Goal: Task Accomplishment & Management: Manage account settings

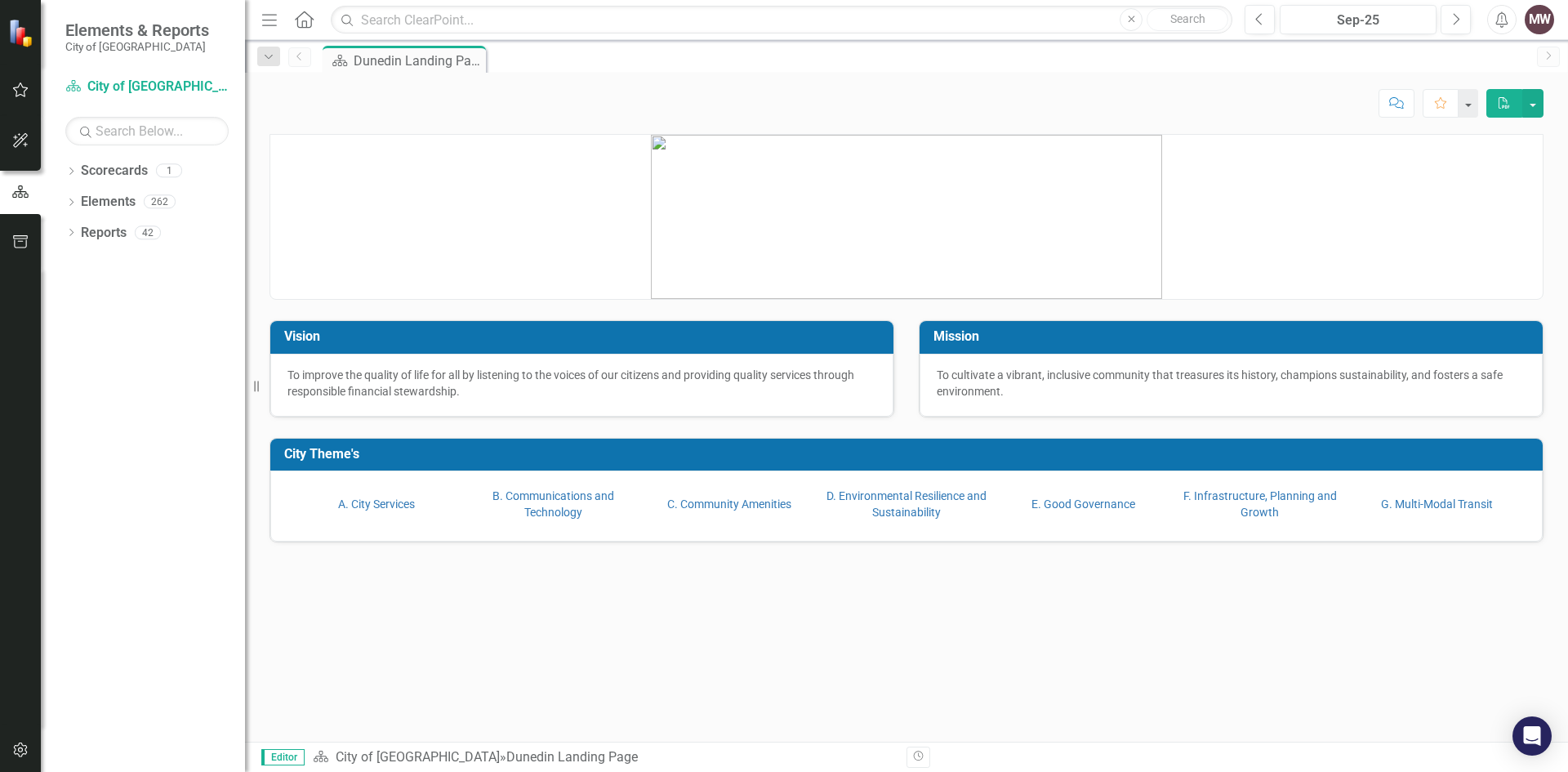
click at [1498, 19] on icon "button" at bounding box center [1502, 19] width 12 height 16
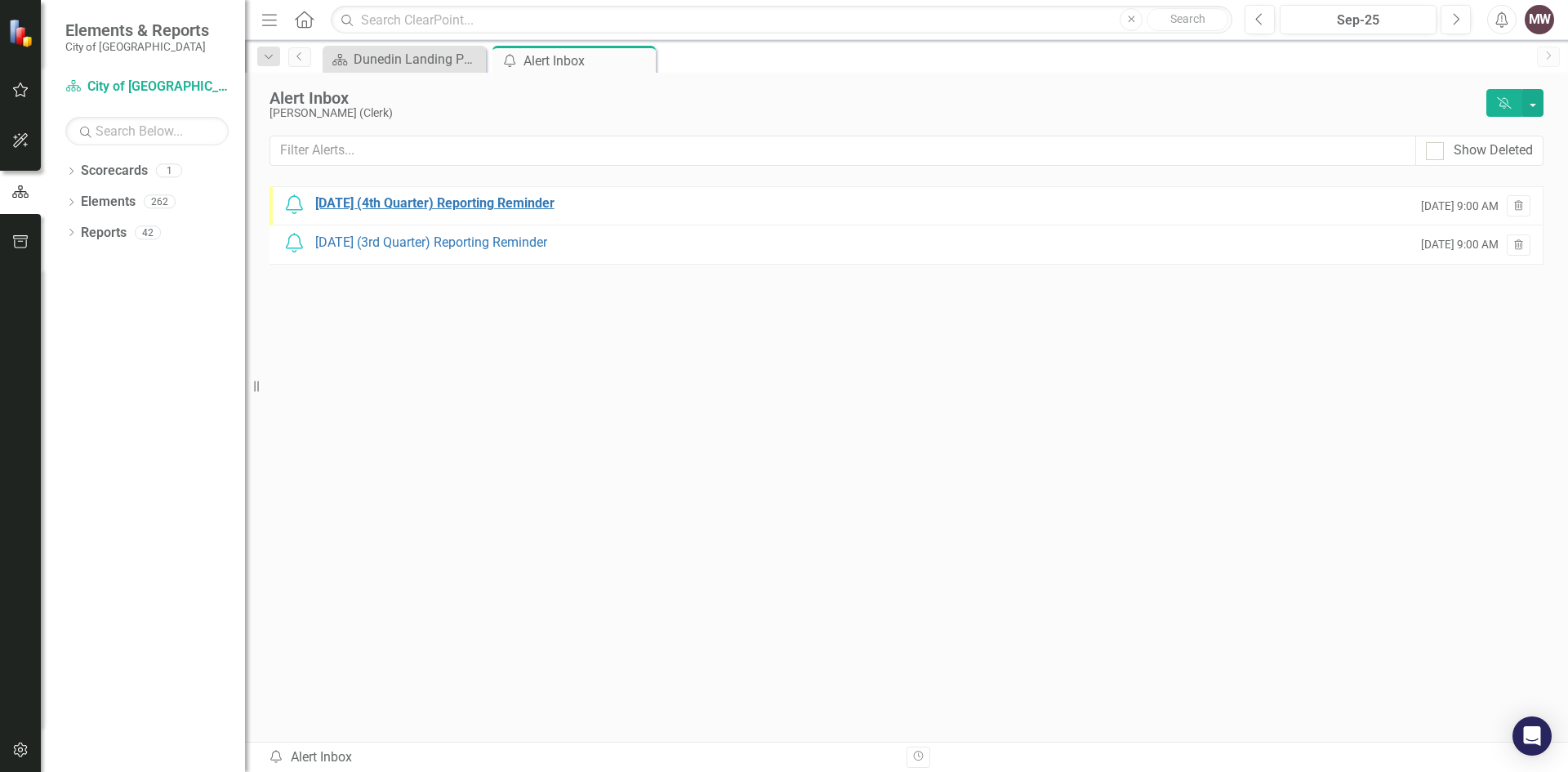
click at [384, 199] on div "[DATE] (4th Quarter) Reporting Reminder" at bounding box center [435, 204] width 239 height 19
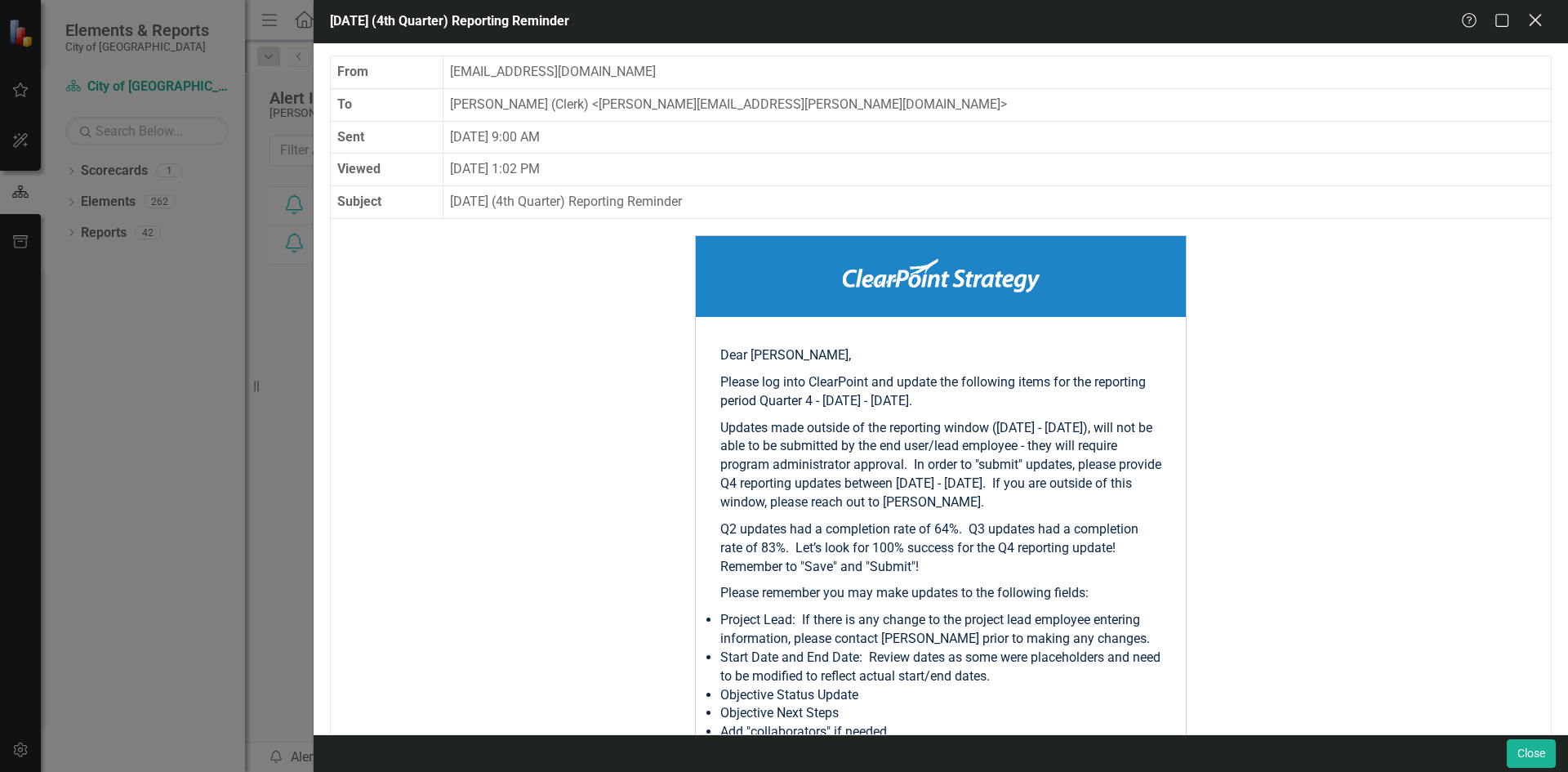
click at [1540, 21] on icon "Close" at bounding box center [1535, 20] width 21 height 16
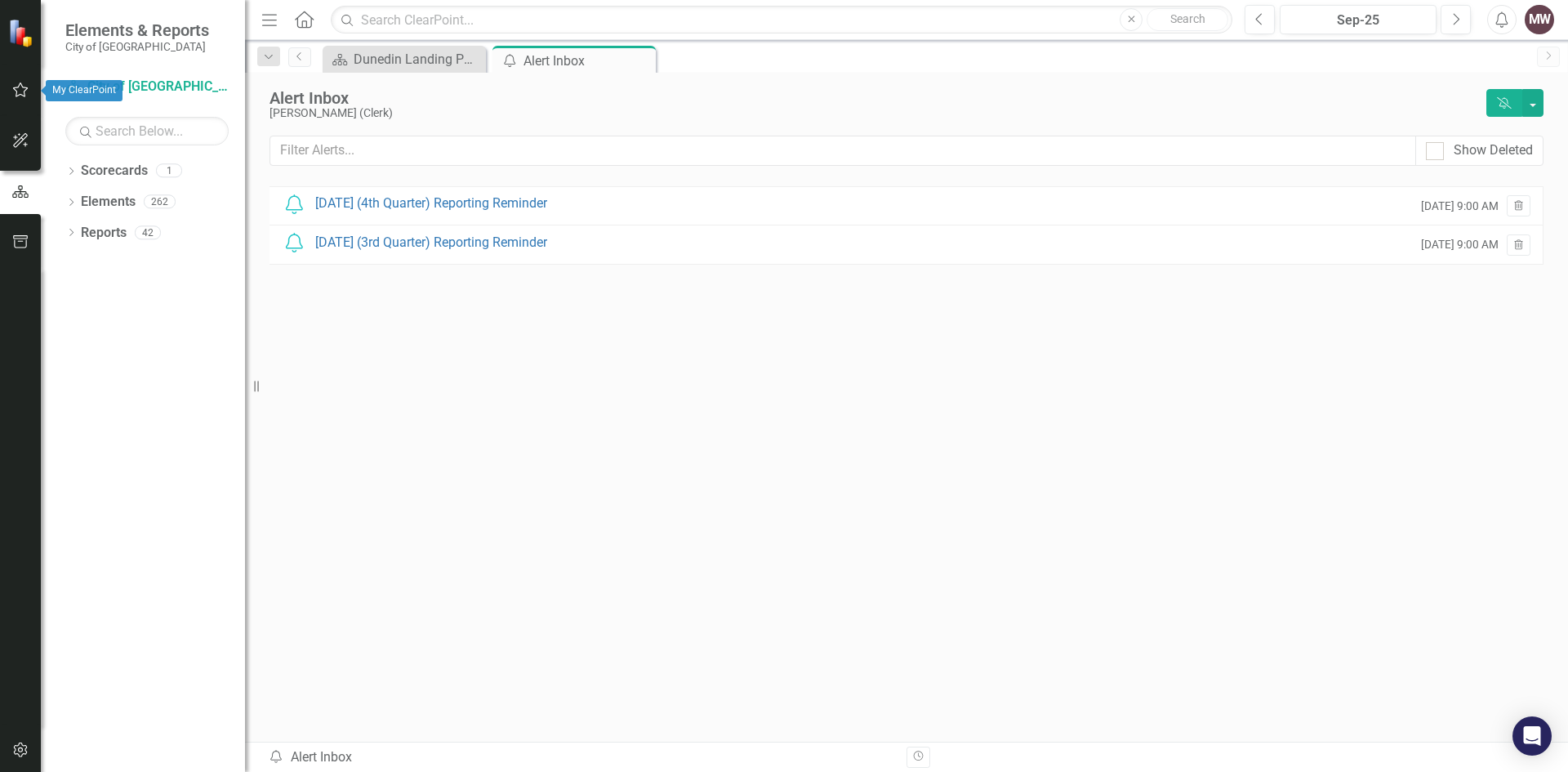
click at [20, 87] on icon "button" at bounding box center [21, 89] width 17 height 13
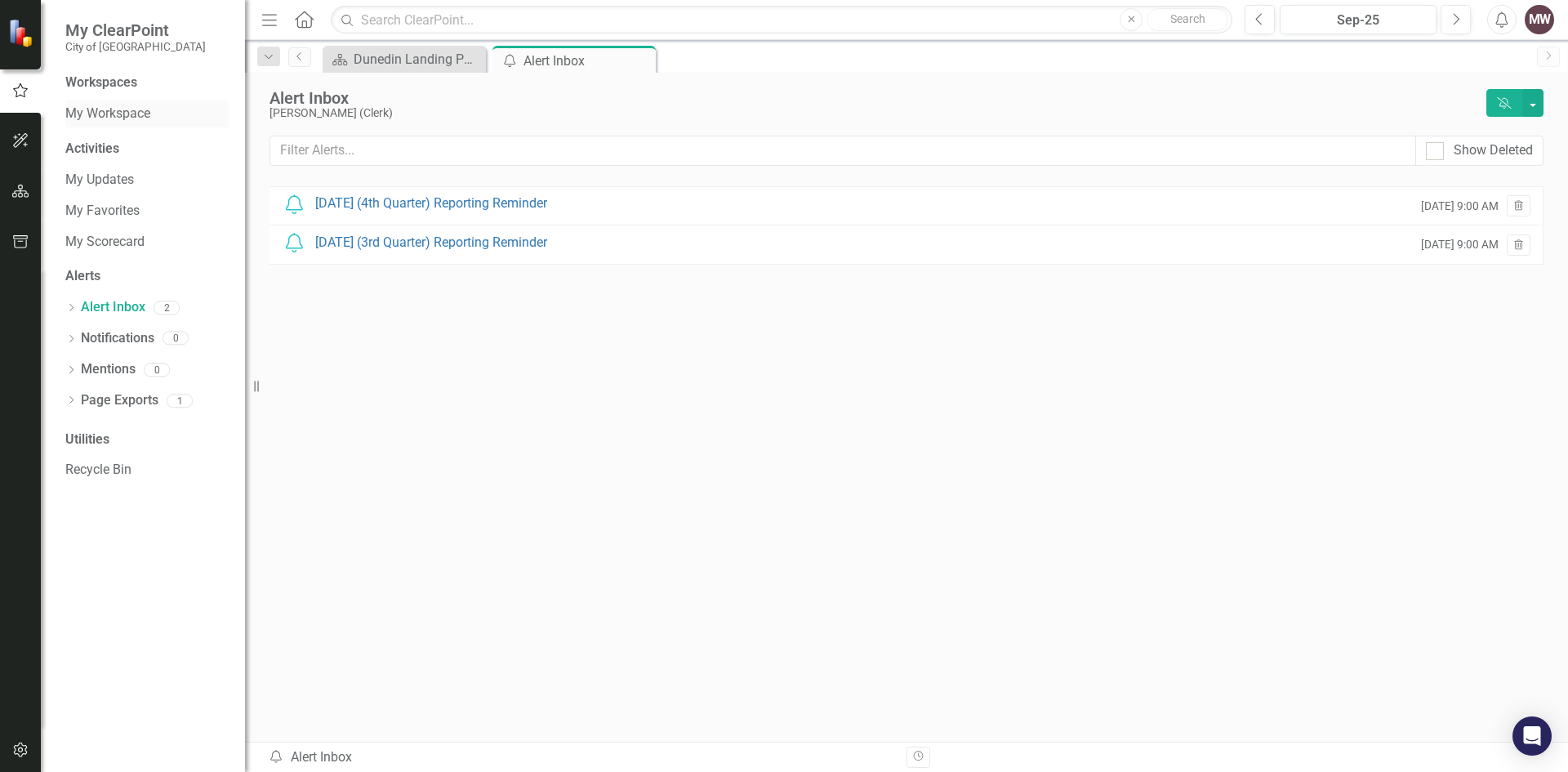
click at [105, 113] on link "My Workspace" at bounding box center [146, 114] width 164 height 19
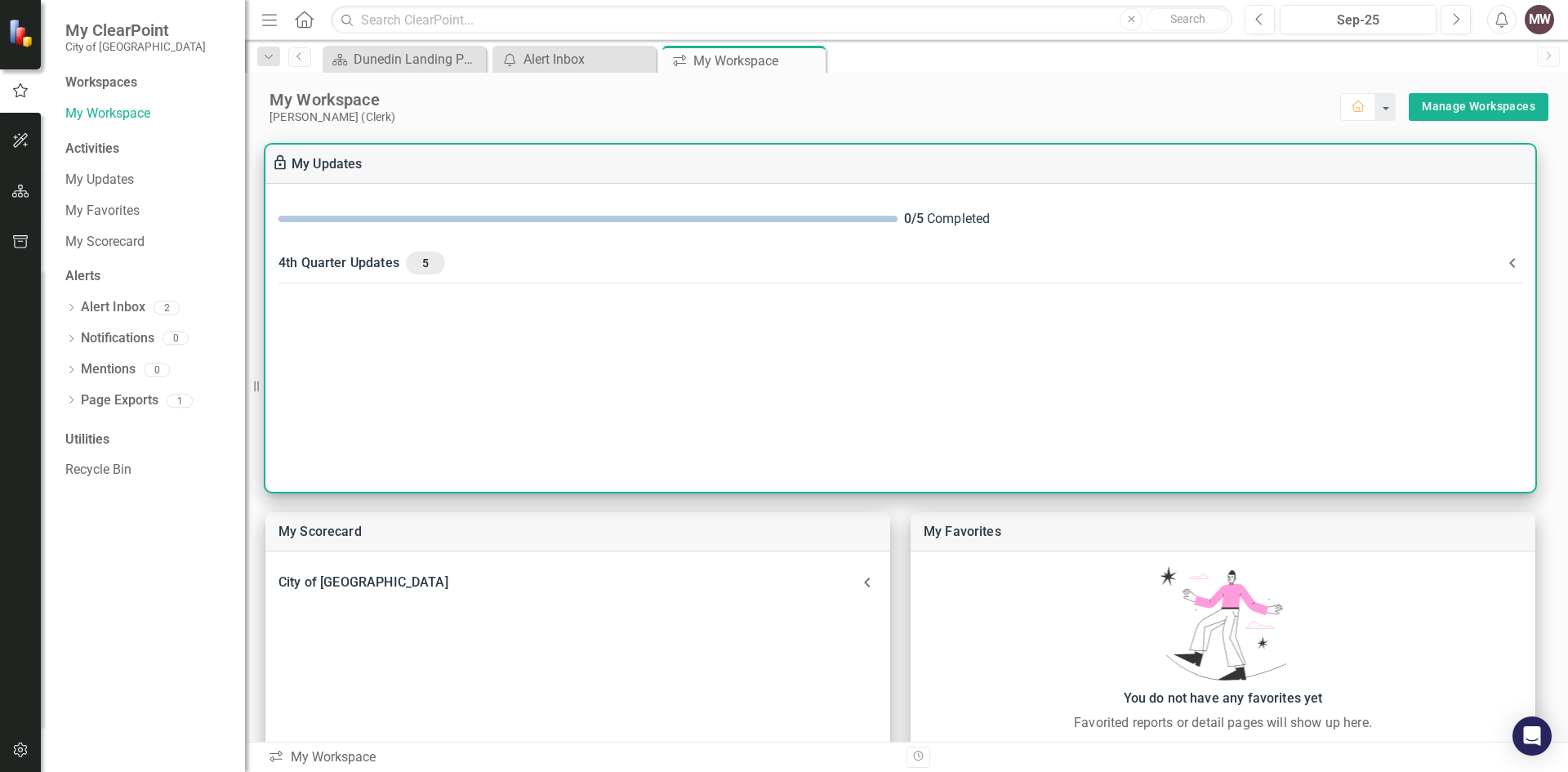
click at [426, 260] on span "5" at bounding box center [425, 262] width 26 height 15
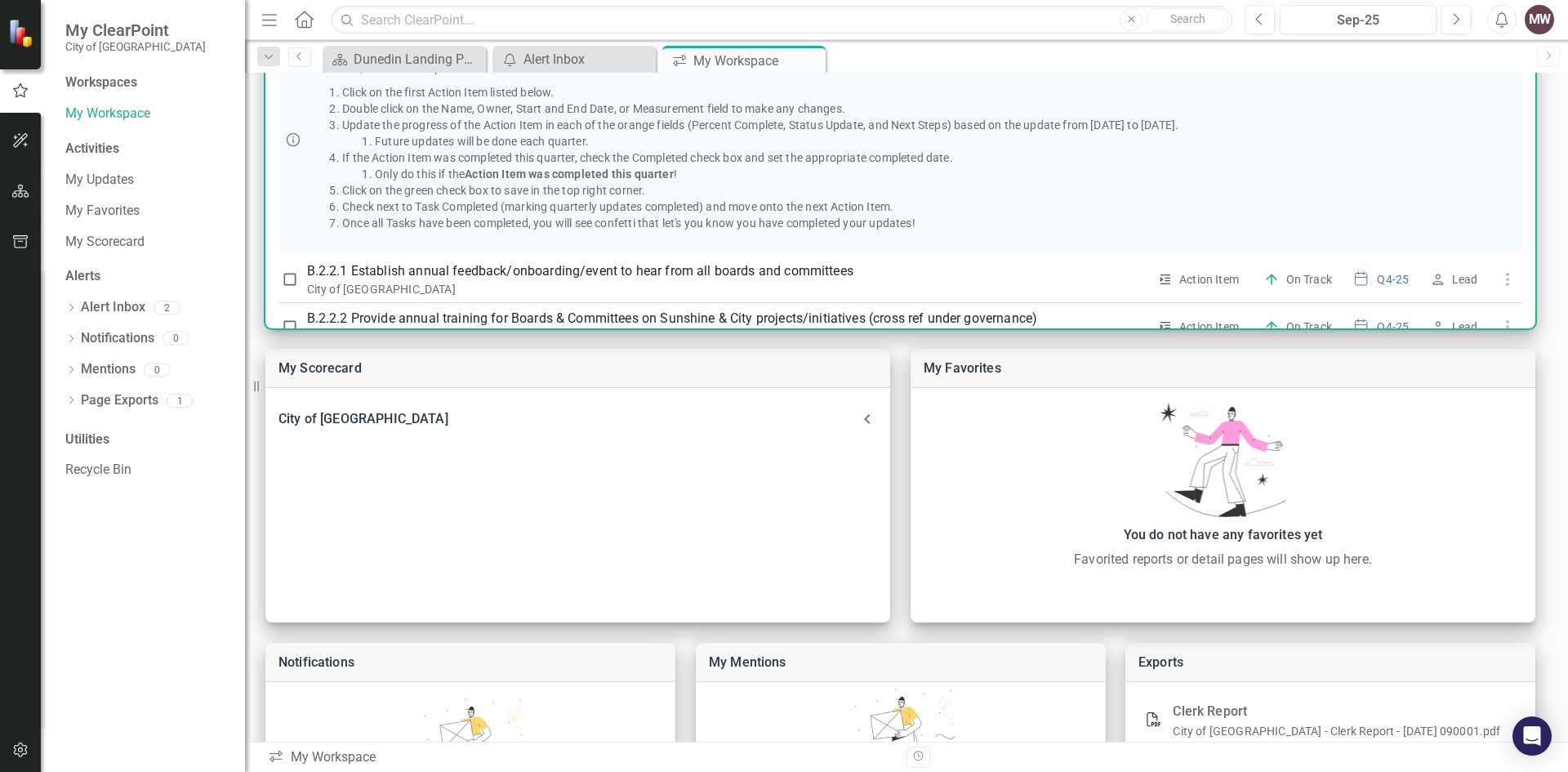
scroll to position [138, 0]
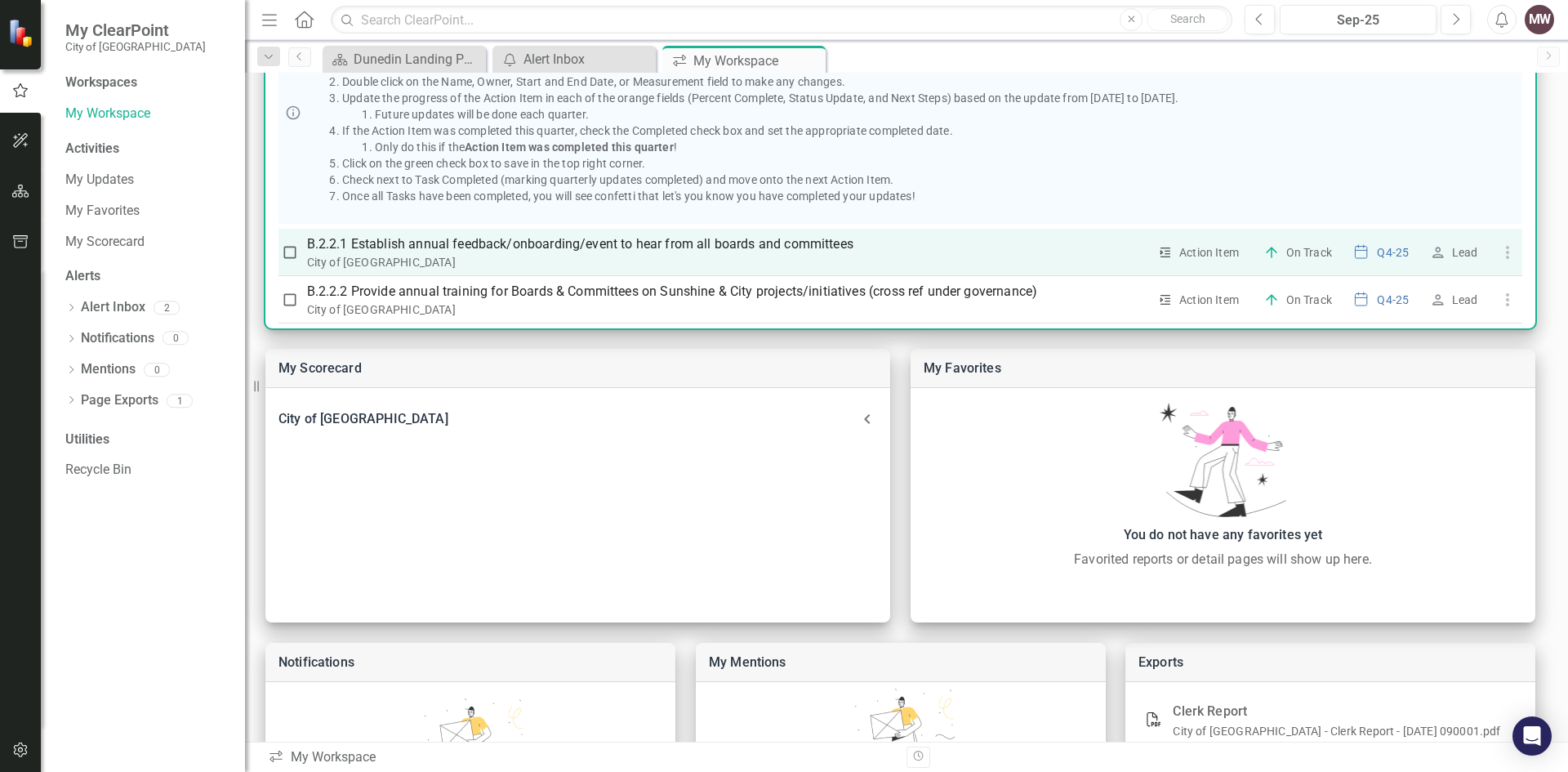
drag, startPoint x: 823, startPoint y: 259, endPoint x: 831, endPoint y: 259, distance: 8.0
click at [823, 259] on div "City of [GEOGRAPHIC_DATA]" at bounding box center [728, 261] width 842 height 16
click at [285, 248] on input "checkbox" at bounding box center [289, 252] width 16 height 16
click at [286, 254] on input "checkbox" at bounding box center [289, 252] width 16 height 16
checkbox input "false"
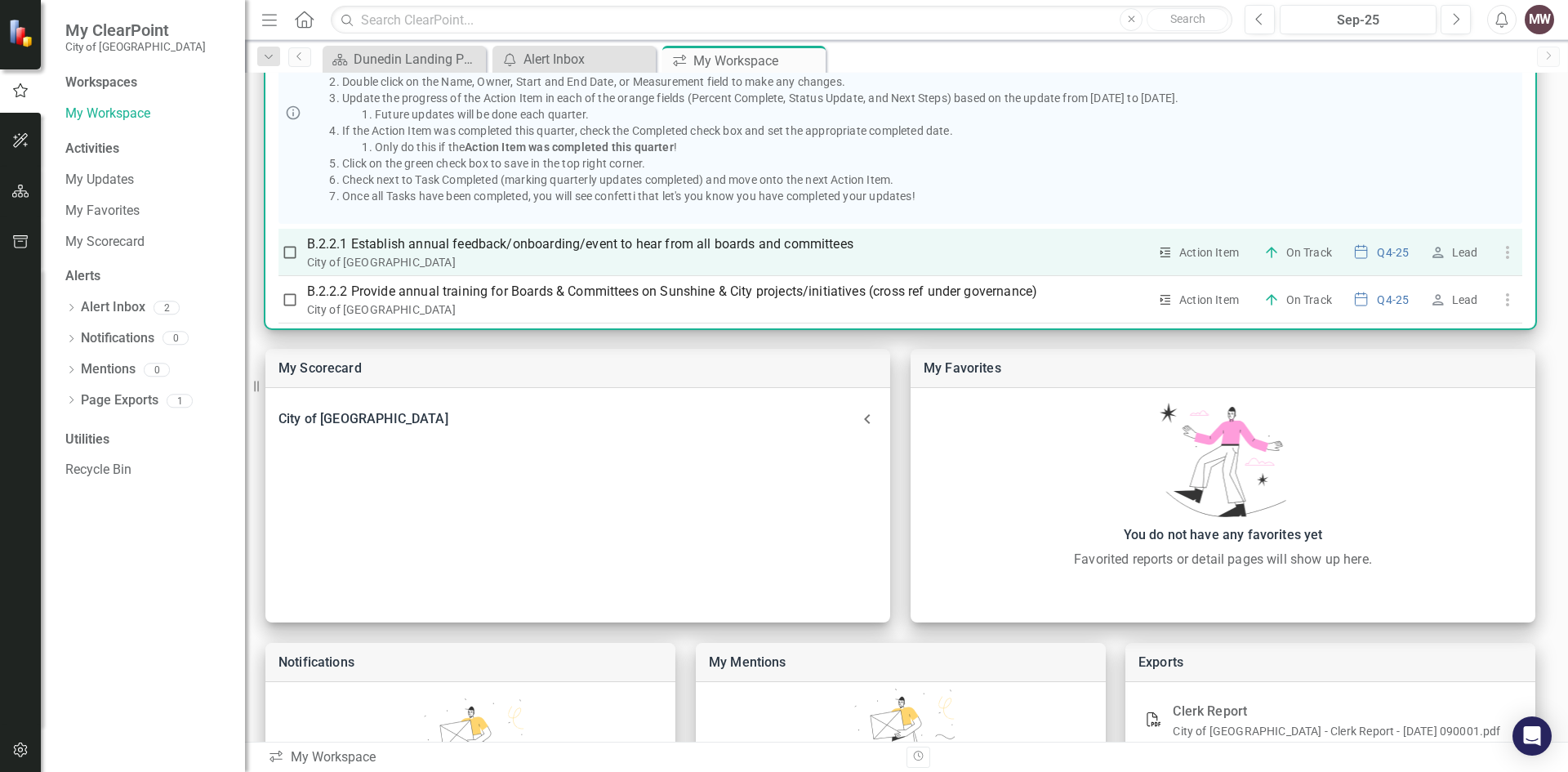
click at [551, 247] on p "B.2.2.1 Establish annual feedback/onboarding/event to hear from all boards and …" at bounding box center [728, 244] width 842 height 20
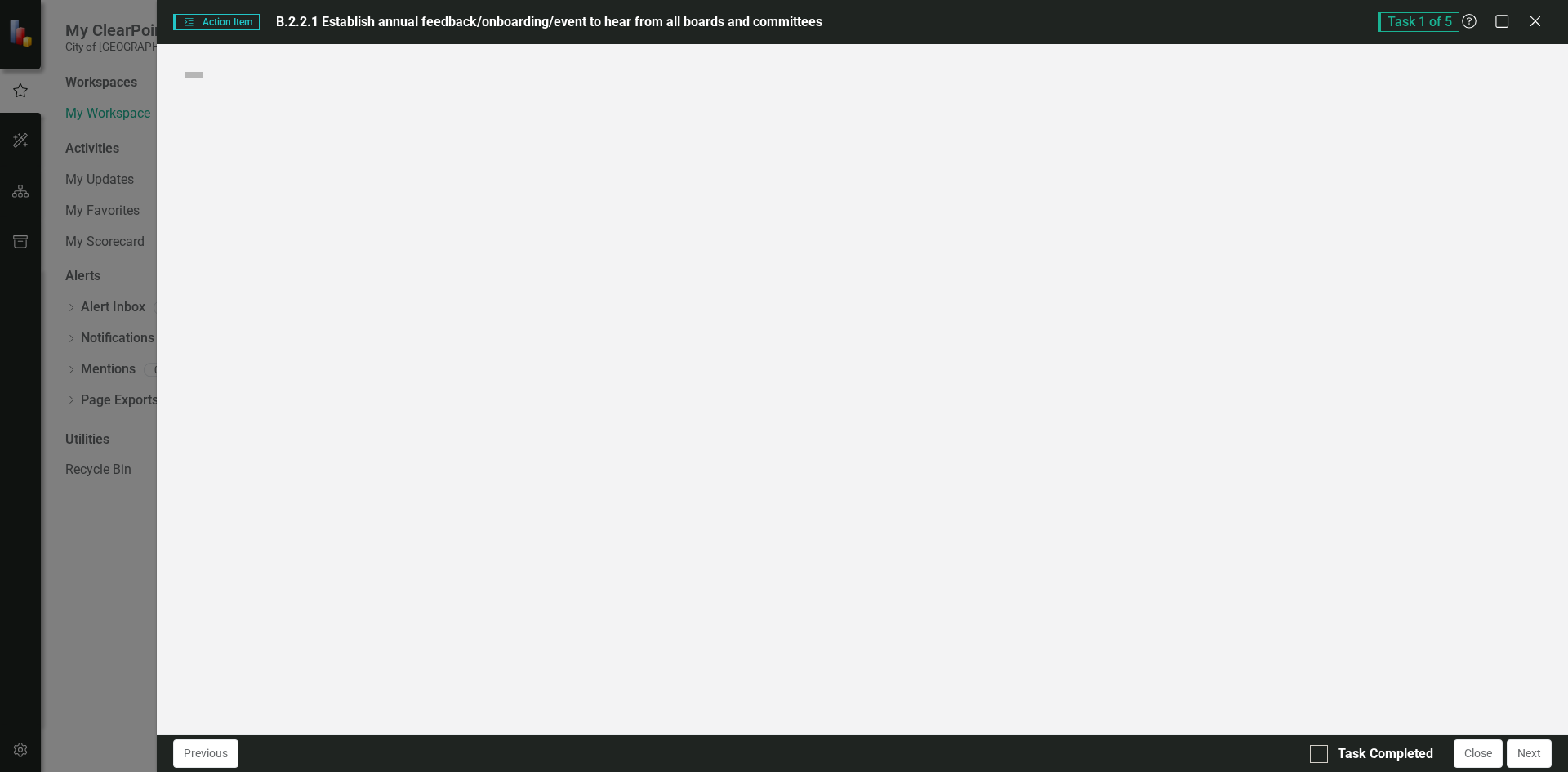
click at [551, 247] on div "Action Item Action Item B.2.2.1 Establish annual feedback/onboarding/event to h…" at bounding box center [784, 386] width 1568 height 772
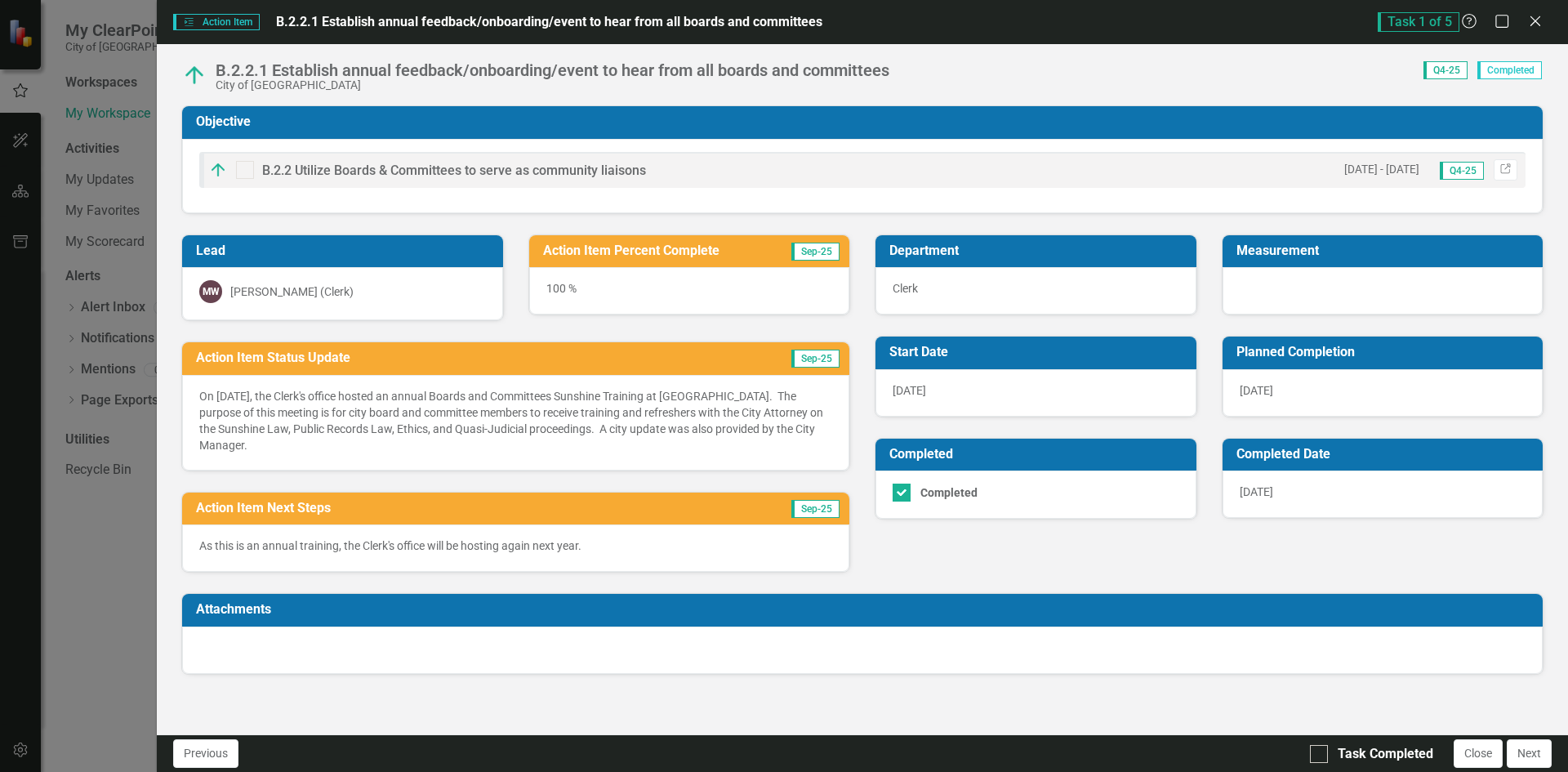
click at [661, 274] on div "100 %" at bounding box center [689, 290] width 321 height 48
click at [768, 236] on div "Action Item Percent Complete Sep-25" at bounding box center [689, 252] width 321 height 33
click at [412, 388] on p "On [DATE], the Clerk's office hosted an annual Boards and Committees Sunshine T…" at bounding box center [515, 420] width 633 height 65
click at [348, 280] on div "MW [PERSON_NAME] (Clerk)" at bounding box center [342, 292] width 287 height 23
click at [673, 300] on div "100 %" at bounding box center [689, 290] width 321 height 48
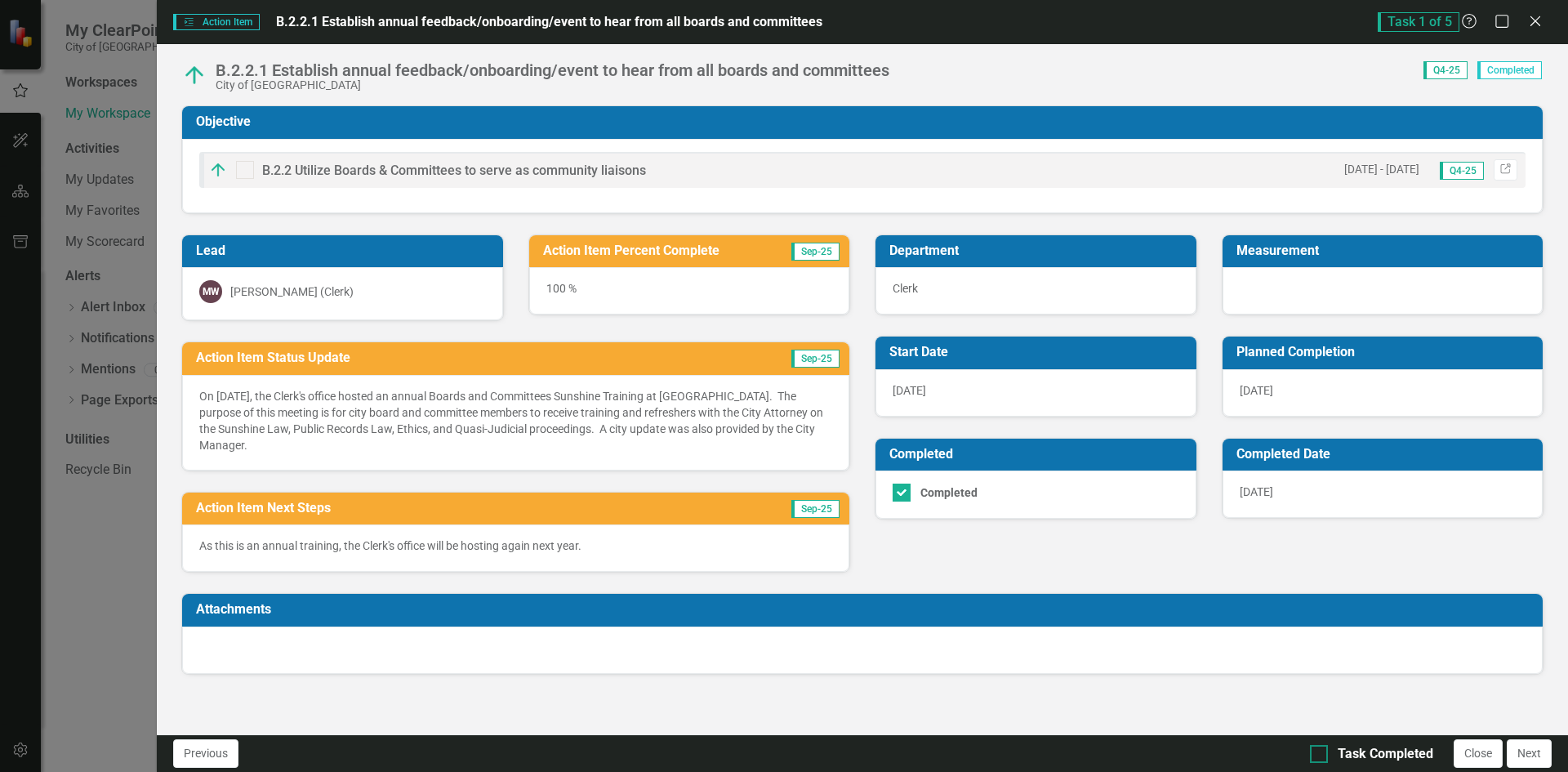
click at [1312, 747] on input "Task Completed" at bounding box center [1315, 749] width 10 height 10
checkbox input "true"
click at [1526, 750] on button "Next" at bounding box center [1530, 753] width 45 height 29
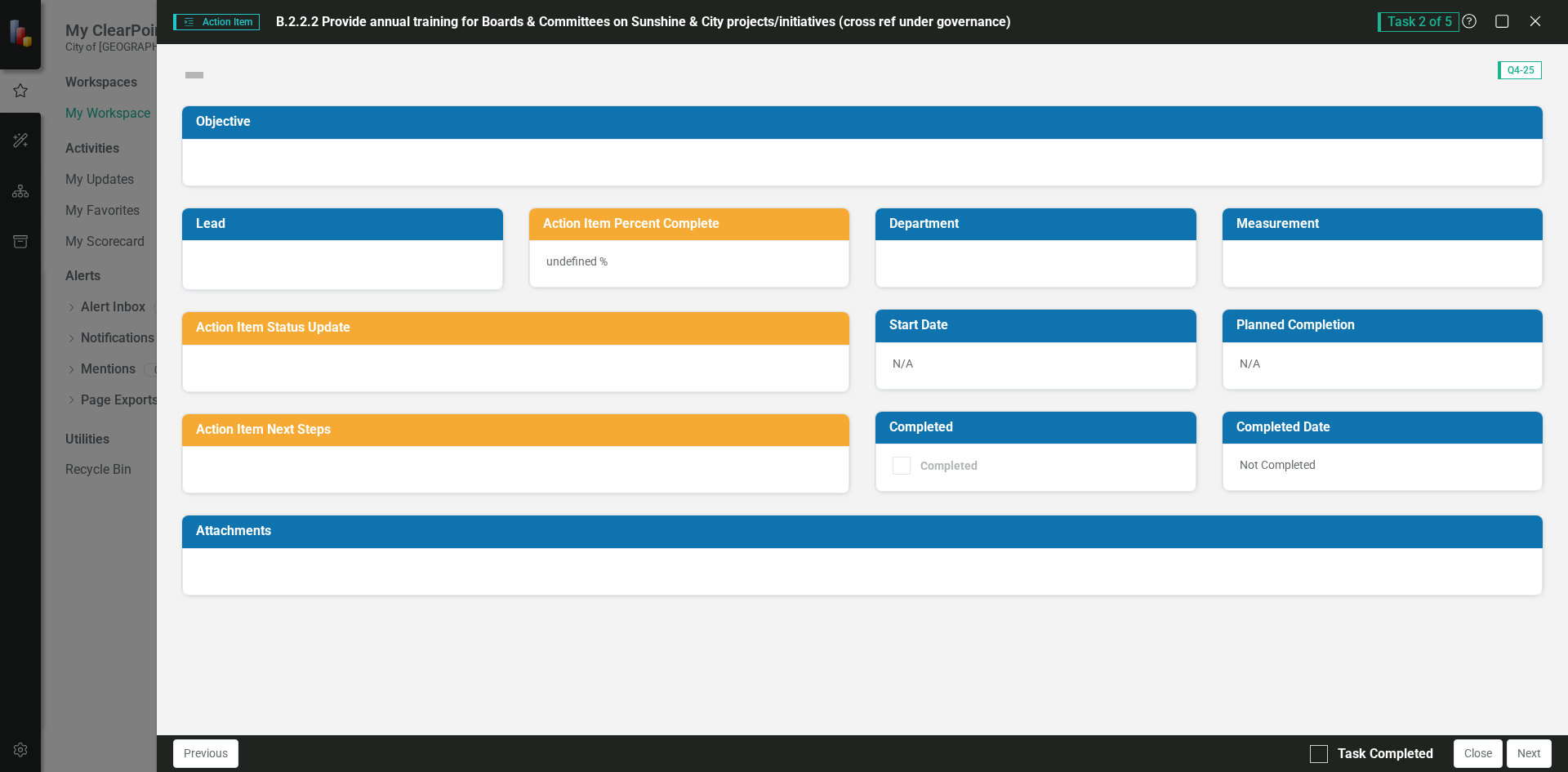
checkbox input "true"
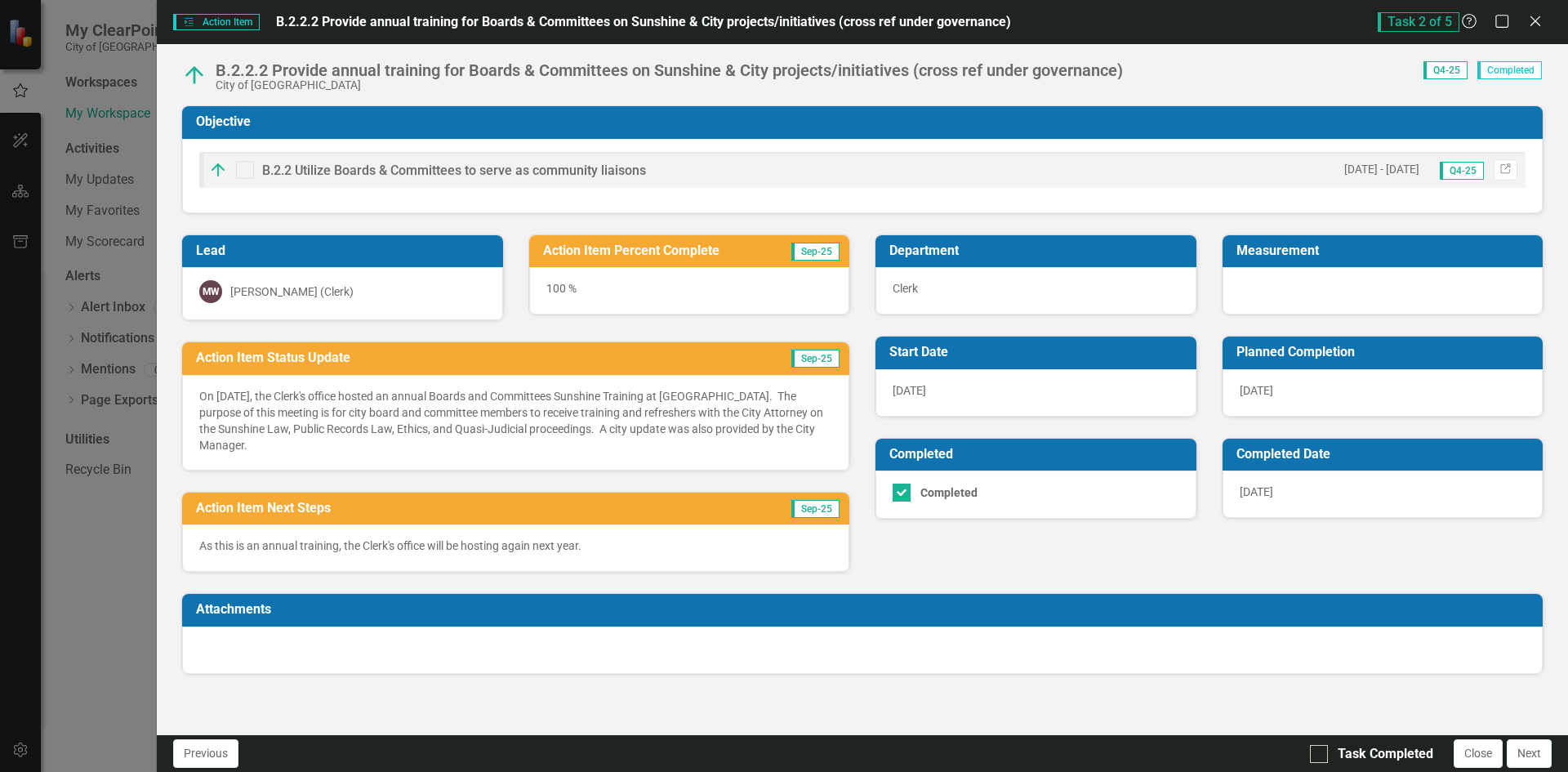
click at [708, 253] on h3 "Action Item Percent Complete" at bounding box center [659, 250] width 233 height 15
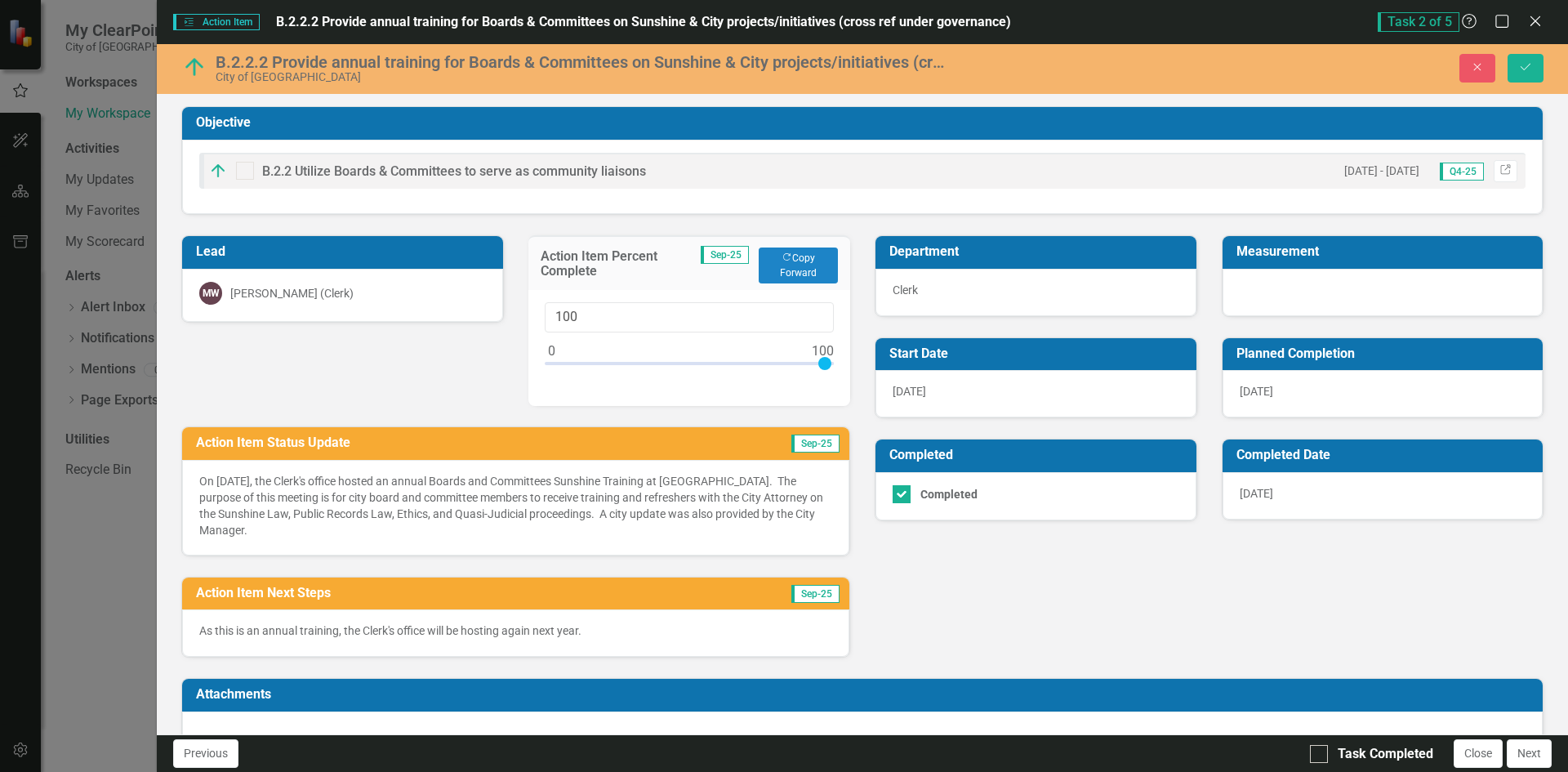
click at [888, 170] on div "B.2.2 Utilize Boards & Committees to serve as community liaisons [DATE] - [DATE…" at bounding box center [862, 170] width 1326 height 36
click at [338, 368] on div "Lead MW [PERSON_NAME] (Clerk) Action Item Percent Complete Sep-25 Copy Forward …" at bounding box center [515, 435] width 694 height 442
click at [577, 280] on td "Action Item Percent Complete" at bounding box center [621, 266] width 160 height 36
click at [577, 280] on td "Action Item Percent Complete" at bounding box center [621, 266] width 160 height 36
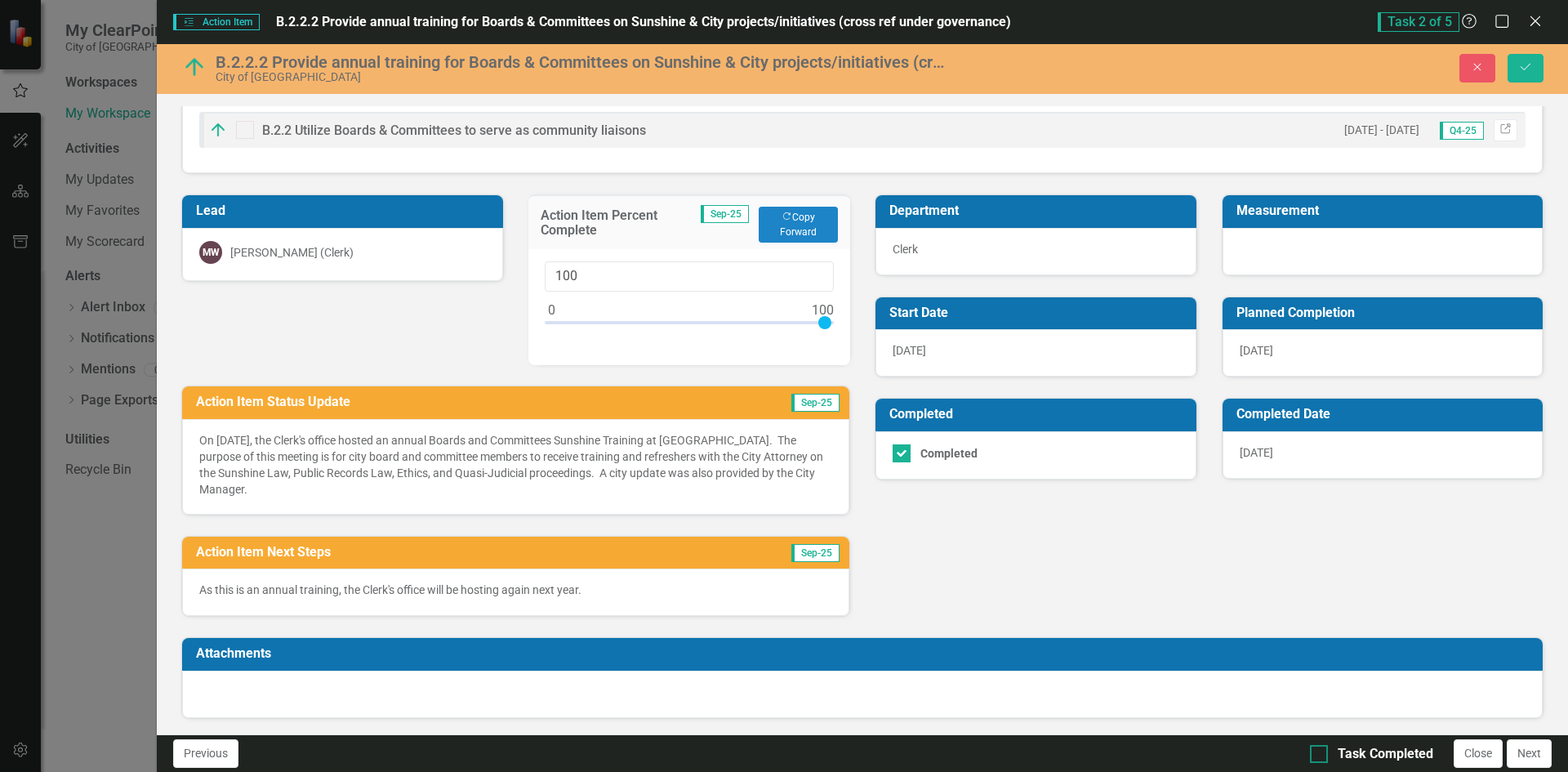
click at [1321, 752] on div at bounding box center [1319, 753] width 18 height 18
click at [1321, 752] on input "Task Completed" at bounding box center [1315, 749] width 10 height 10
checkbox input "true"
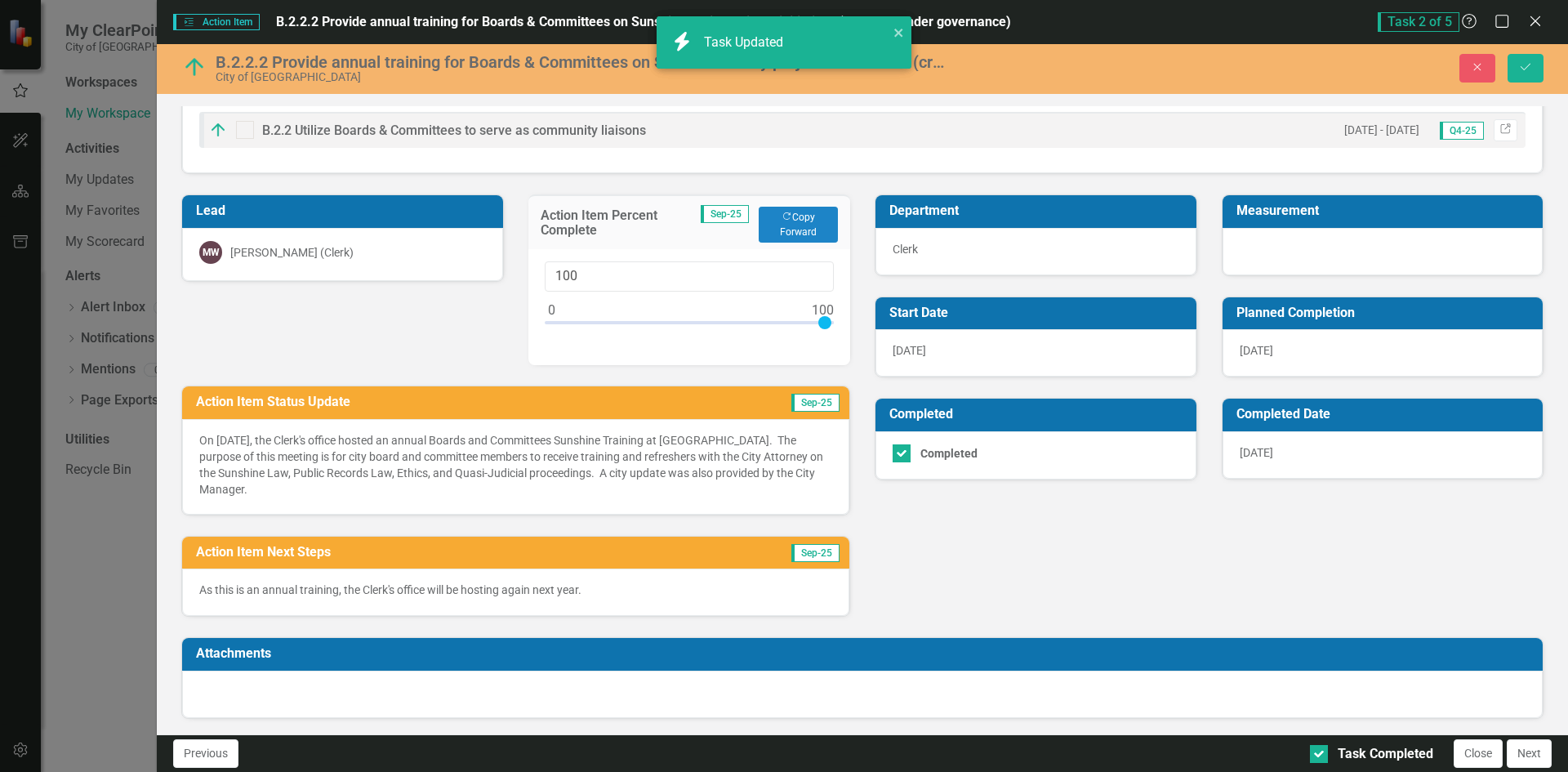
checkbox input "true"
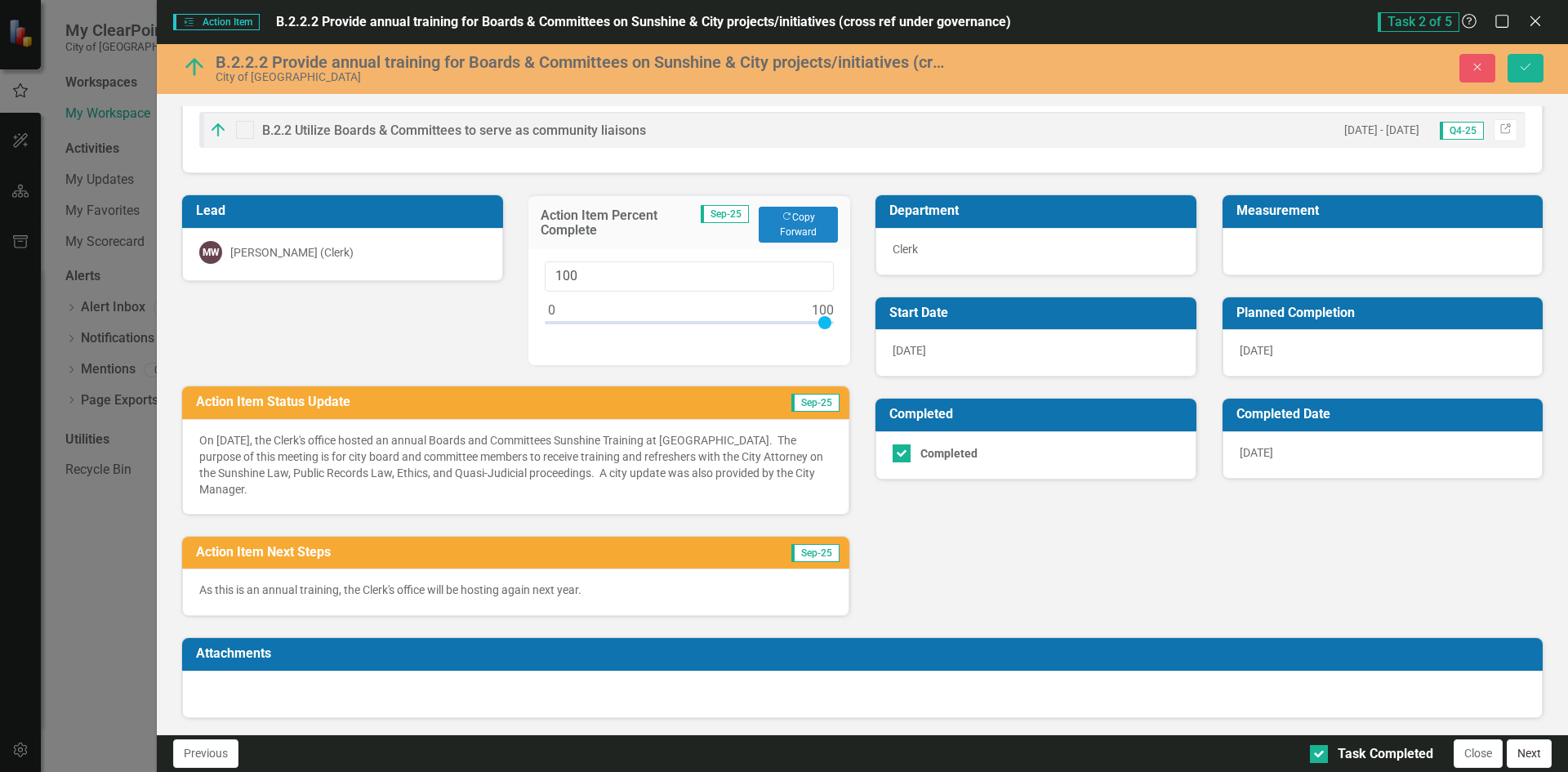
click at [1524, 751] on button "Next" at bounding box center [1530, 753] width 45 height 29
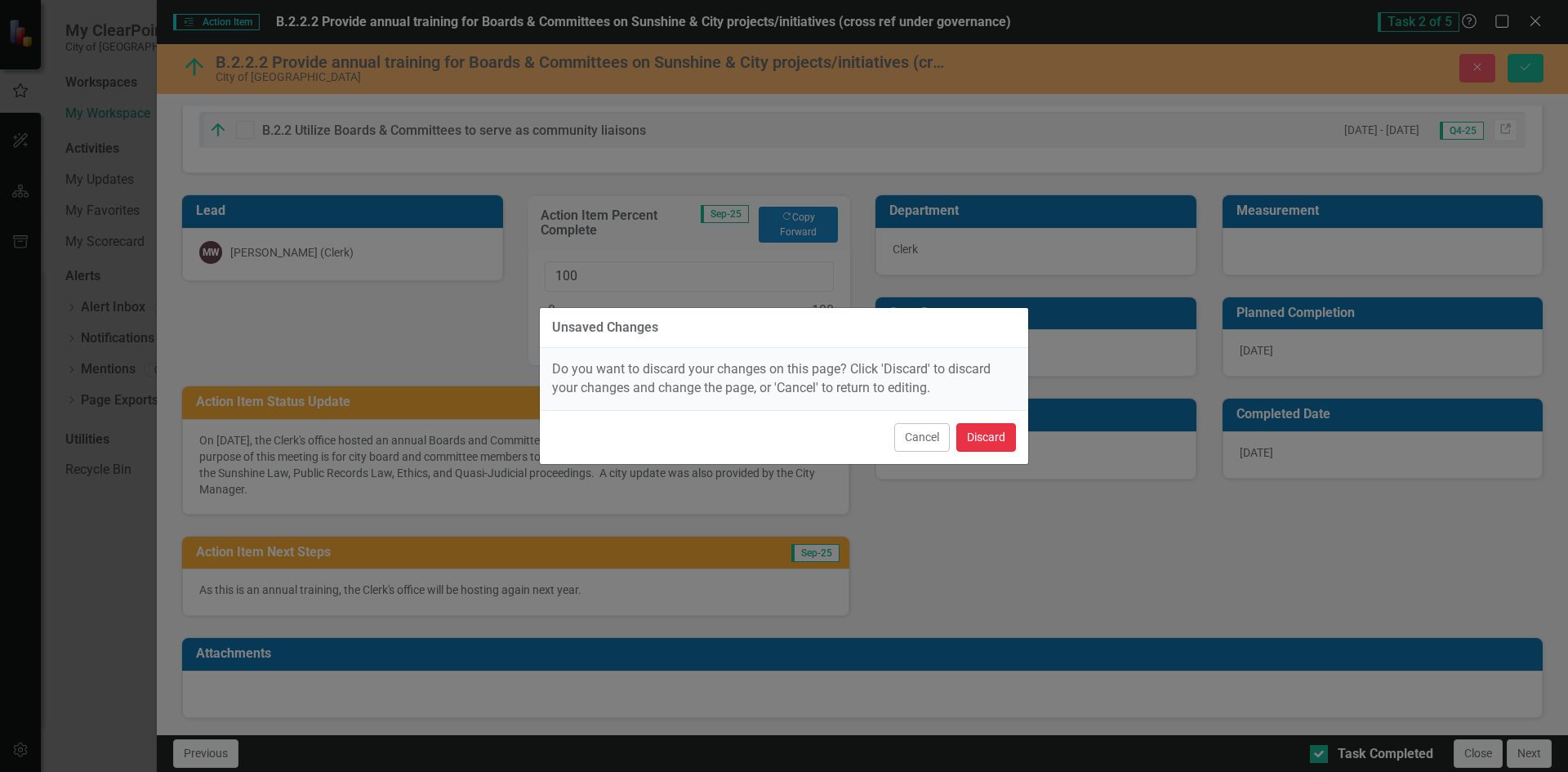
click at [990, 436] on button "Discard" at bounding box center [986, 437] width 60 height 29
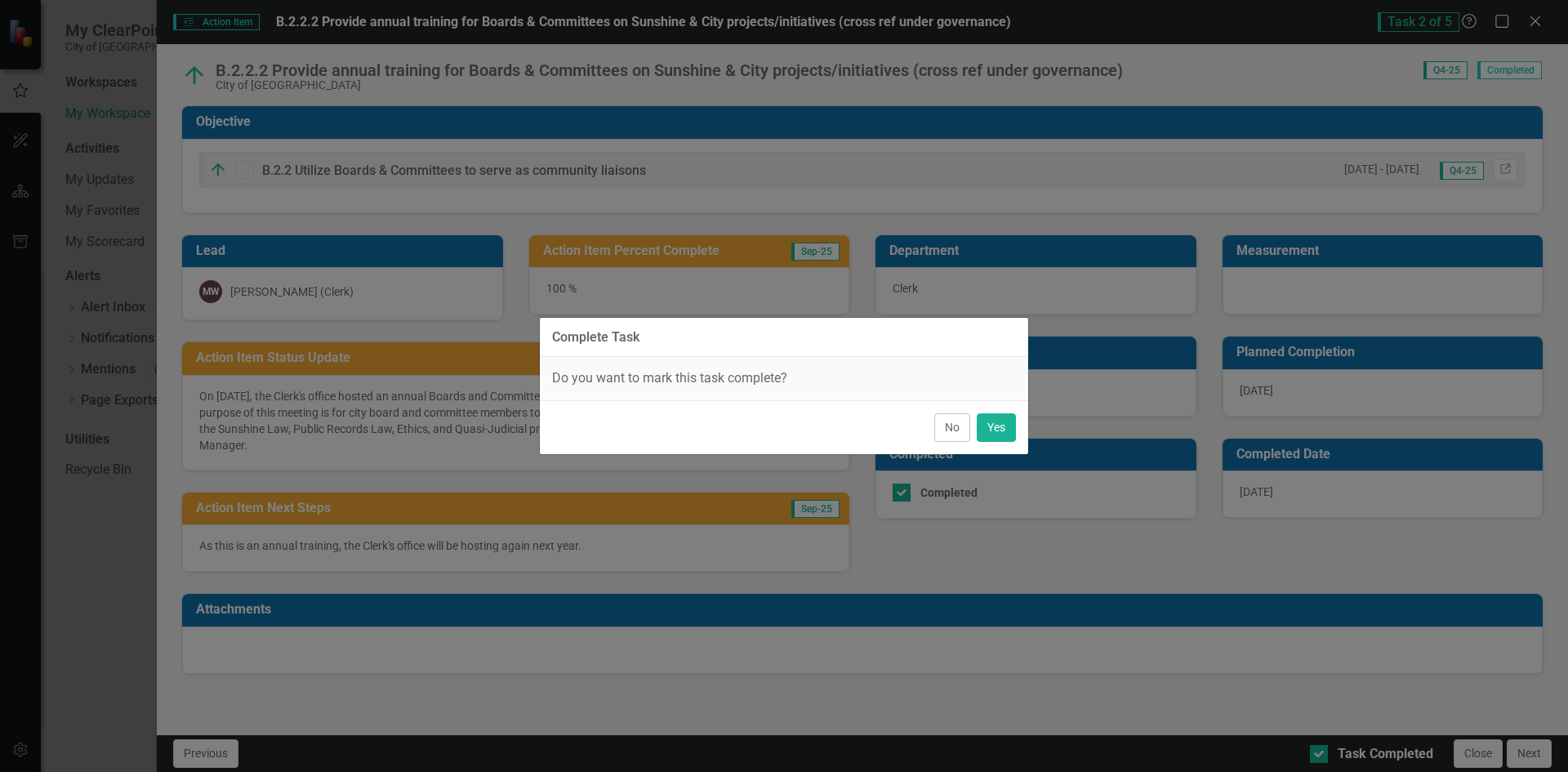
scroll to position [0, 0]
click at [998, 425] on button "Yes" at bounding box center [996, 427] width 39 height 29
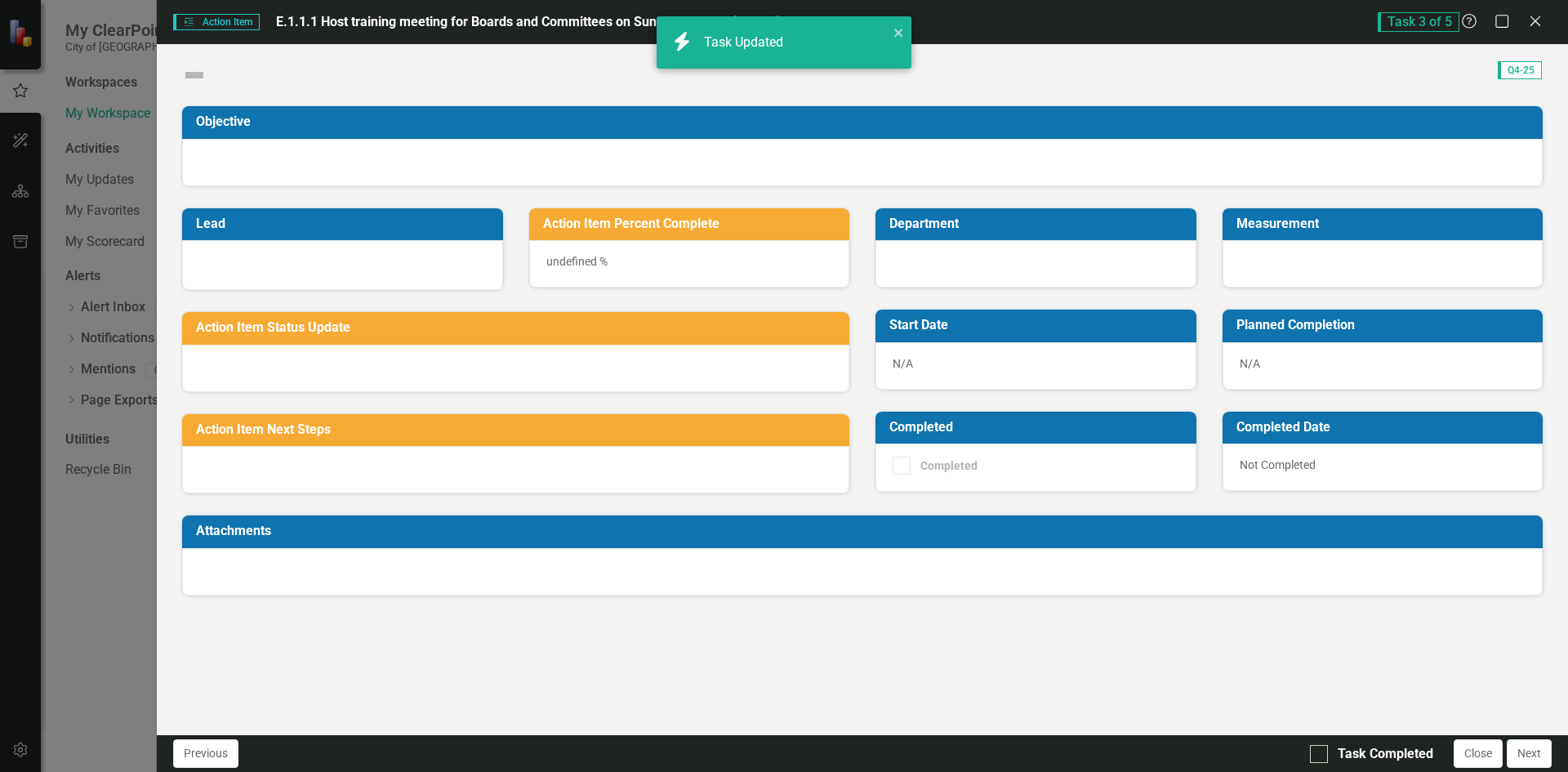
checkbox input "true"
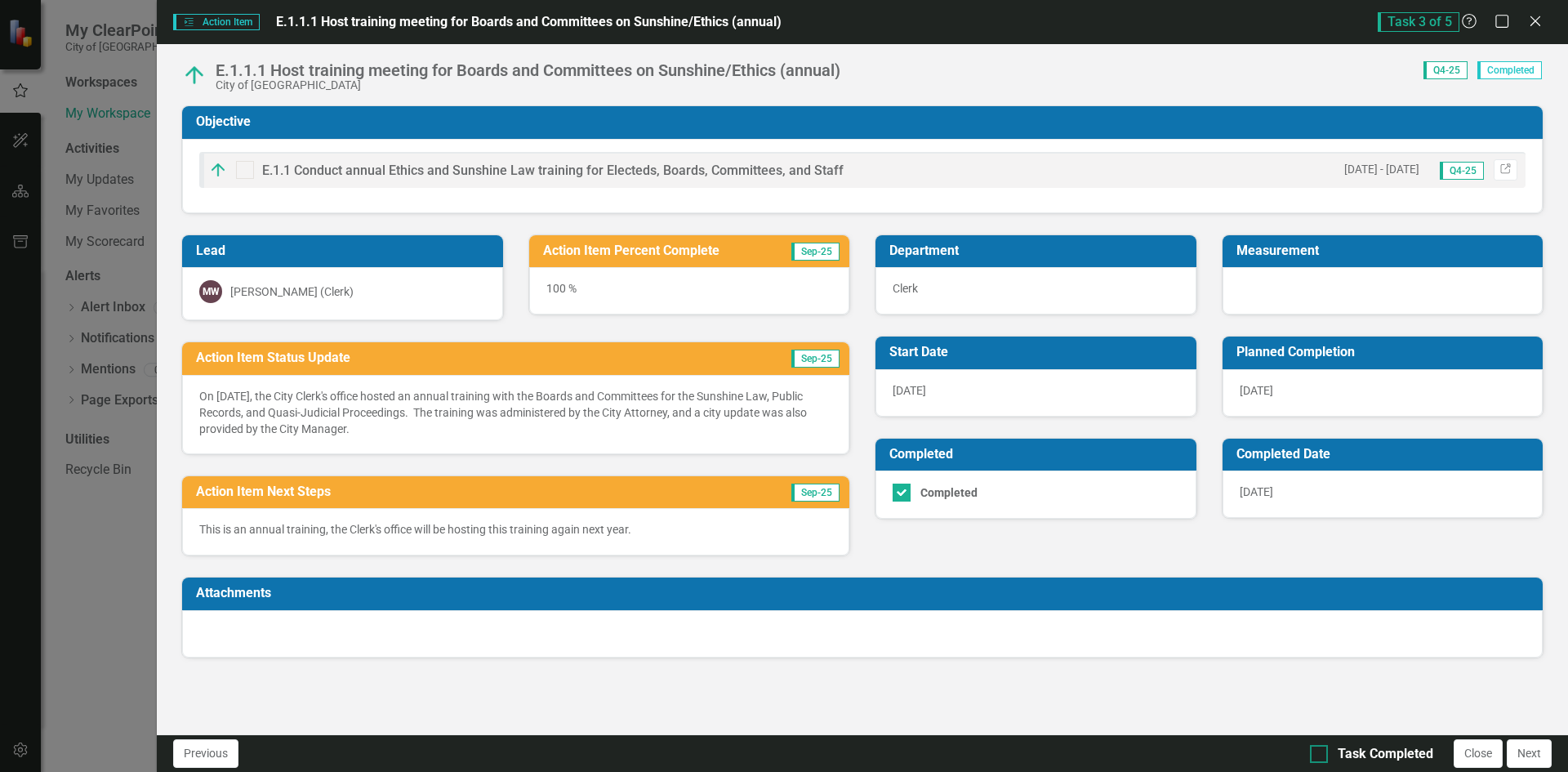
click at [1323, 752] on div at bounding box center [1319, 753] width 18 height 18
click at [1321, 752] on input "Task Completed" at bounding box center [1315, 749] width 10 height 10
checkbox input "true"
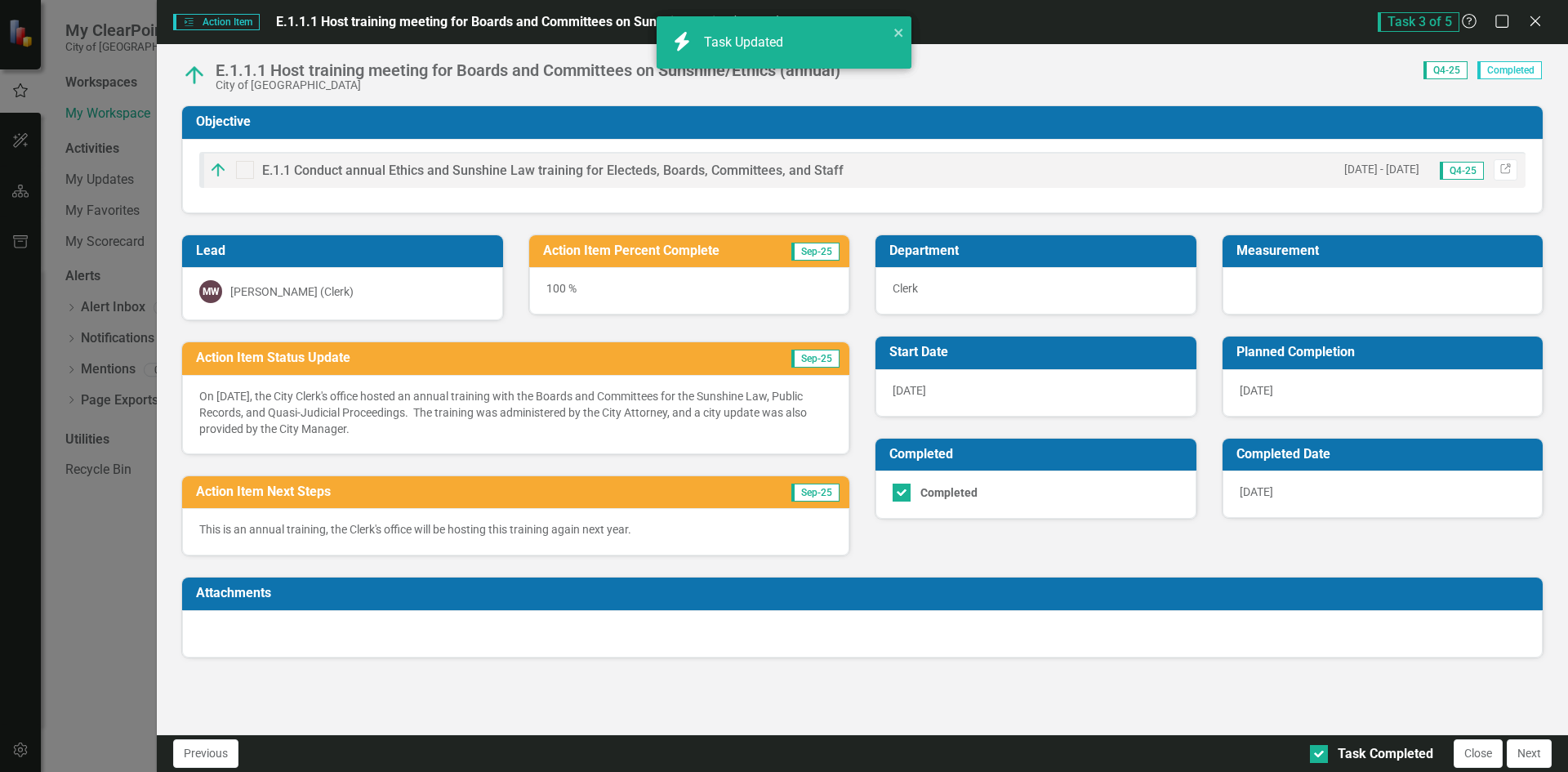
checkbox input "false"
checkbox input "true"
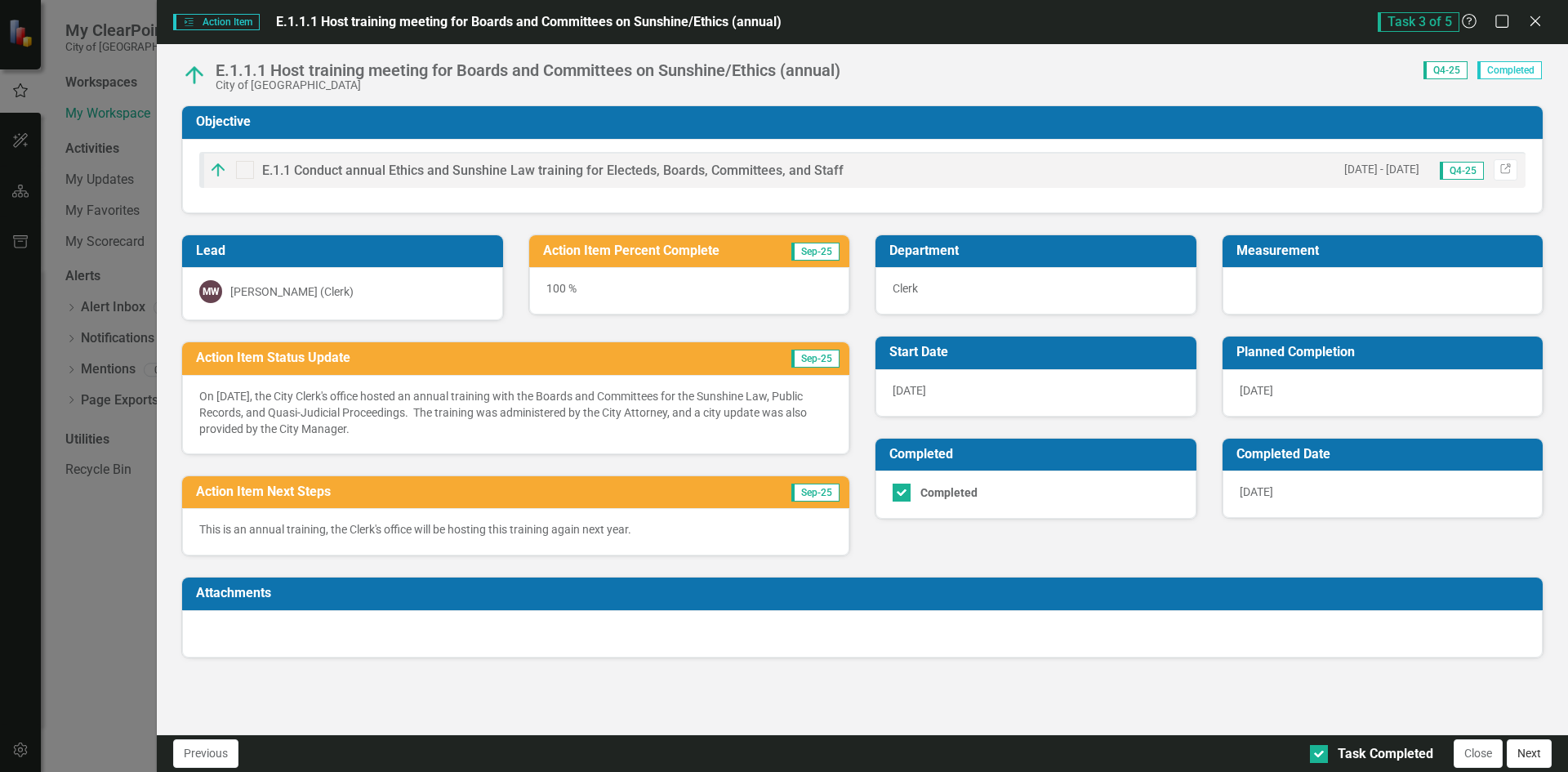
click at [1530, 752] on button "Next" at bounding box center [1530, 753] width 45 height 29
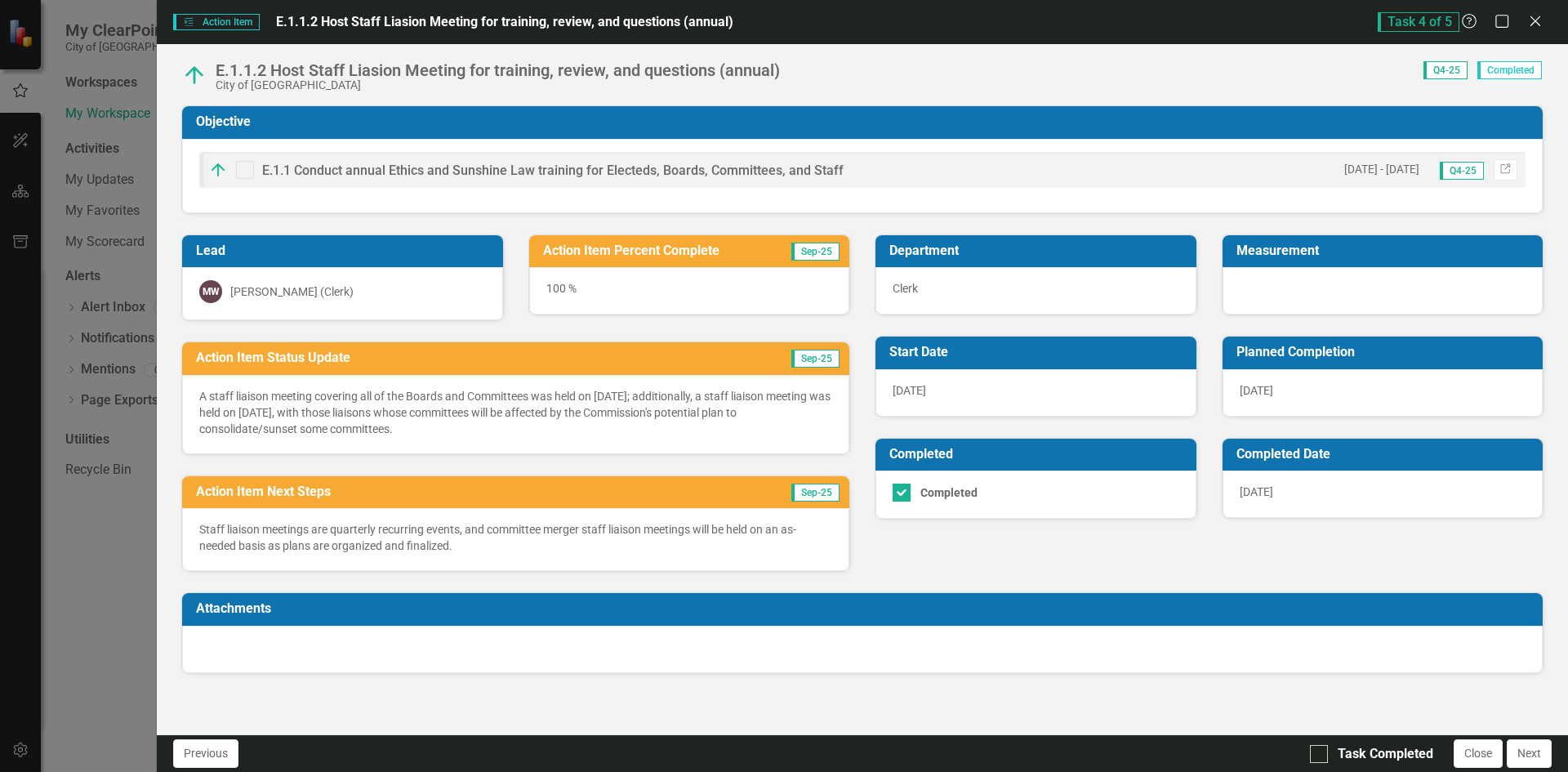
drag, startPoint x: 1322, startPoint y: 750, endPoint x: 1281, endPoint y: 752, distance: 41.0
click at [1321, 750] on div at bounding box center [1319, 753] width 18 height 18
click at [1321, 750] on input "Task Completed" at bounding box center [1315, 749] width 10 height 10
checkbox input "true"
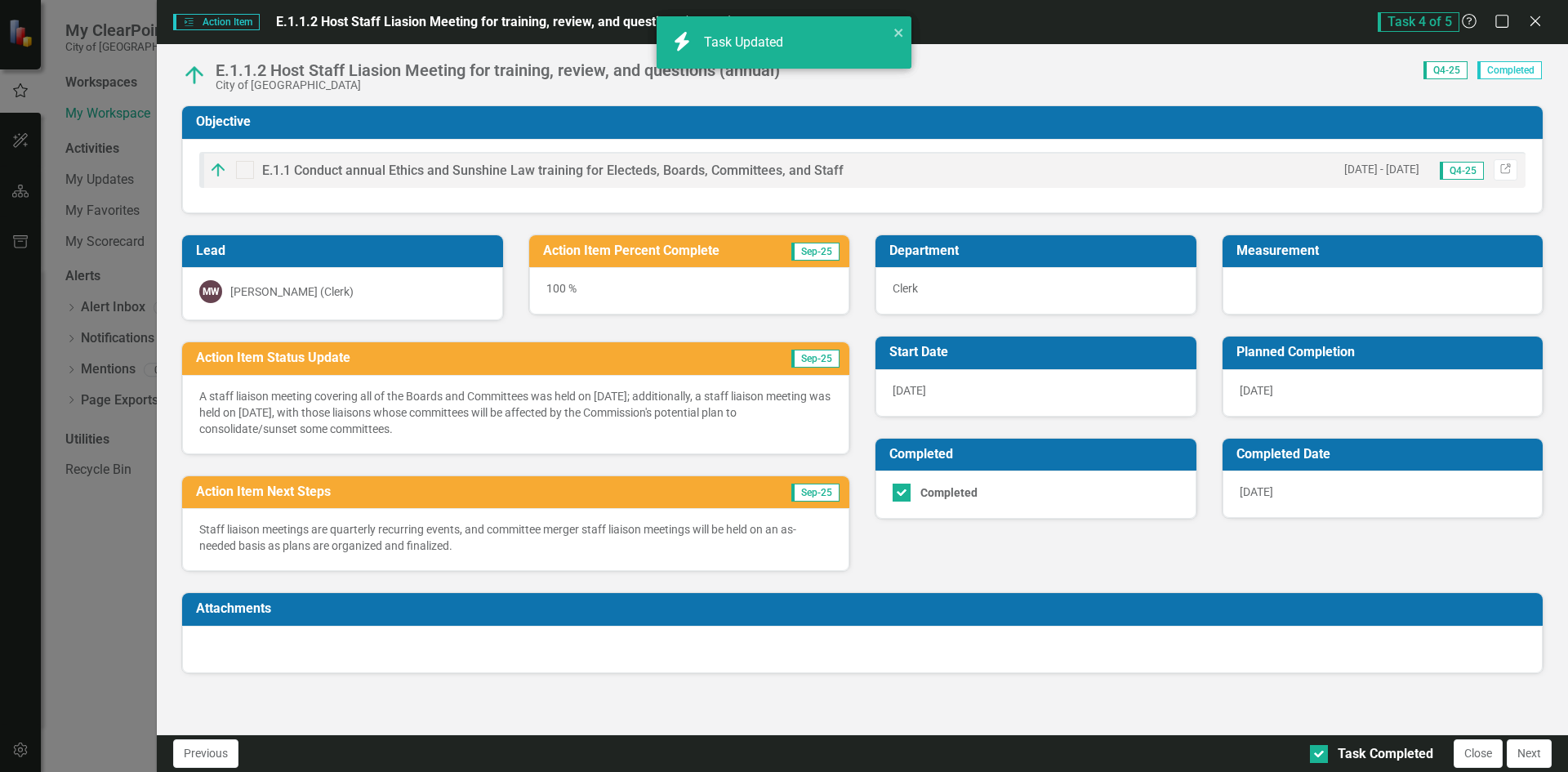
checkbox input "true"
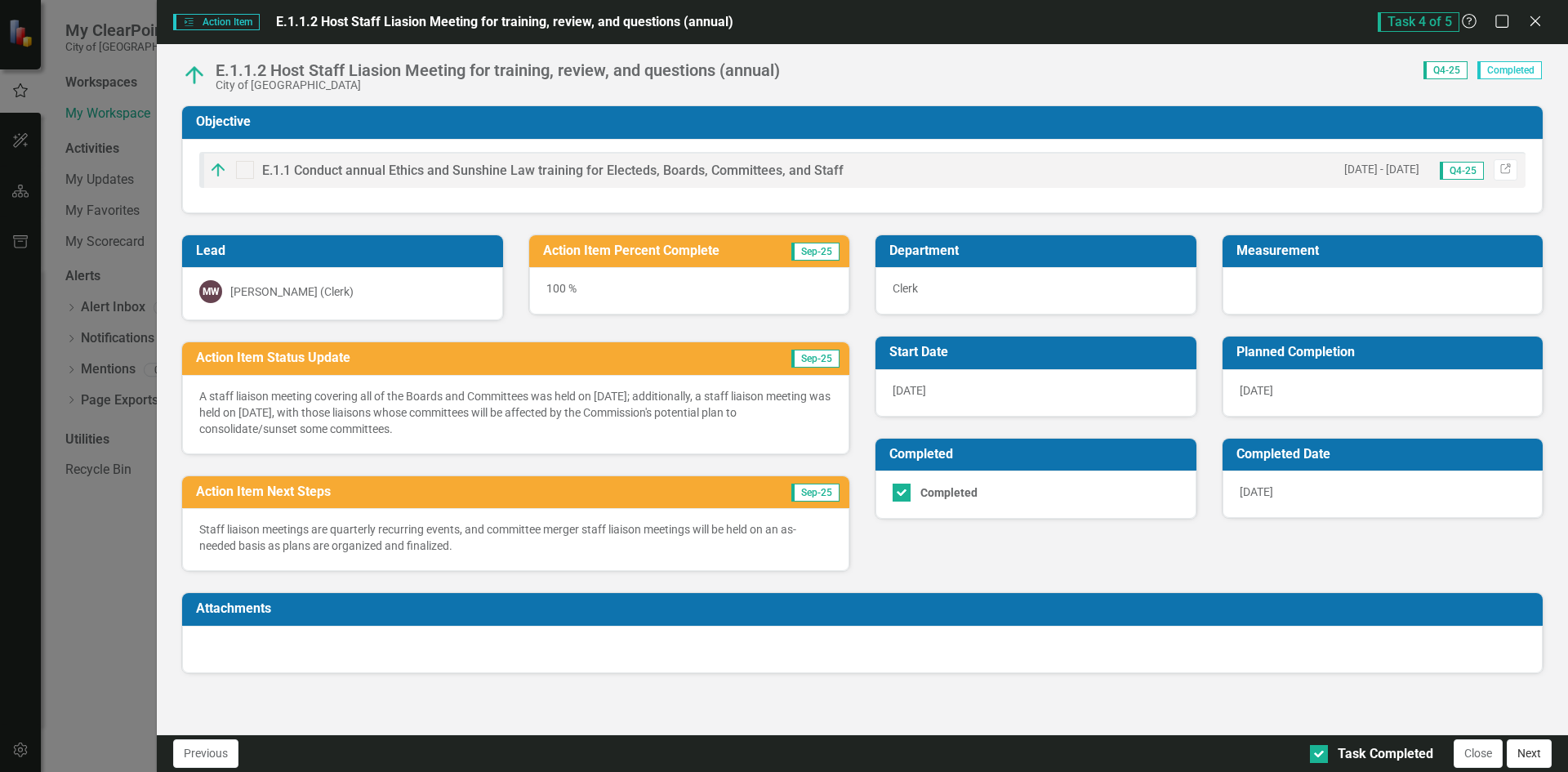
click at [1533, 750] on button "Next" at bounding box center [1530, 753] width 45 height 29
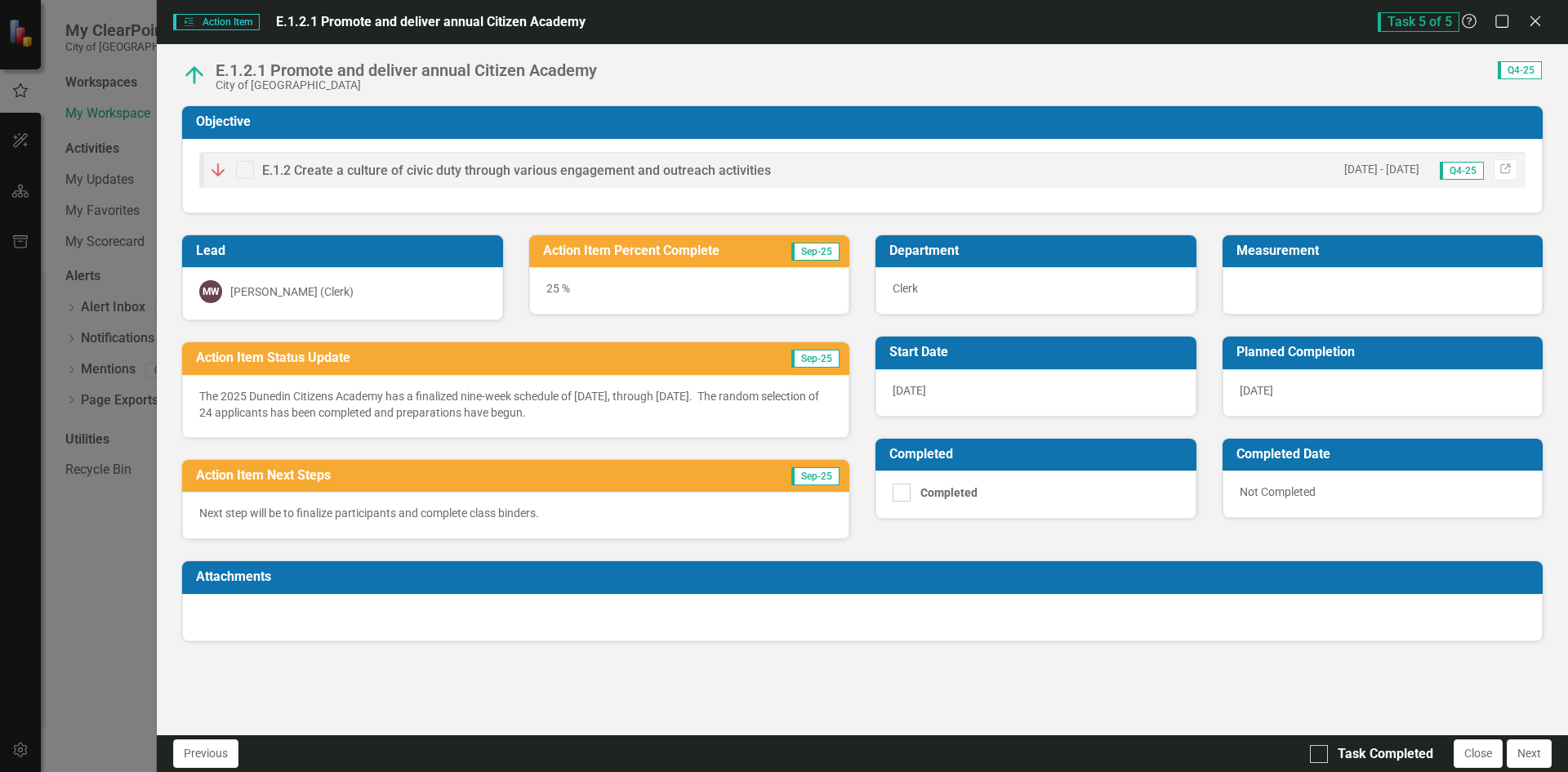
click at [771, 254] on h3 "Action Item Percent Complete" at bounding box center [659, 250] width 233 height 15
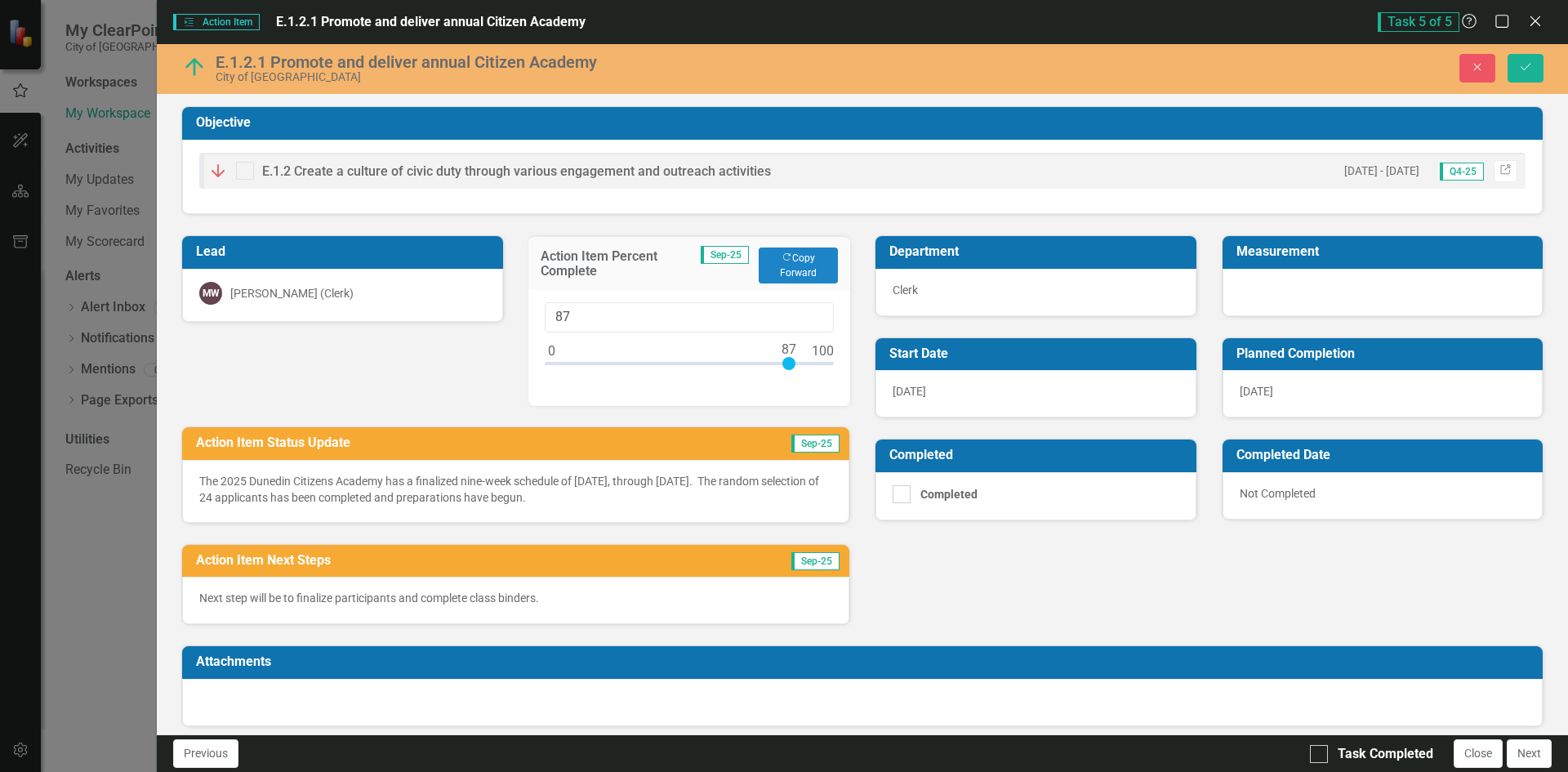
drag, startPoint x: 614, startPoint y: 359, endPoint x: 783, endPoint y: 364, distance: 169.1
click at [783, 364] on div at bounding box center [789, 363] width 13 height 13
click at [784, 363] on div at bounding box center [789, 363] width 13 height 13
type input "100"
drag, startPoint x: 784, startPoint y: 363, endPoint x: 869, endPoint y: 357, distance: 85.2
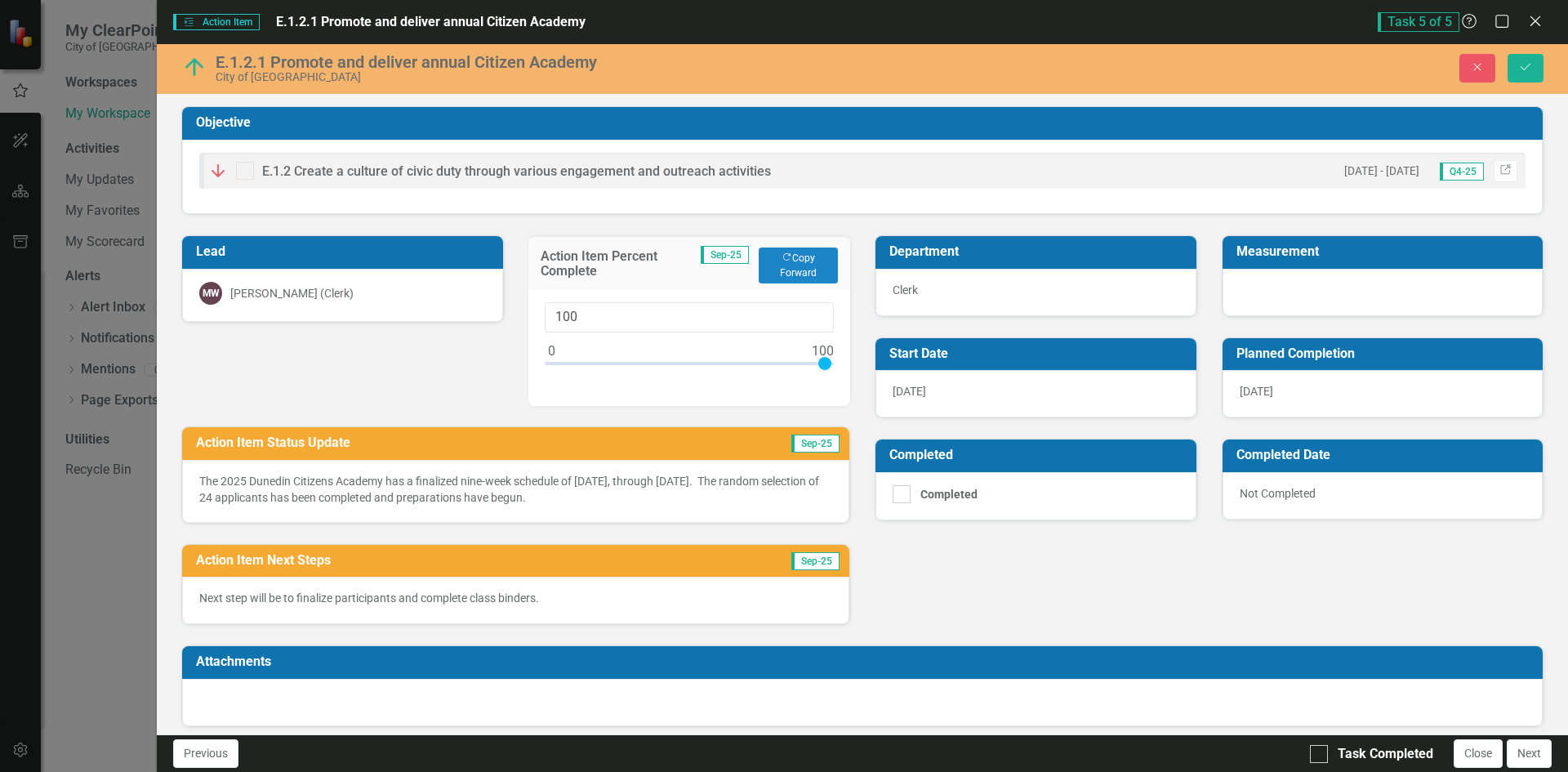
click at [869, 357] on div "Lead MW [PERSON_NAME] (Clerk) Action Item Percent Complete Sep-25 Copy Forward …" at bounding box center [862, 420] width 1387 height 410
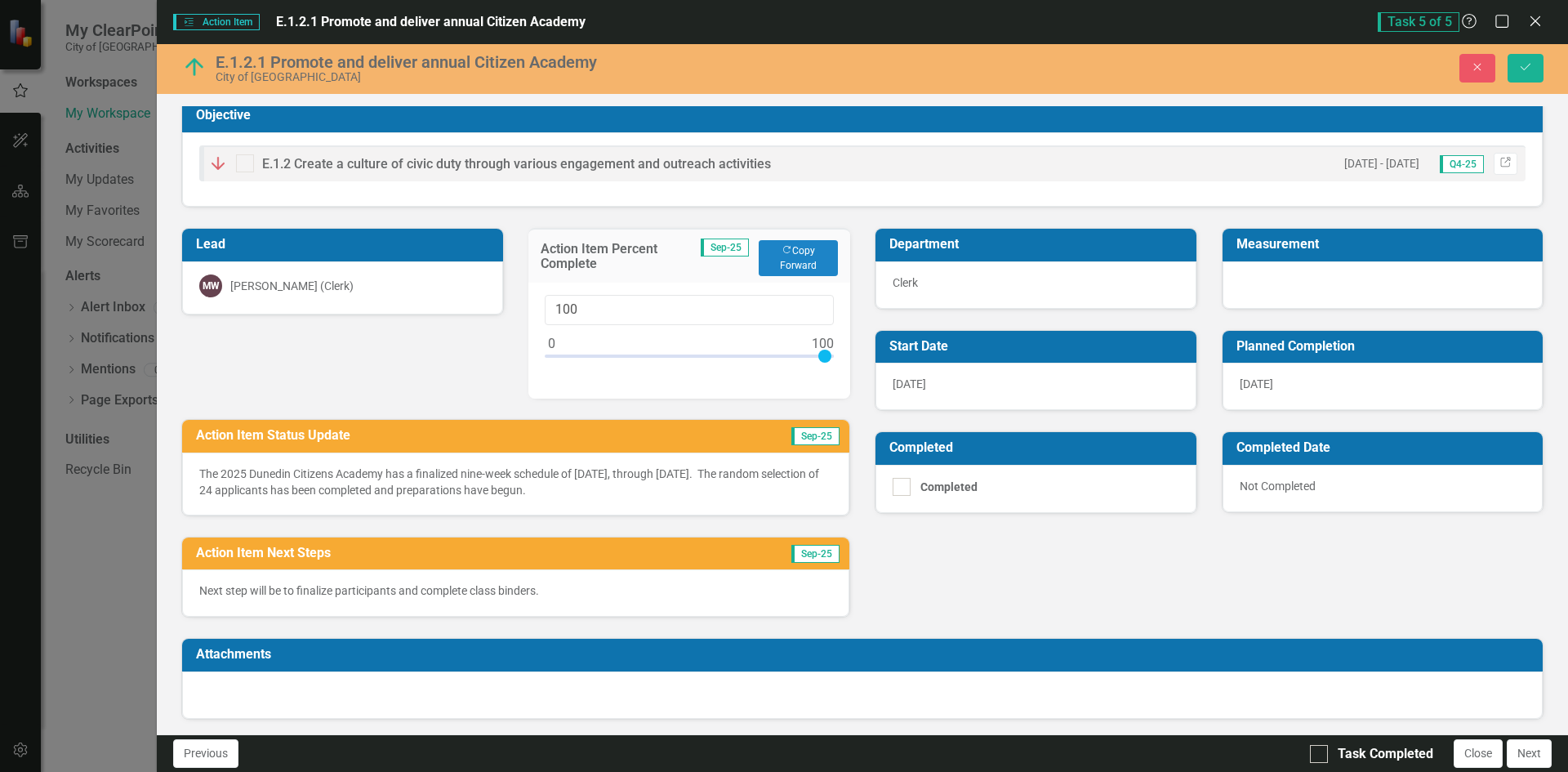
scroll to position [8, 0]
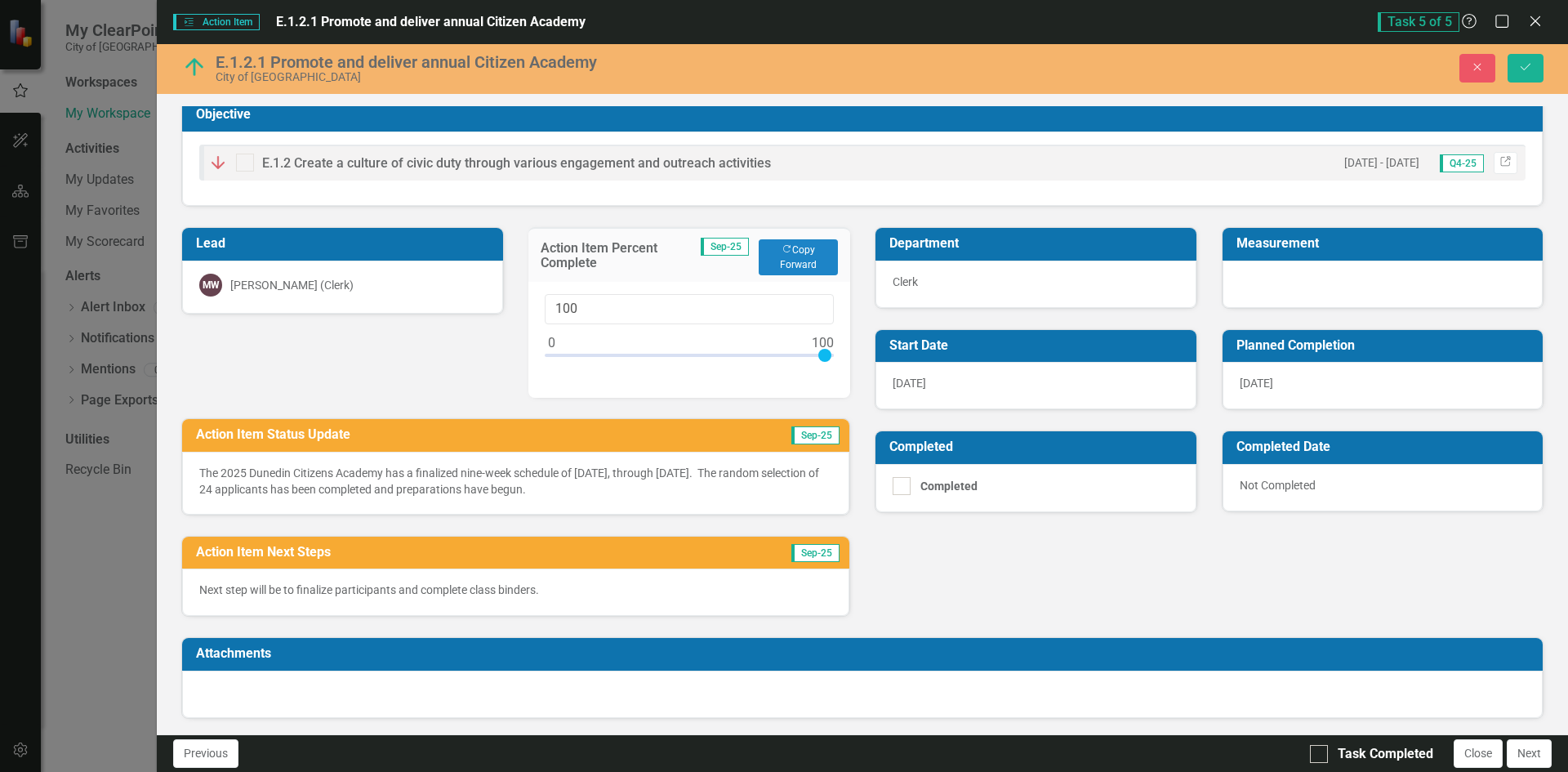
click at [575, 583] on p "Next step will be to finalize participants and complete class binders." at bounding box center [515, 589] width 633 height 16
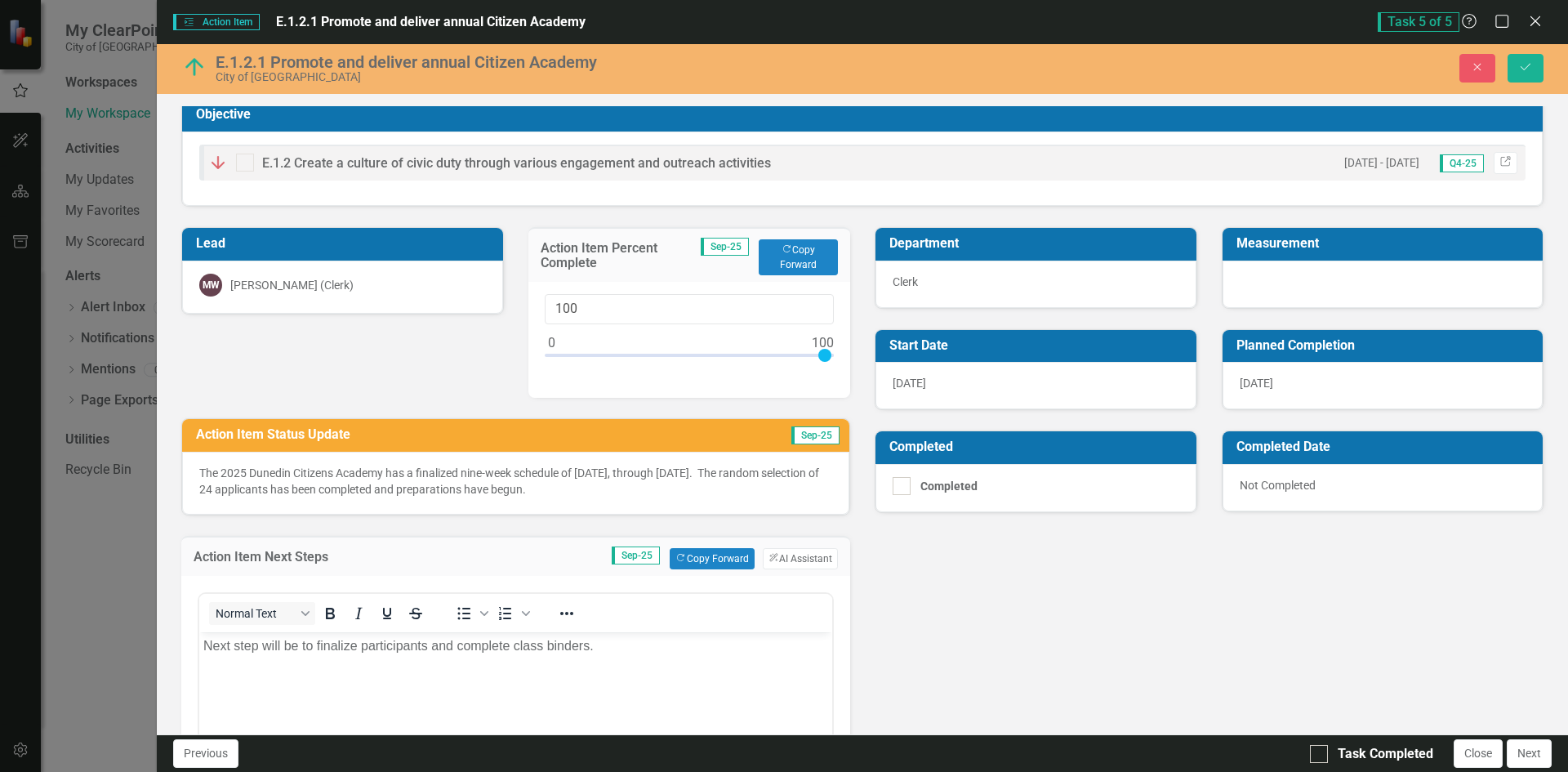
scroll to position [0, 0]
click at [655, 641] on p "Next step will be to finalize participants and complete class binders." at bounding box center [516, 645] width 625 height 20
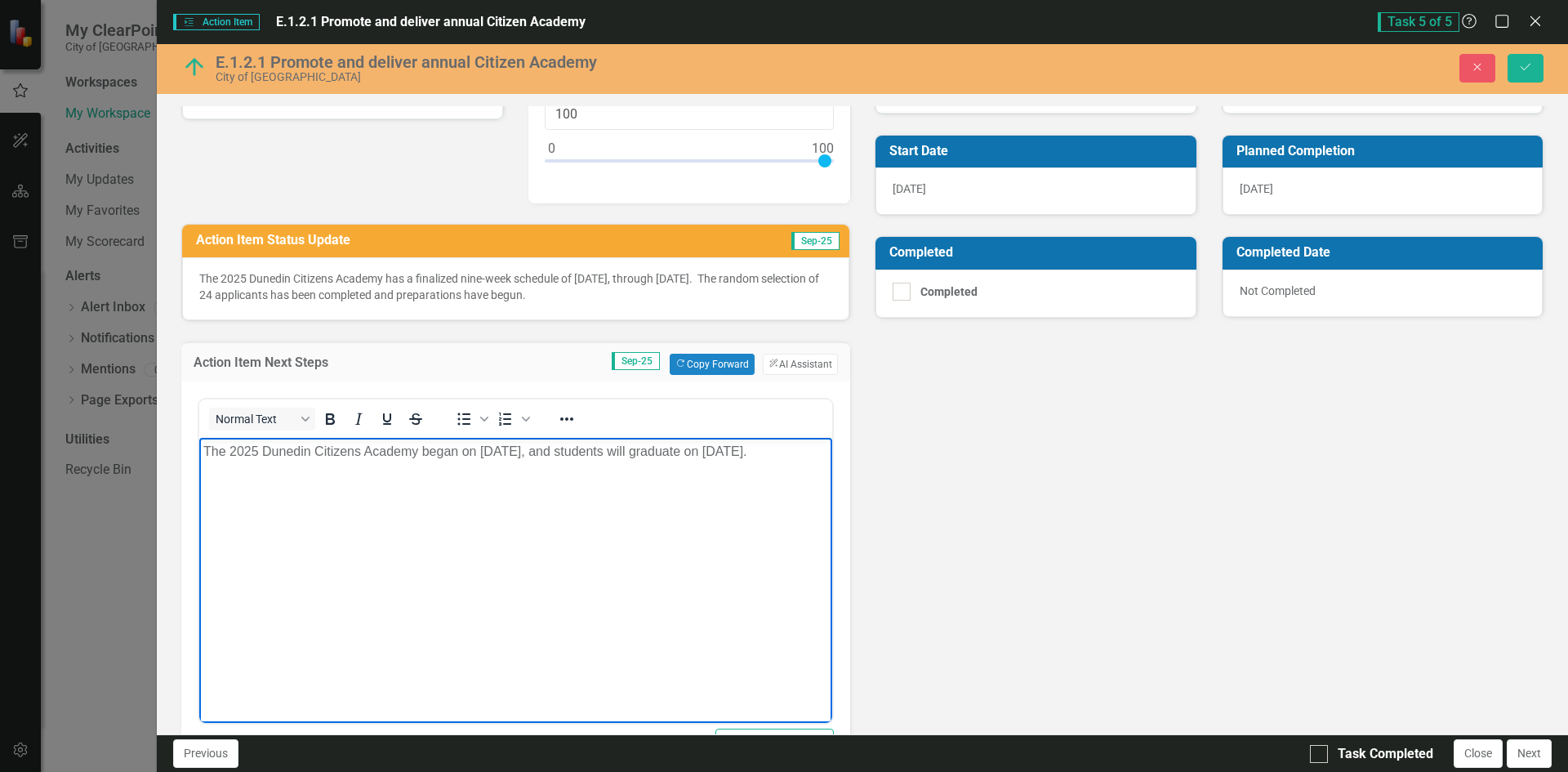
scroll to position [326, 0]
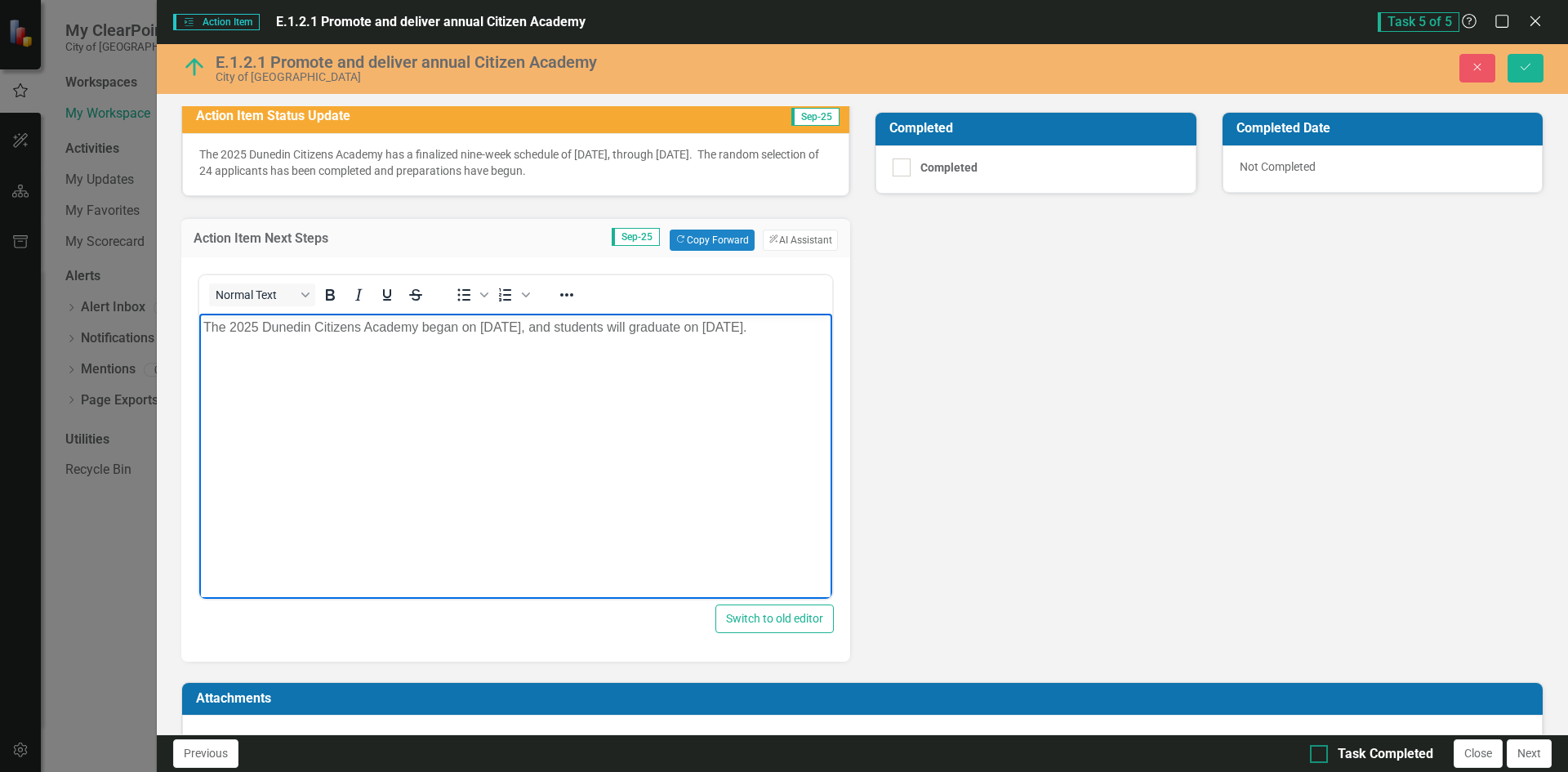
click at [1316, 751] on input "Task Completed" at bounding box center [1315, 749] width 10 height 10
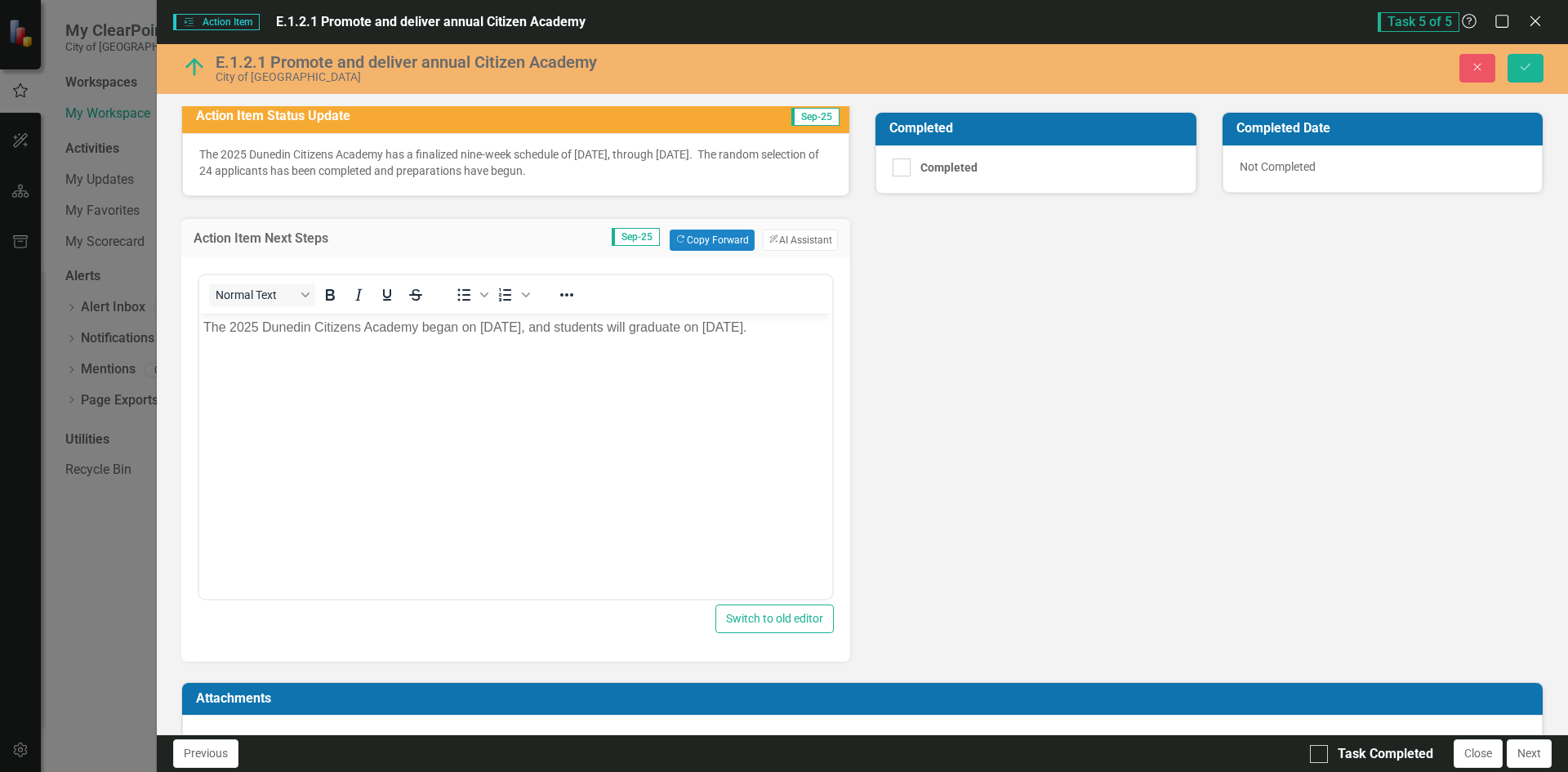
checkbox input "true"
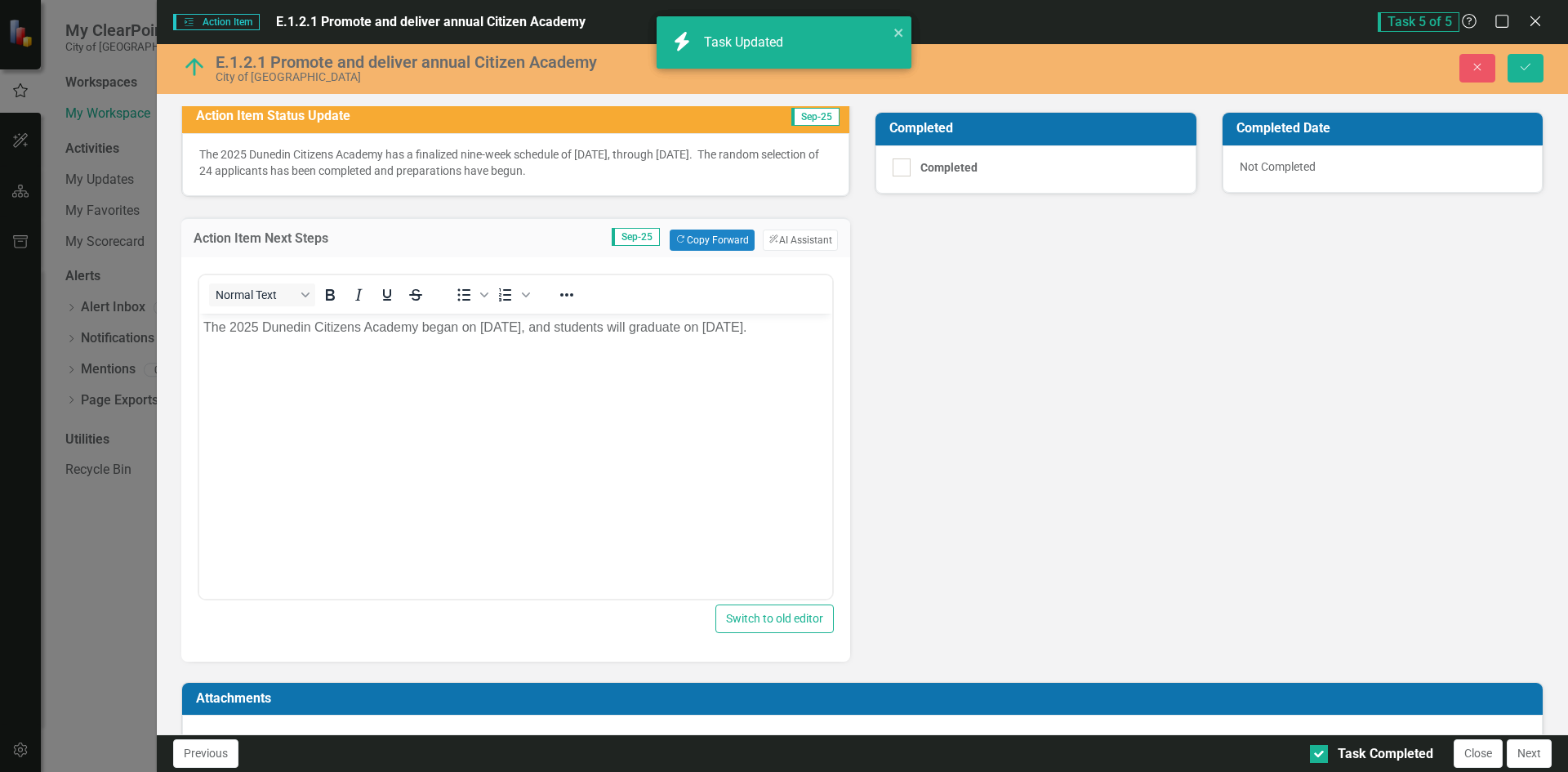
scroll to position [164, 0]
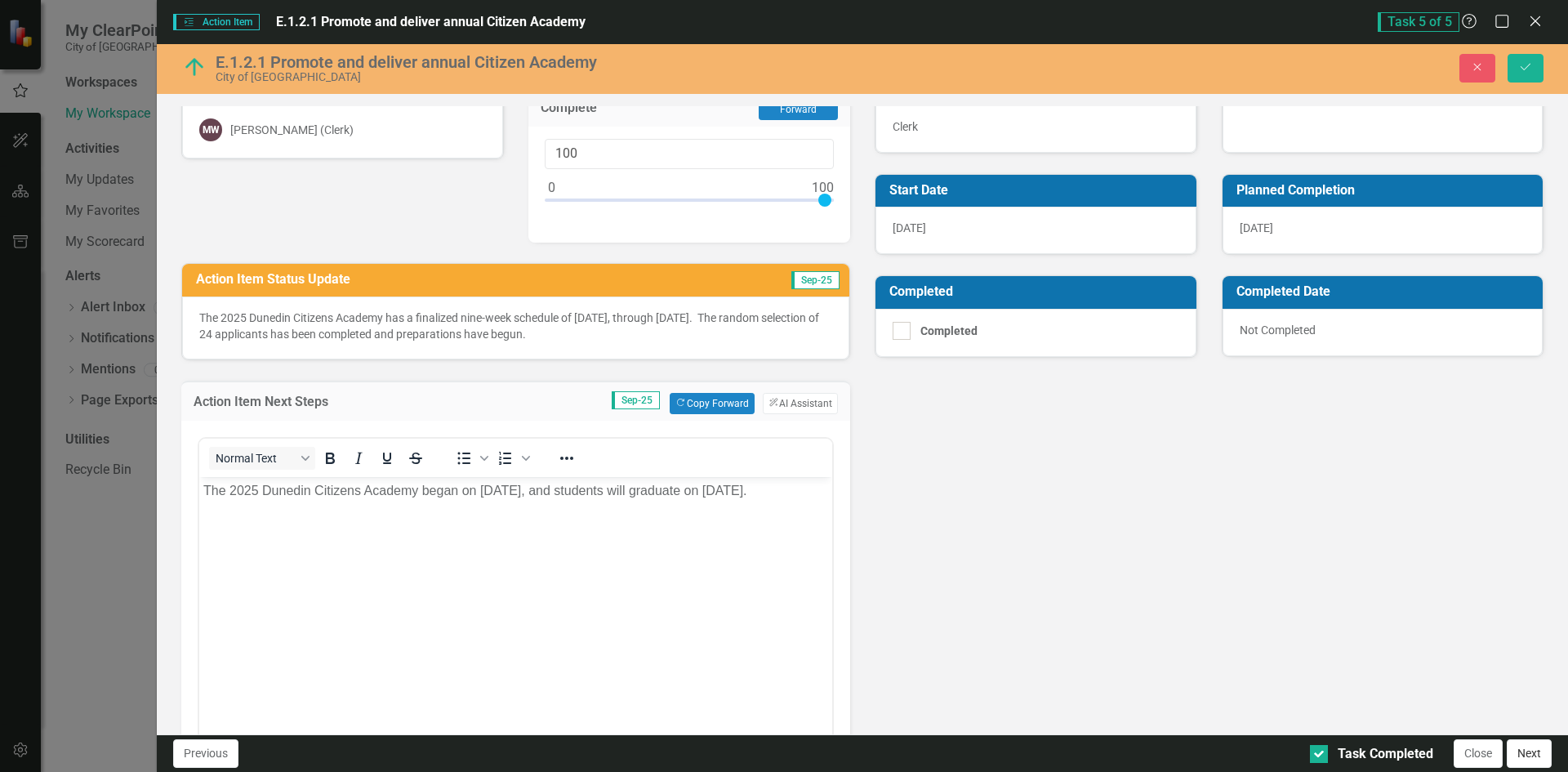
click at [1532, 749] on button "Next" at bounding box center [1530, 753] width 45 height 29
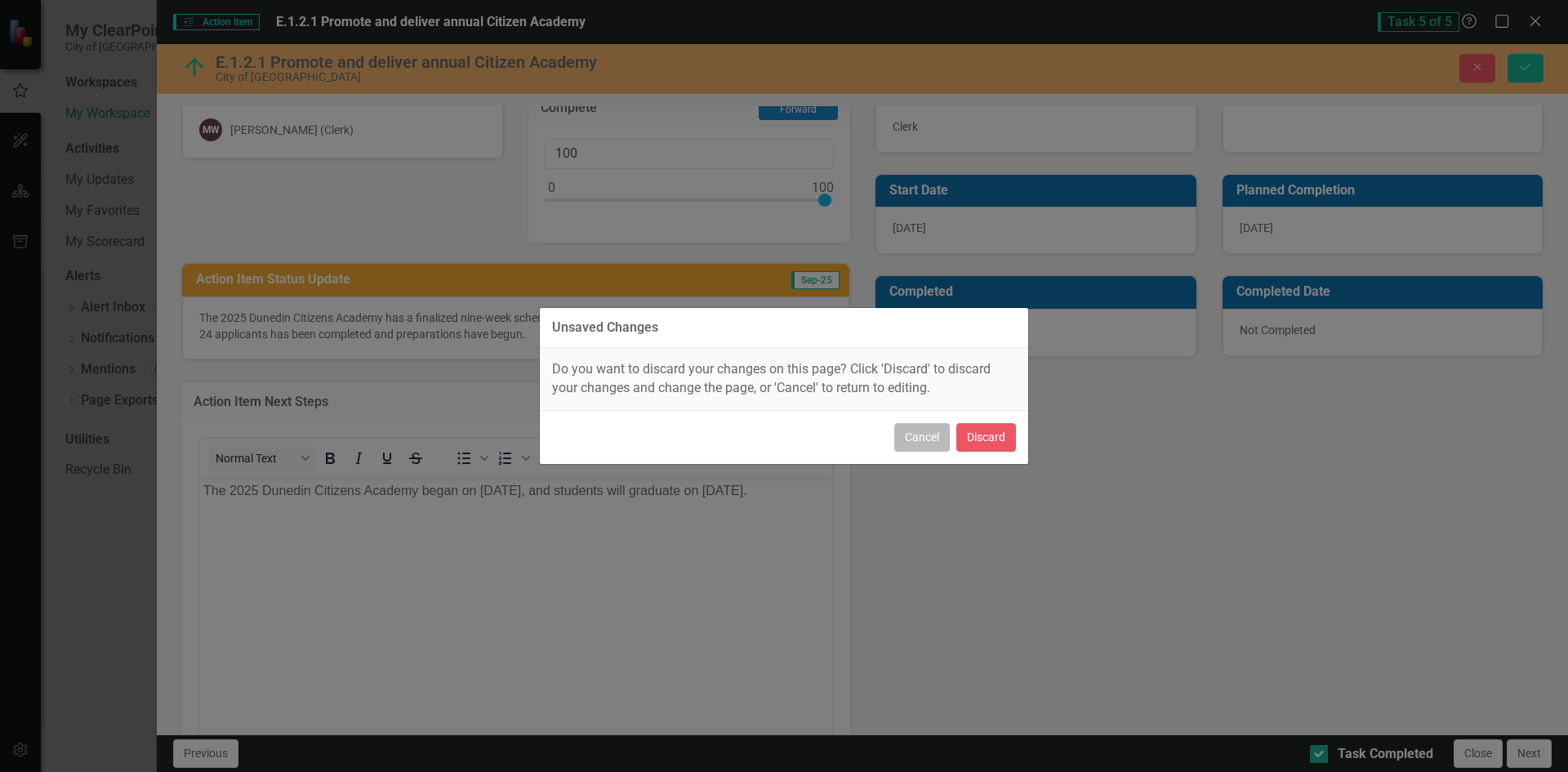
click at [924, 441] on button "Cancel" at bounding box center [922, 437] width 55 height 29
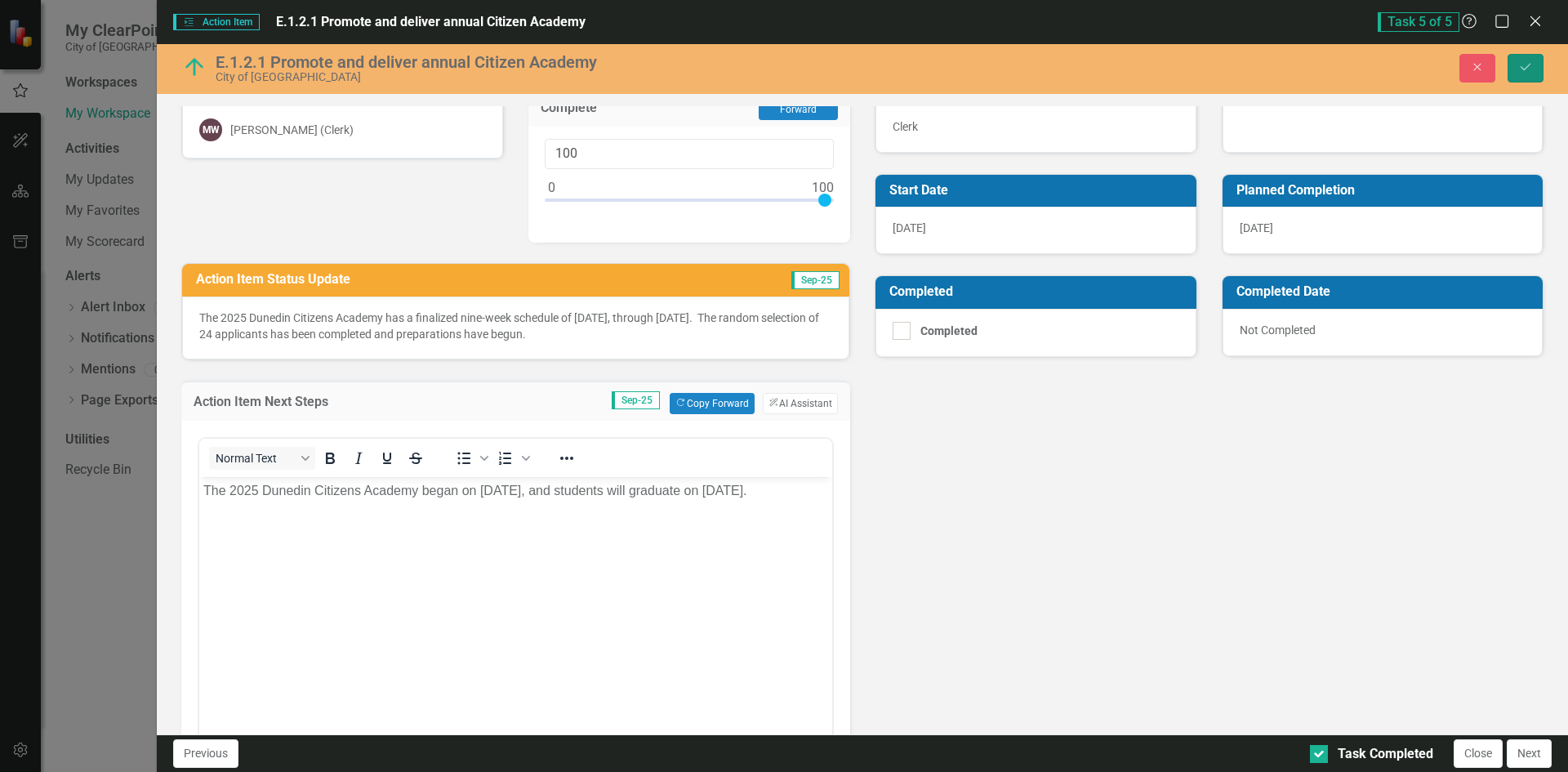
click at [1526, 65] on icon "Save" at bounding box center [1526, 67] width 15 height 11
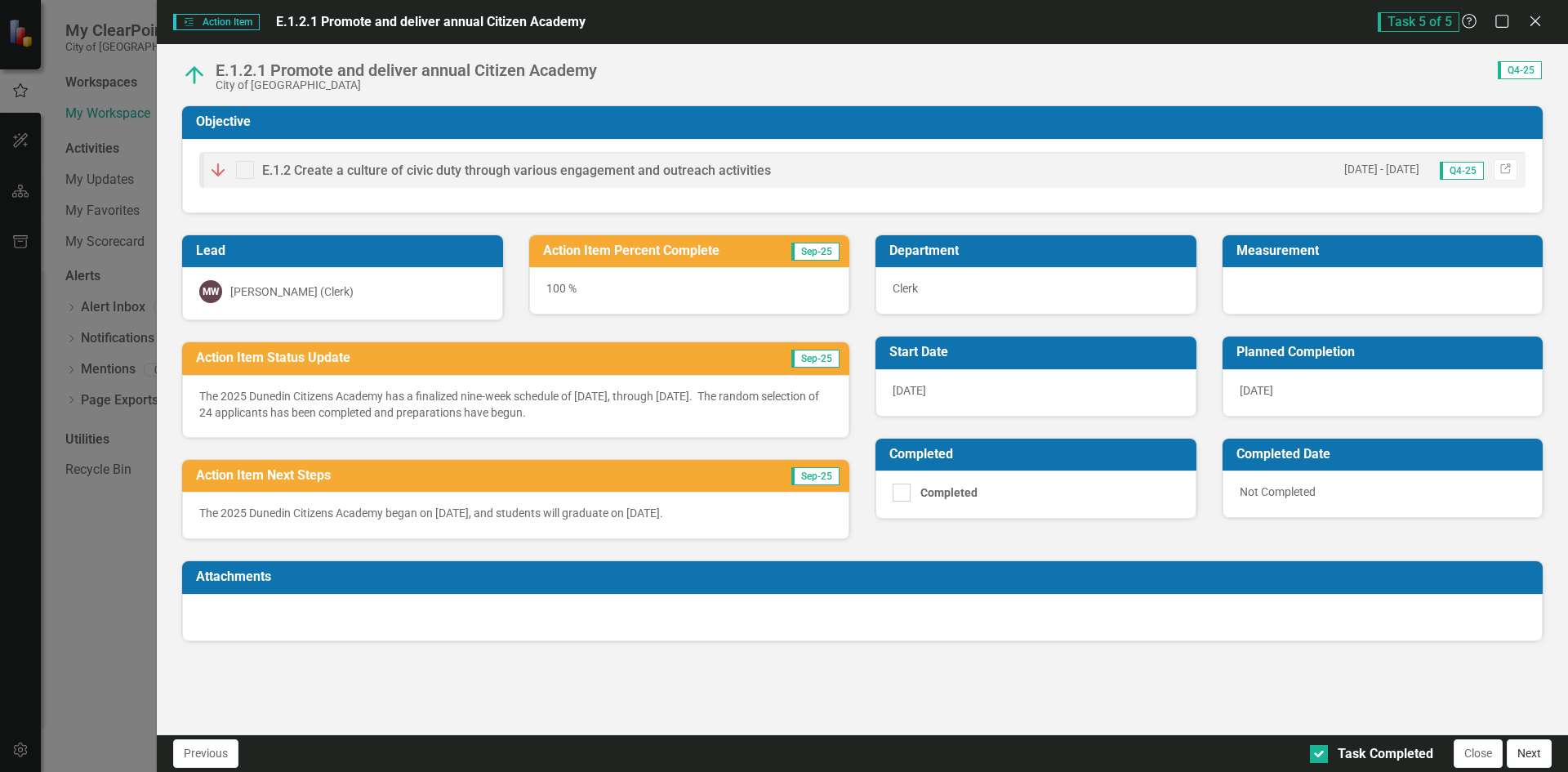
click at [1528, 752] on button "Next" at bounding box center [1530, 753] width 45 height 29
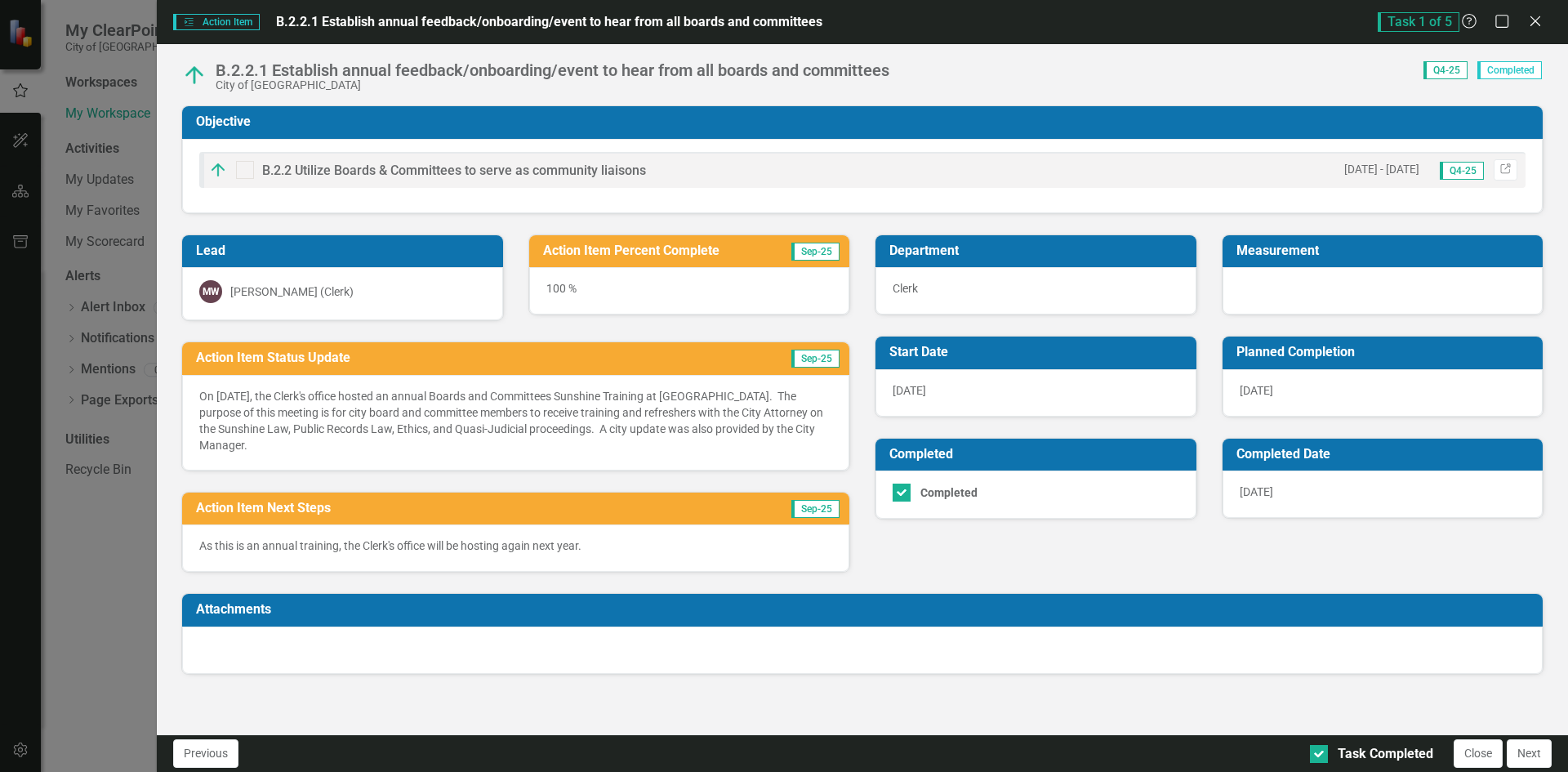
click at [1466, 170] on span "Q4-25" at bounding box center [1462, 170] width 44 height 18
click at [1526, 753] on button "Next" at bounding box center [1530, 753] width 45 height 29
click at [1315, 753] on input "Task Completed" at bounding box center [1315, 749] width 10 height 10
checkbox input "true"
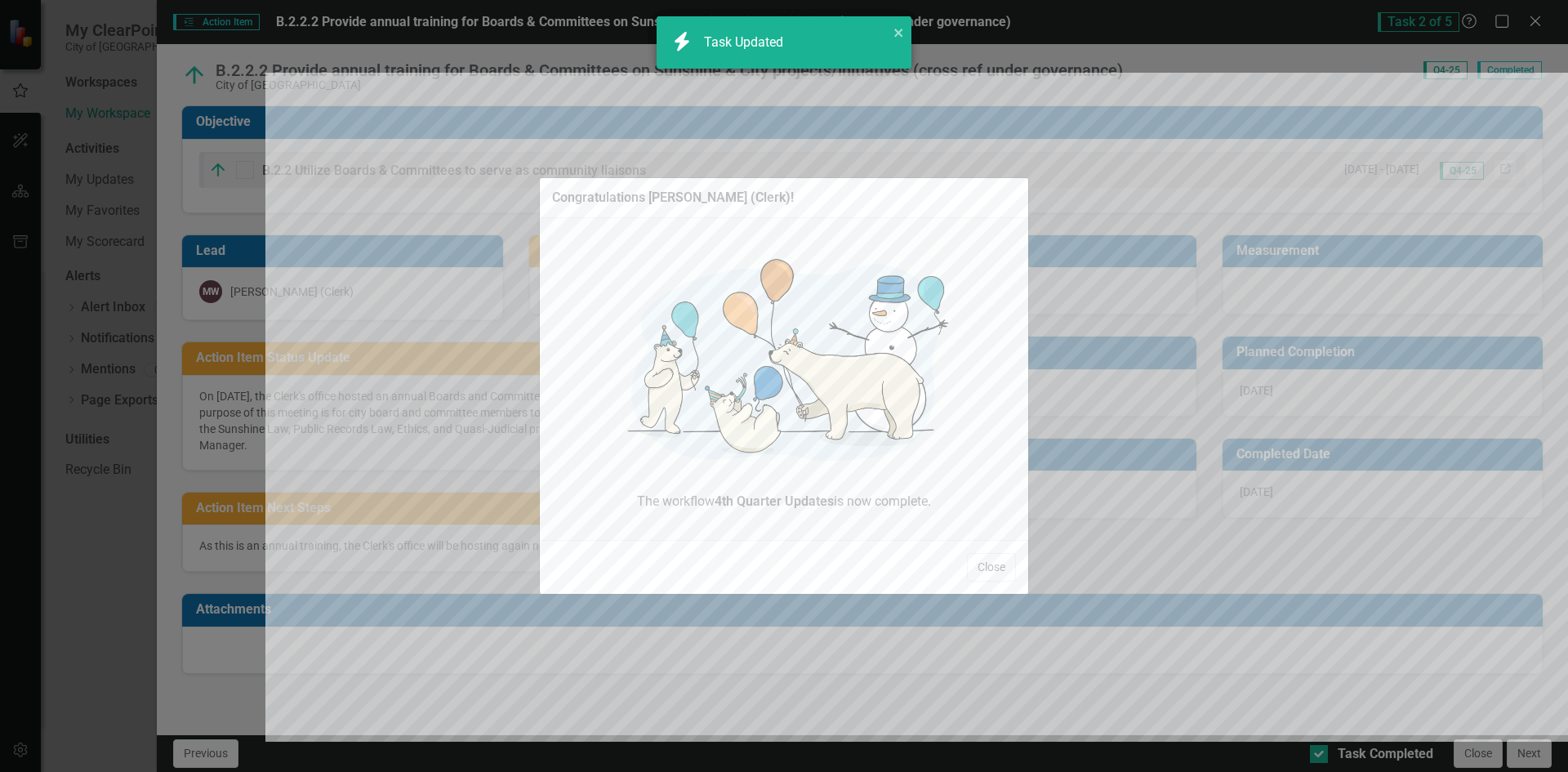
checkbox input "true"
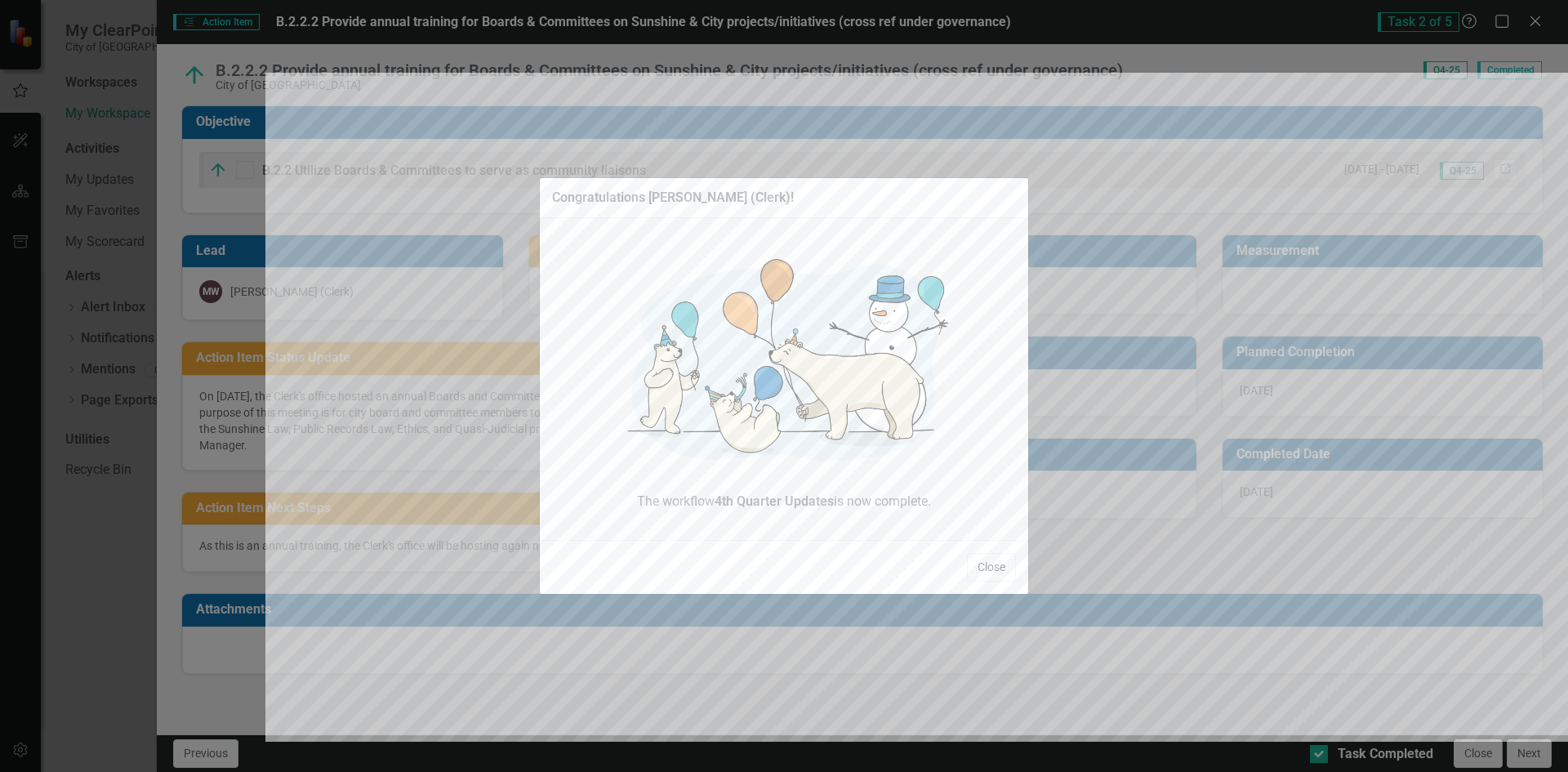
click at [994, 567] on button "Close" at bounding box center [991, 567] width 49 height 29
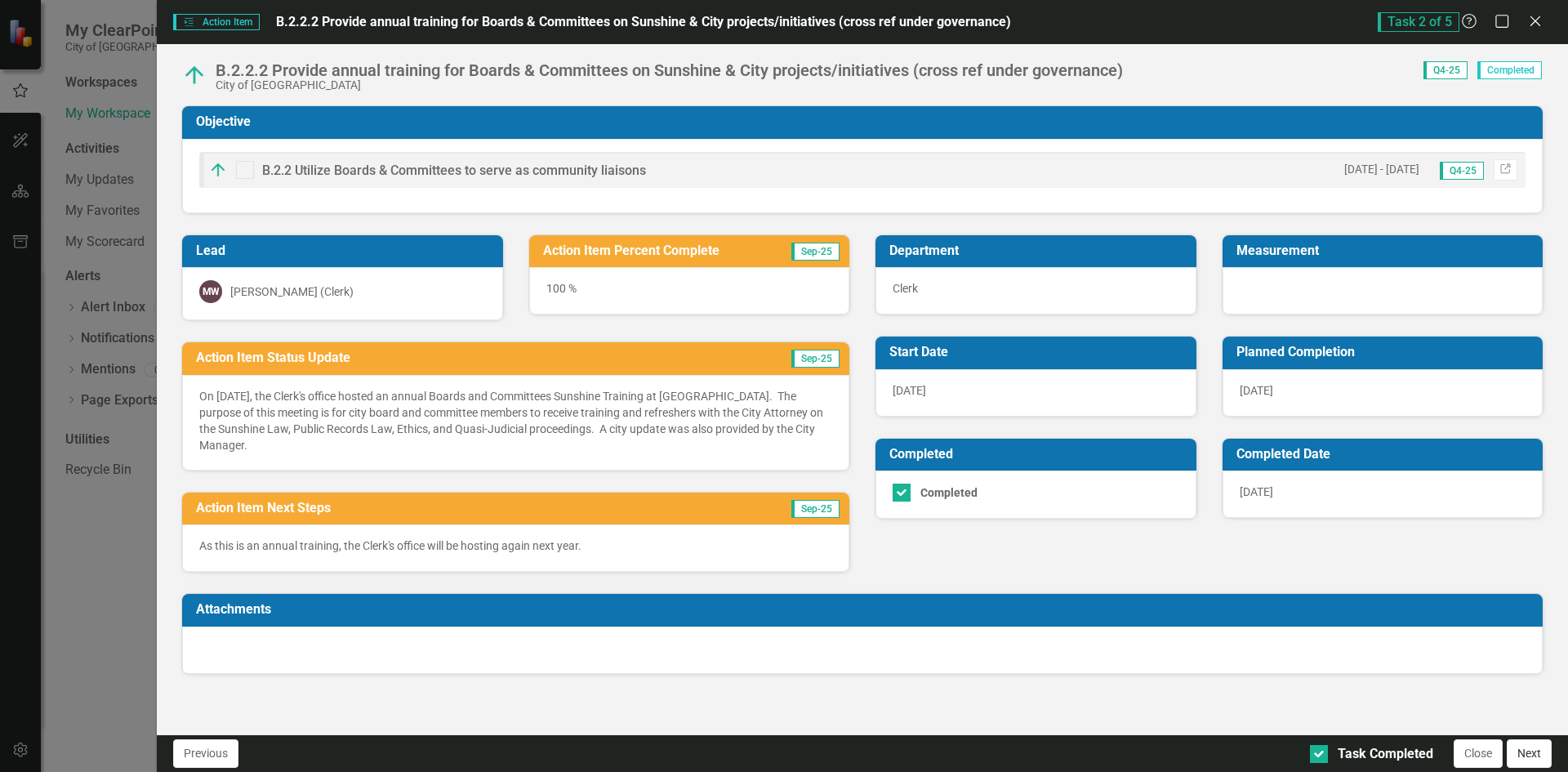
click at [1524, 748] on button "Next" at bounding box center [1530, 753] width 45 height 29
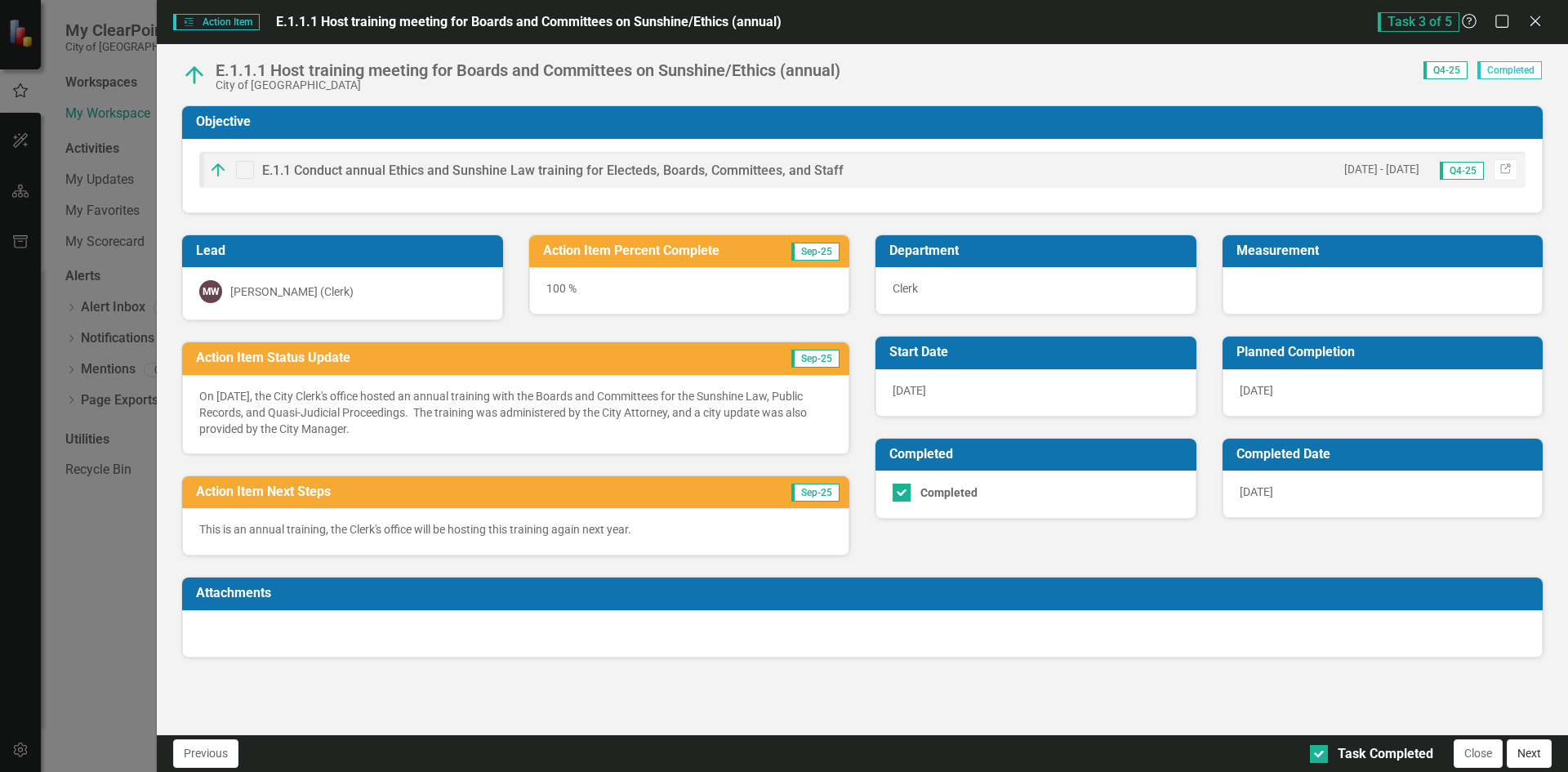
click at [1531, 753] on button "Next" at bounding box center [1530, 753] width 45 height 29
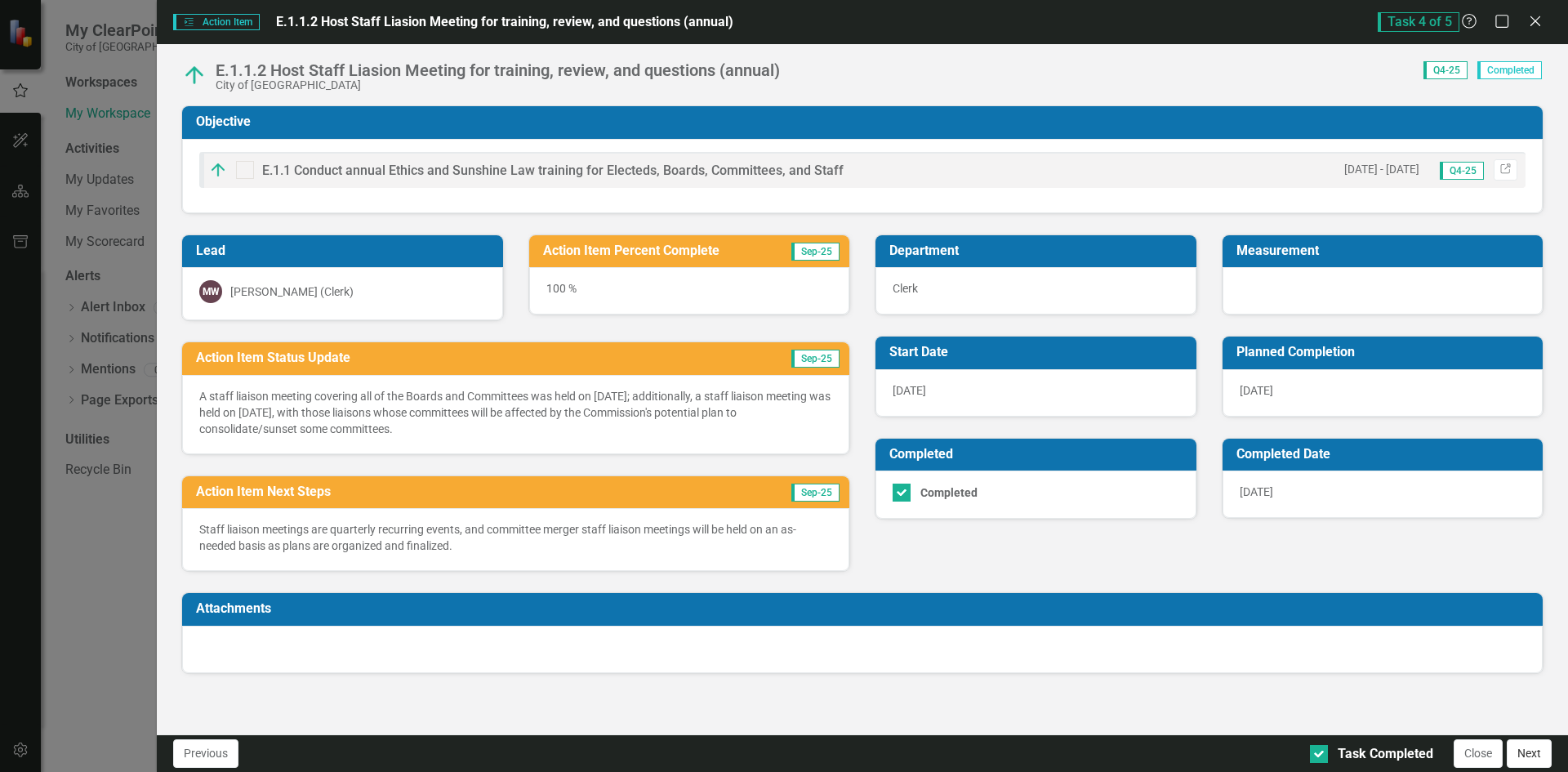
click at [1537, 753] on button "Next" at bounding box center [1530, 753] width 45 height 29
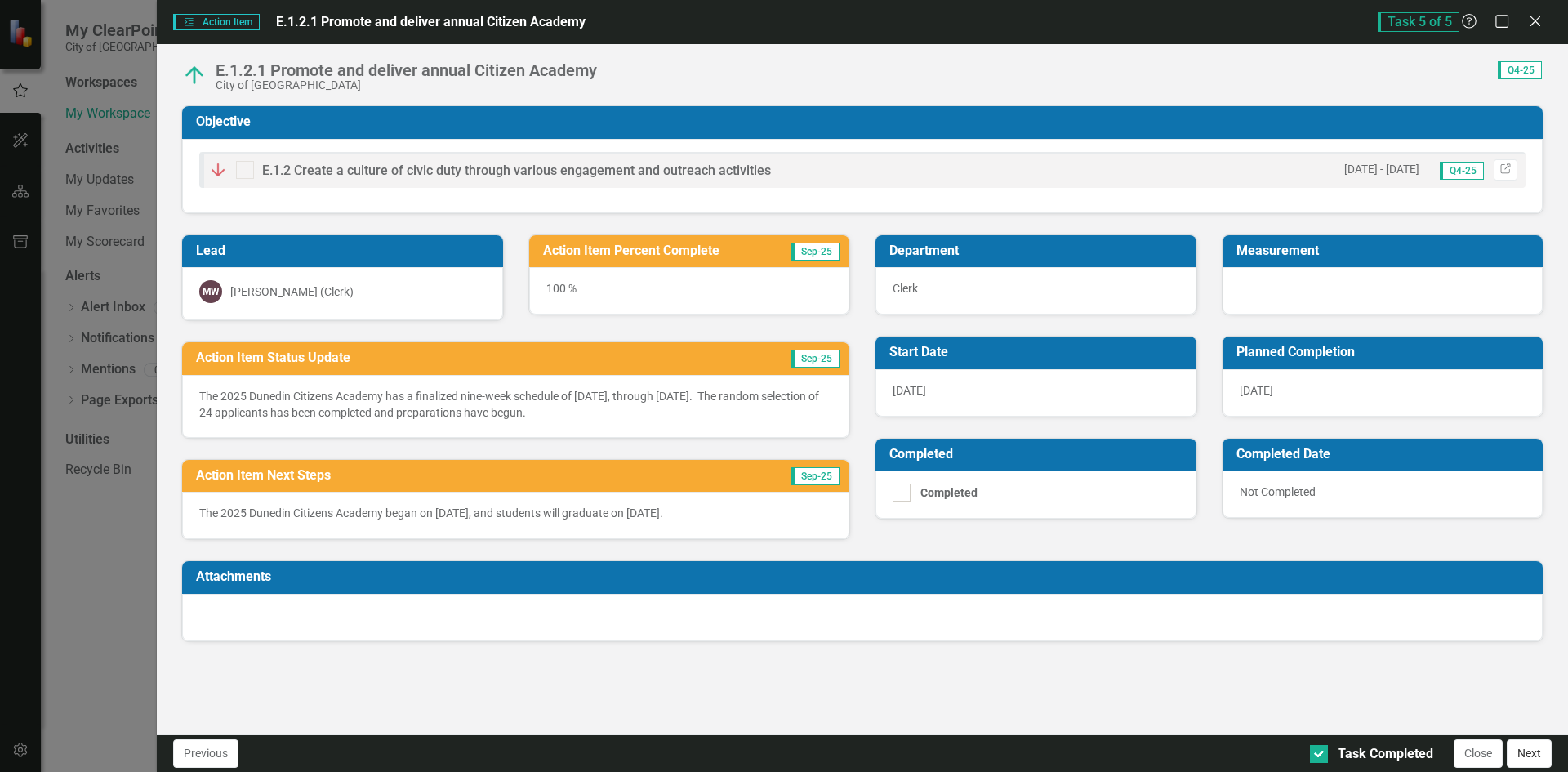
click at [1538, 749] on button "Next" at bounding box center [1530, 753] width 45 height 29
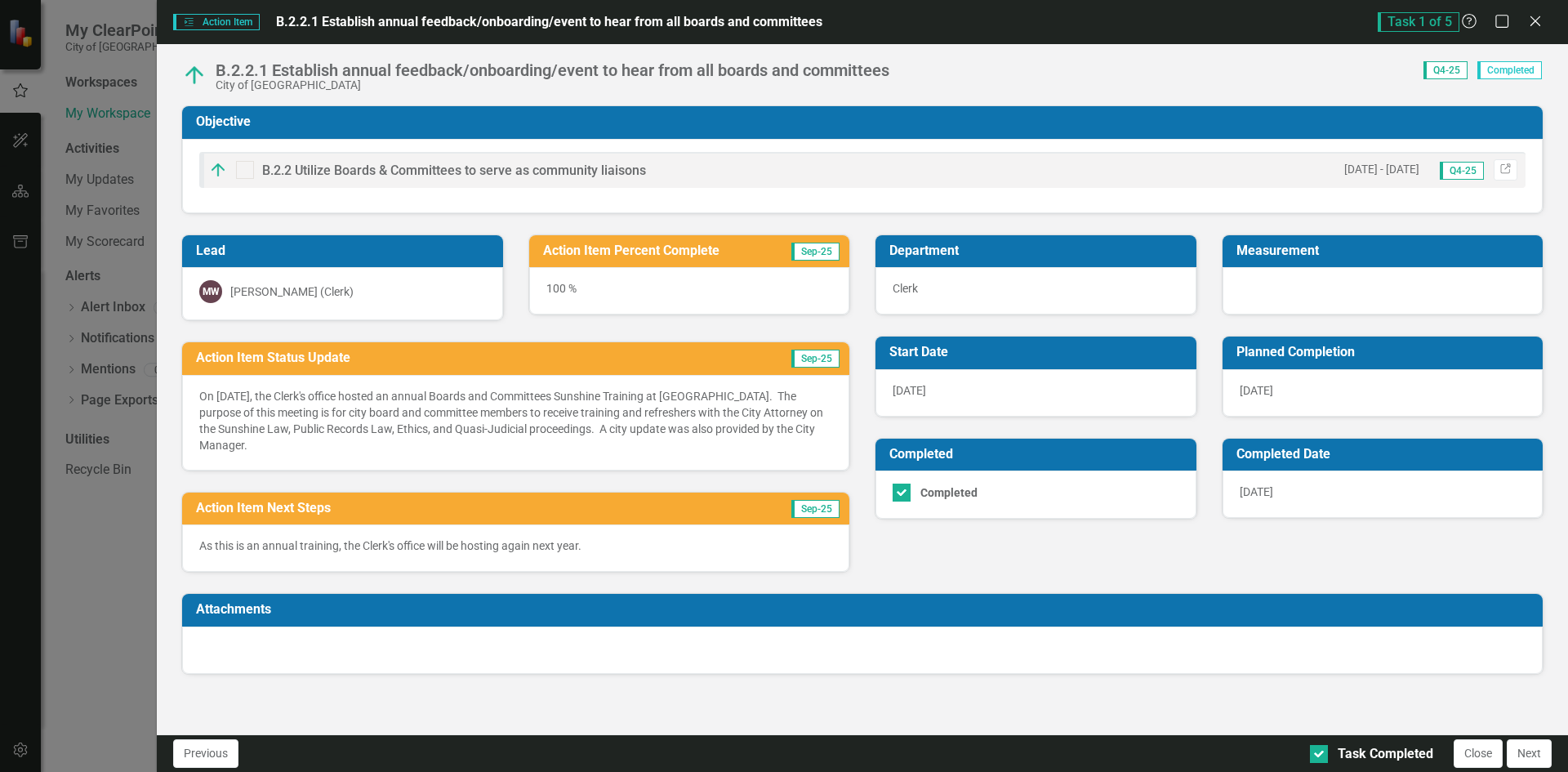
drag, startPoint x: 1533, startPoint y: 24, endPoint x: 1544, endPoint y: 60, distance: 37.6
click at [1532, 24] on icon at bounding box center [1535, 21] width 10 height 10
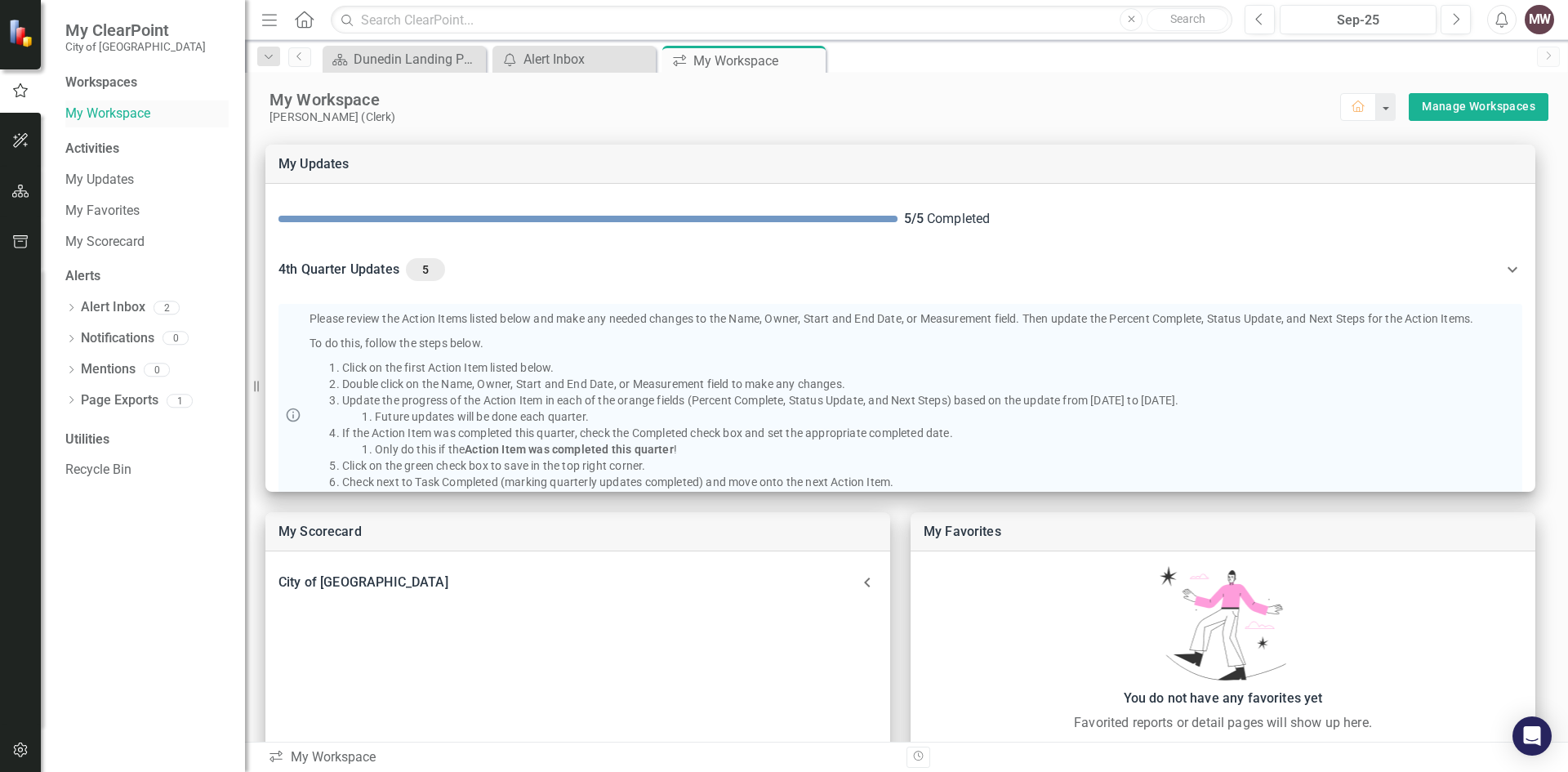
click at [100, 112] on link "My Workspace" at bounding box center [146, 114] width 164 height 19
click at [1340, 105] on button "Home" at bounding box center [1358, 107] width 36 height 28
click at [403, 58] on div "Dunedin Landing Page" at bounding box center [408, 60] width 108 height 21
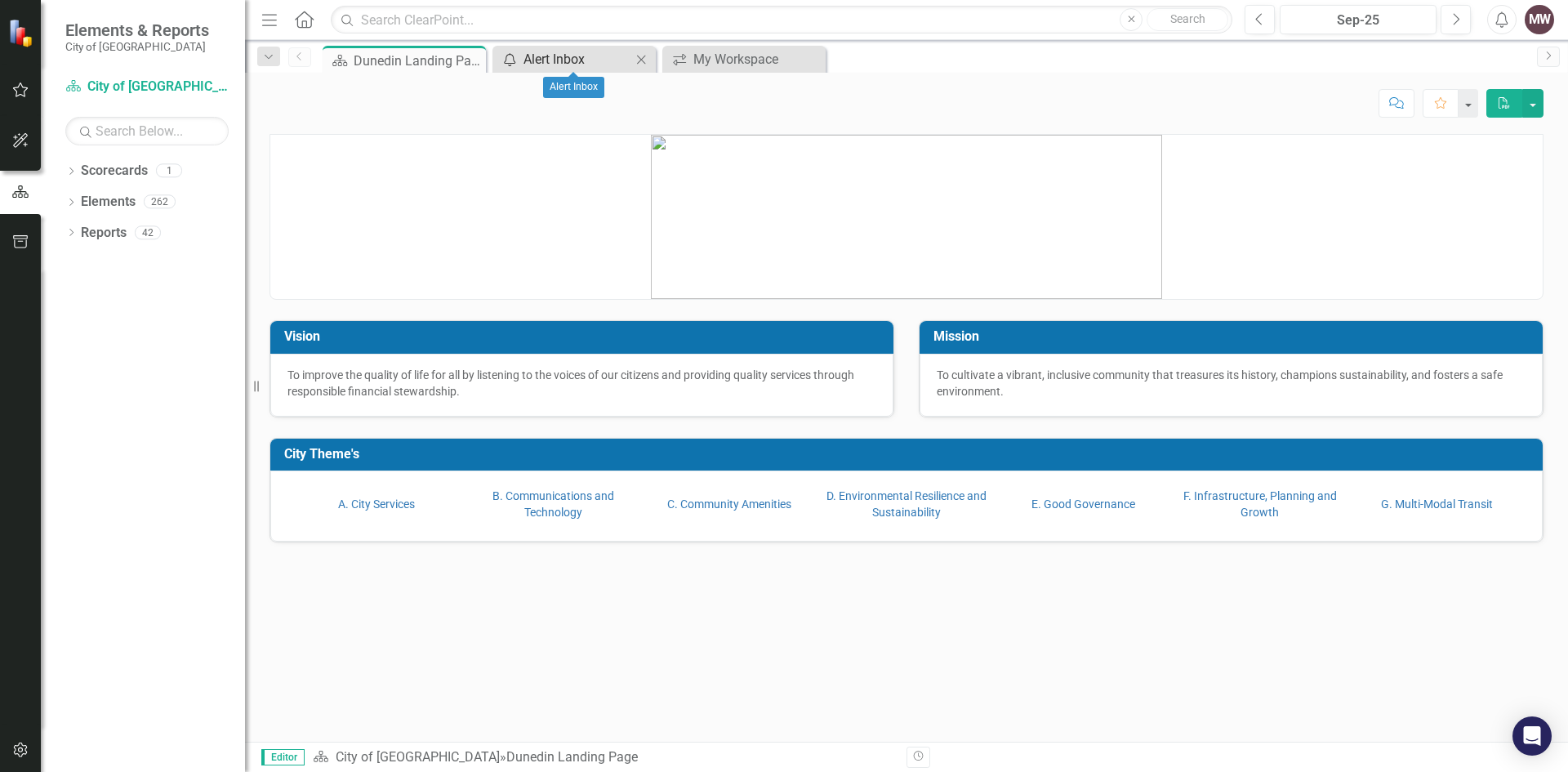
click at [565, 56] on div "Alert Inbox" at bounding box center [578, 60] width 108 height 21
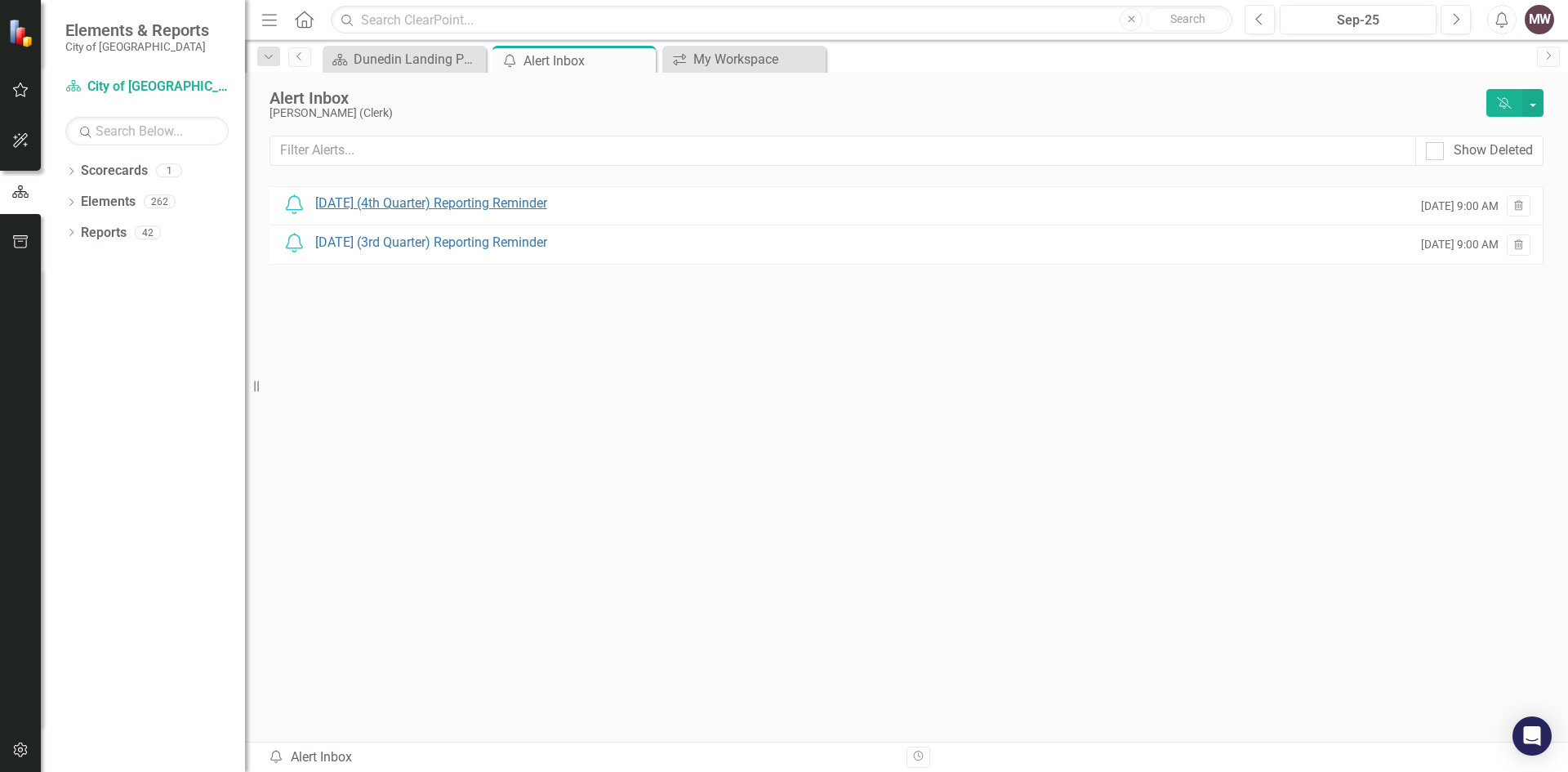
click at [400, 202] on div "[DATE] (4th Quarter) Reporting Reminder" at bounding box center [431, 204] width 232 height 19
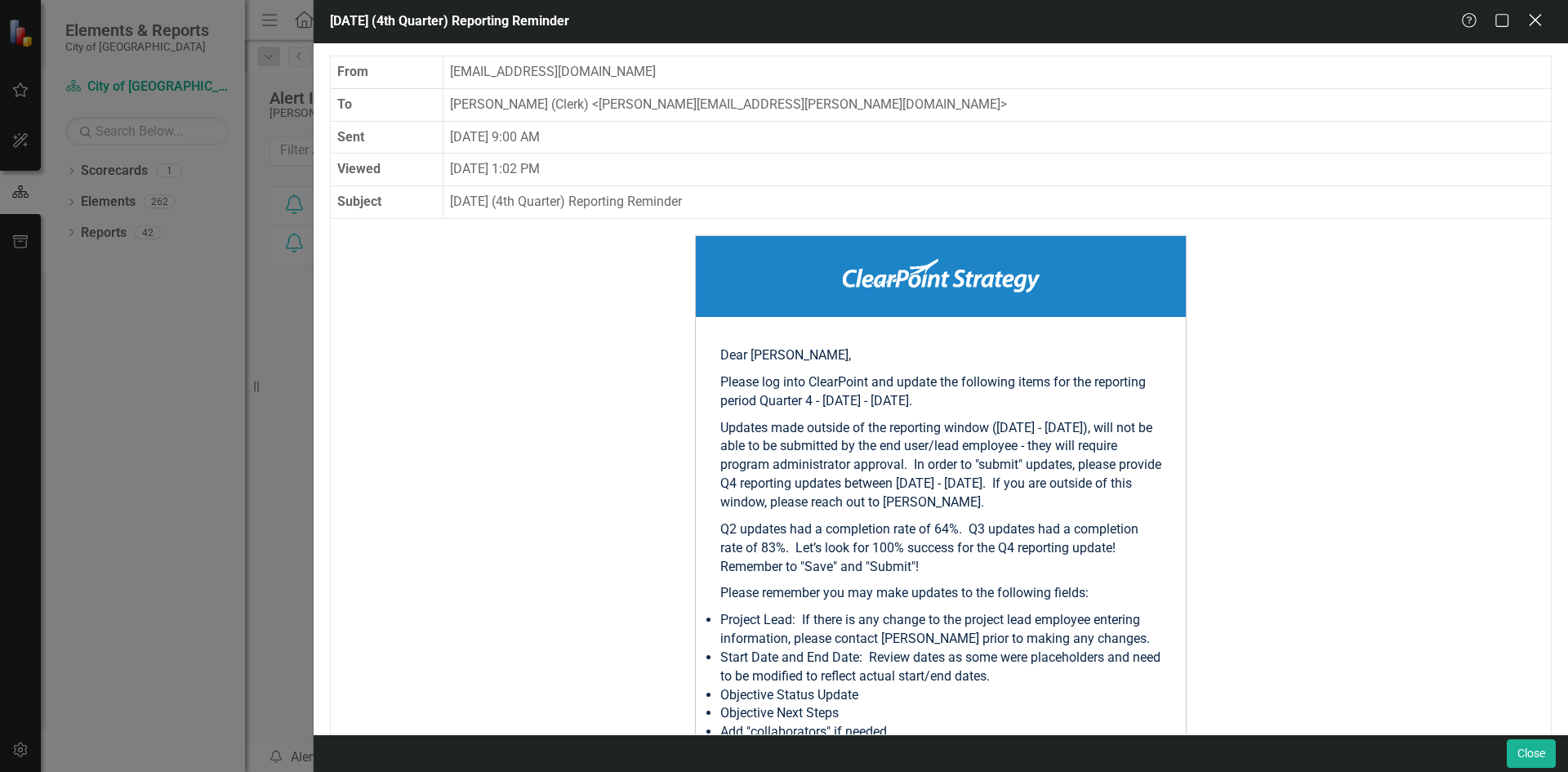
click at [1539, 20] on icon "Close" at bounding box center [1535, 20] width 21 height 16
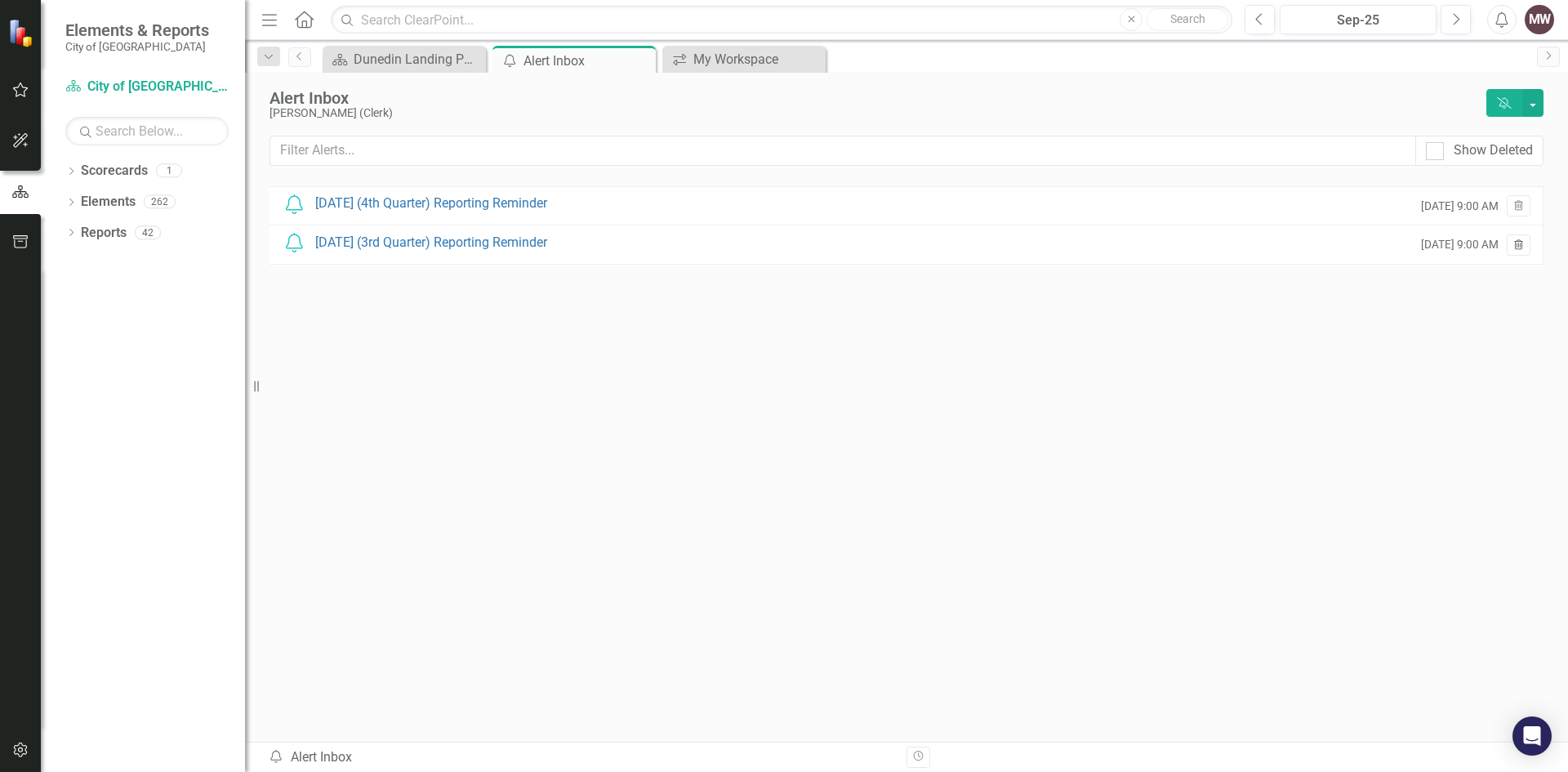
click at [1513, 241] on icon "Trash" at bounding box center [1519, 245] width 12 height 10
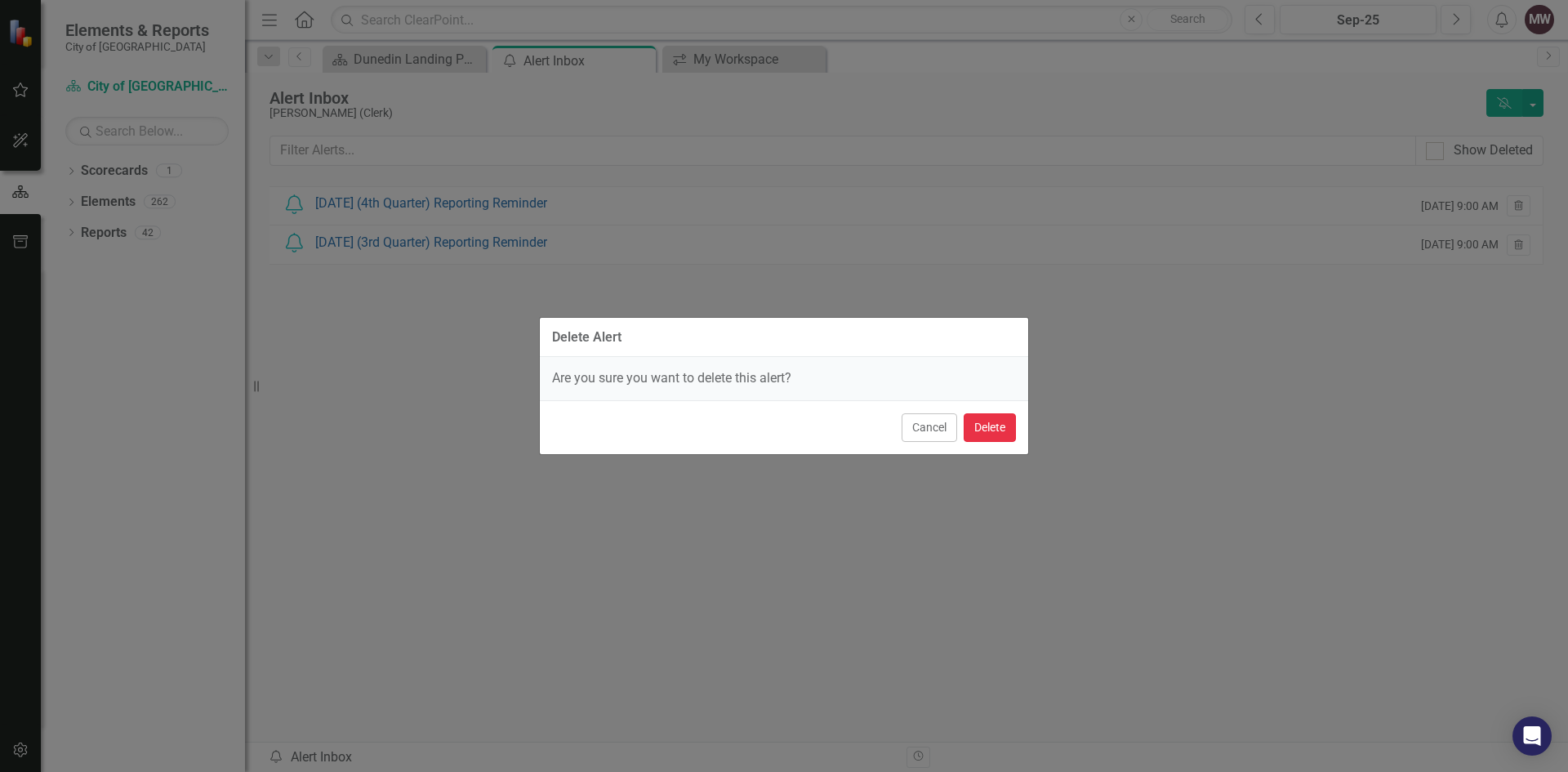
click at [997, 428] on button "Delete" at bounding box center [990, 427] width 52 height 29
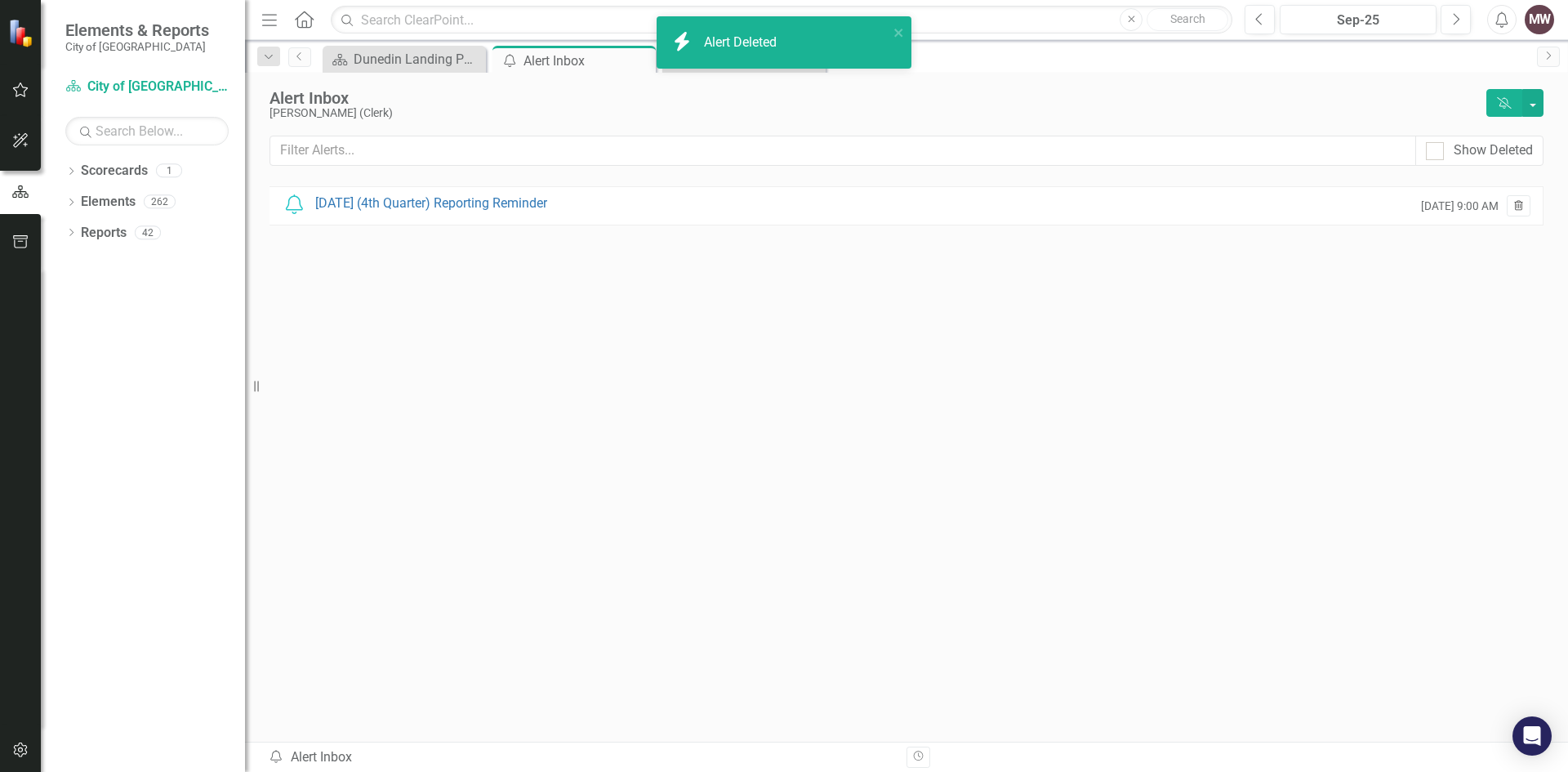
click at [1521, 207] on icon "Trash" at bounding box center [1519, 206] width 12 height 10
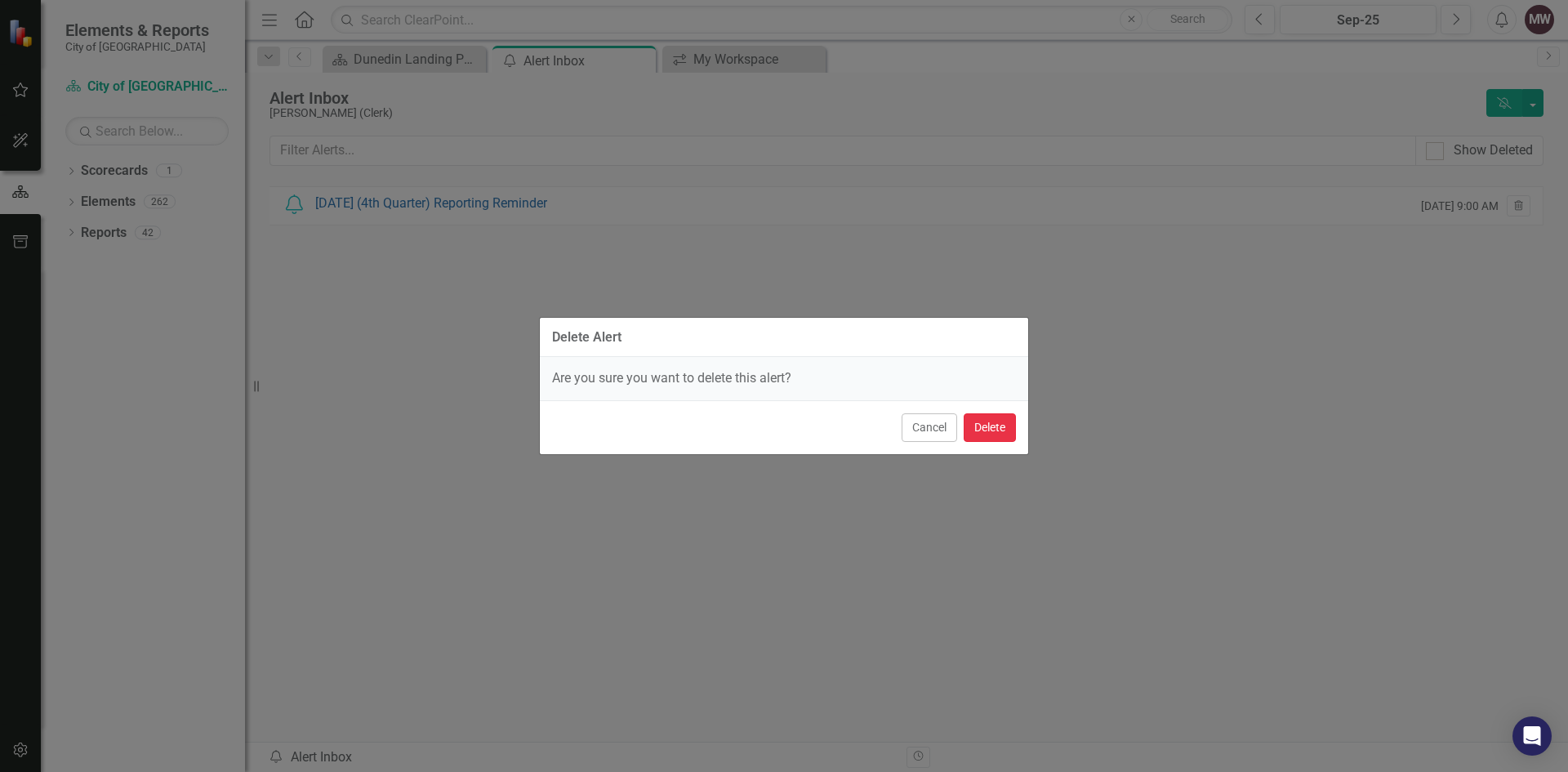
click at [981, 423] on button "Delete" at bounding box center [990, 427] width 52 height 29
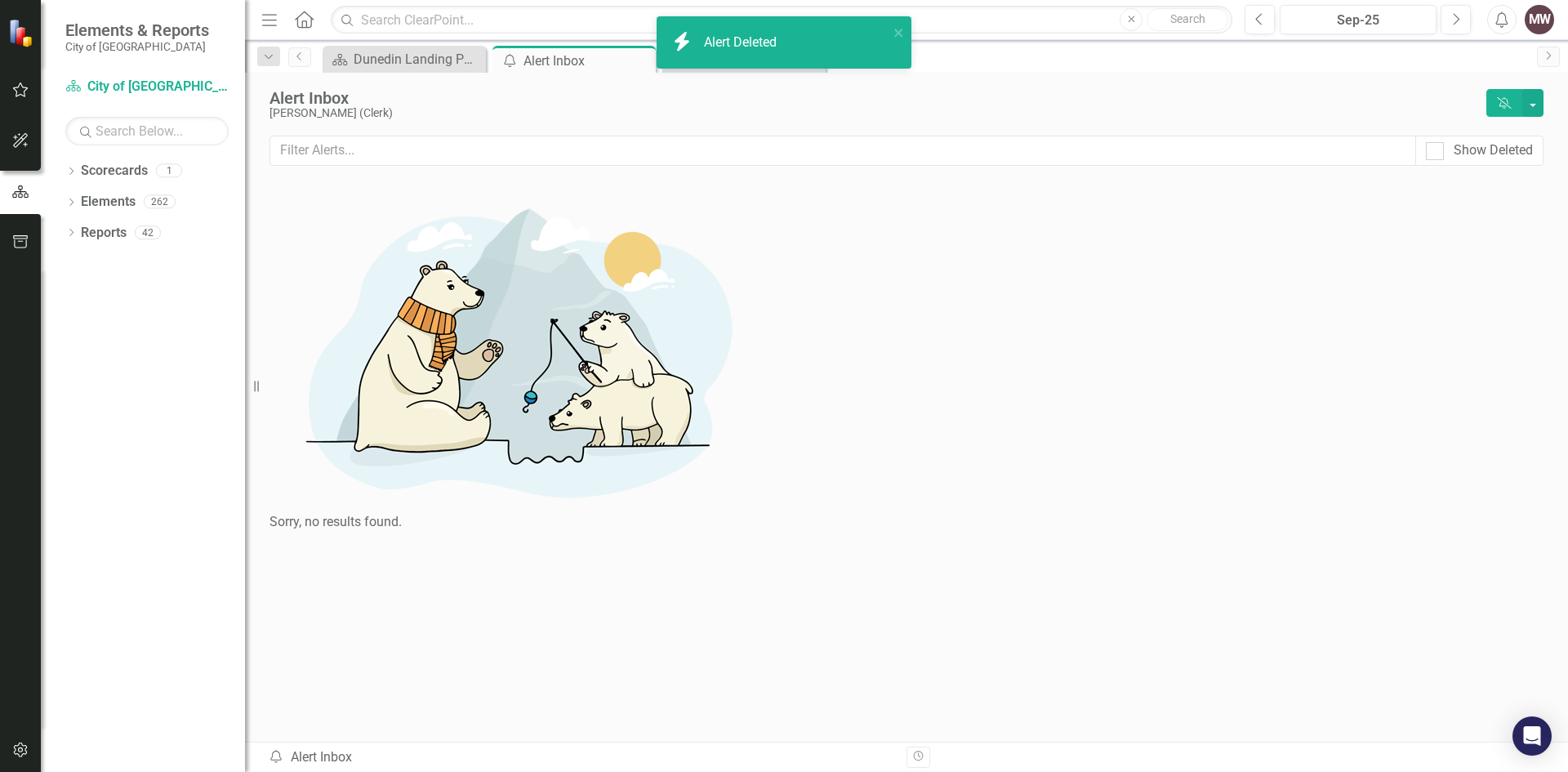
drag, startPoint x: 700, startPoint y: 519, endPoint x: 611, endPoint y: 470, distance: 101.6
click at [697, 518] on div "Show Deleted Sorry, no results found. Notification dummy Trash Download" at bounding box center [907, 428] width 1274 height 585
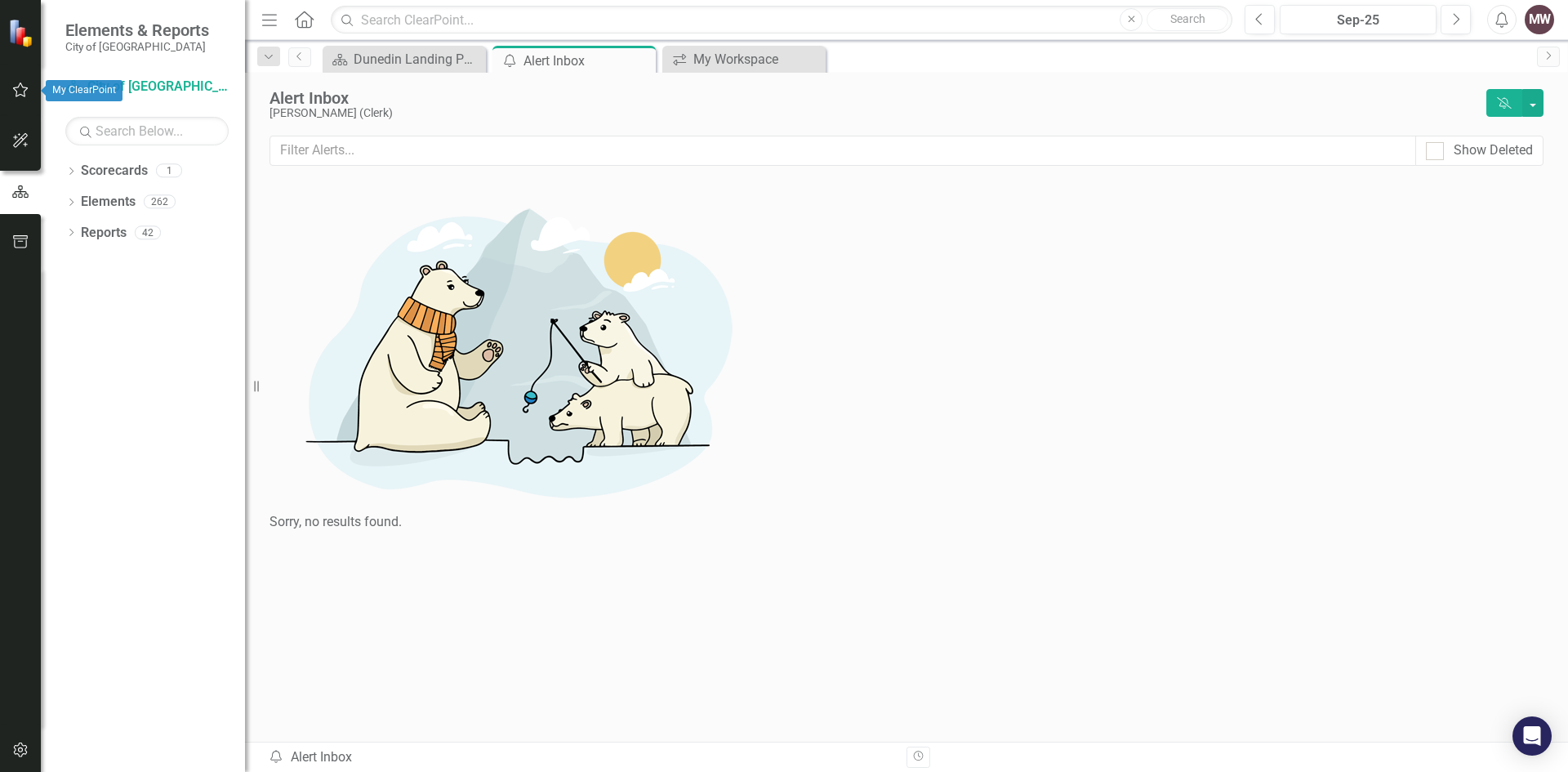
click at [22, 90] on icon "button" at bounding box center [21, 89] width 17 height 13
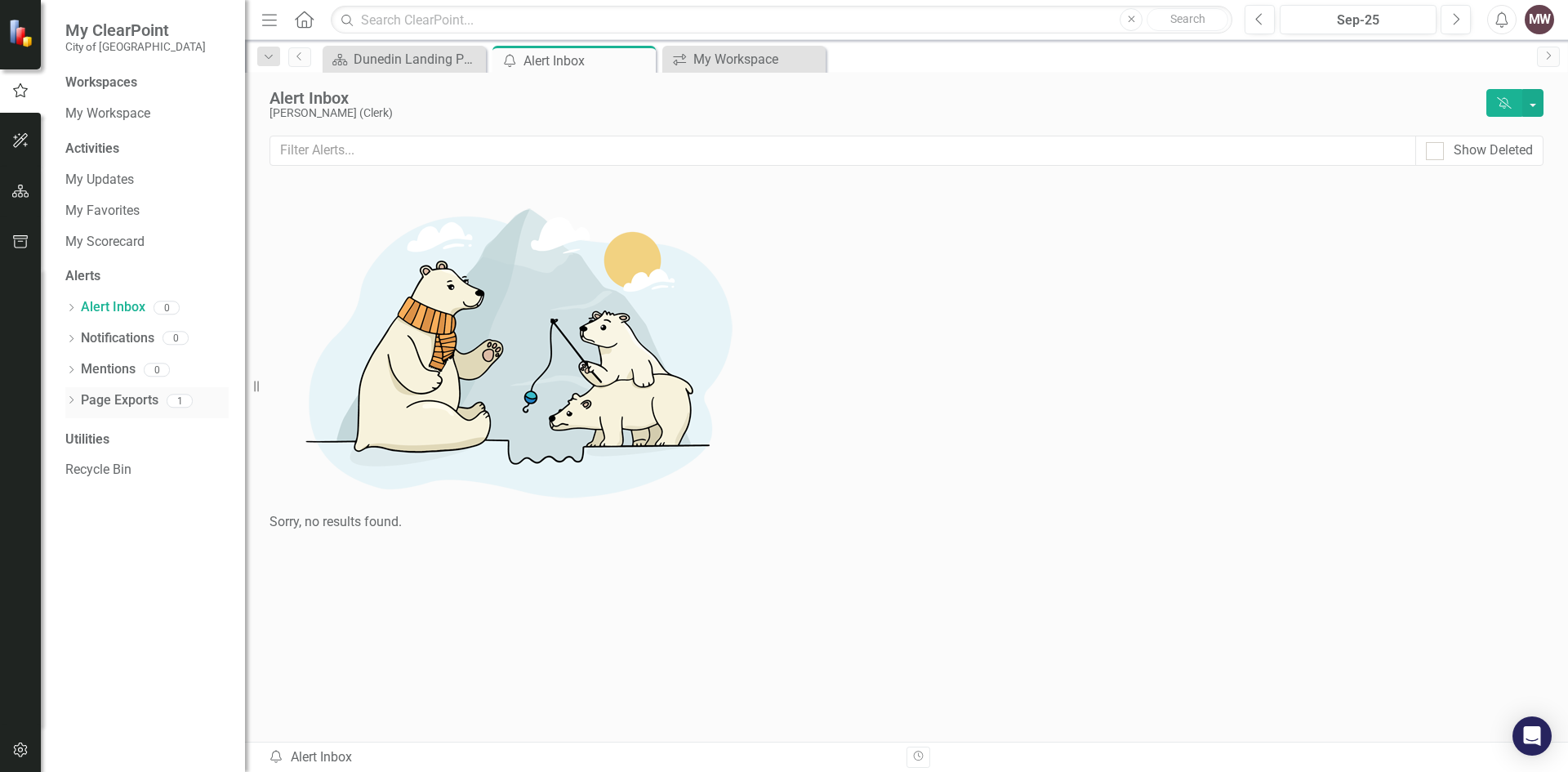
click at [118, 397] on link "Page Exports" at bounding box center [119, 401] width 78 height 19
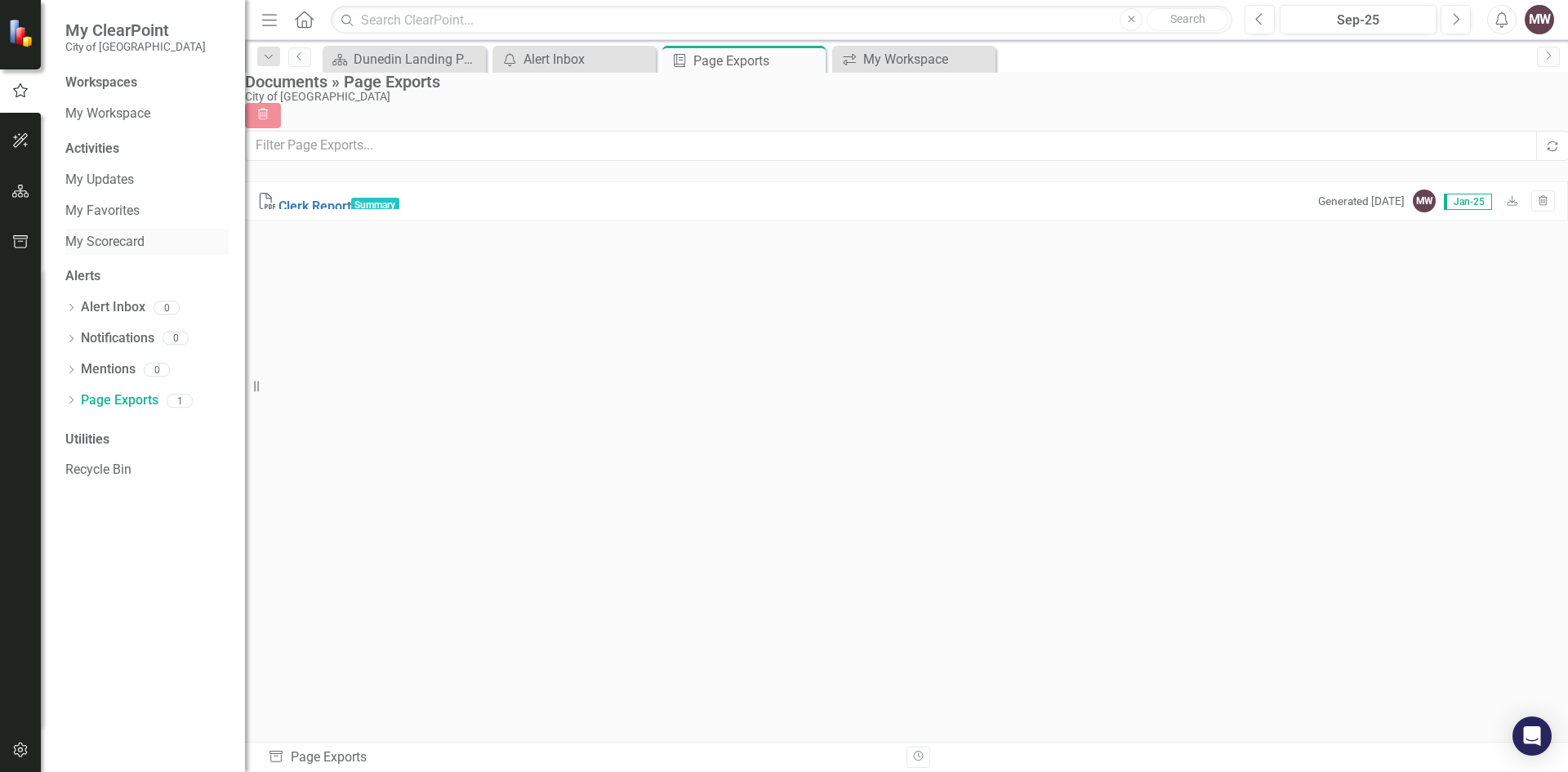
click at [90, 250] on link "My Scorecard" at bounding box center [146, 242] width 164 height 19
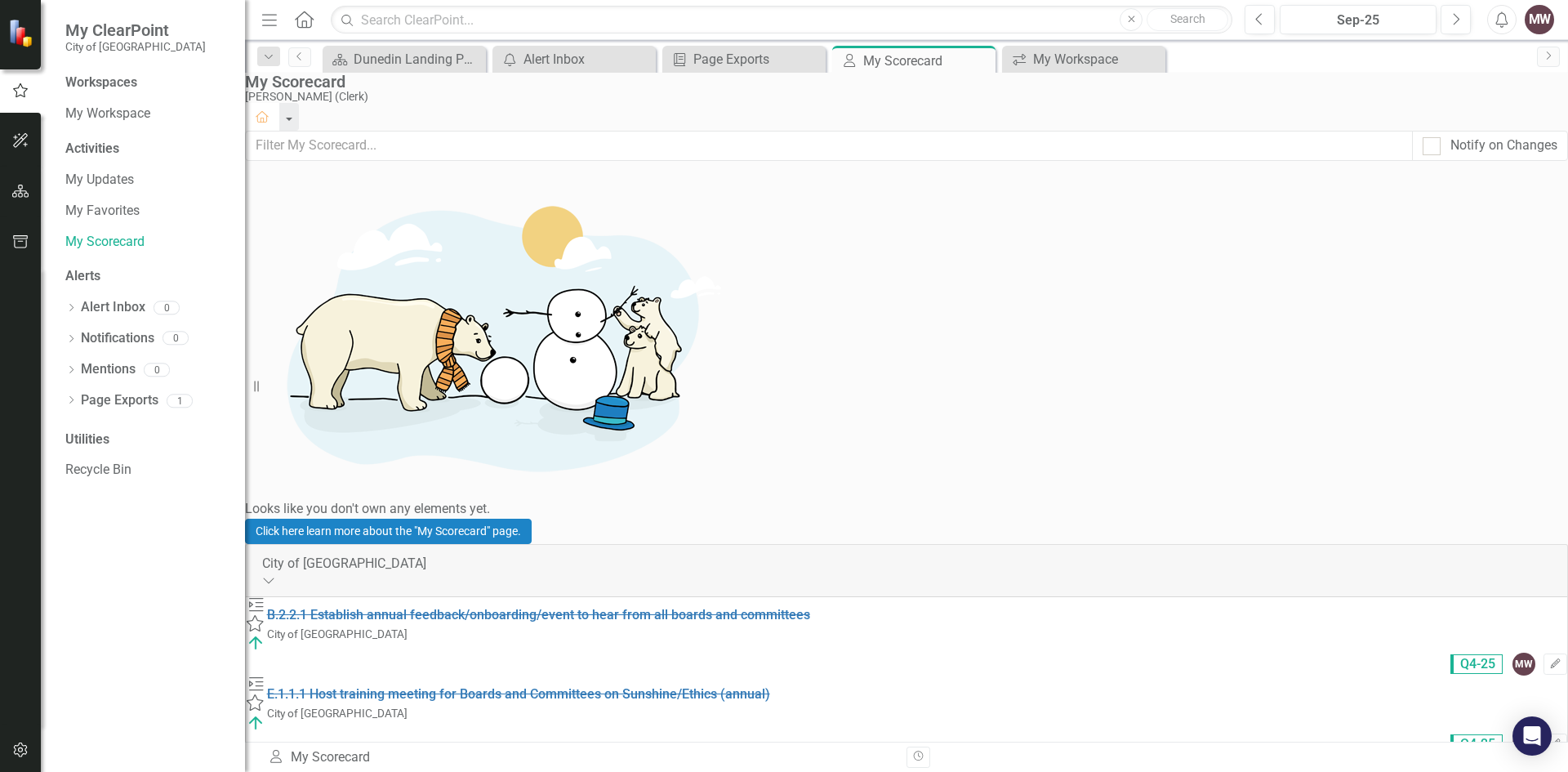
click at [560, 766] on link "E.1.2.1 Promote and deliver annual Citizen Academy" at bounding box center [420, 774] width 307 height 16
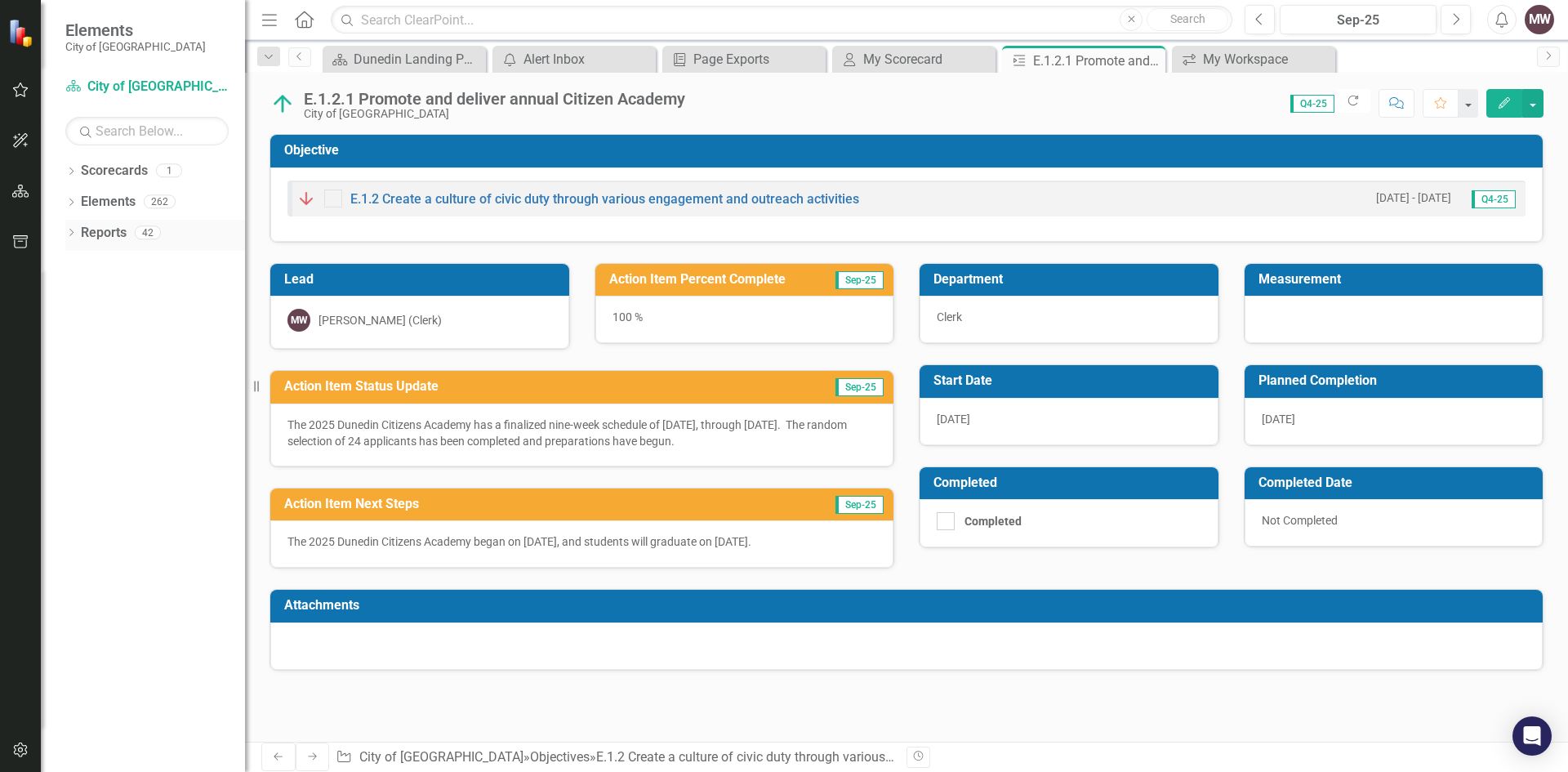
click at [106, 233] on link "Reports" at bounding box center [103, 233] width 46 height 19
click at [109, 228] on link "Reports" at bounding box center [103, 233] width 46 height 19
click at [1148, 61] on icon "Close" at bounding box center [1150, 60] width 16 height 13
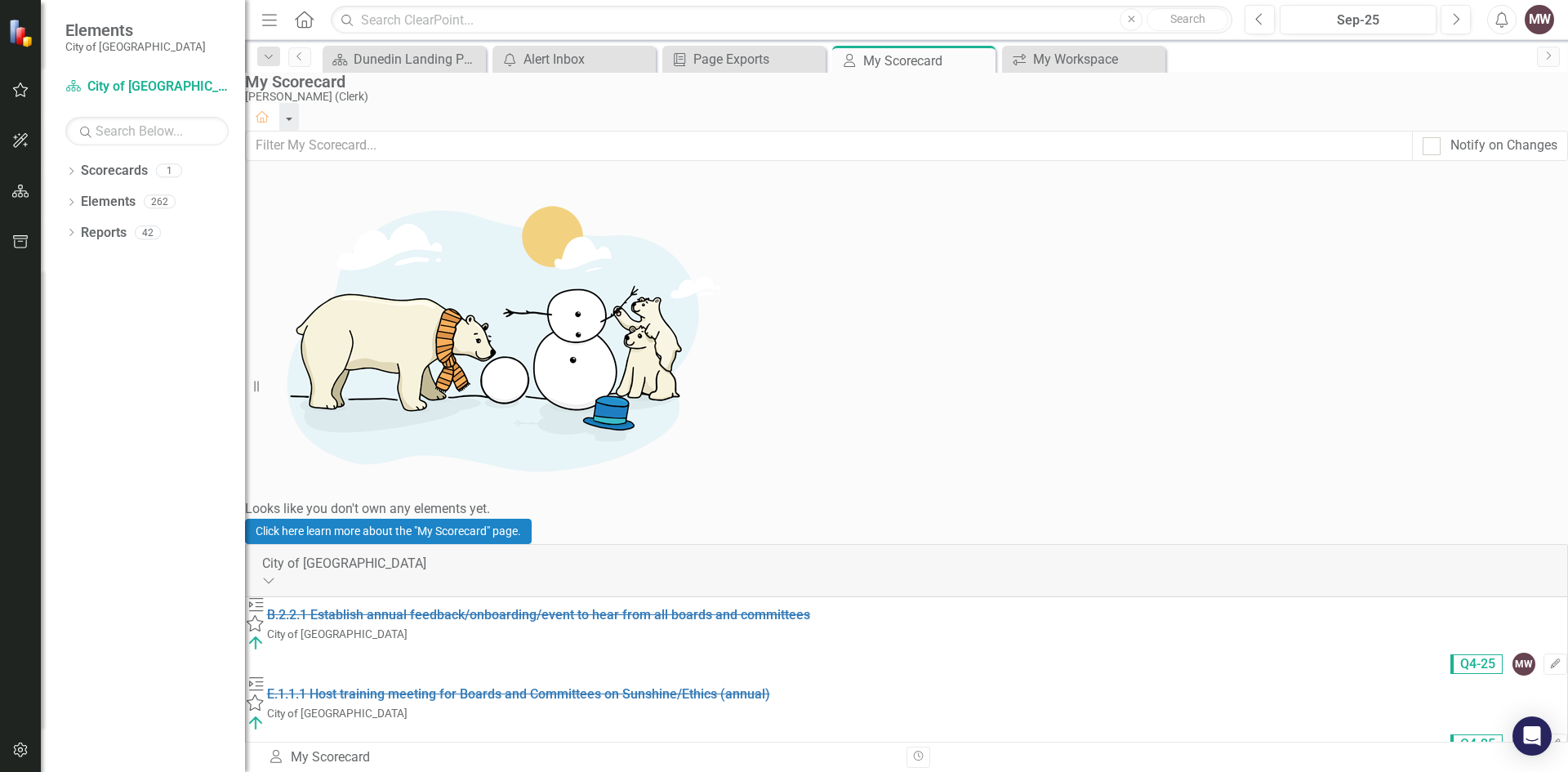
click at [1069, 64] on div "My Workspace" at bounding box center [1087, 60] width 108 height 21
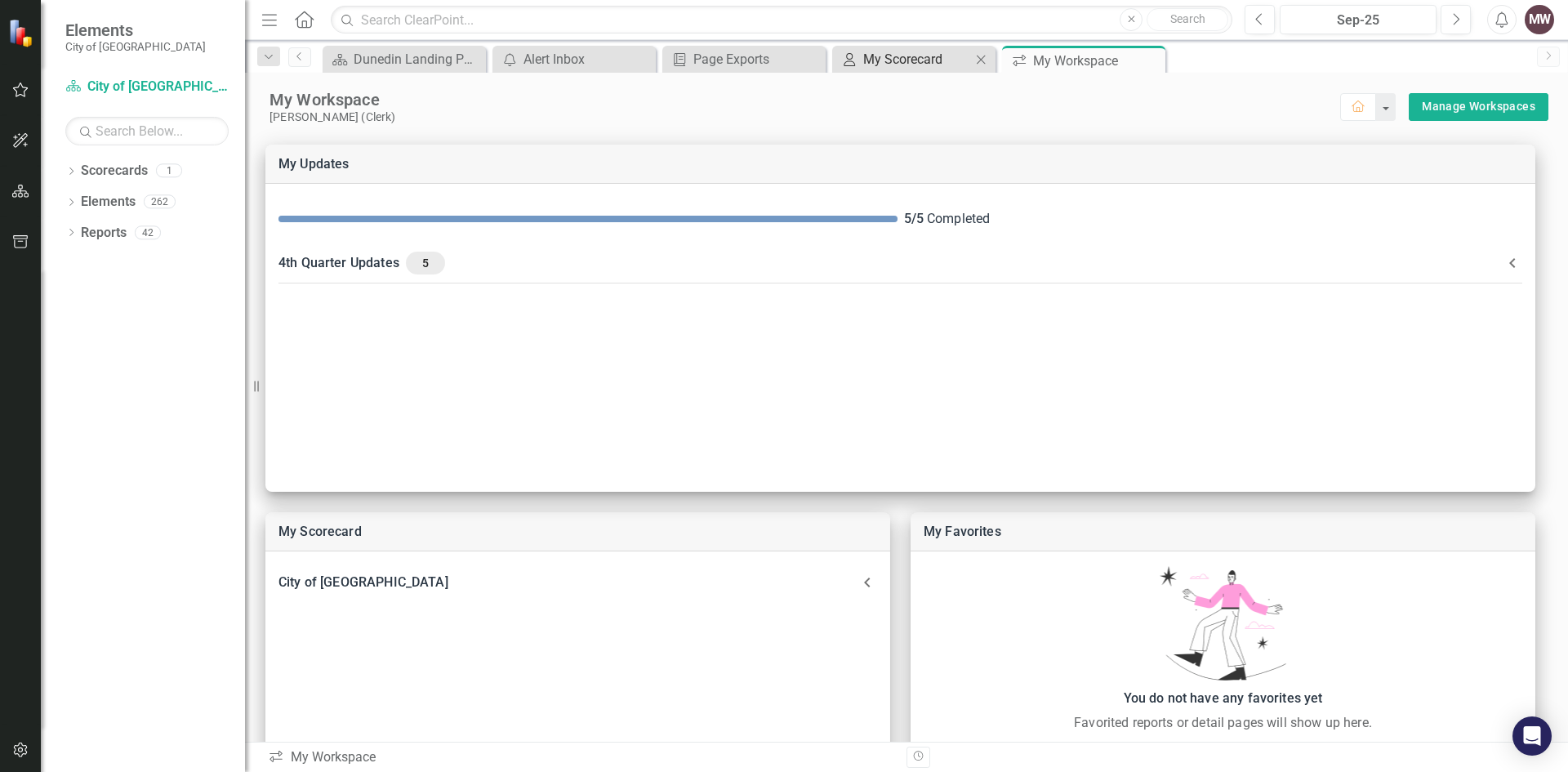
click at [904, 61] on div "My Scorecard" at bounding box center [917, 60] width 108 height 21
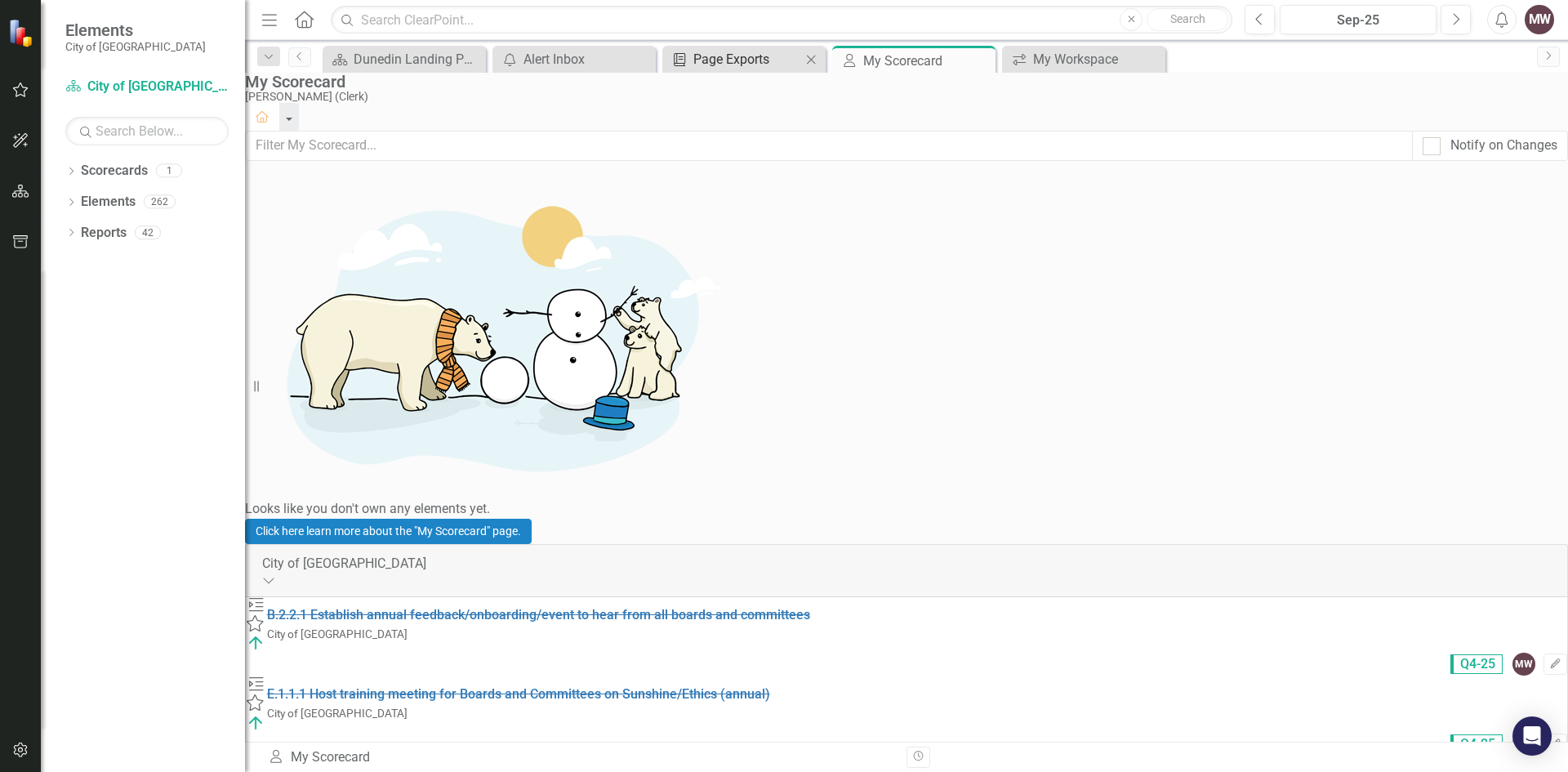
click at [753, 61] on div "Page Exports" at bounding box center [747, 60] width 108 height 21
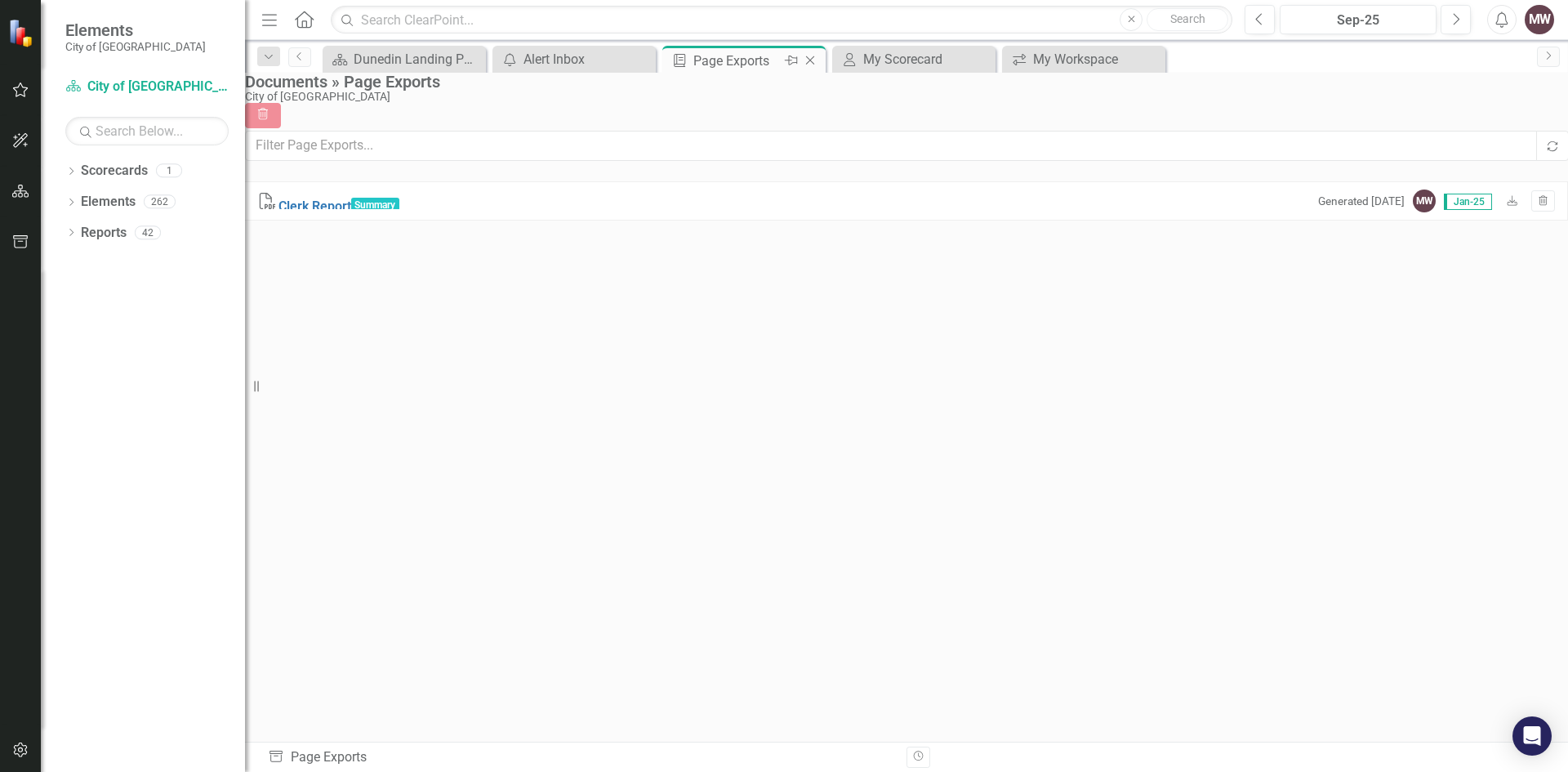
click at [810, 61] on icon at bounding box center [810, 61] width 9 height 9
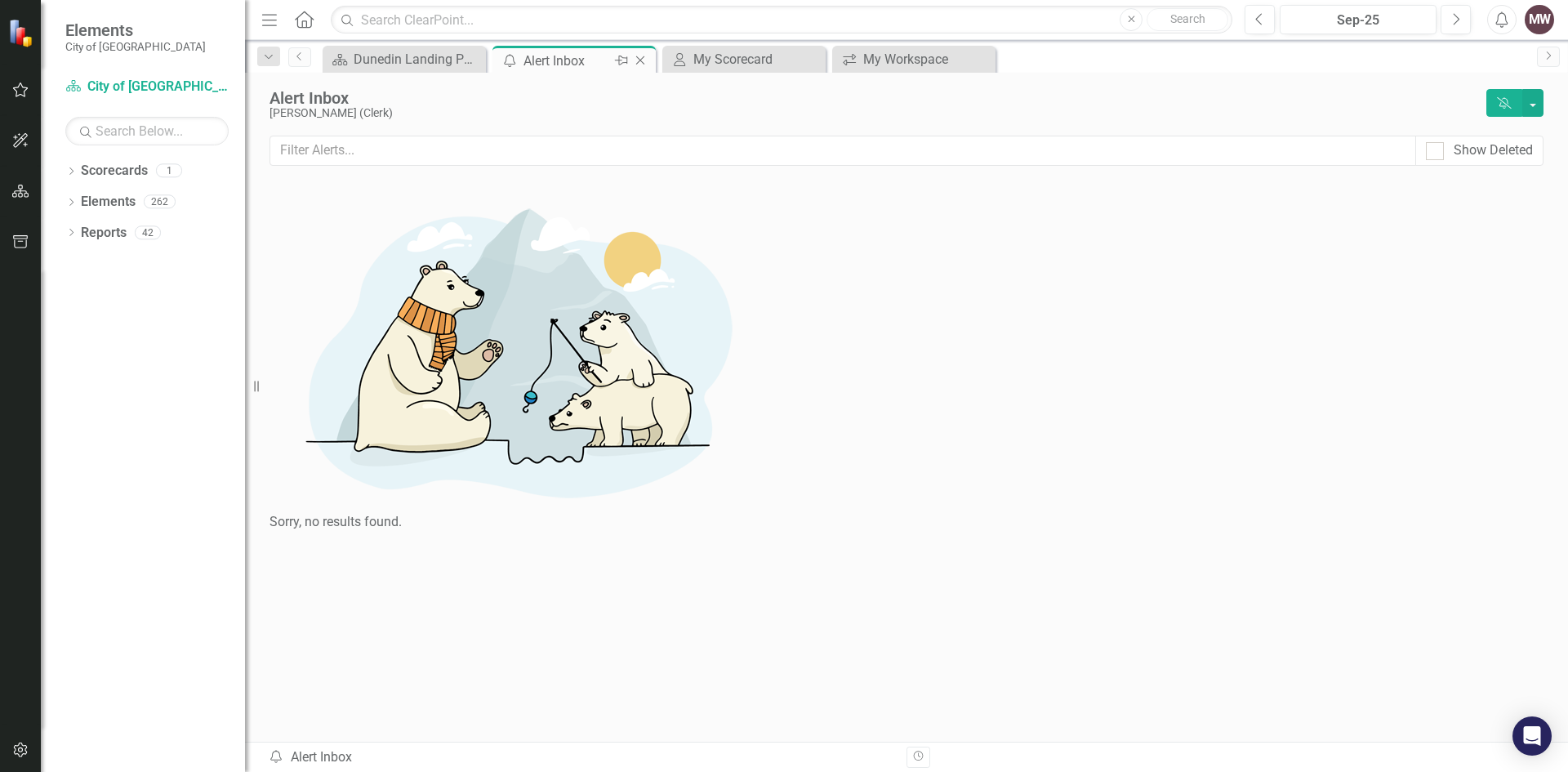
click at [571, 60] on div "Alert Inbox" at bounding box center [567, 61] width 87 height 21
click at [645, 57] on icon "Close" at bounding box center [640, 60] width 16 height 13
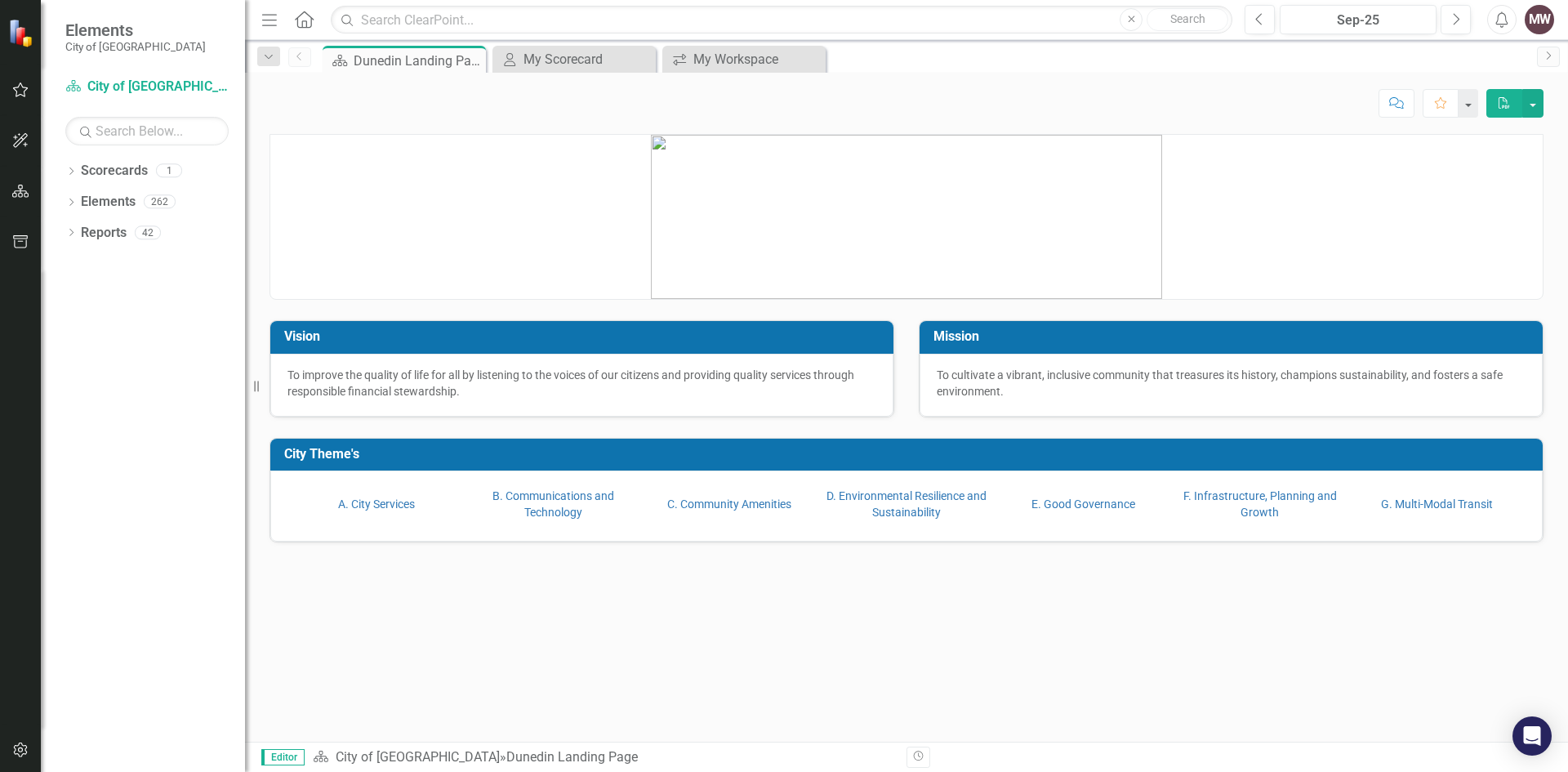
click at [716, 666] on div "Vision To improve the quality of life for all by listening to the voices of our…" at bounding box center [907, 438] width 1323 height 608
click at [9, 90] on button "button" at bounding box center [21, 91] width 36 height 35
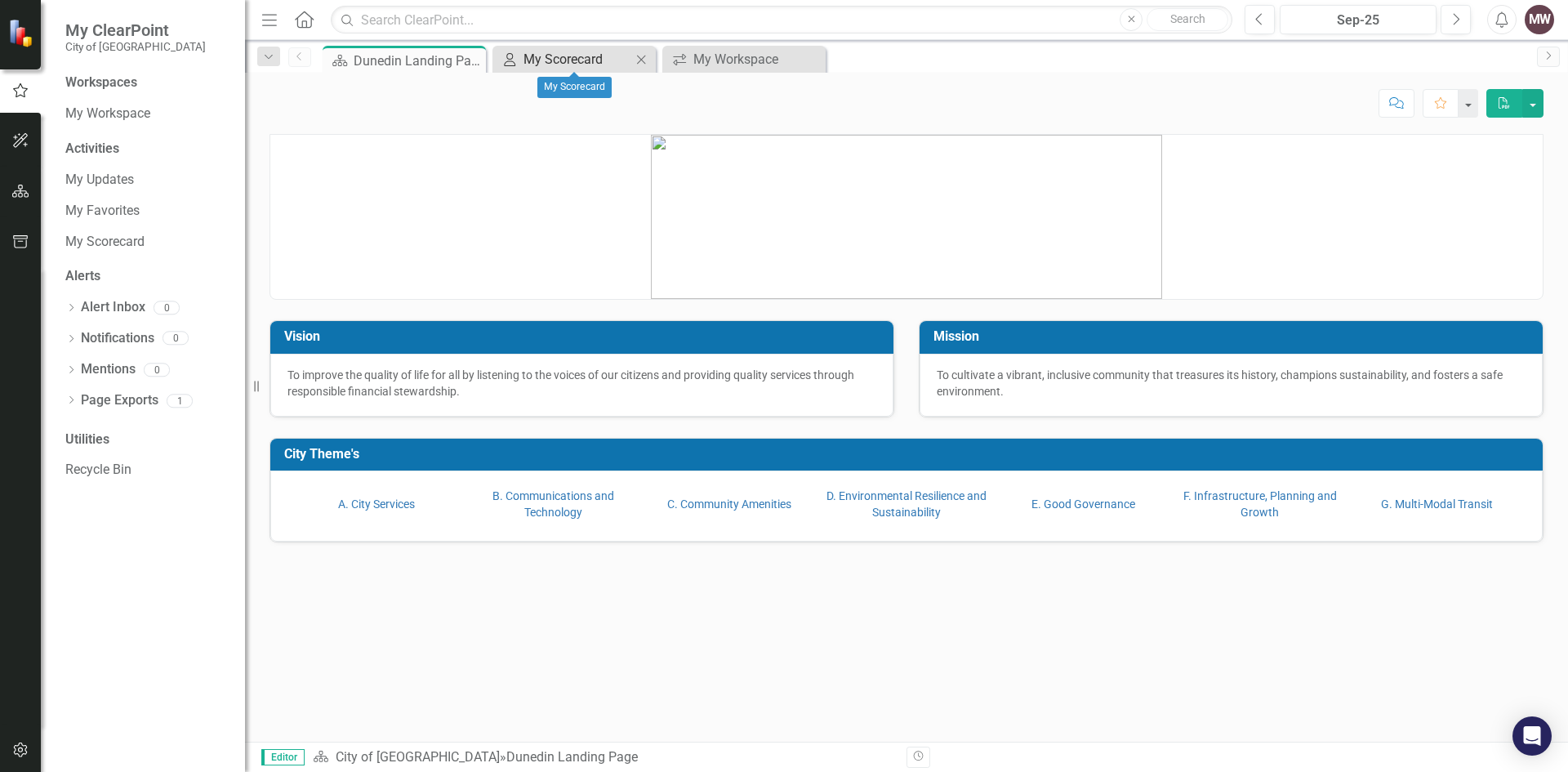
click at [561, 59] on div "My Scorecard" at bounding box center [578, 60] width 108 height 21
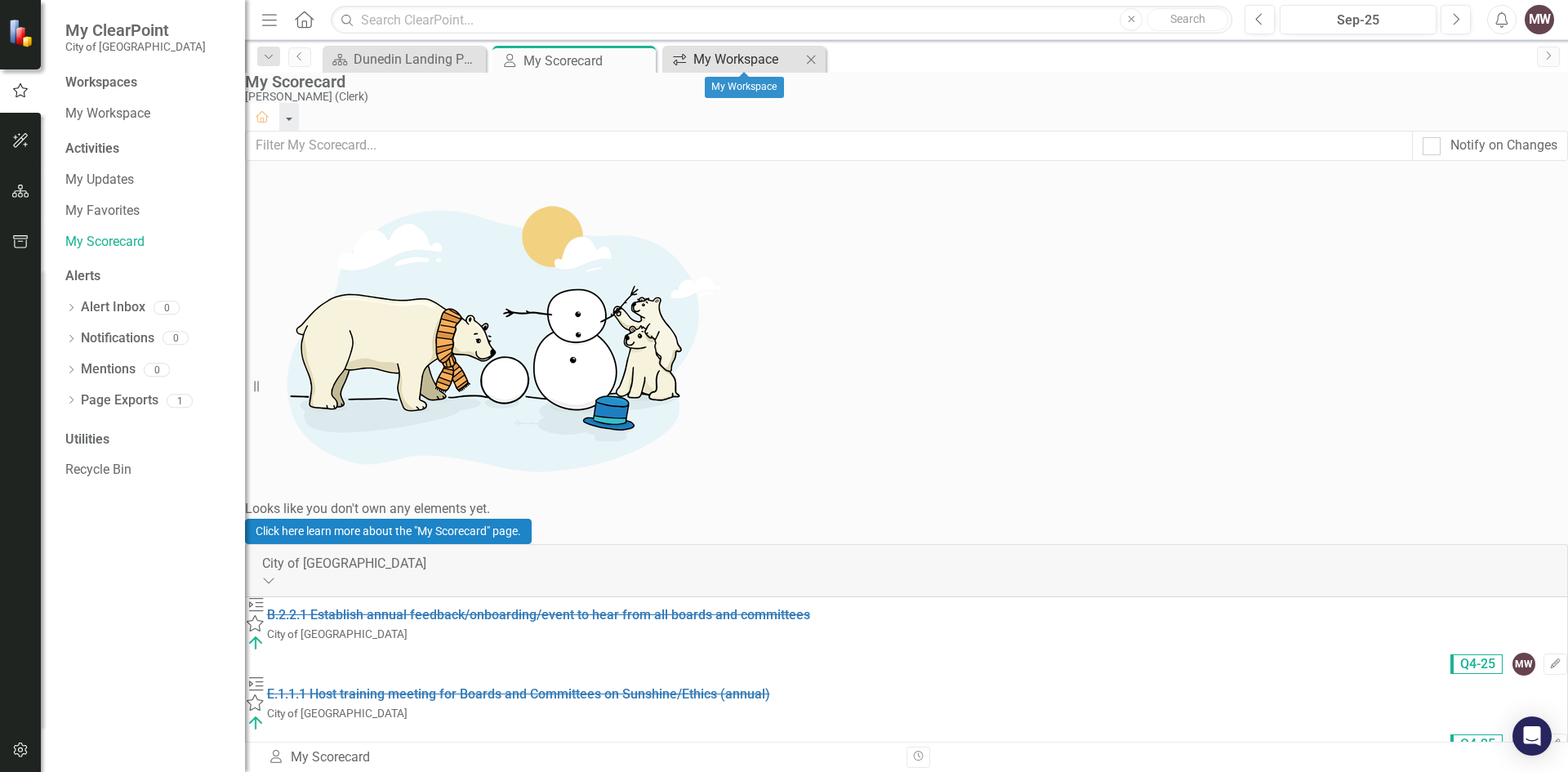
click at [750, 64] on div "My Workspace" at bounding box center [747, 60] width 108 height 21
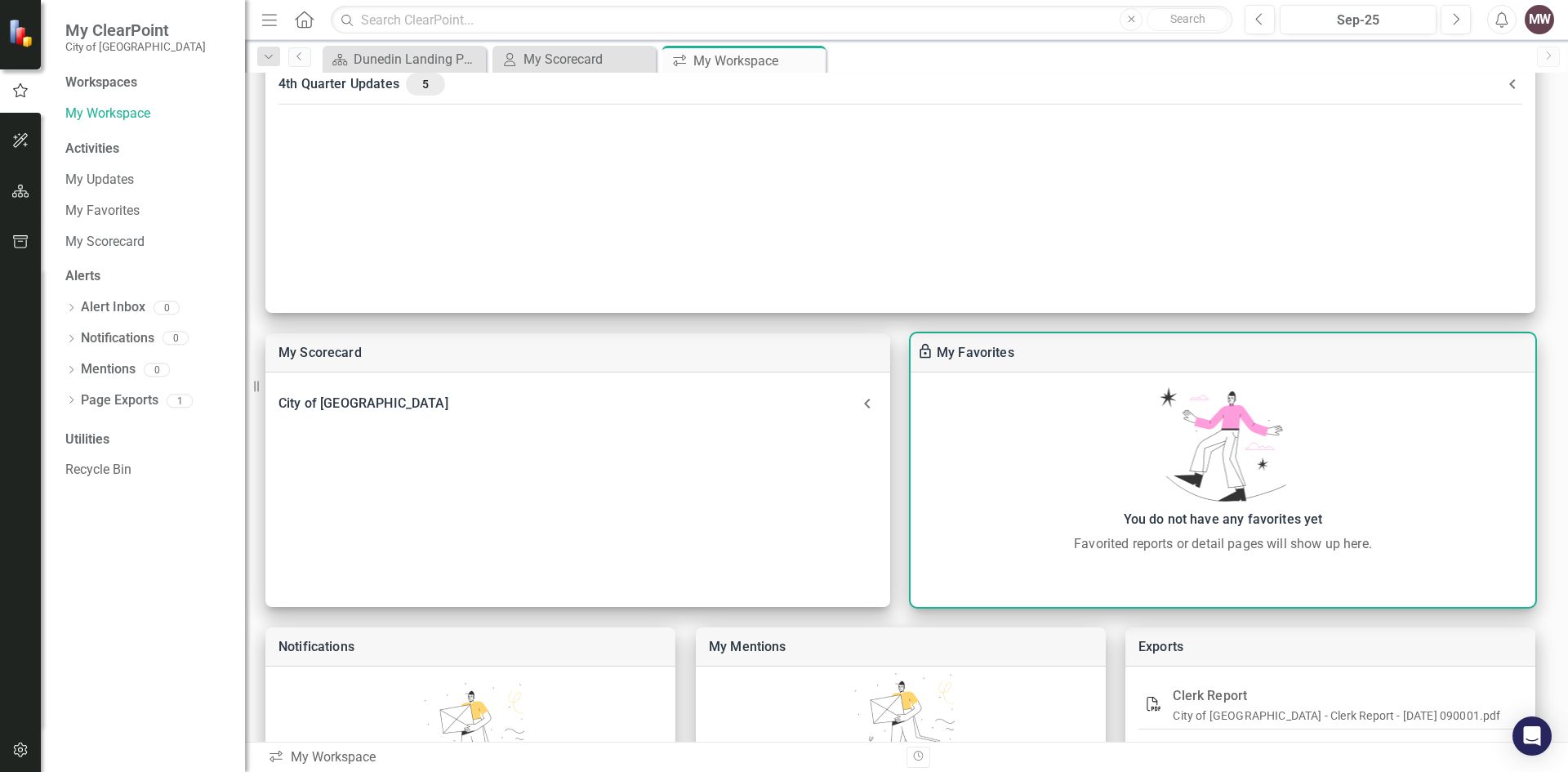
scroll to position [358, 0]
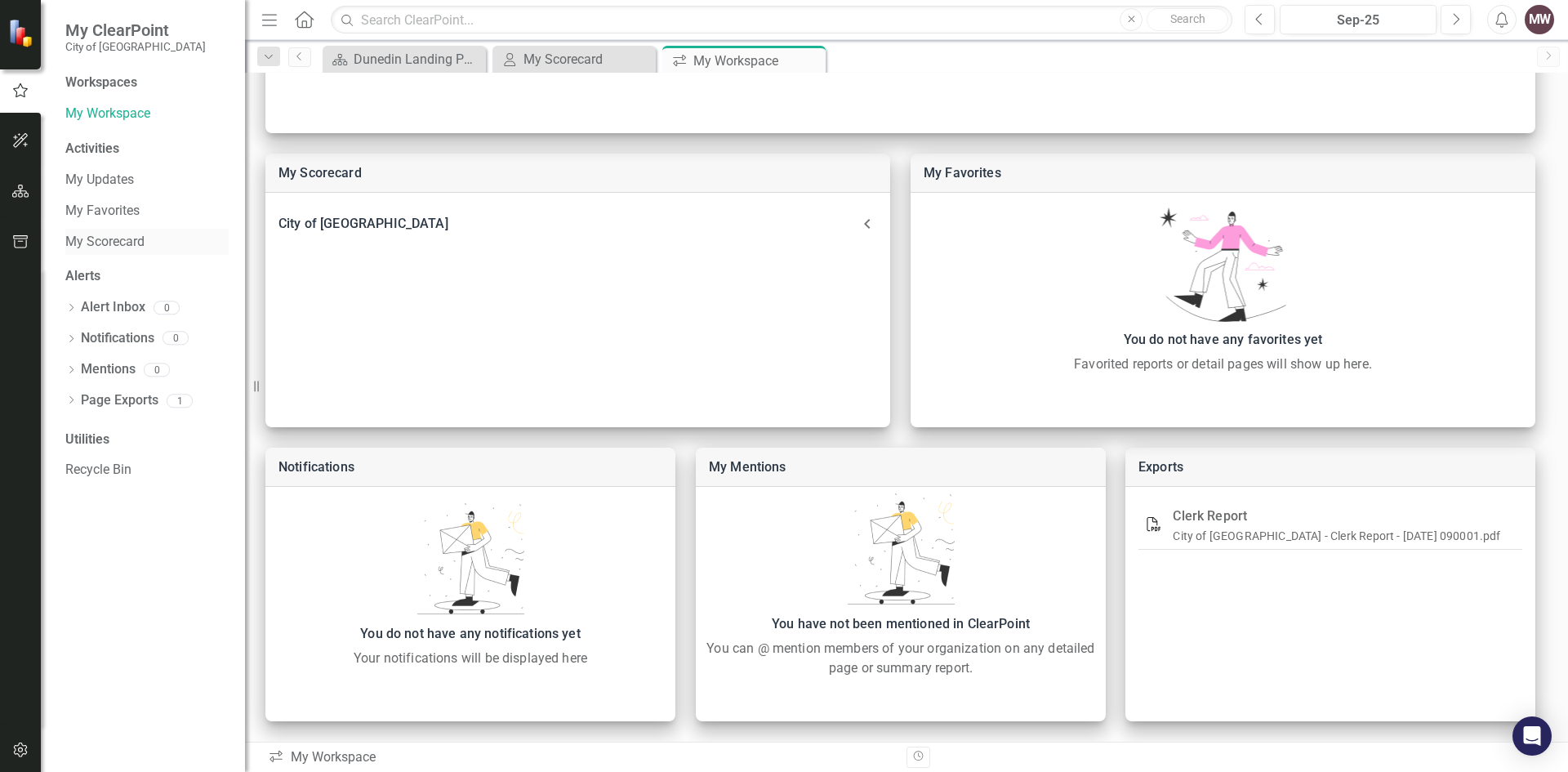
click at [73, 238] on link "My Scorecard" at bounding box center [146, 242] width 164 height 19
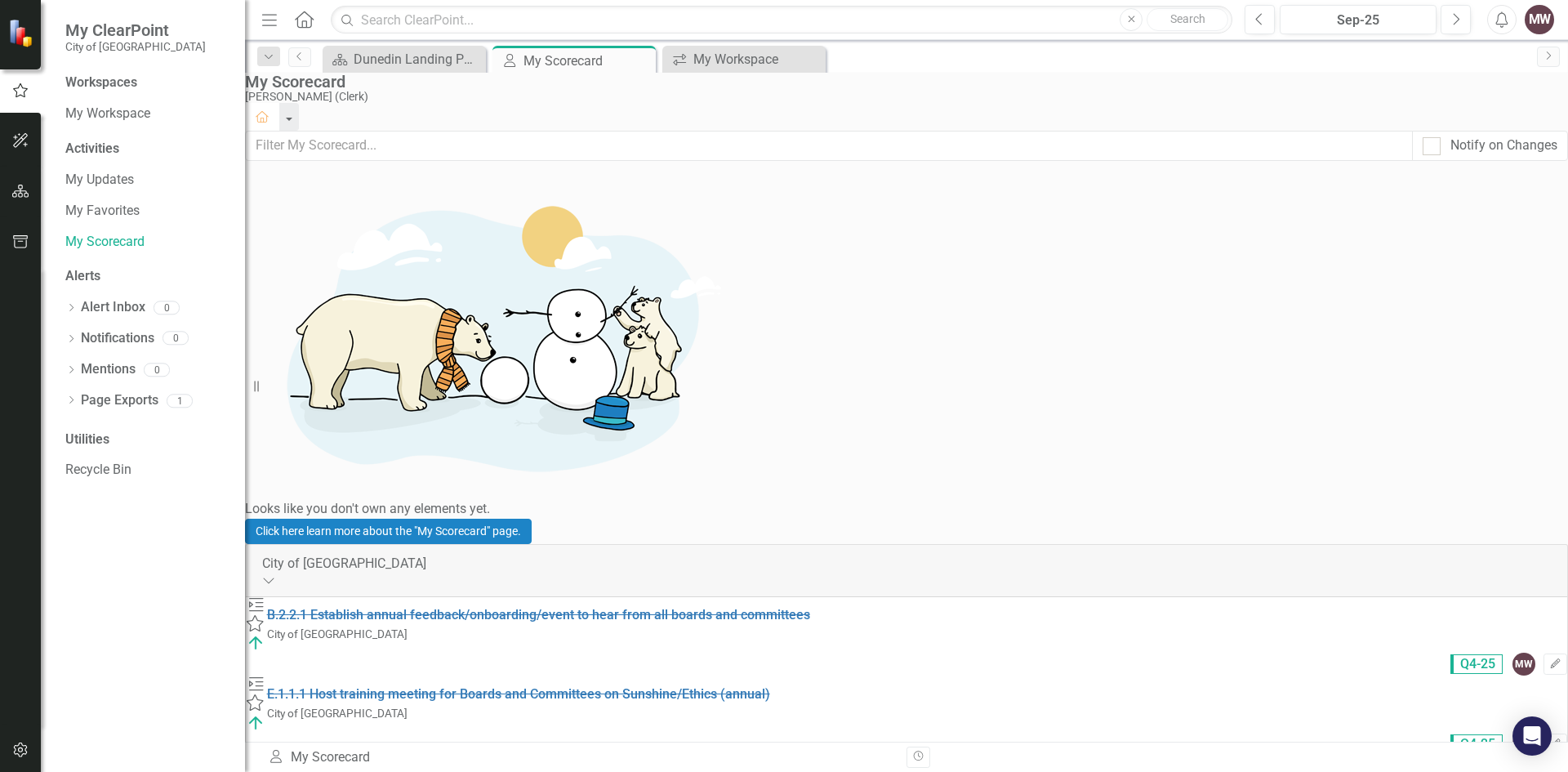
click at [106, 85] on div "Workspaces" at bounding box center [100, 83] width 72 height 19
click at [111, 114] on link "My Workspace" at bounding box center [146, 114] width 164 height 19
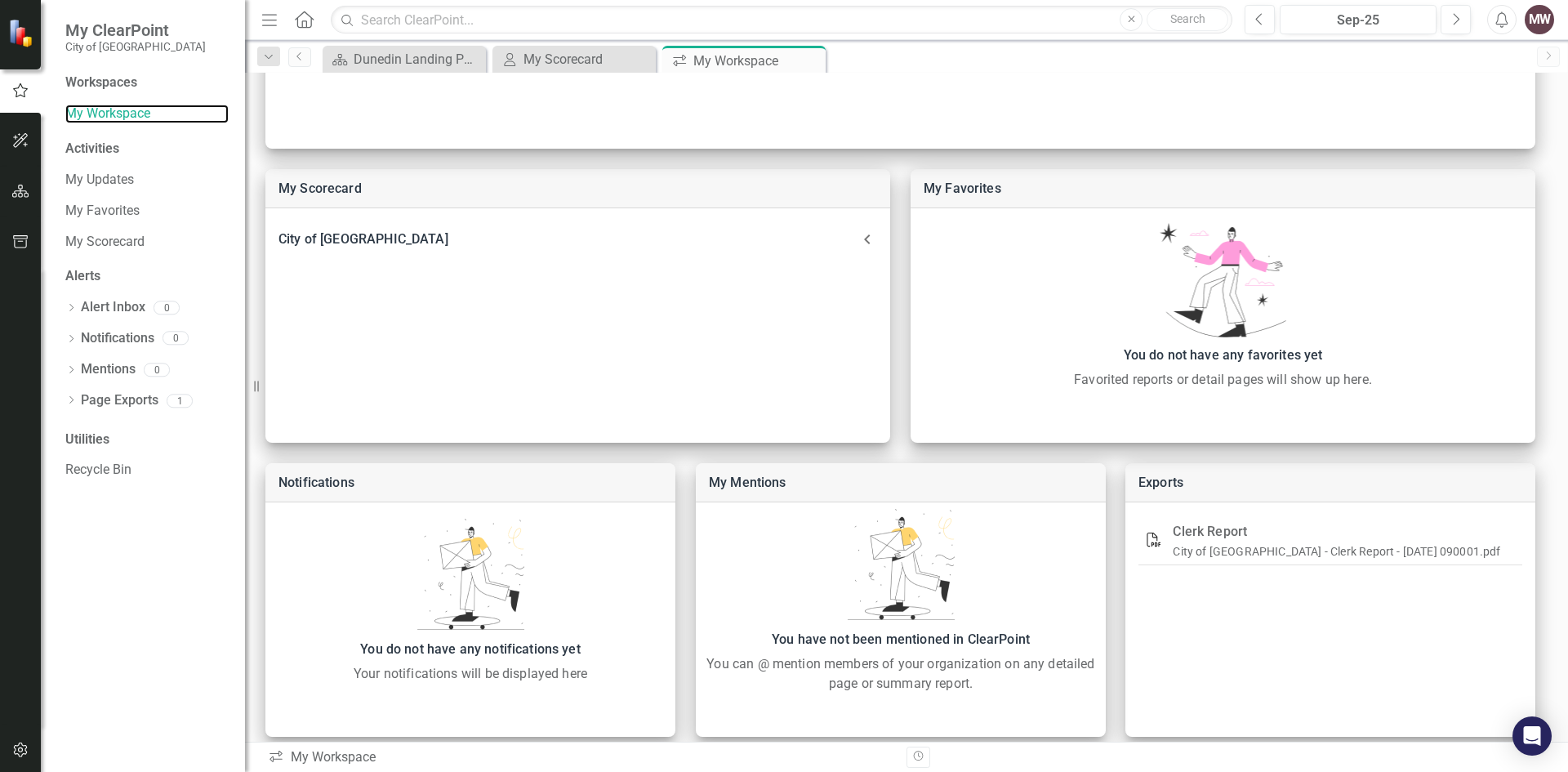
scroll to position [358, 0]
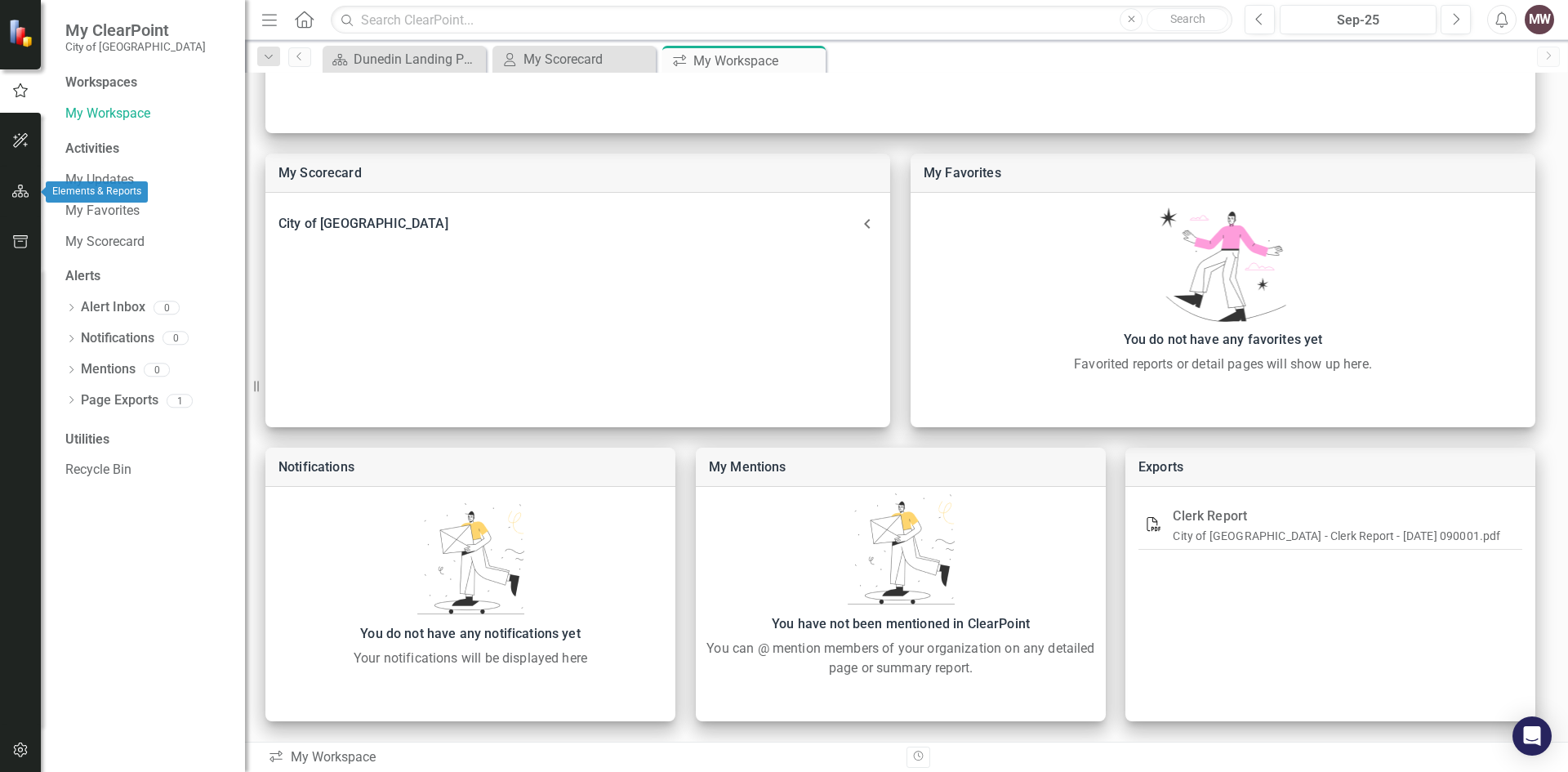
click at [19, 192] on icon "button" at bounding box center [21, 190] width 17 height 13
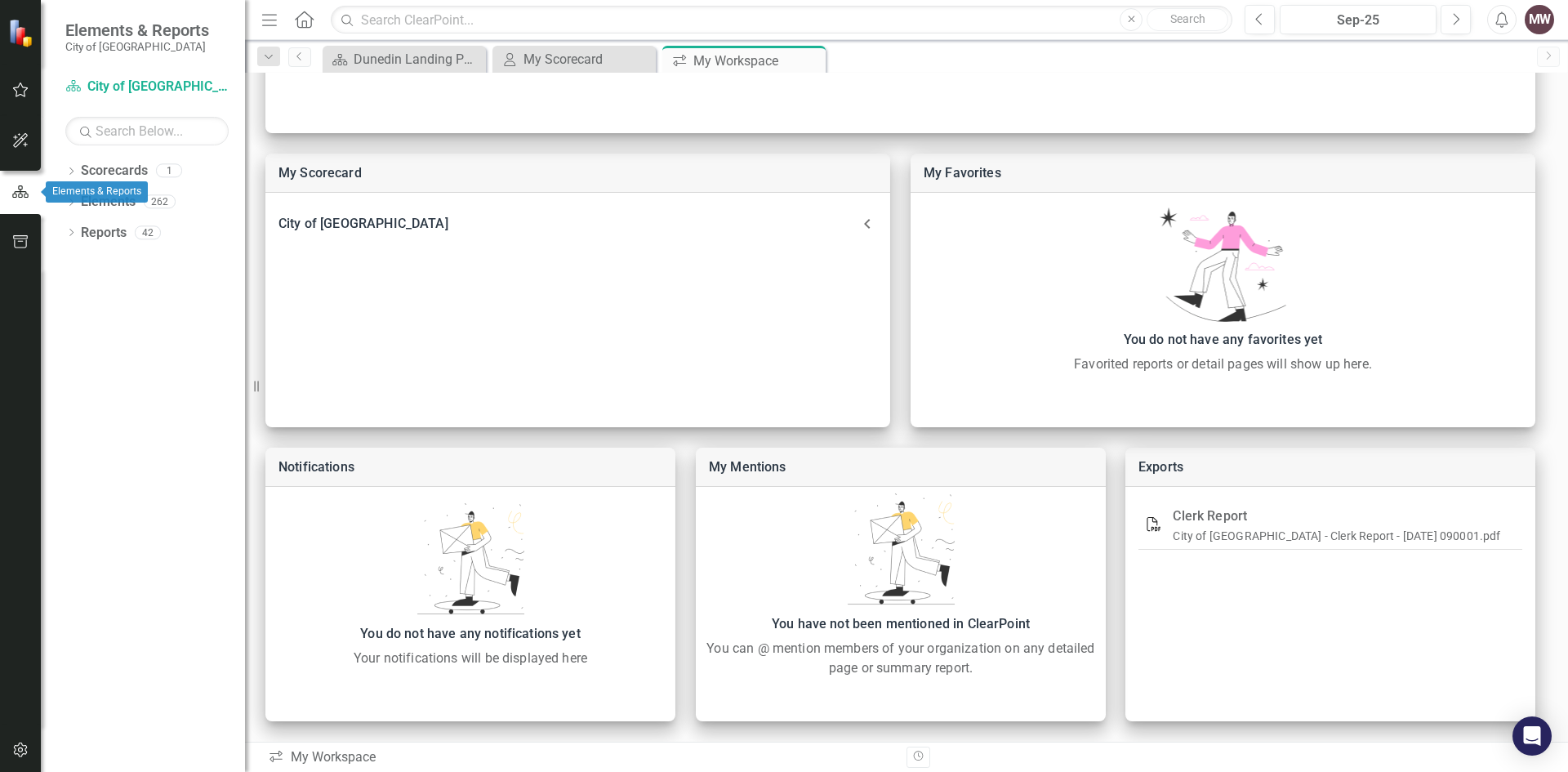
click at [19, 194] on icon "button" at bounding box center [20, 191] width 18 height 15
click at [121, 197] on link "Elements" at bounding box center [107, 203] width 55 height 19
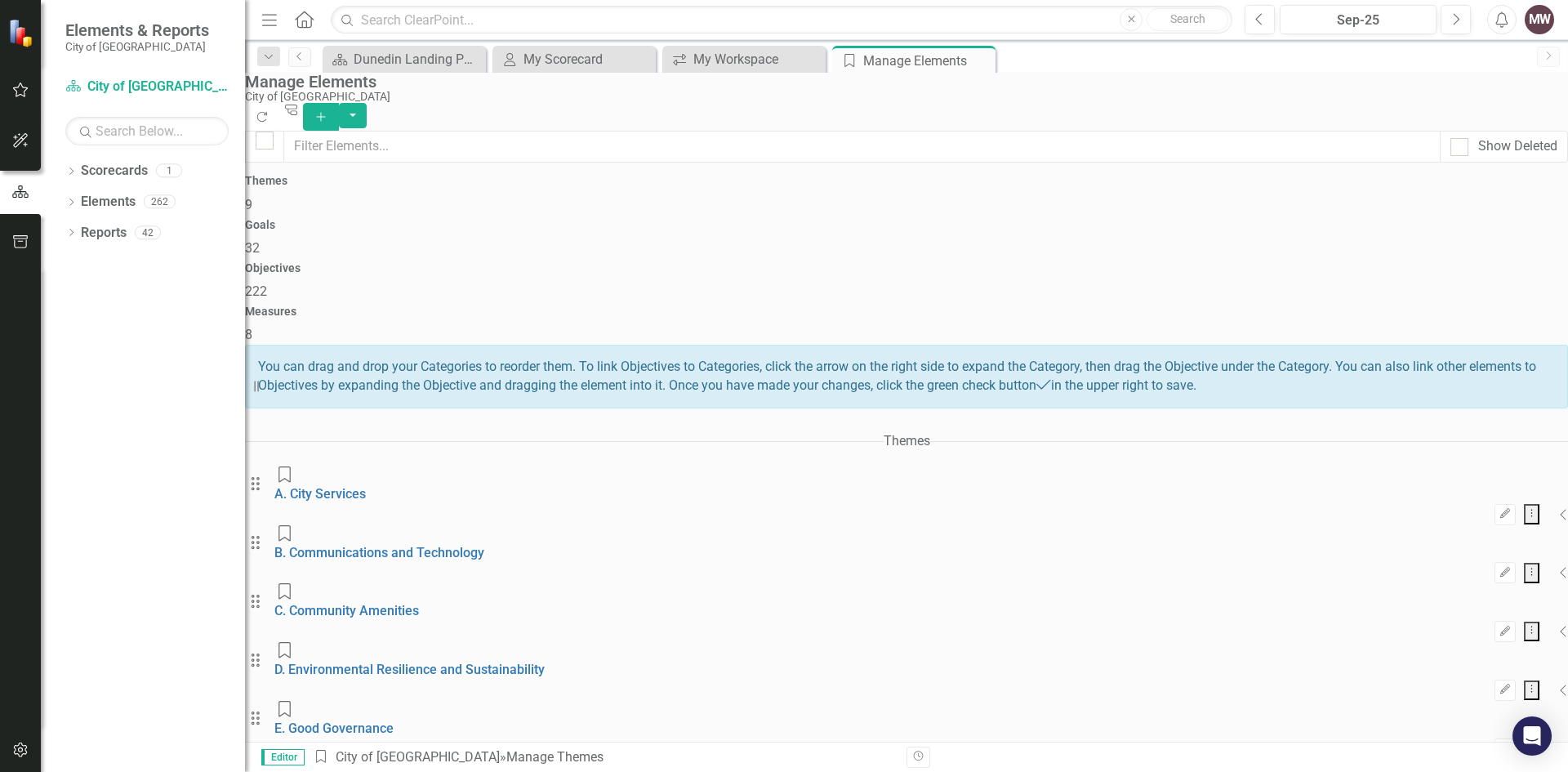
click at [260, 240] on span "32" at bounding box center [252, 248] width 15 height 16
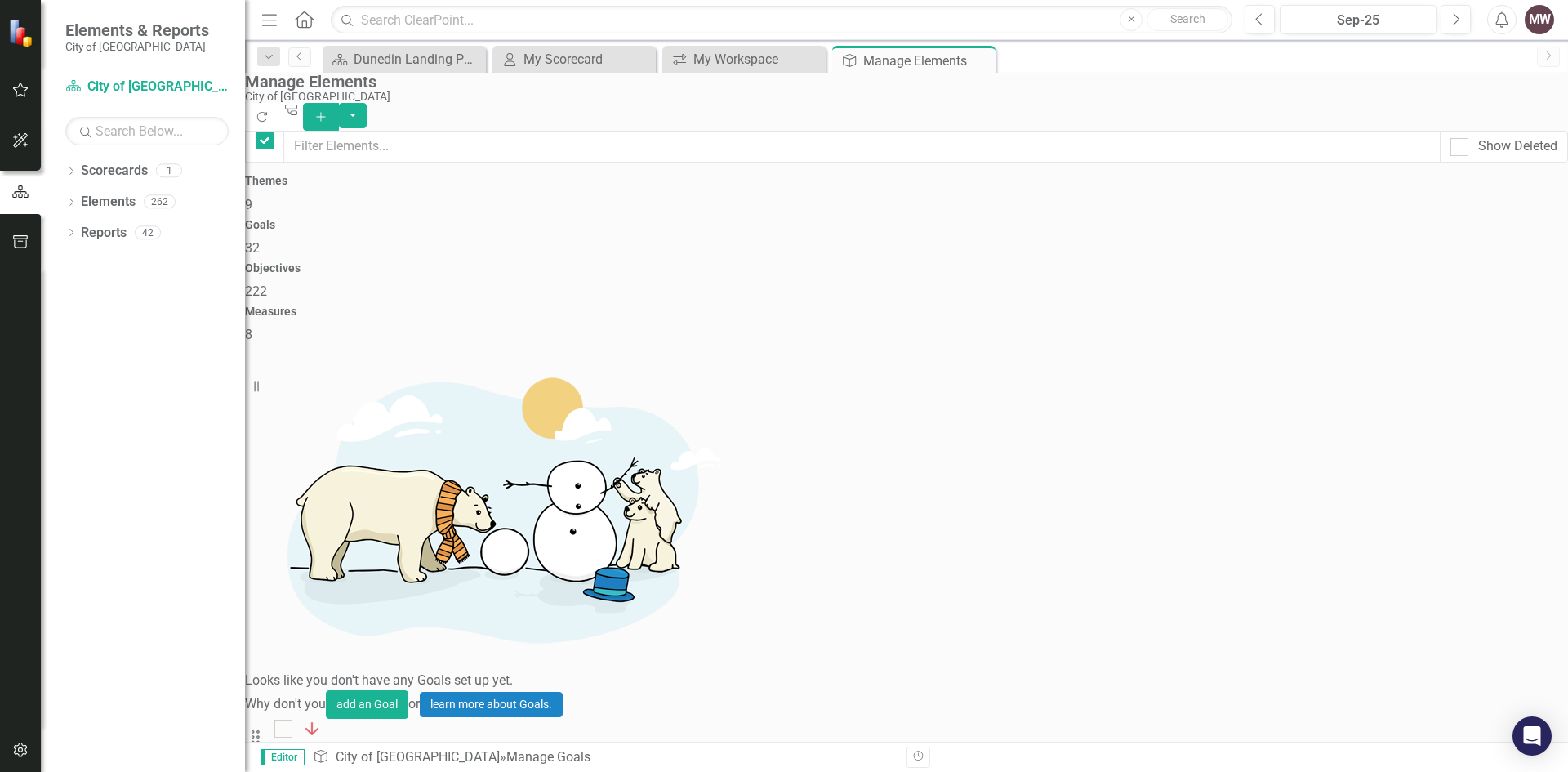
checkbox input "false"
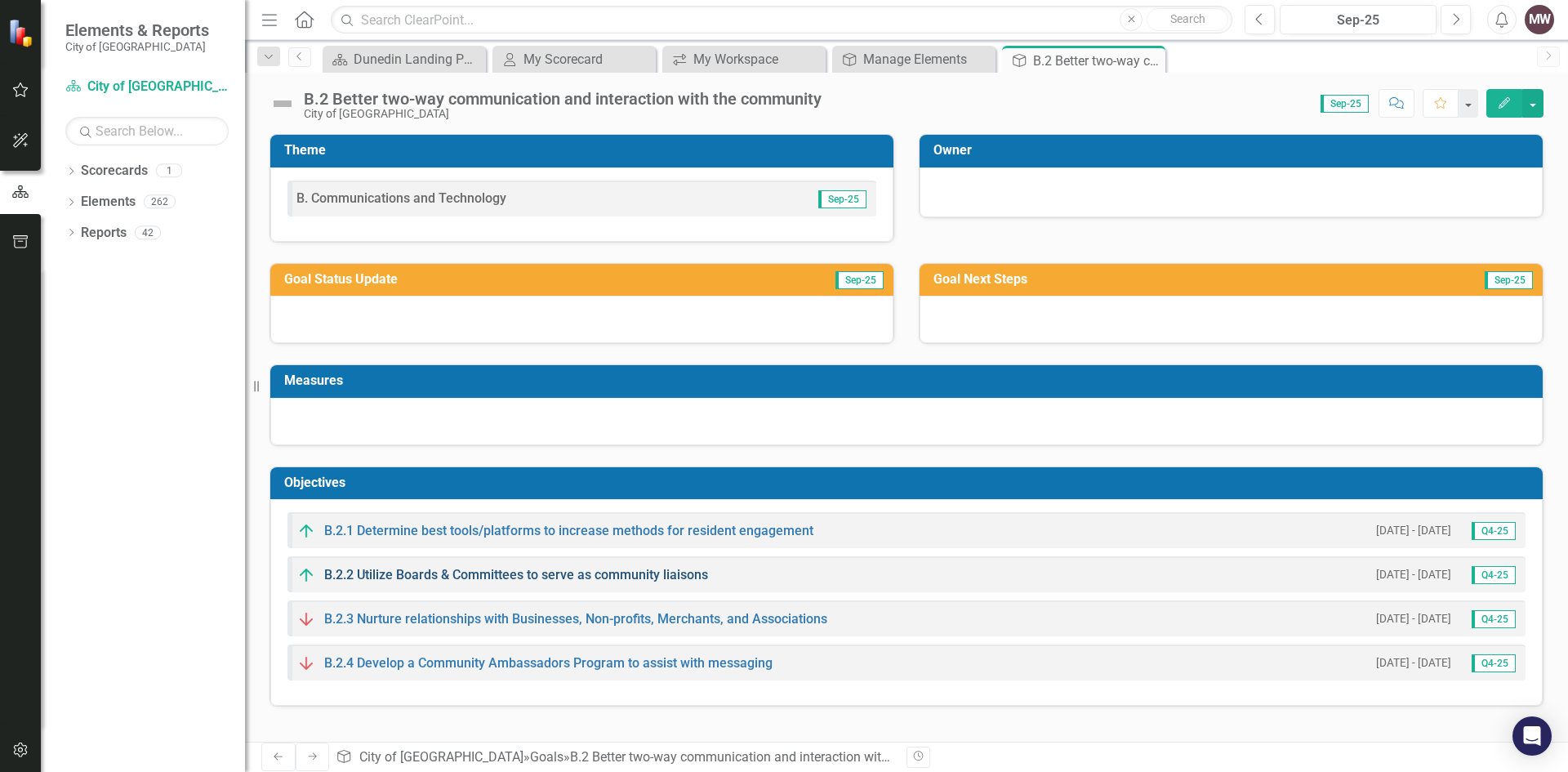
click at [426, 579] on link "B.2.2 Utilize Boards & Committees to serve as community liaisons" at bounding box center [516, 575] width 384 height 16
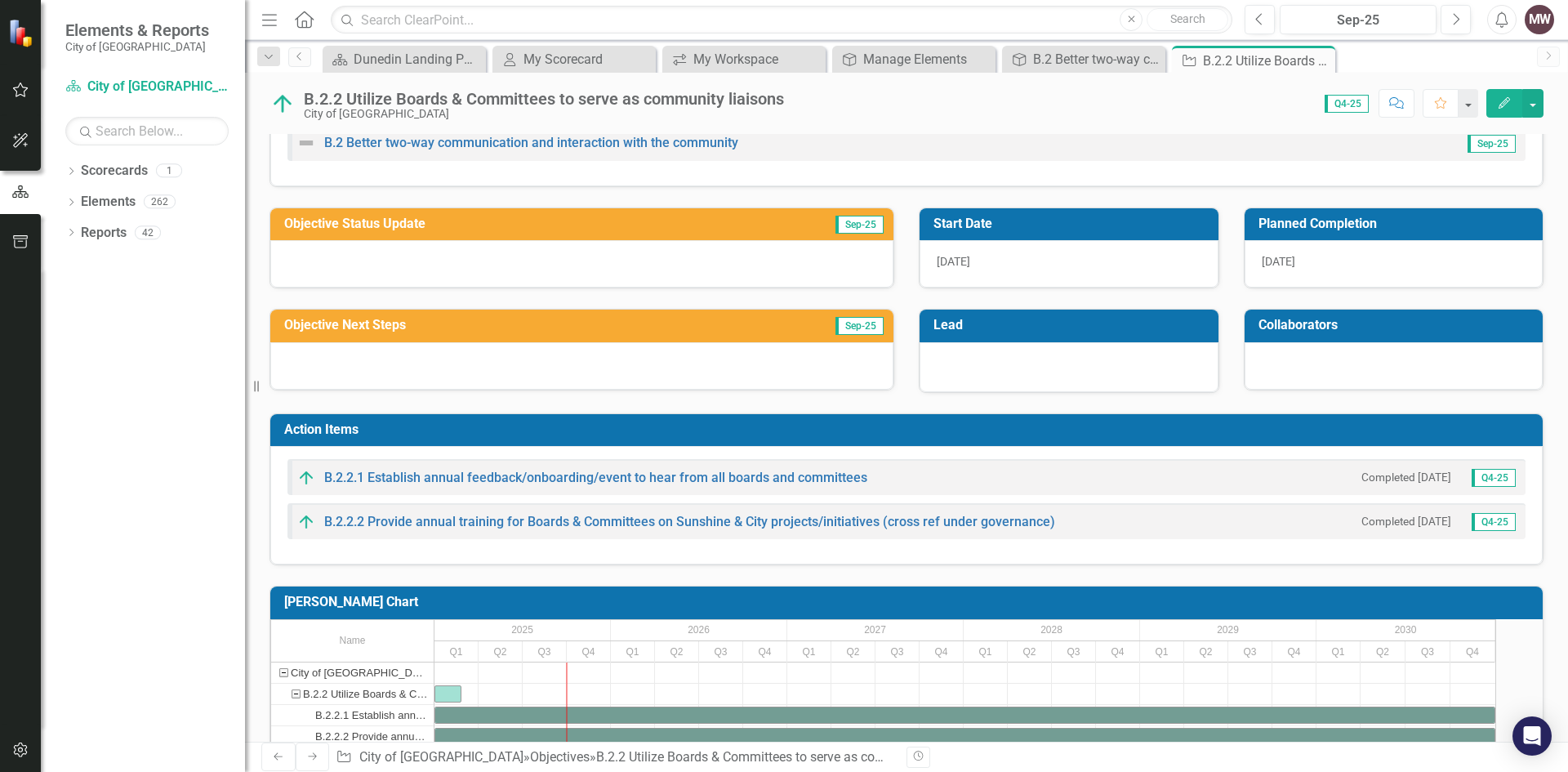
scroll to position [108, 0]
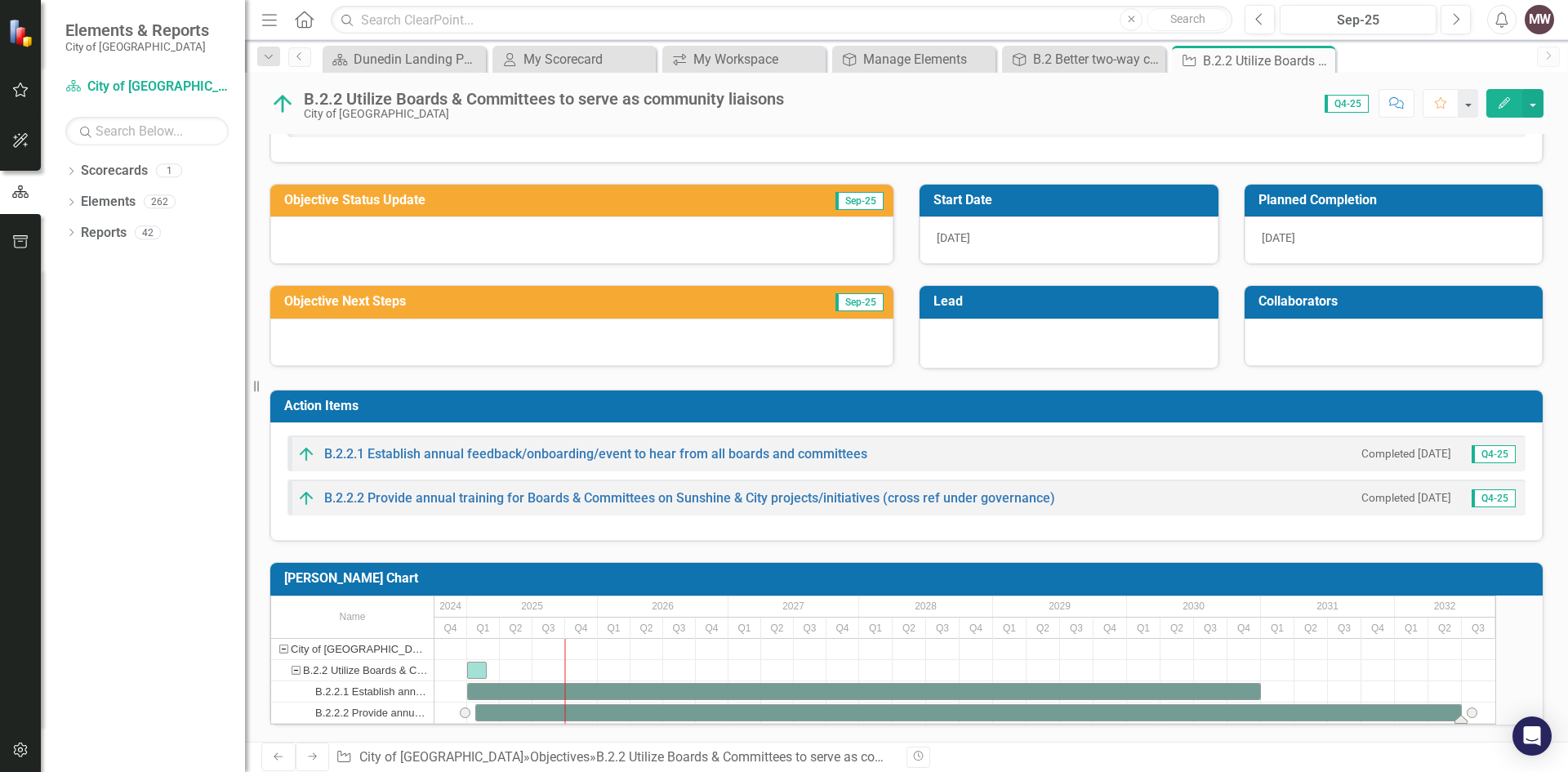
drag, startPoint x: 584, startPoint y: 692, endPoint x: 595, endPoint y: 692, distance: 11.0
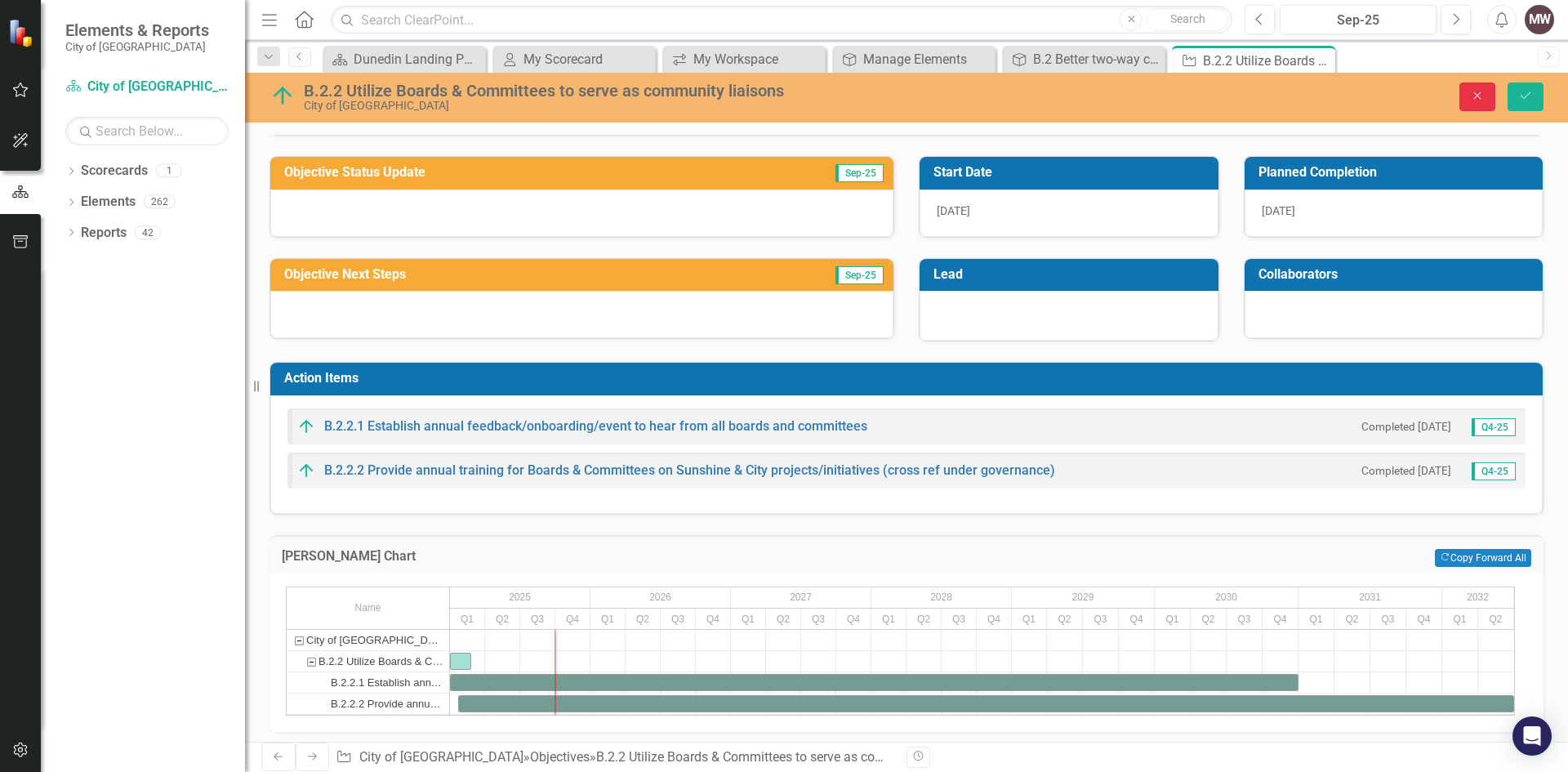
click at [1477, 87] on button "Close" at bounding box center [1478, 96] width 36 height 29
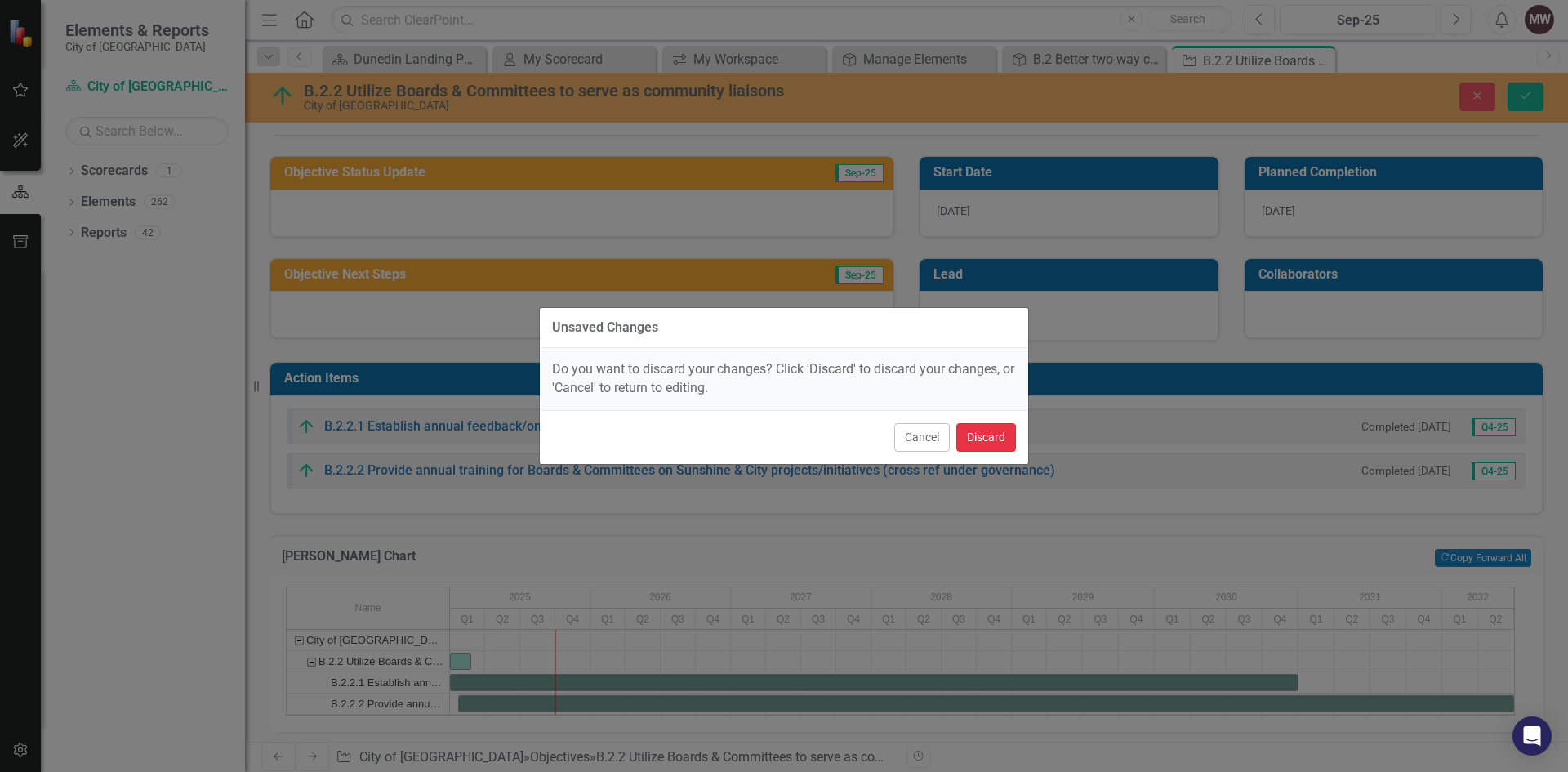
click at [992, 441] on button "Discard" at bounding box center [986, 437] width 60 height 29
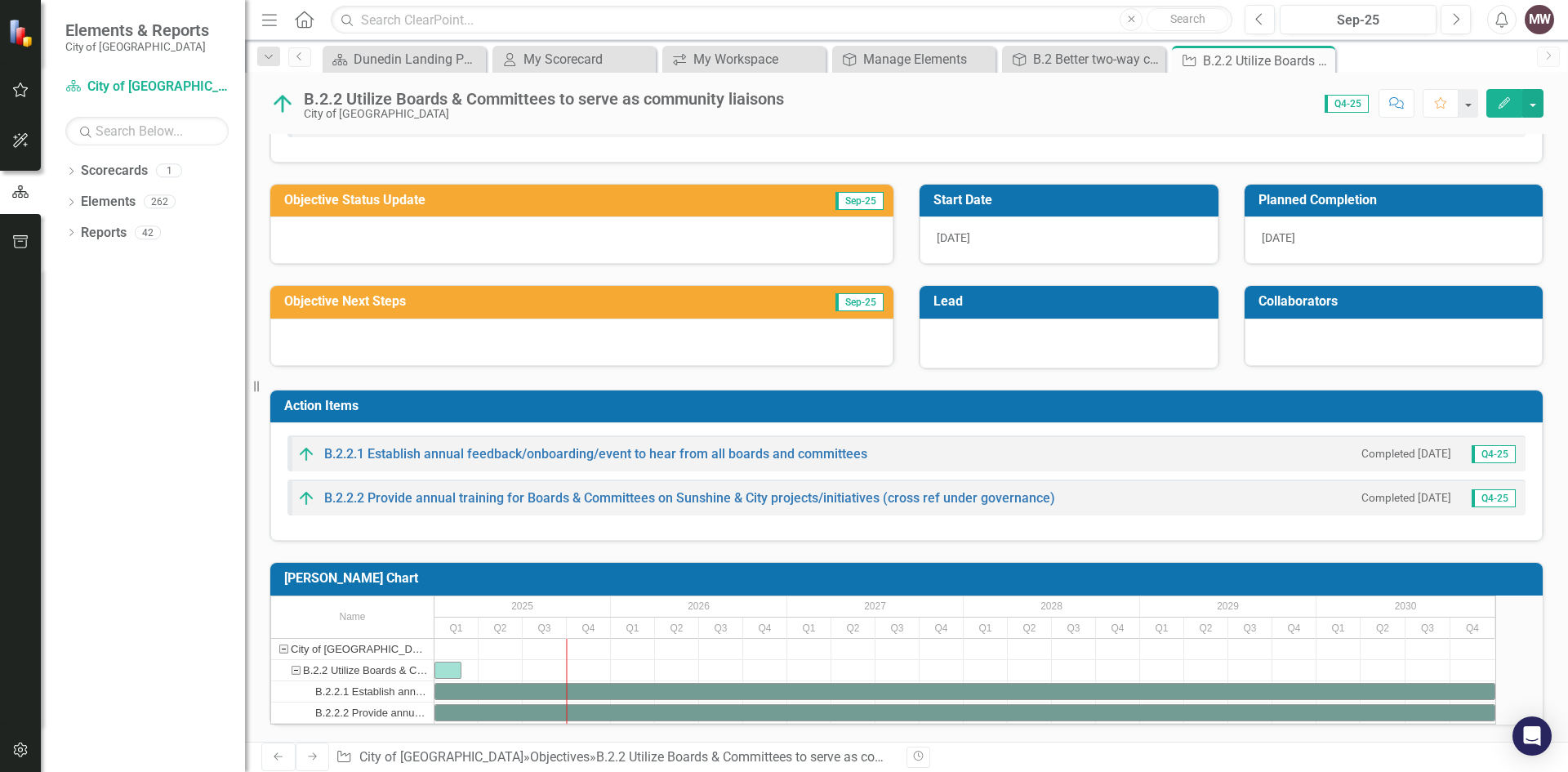
click at [1503, 101] on icon "Edit" at bounding box center [1504, 102] width 15 height 11
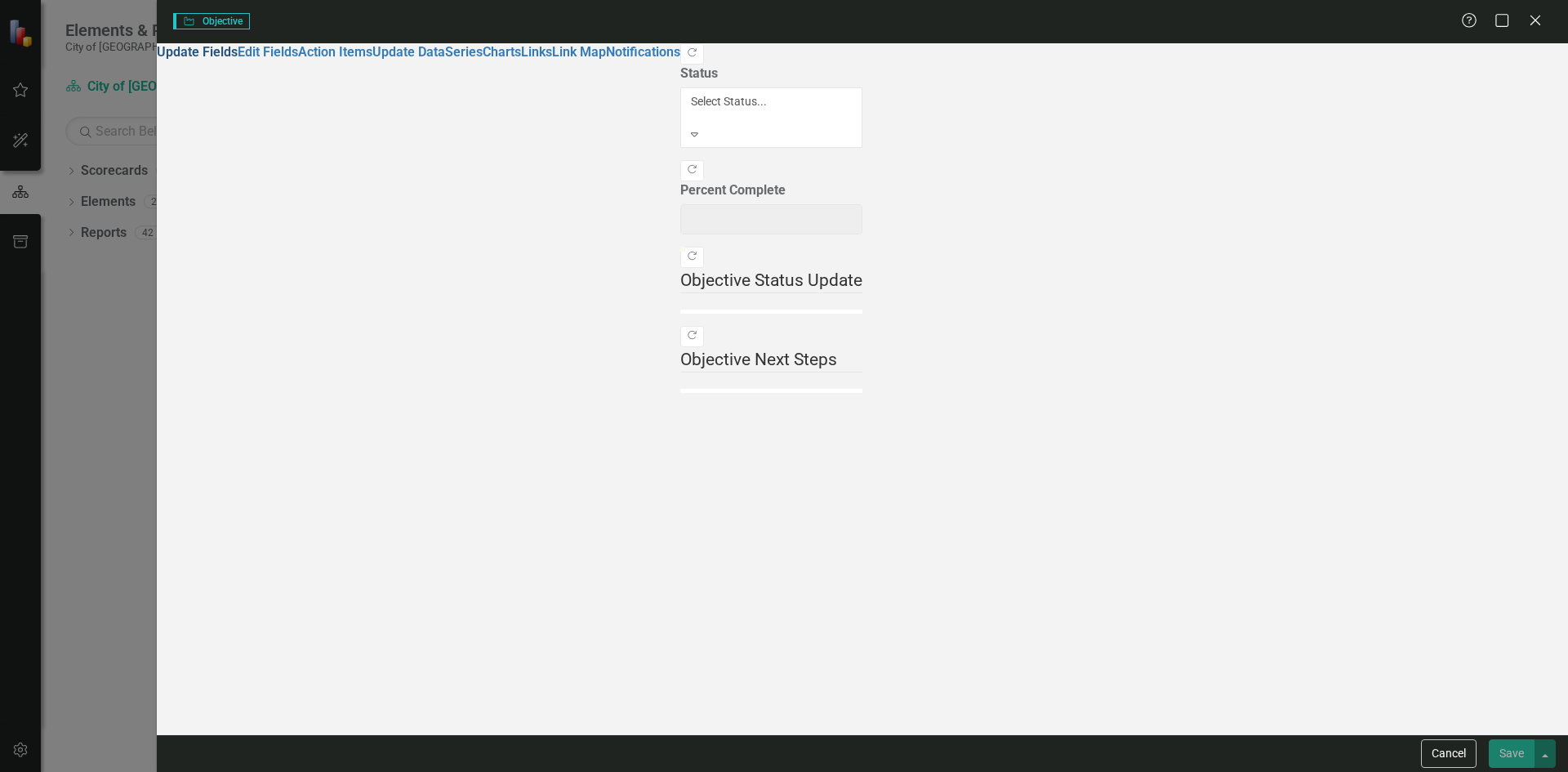
type input "0"
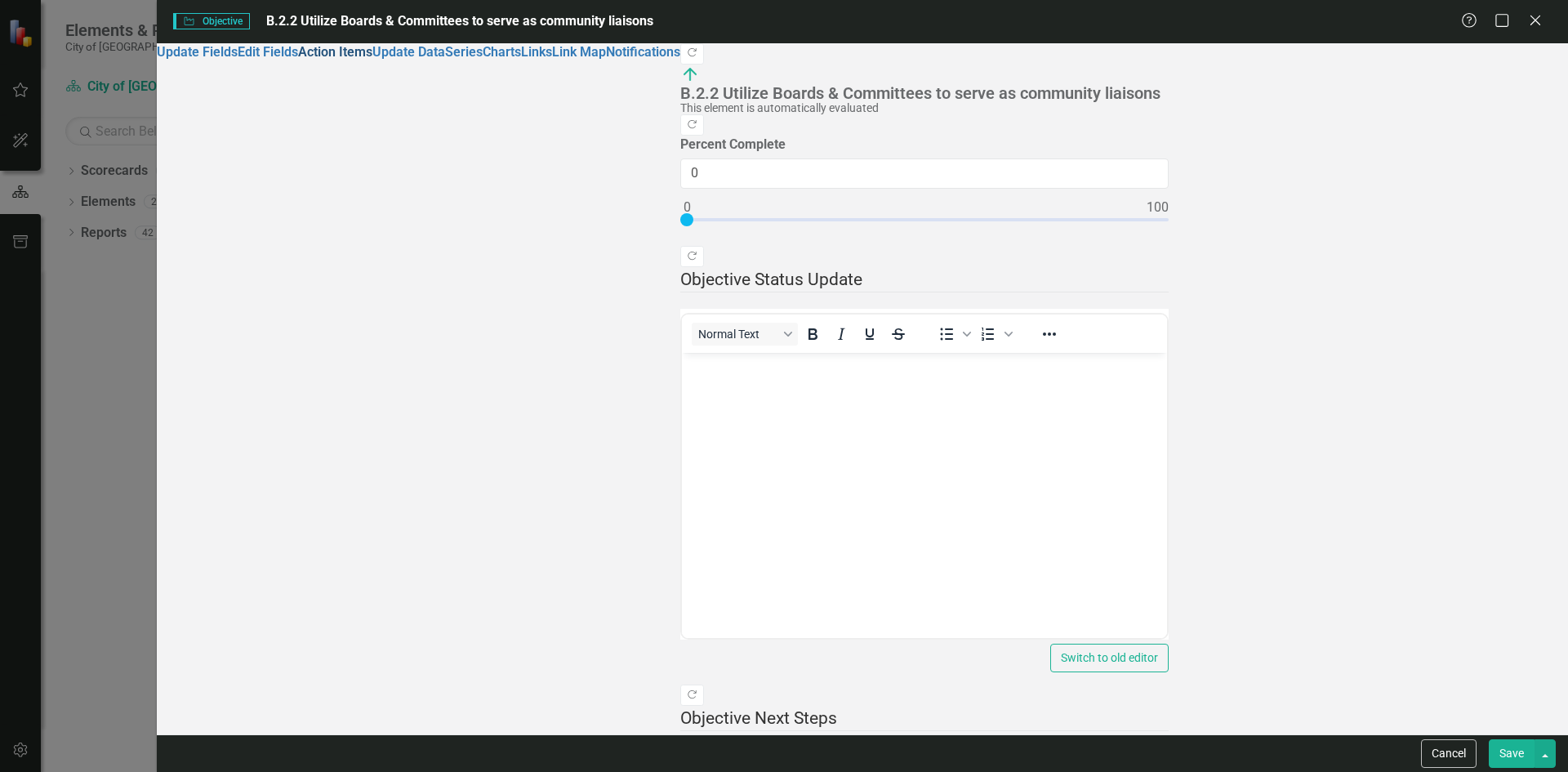
scroll to position [0, 0]
click at [1539, 12] on icon "Close" at bounding box center [1535, 20] width 21 height 16
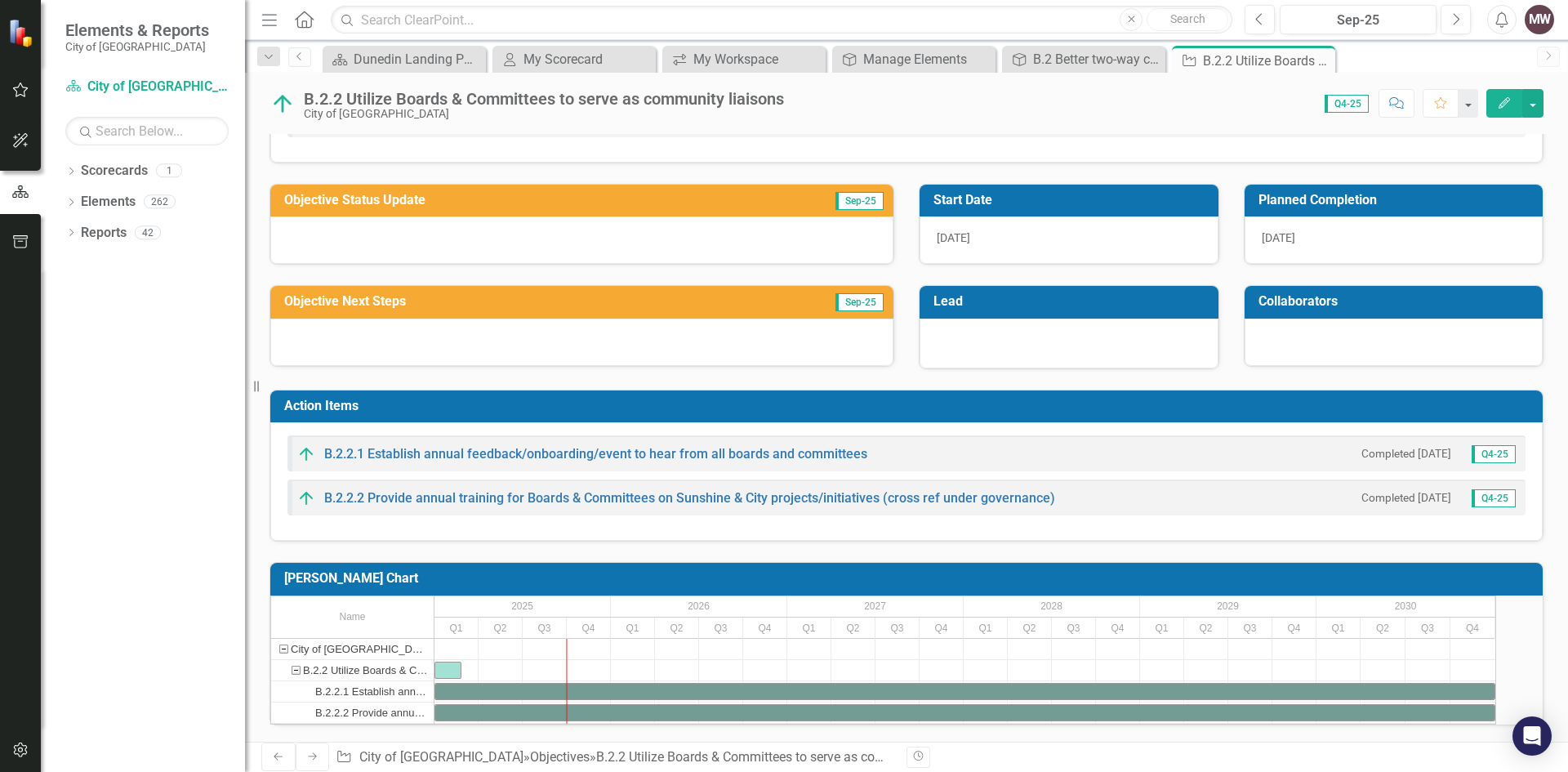
click at [553, 193] on h3 "Objective Status Update" at bounding box center [506, 200] width 444 height 15
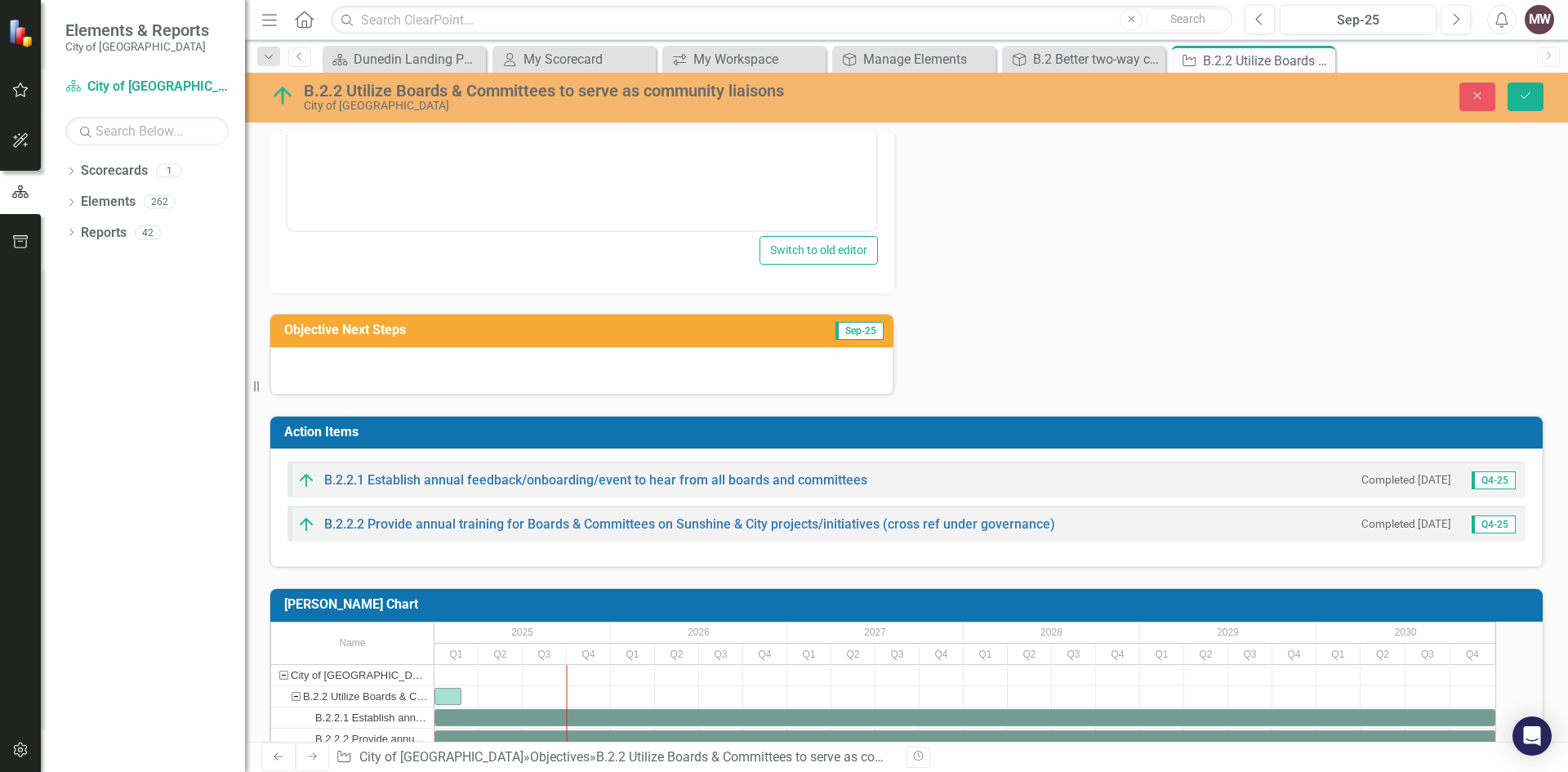
scroll to position [469, 0]
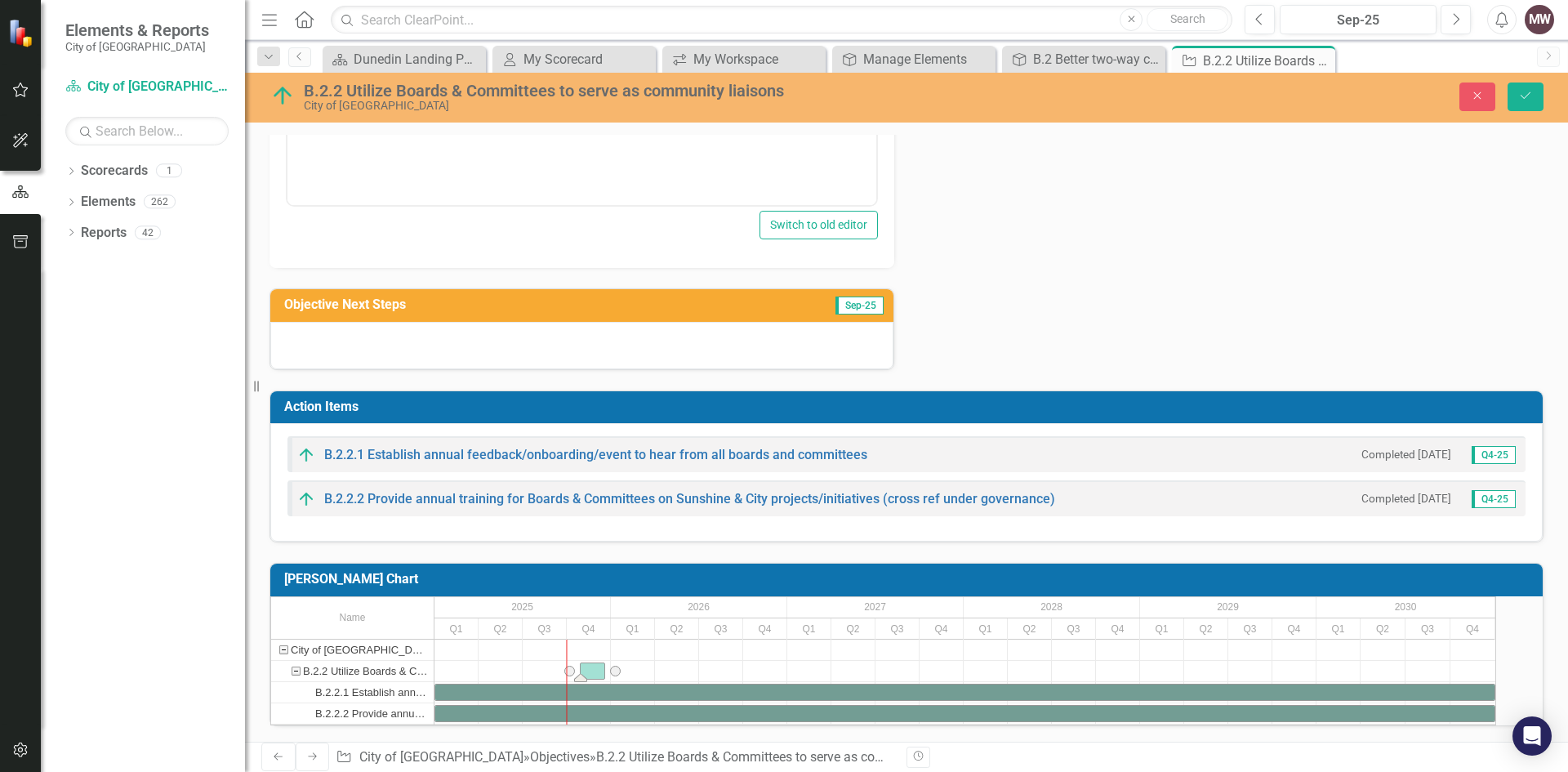
drag, startPoint x: 474, startPoint y: 655, endPoint x: 604, endPoint y: 661, distance: 130.1
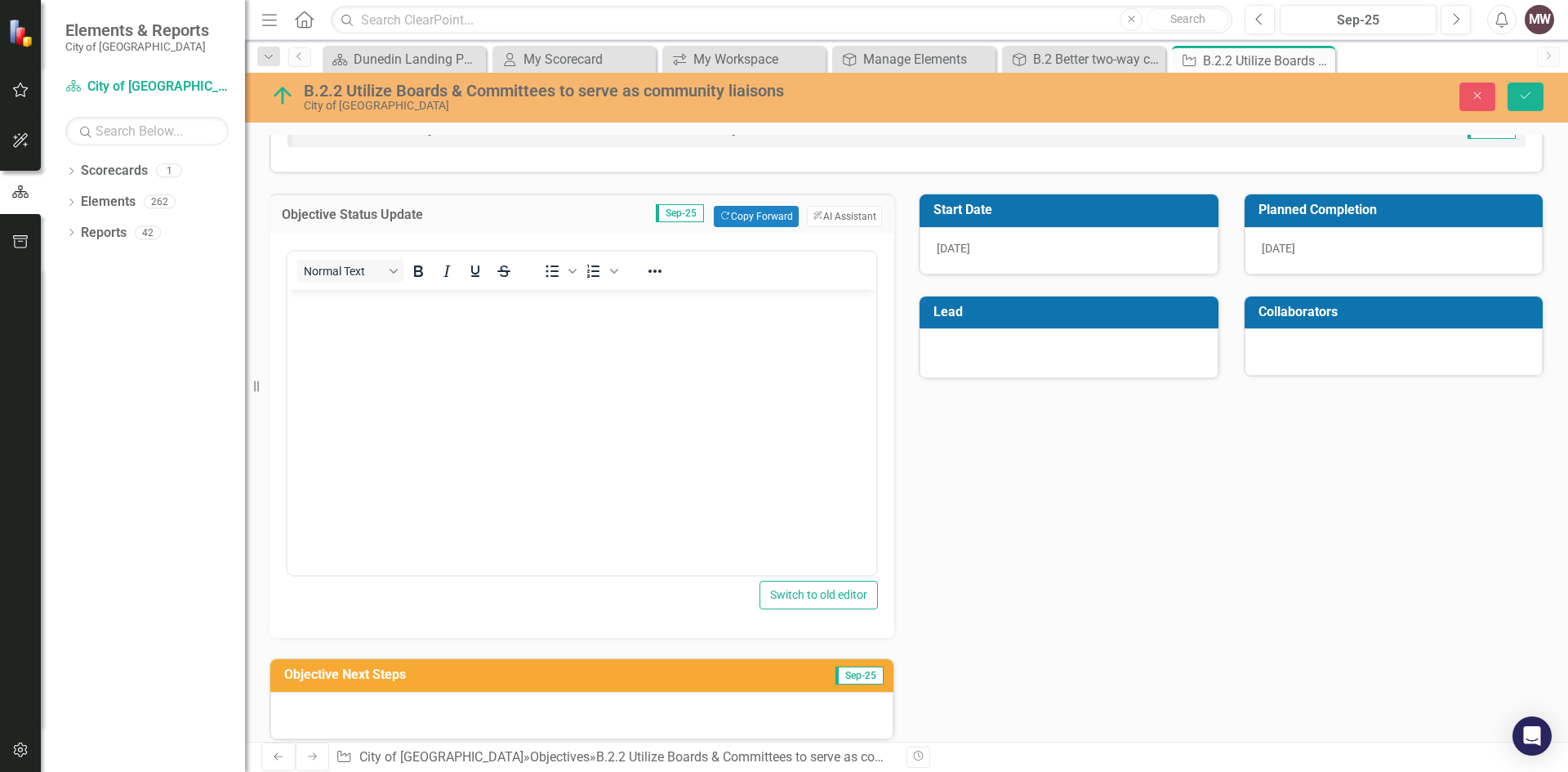
scroll to position [0, 0]
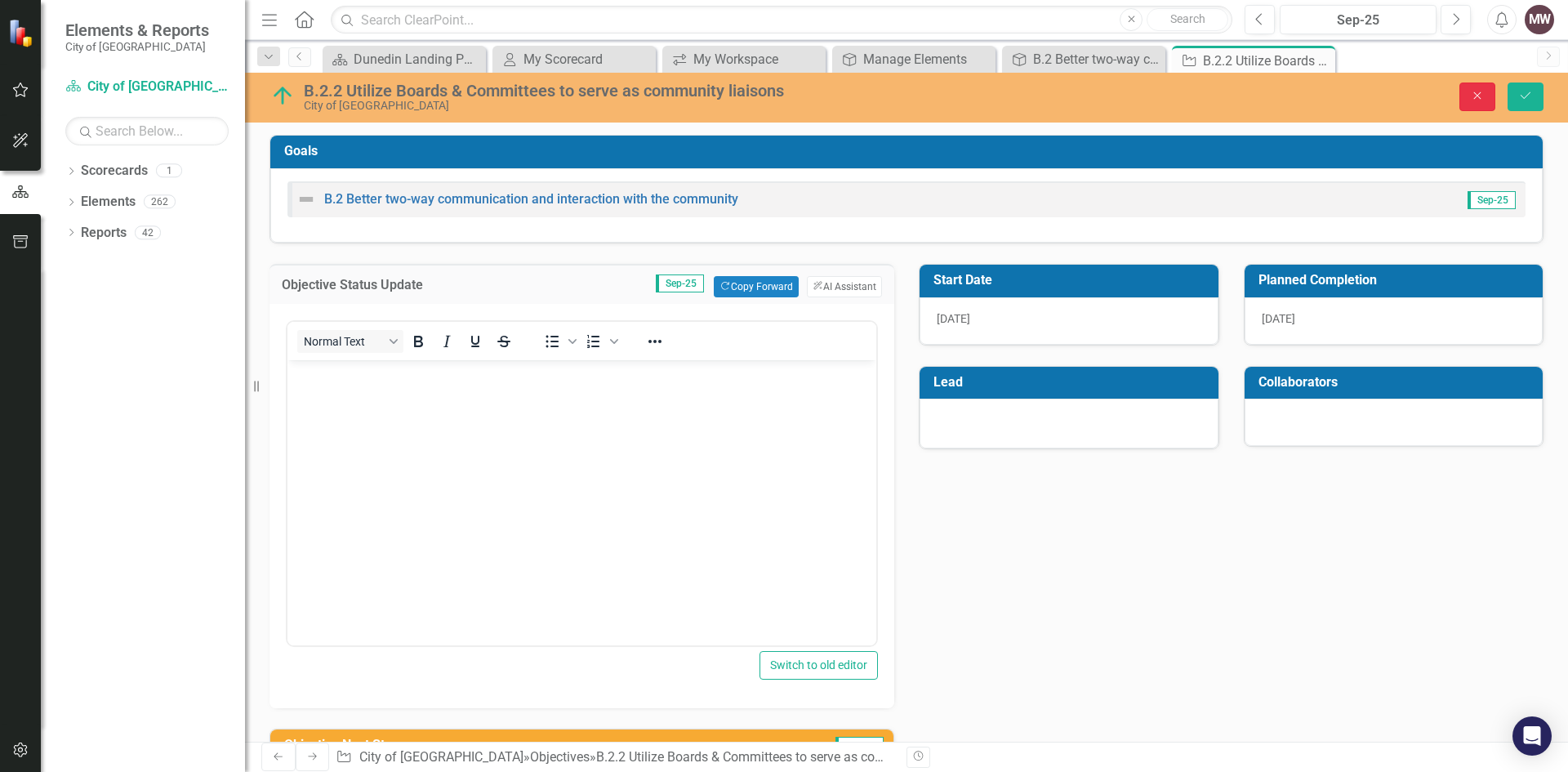
click at [1471, 97] on icon "Close" at bounding box center [1477, 95] width 15 height 11
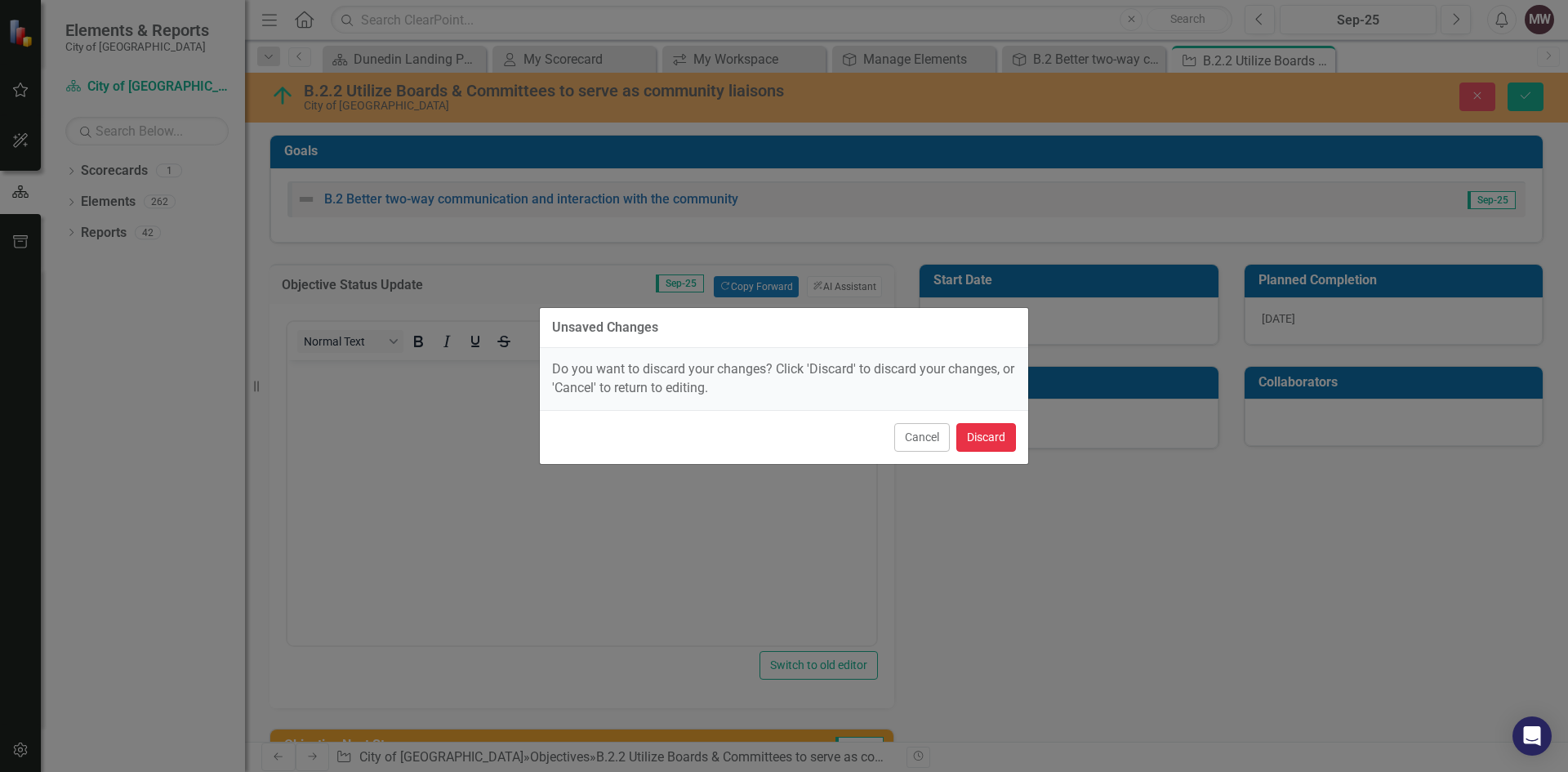
click at [988, 437] on button "Discard" at bounding box center [986, 437] width 60 height 29
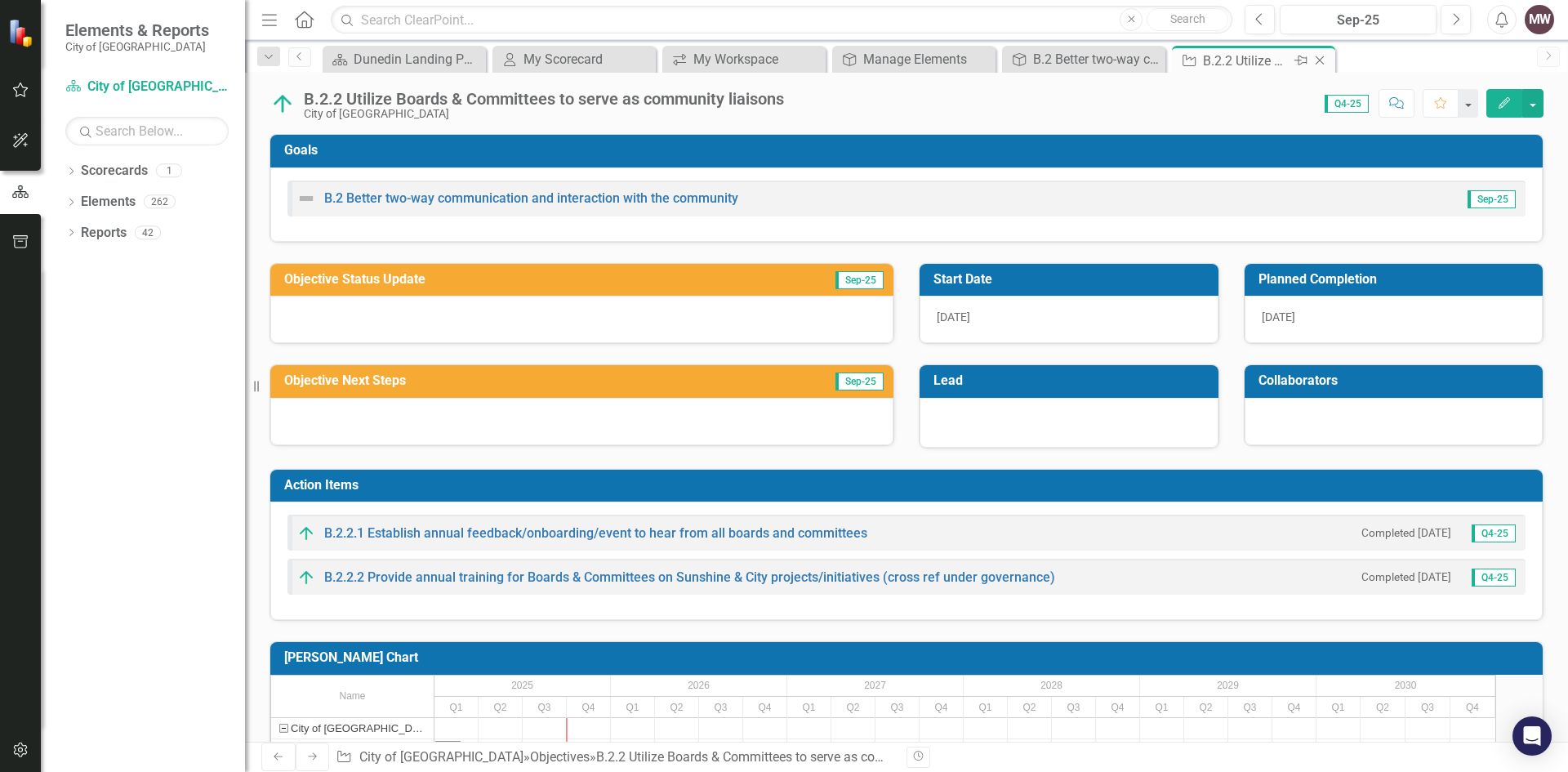
click at [1321, 55] on icon "Close" at bounding box center [1320, 60] width 16 height 13
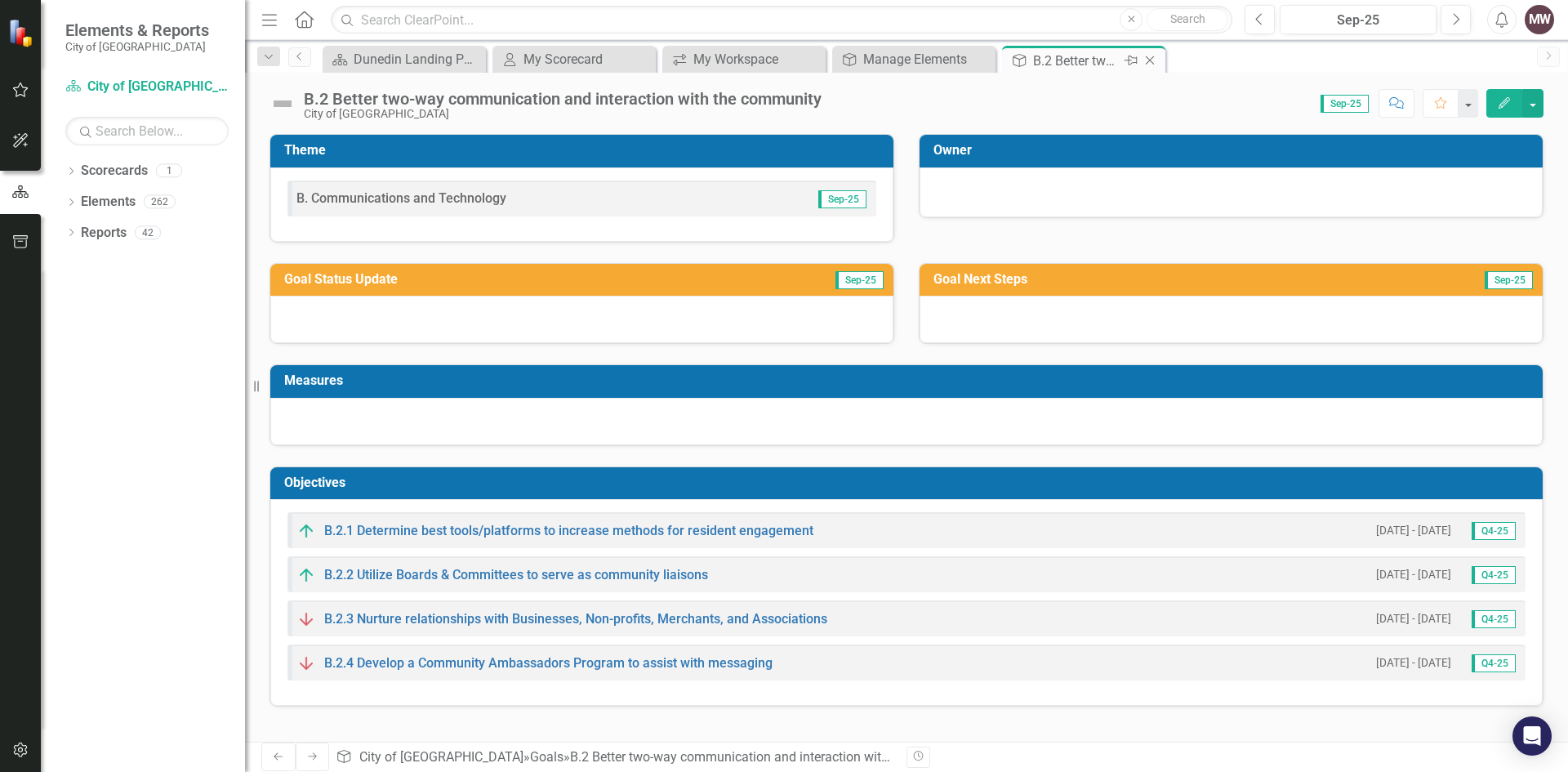
click at [1152, 58] on icon "Close" at bounding box center [1150, 60] width 16 height 13
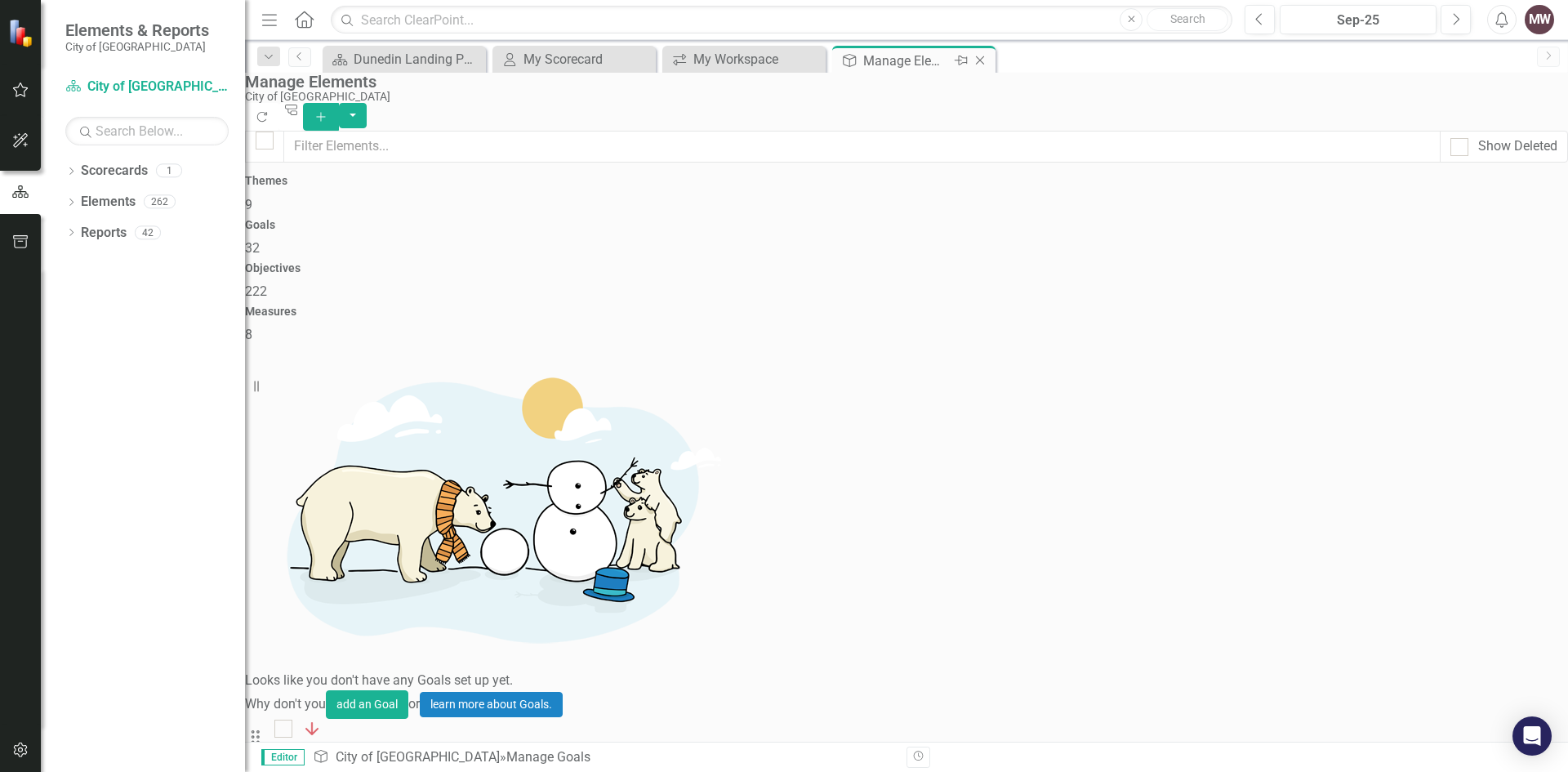
click at [980, 61] on icon at bounding box center [980, 61] width 9 height 9
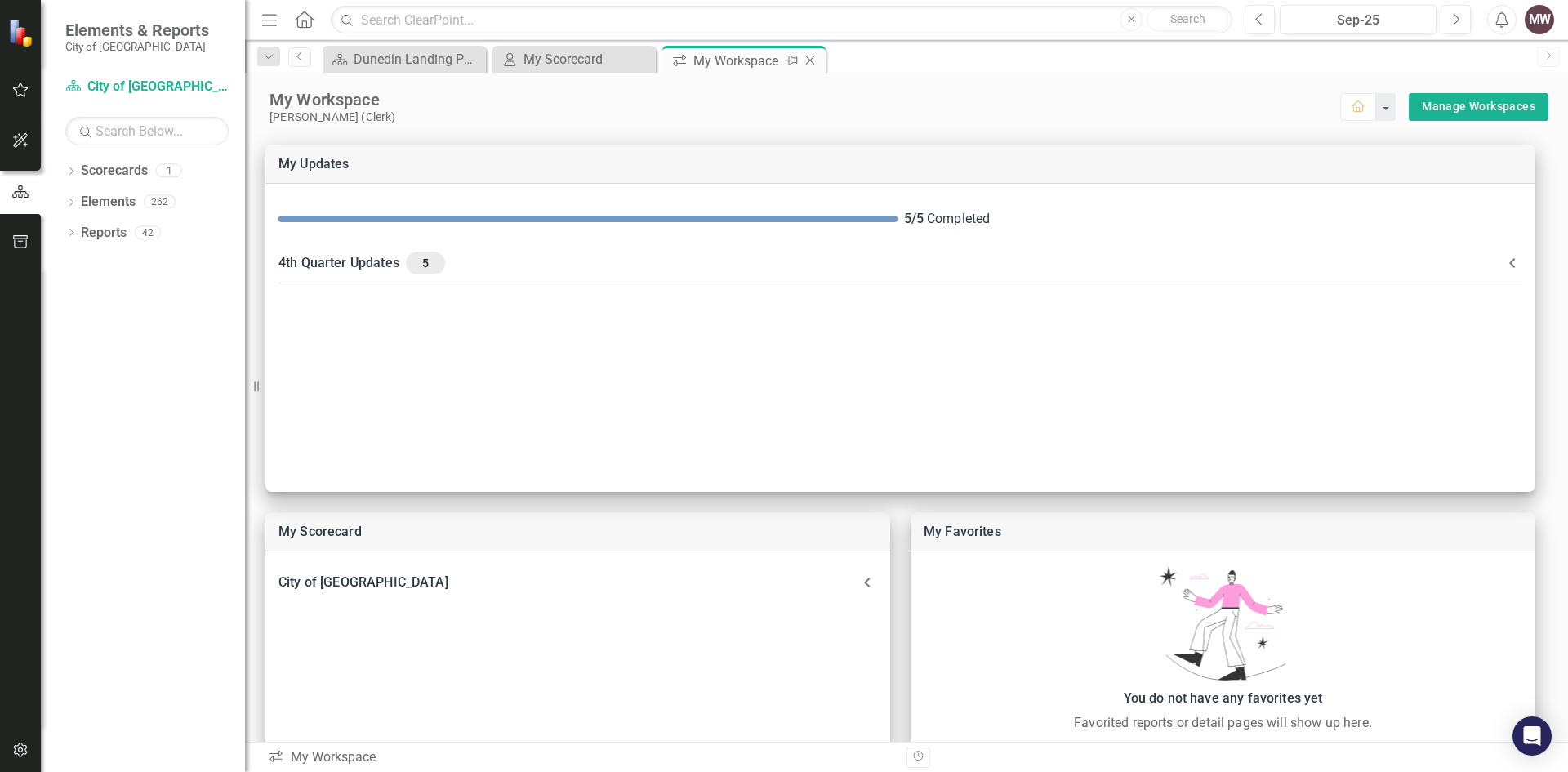
click at [811, 58] on icon "Close" at bounding box center [810, 60] width 16 height 13
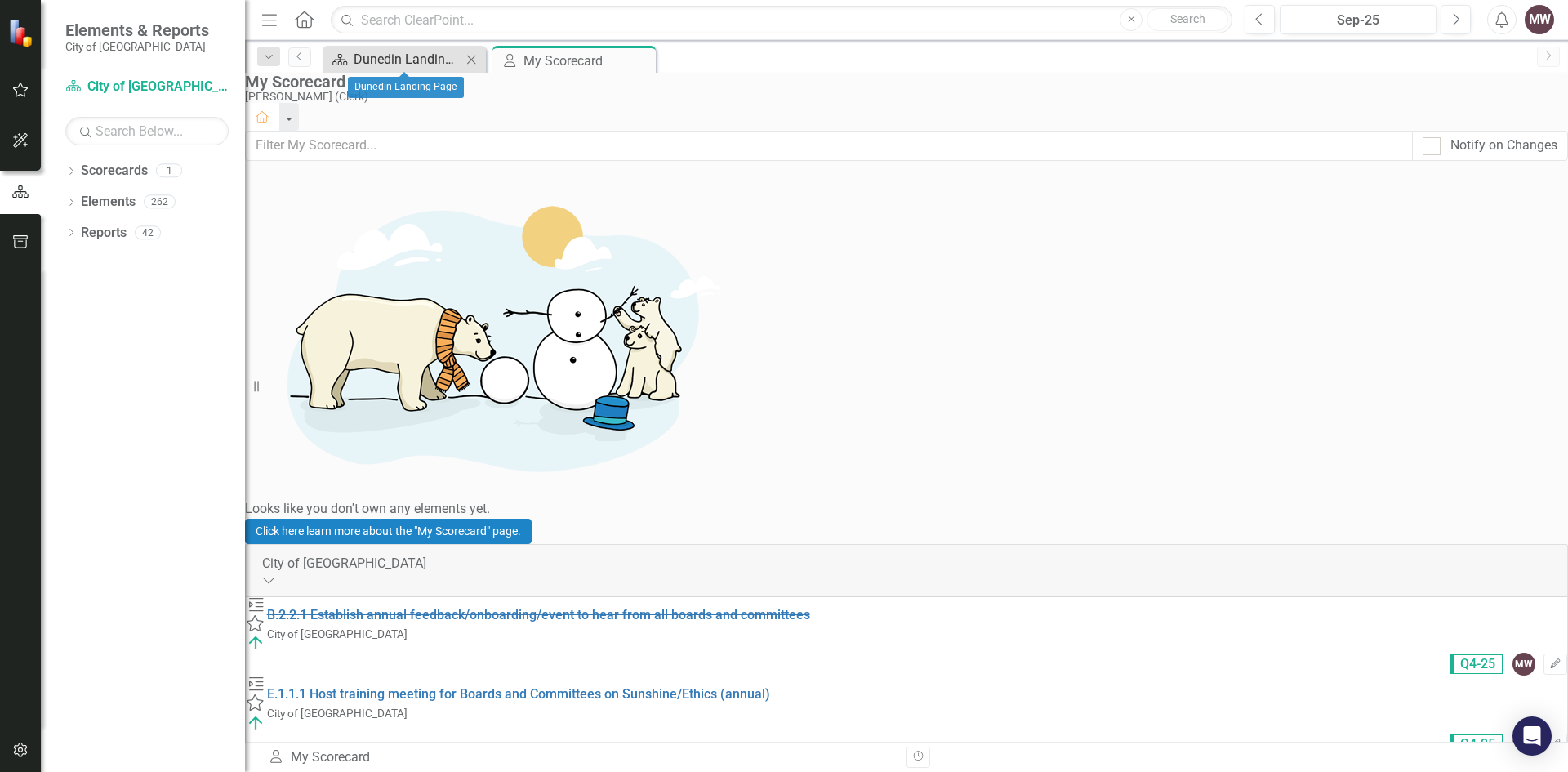
click at [388, 50] on div "Dunedin Landing Page" at bounding box center [408, 60] width 108 height 21
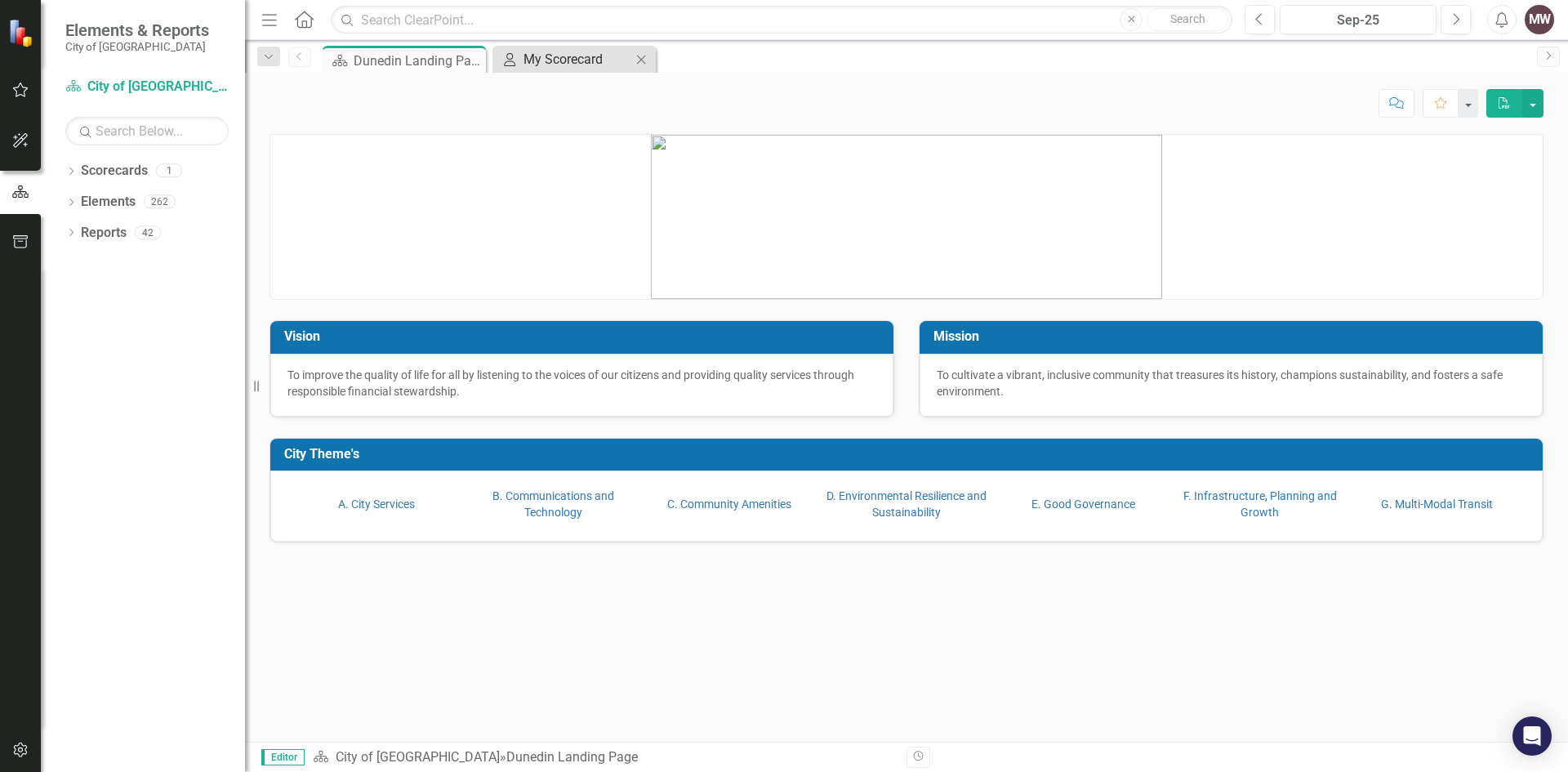
click at [566, 61] on div "My Scorecard" at bounding box center [578, 60] width 108 height 21
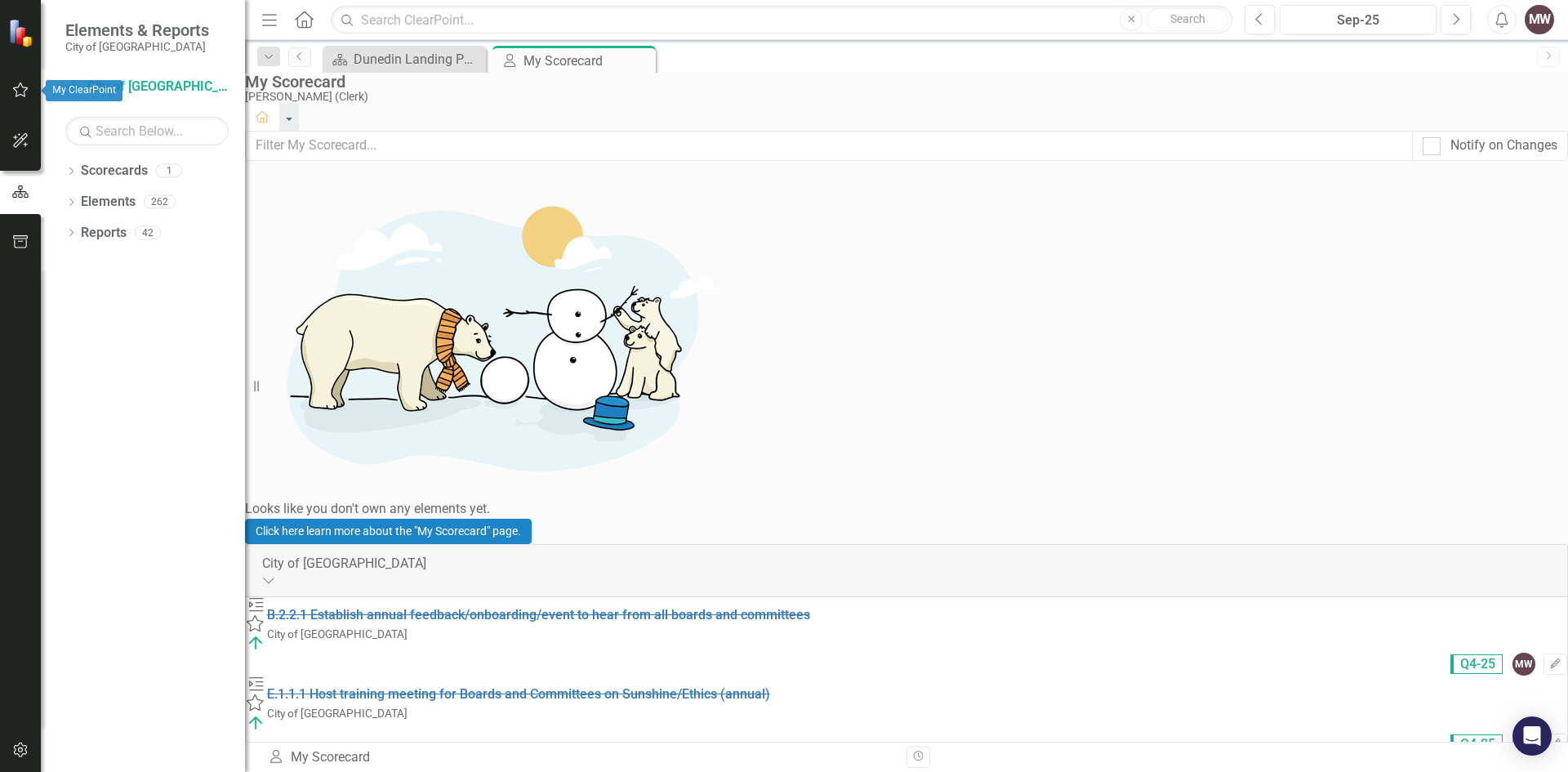
click at [22, 89] on icon "button" at bounding box center [21, 89] width 17 height 13
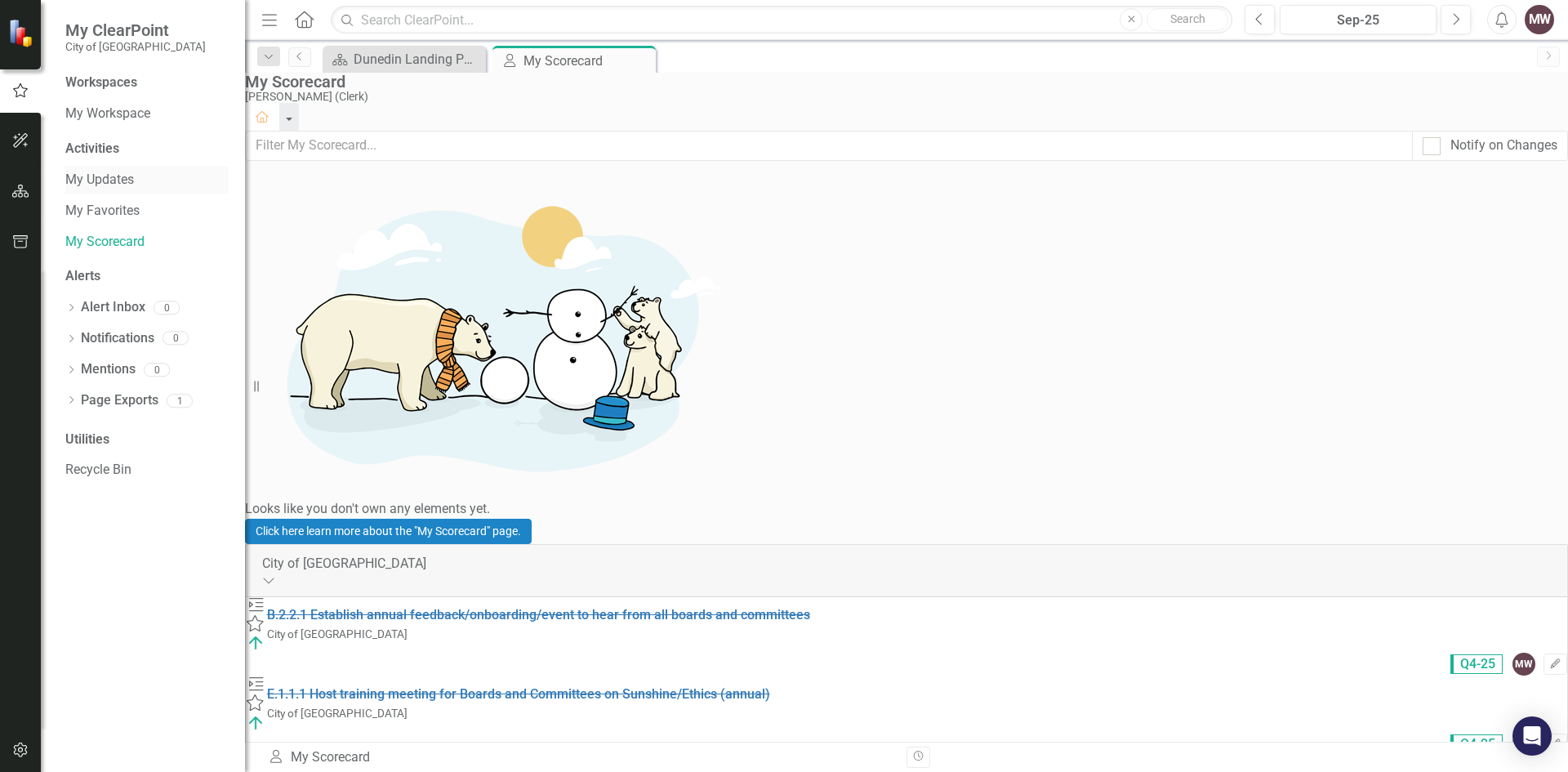
click at [94, 179] on link "My Updates" at bounding box center [146, 180] width 164 height 19
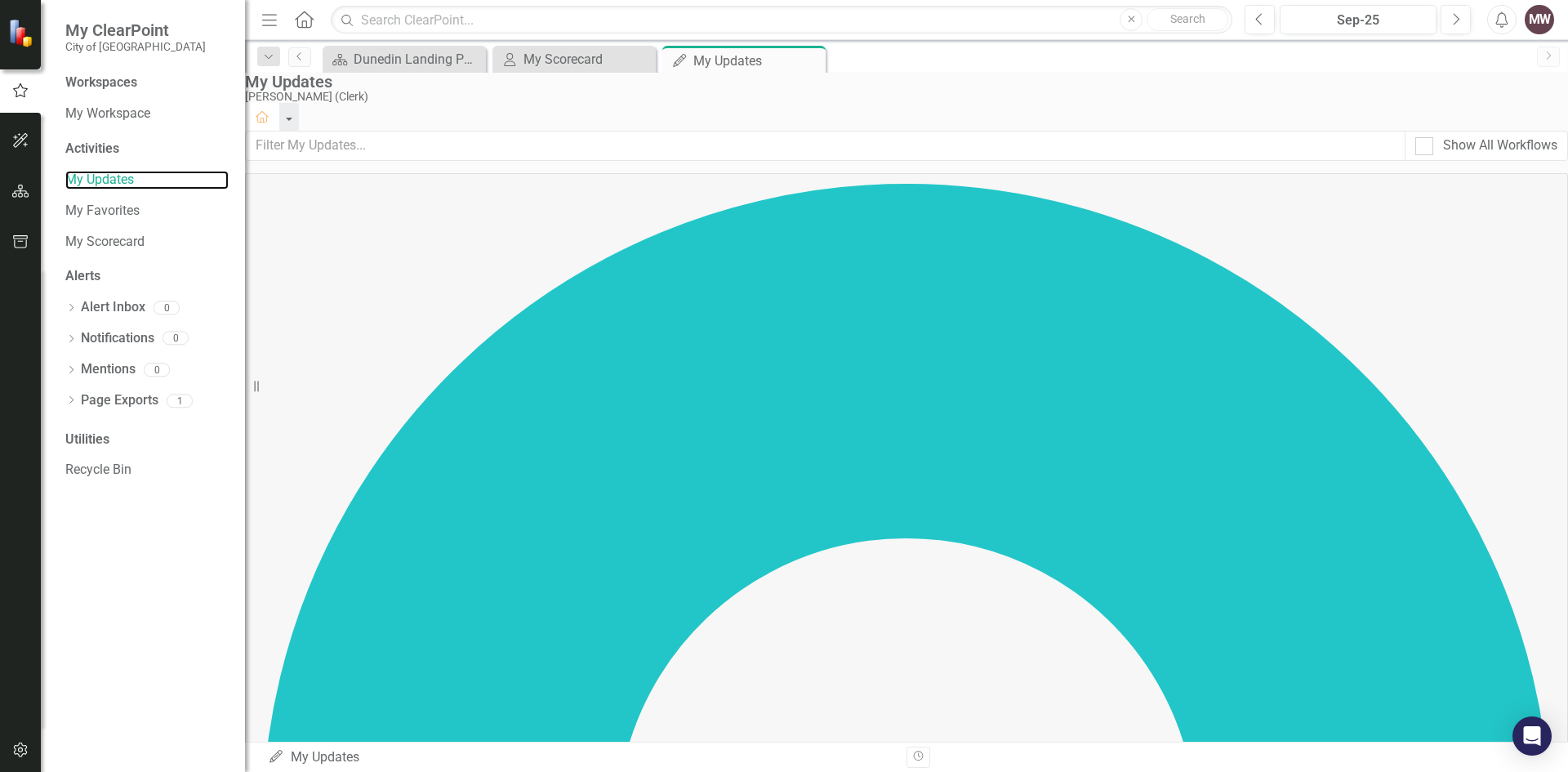
scroll to position [80, 0]
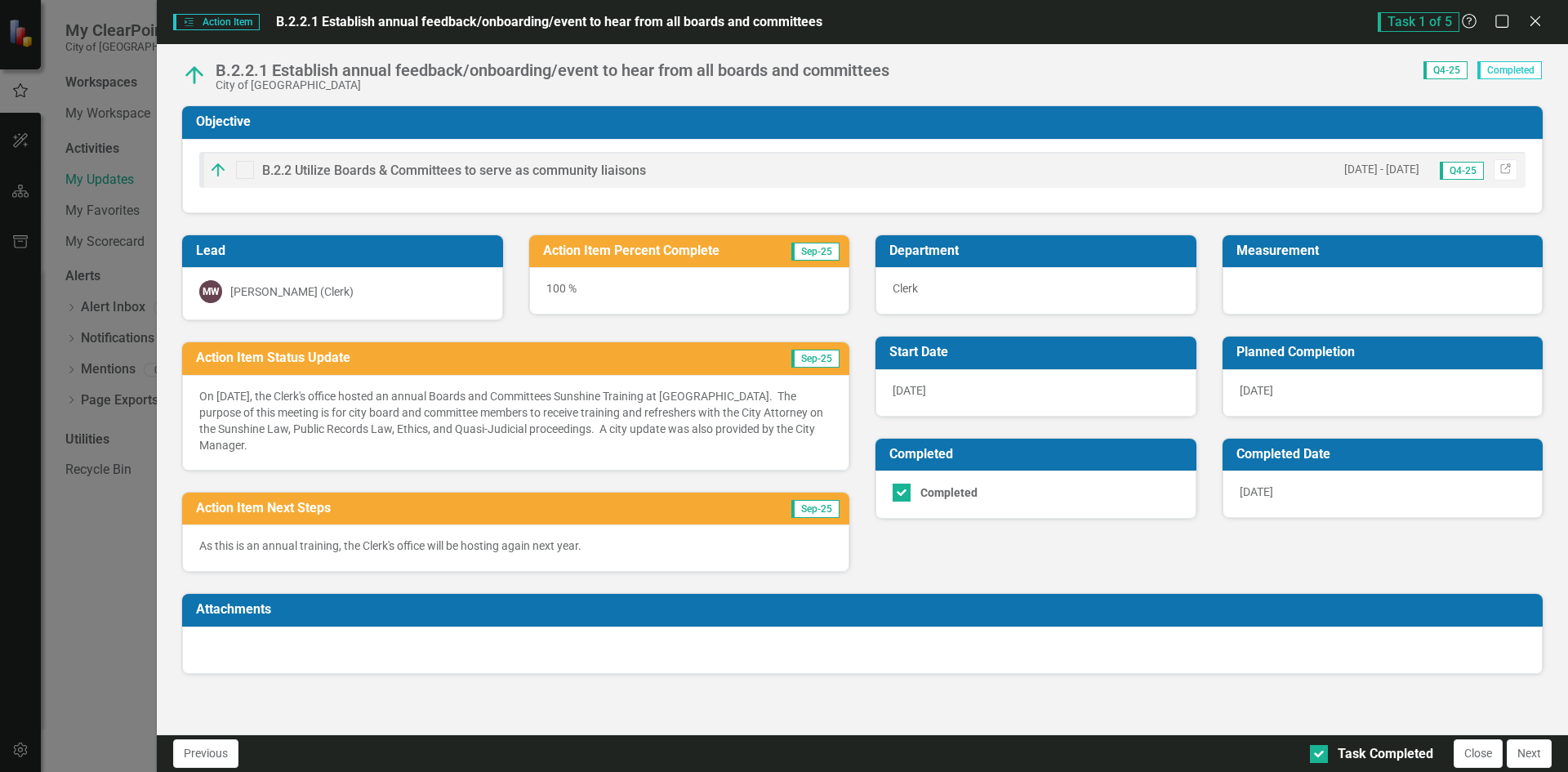
click at [1307, 494] on div "[DATE]" at bounding box center [1383, 493] width 321 height 48
click at [1276, 495] on div "[DATE]" at bounding box center [1383, 493] width 321 height 48
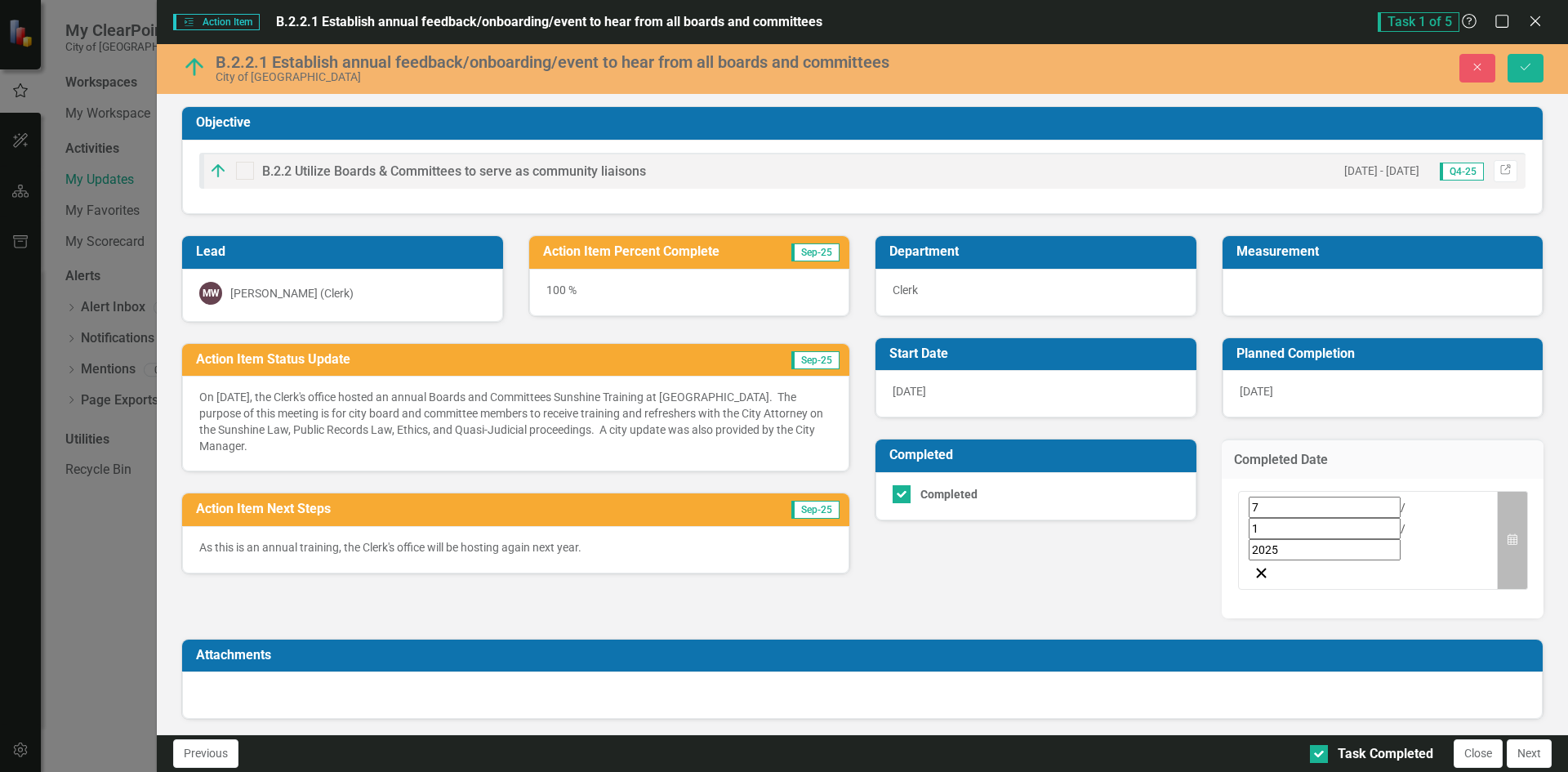
click at [1509, 498] on button "Calendar" at bounding box center [1513, 540] width 31 height 99
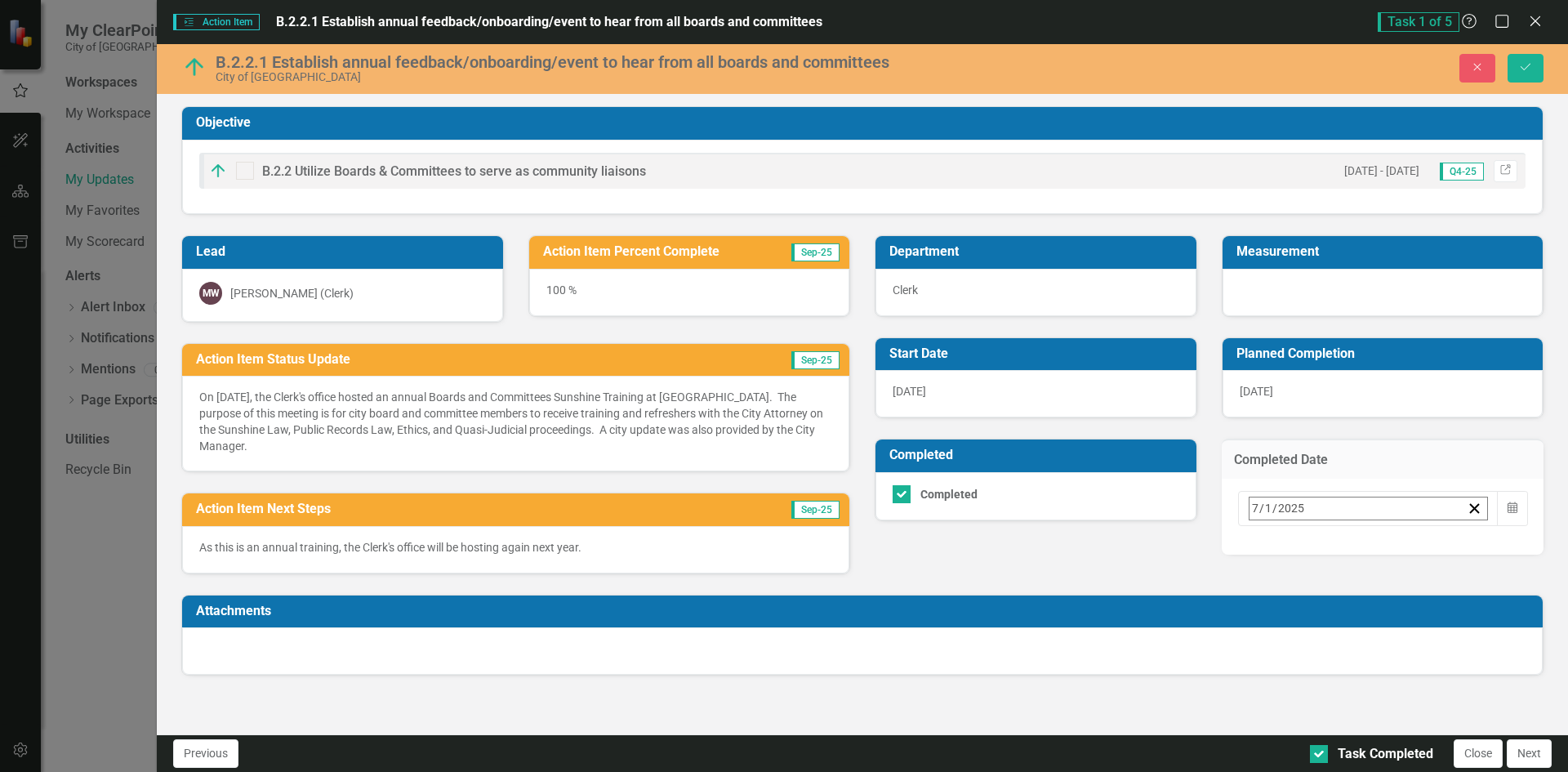
click at [1457, 547] on button "›" at bounding box center [1470, 544] width 36 height 36
click at [1454, 543] on button "›" at bounding box center [1470, 544] width 36 height 36
click at [1365, 624] on button "8" at bounding box center [1382, 639] width 41 height 29
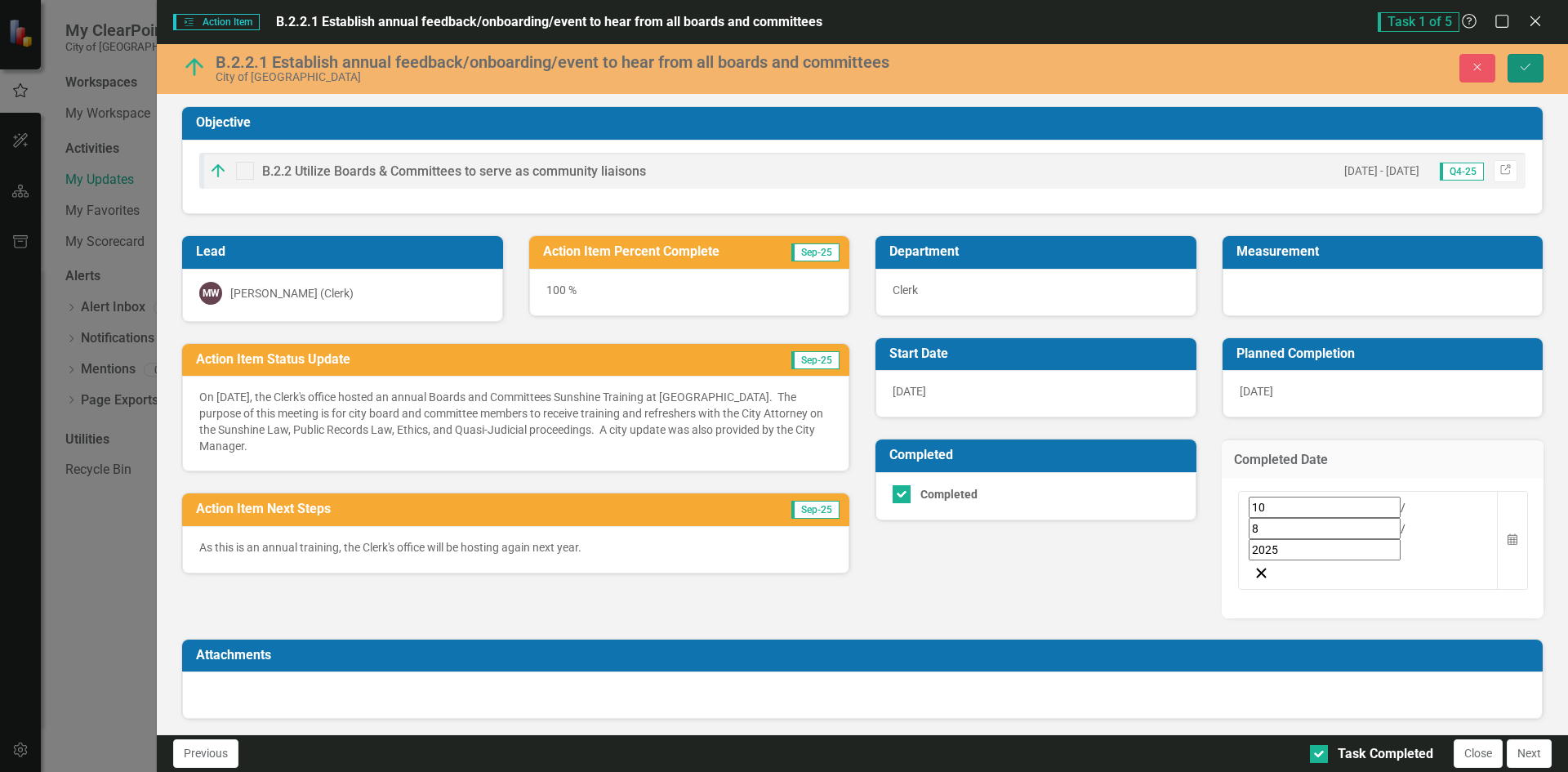
click at [1529, 63] on icon "Save" at bounding box center [1526, 67] width 15 height 11
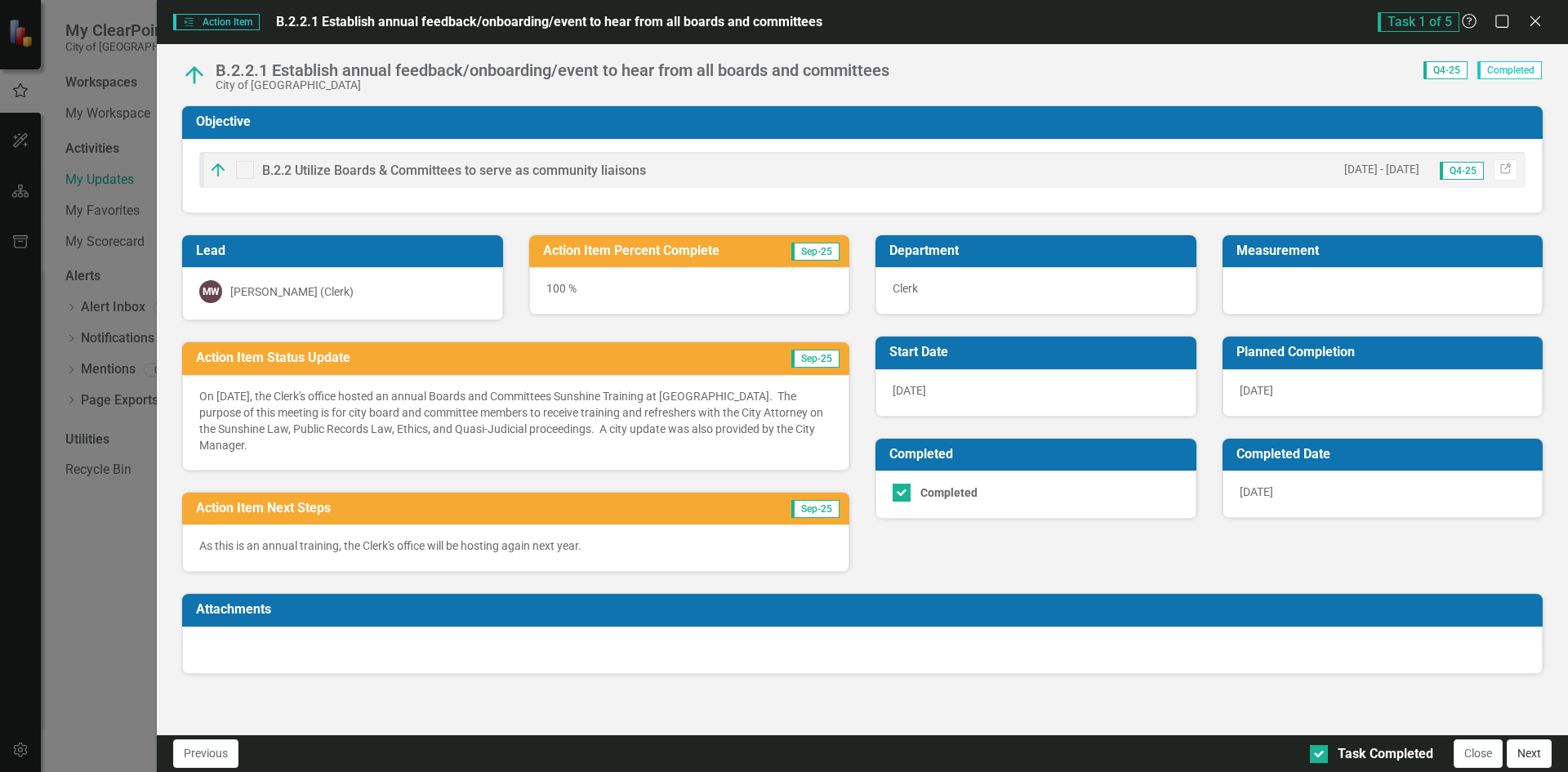
click at [1539, 749] on button "Next" at bounding box center [1530, 753] width 45 height 29
click at [1376, 499] on div "[DATE]" at bounding box center [1383, 493] width 321 height 48
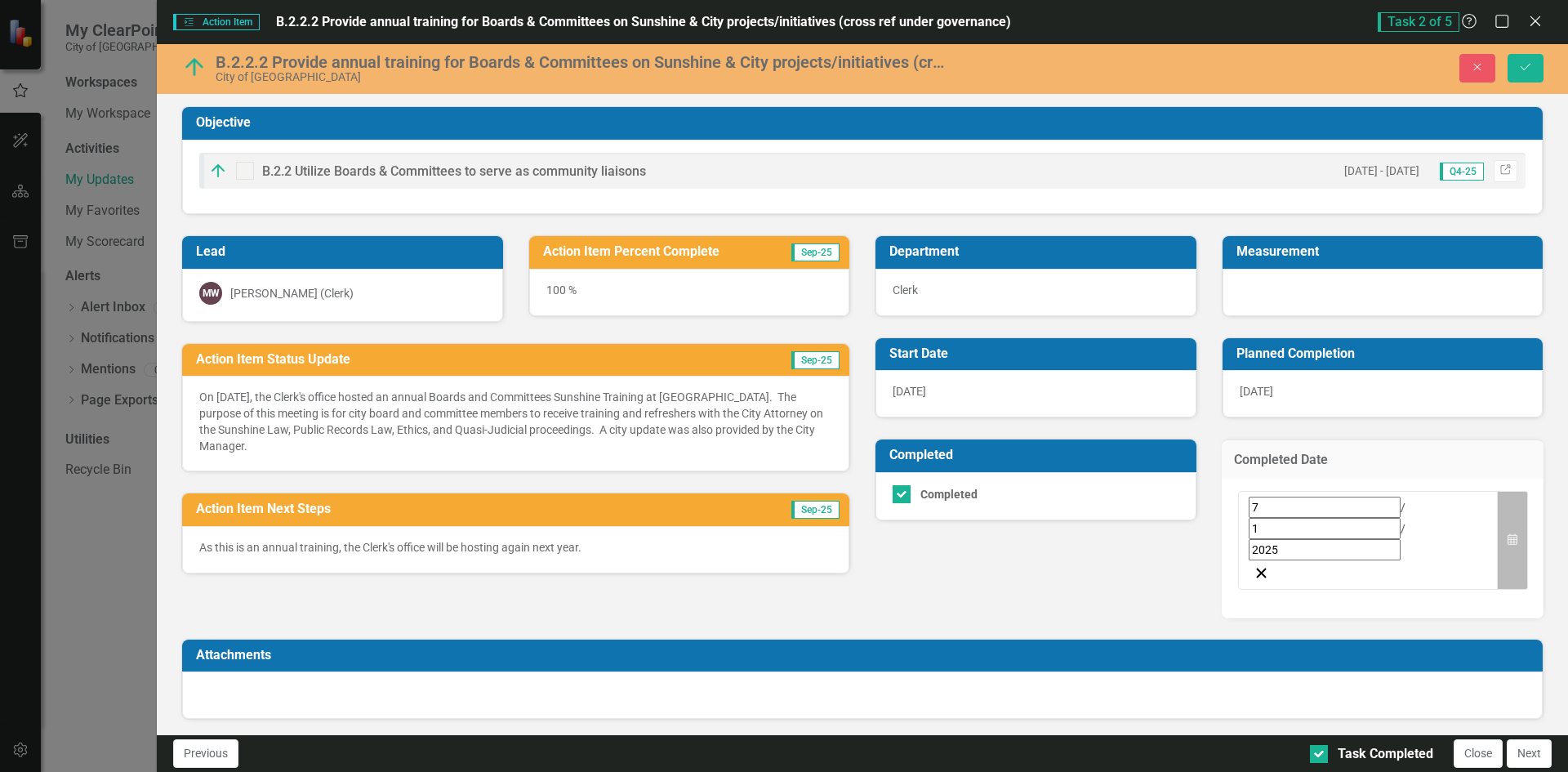
click at [1513, 534] on icon "Calendar" at bounding box center [1513, 539] width 10 height 11
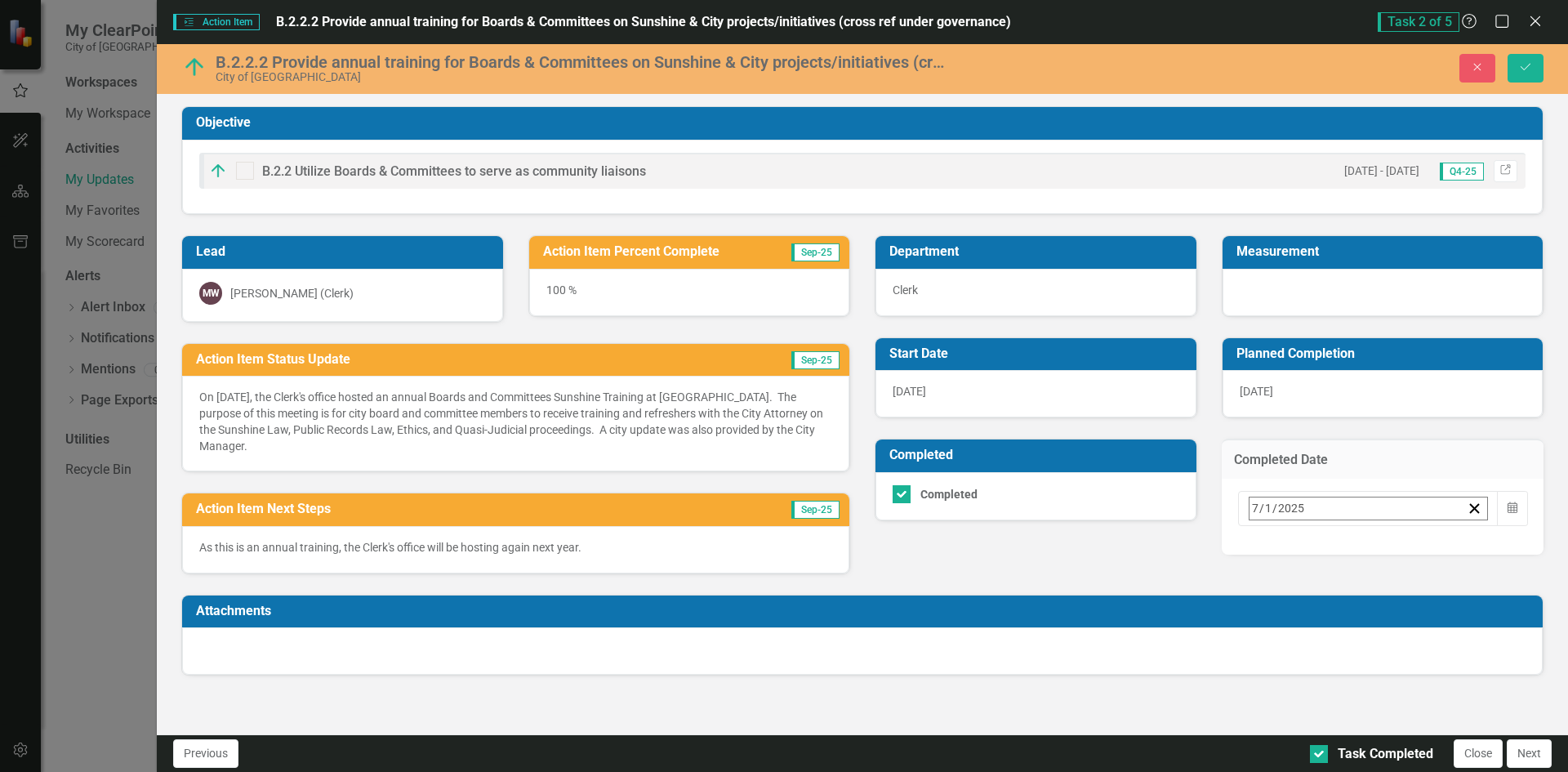
click at [1463, 550] on button "›" at bounding box center [1470, 544] width 36 height 36
click at [1278, 542] on button "‹" at bounding box center [1294, 544] width 36 height 36
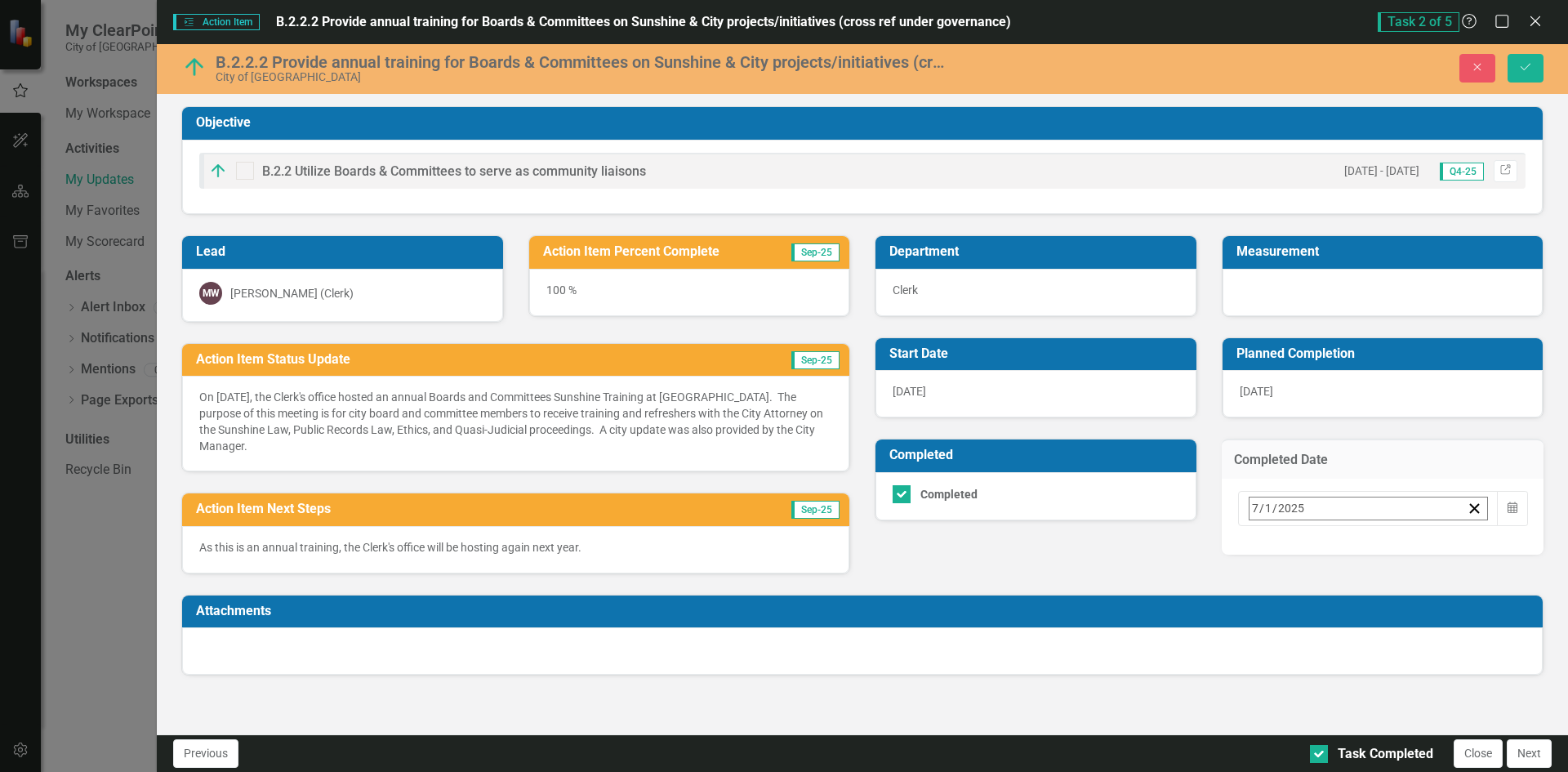
click at [1371, 624] on button "8" at bounding box center [1382, 639] width 41 height 29
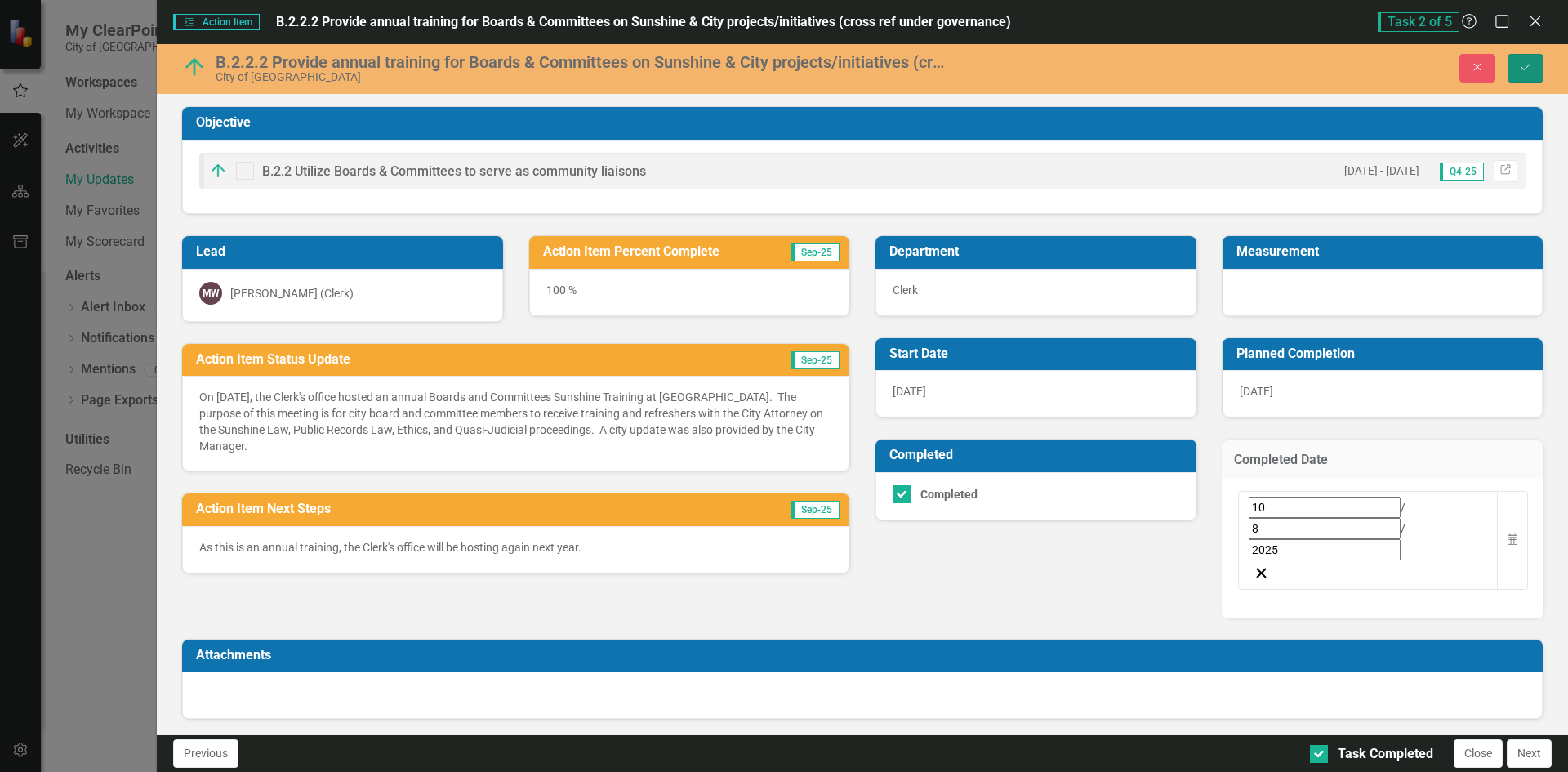
click at [1523, 72] on icon "Save" at bounding box center [1526, 67] width 15 height 11
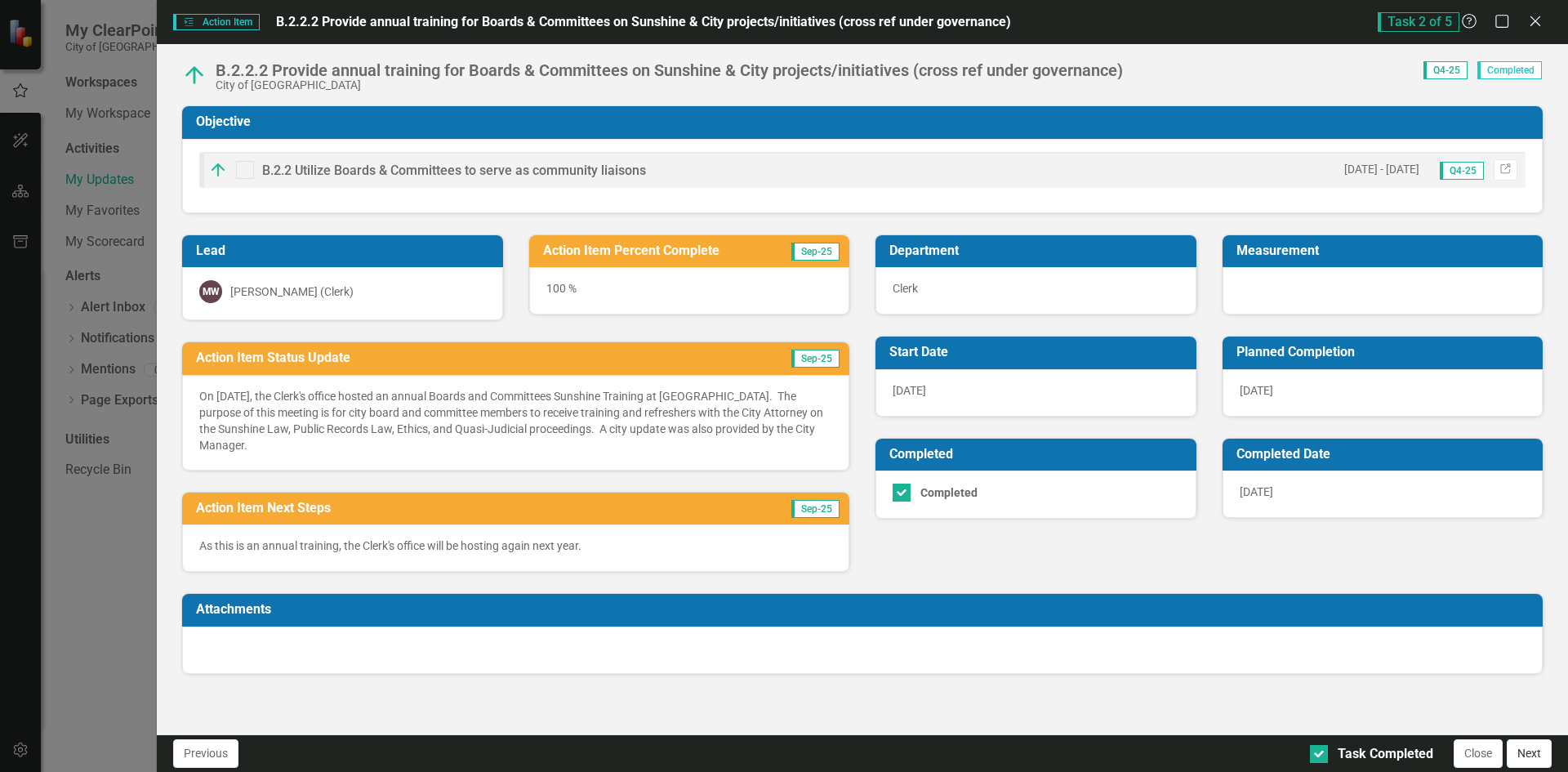
click at [1531, 750] on button "Next" at bounding box center [1530, 753] width 45 height 29
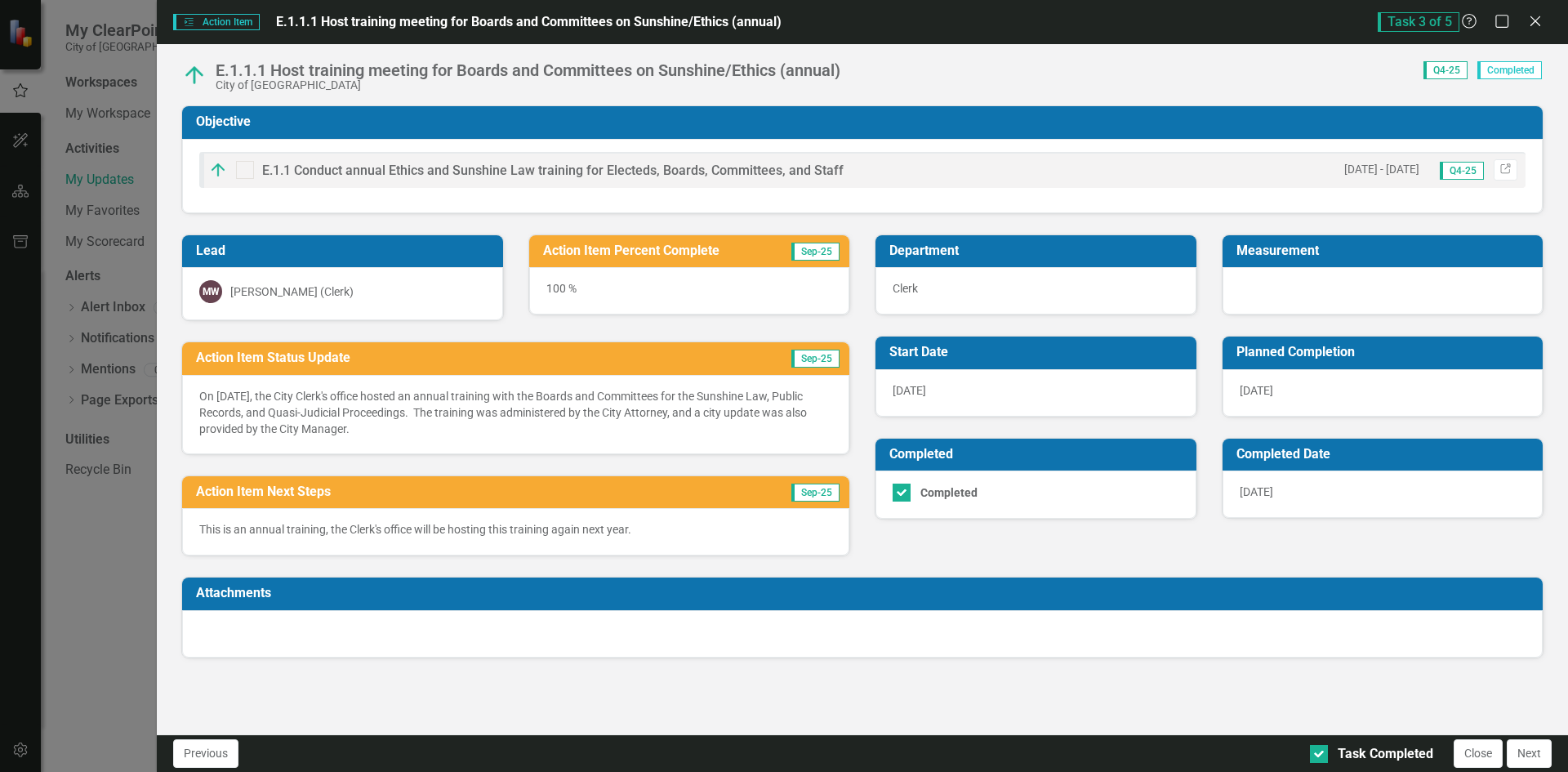
click at [1403, 492] on div "[DATE]" at bounding box center [1383, 493] width 321 height 48
click at [1403, 493] on div "[DATE]" at bounding box center [1383, 493] width 321 height 48
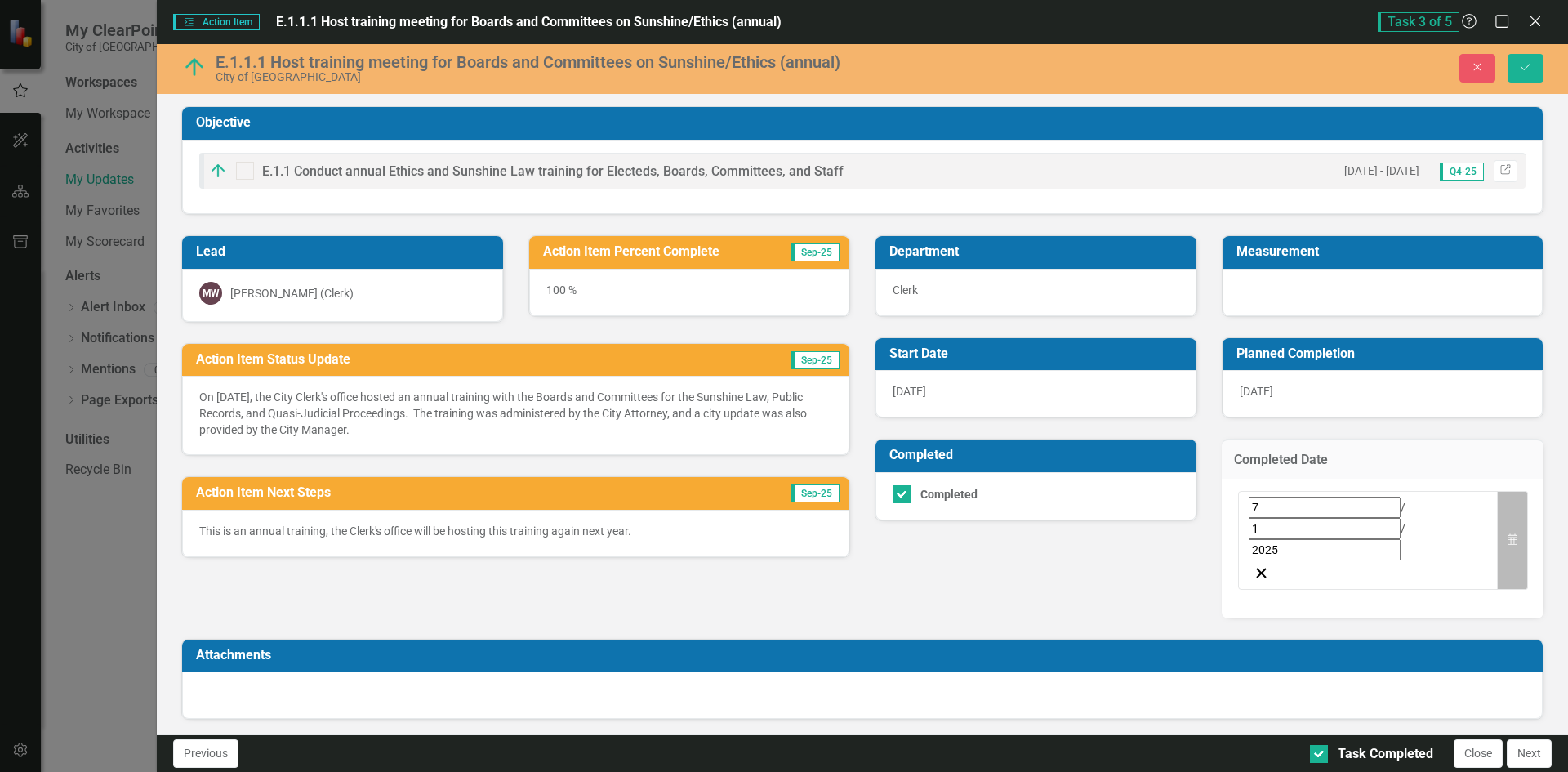
click at [1516, 533] on icon "button" at bounding box center [1513, 538] width 10 height 11
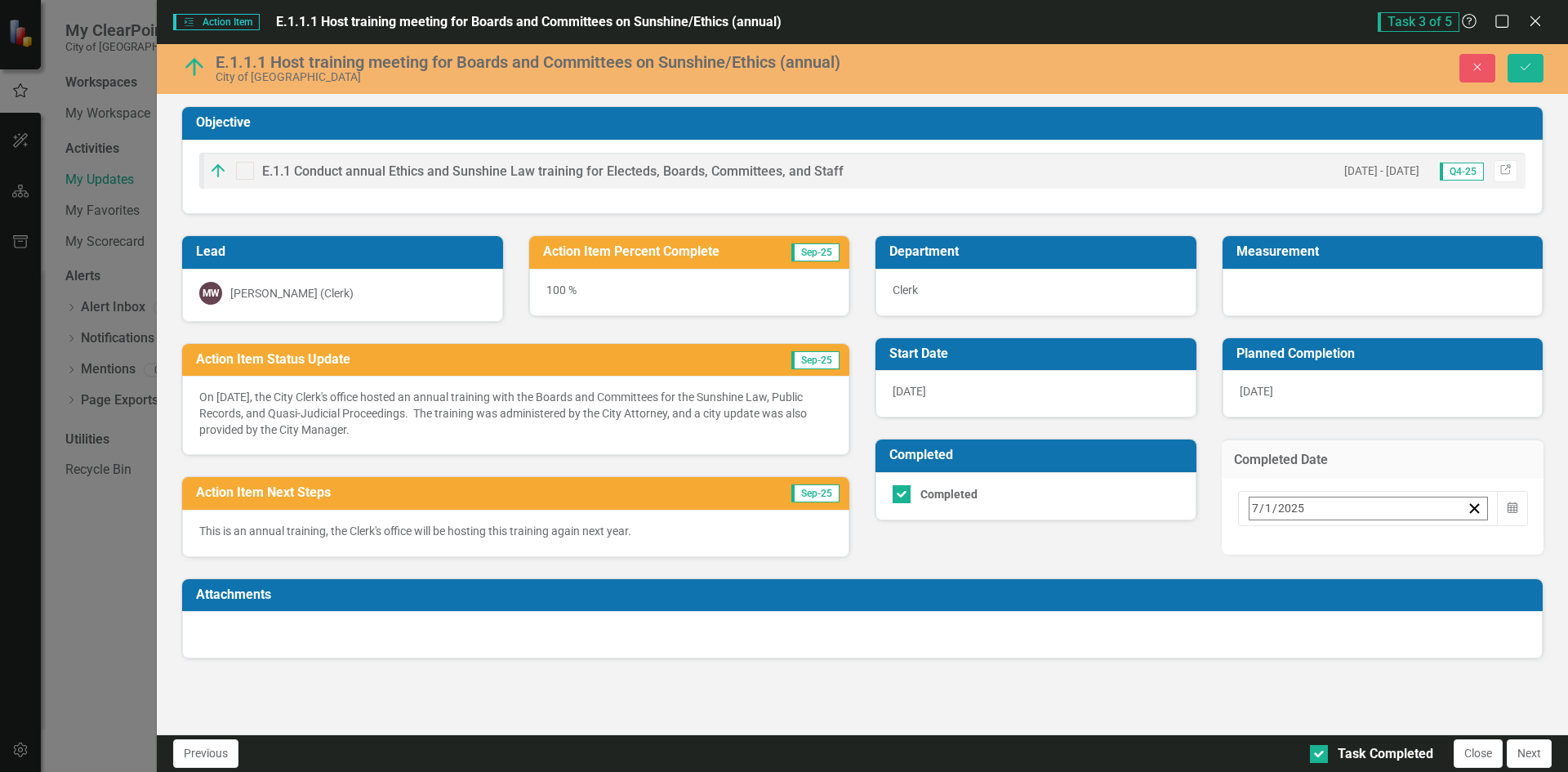
click at [1454, 541] on button "›" at bounding box center [1470, 544] width 36 height 36
click at [1364, 624] on button "8" at bounding box center [1382, 639] width 41 height 29
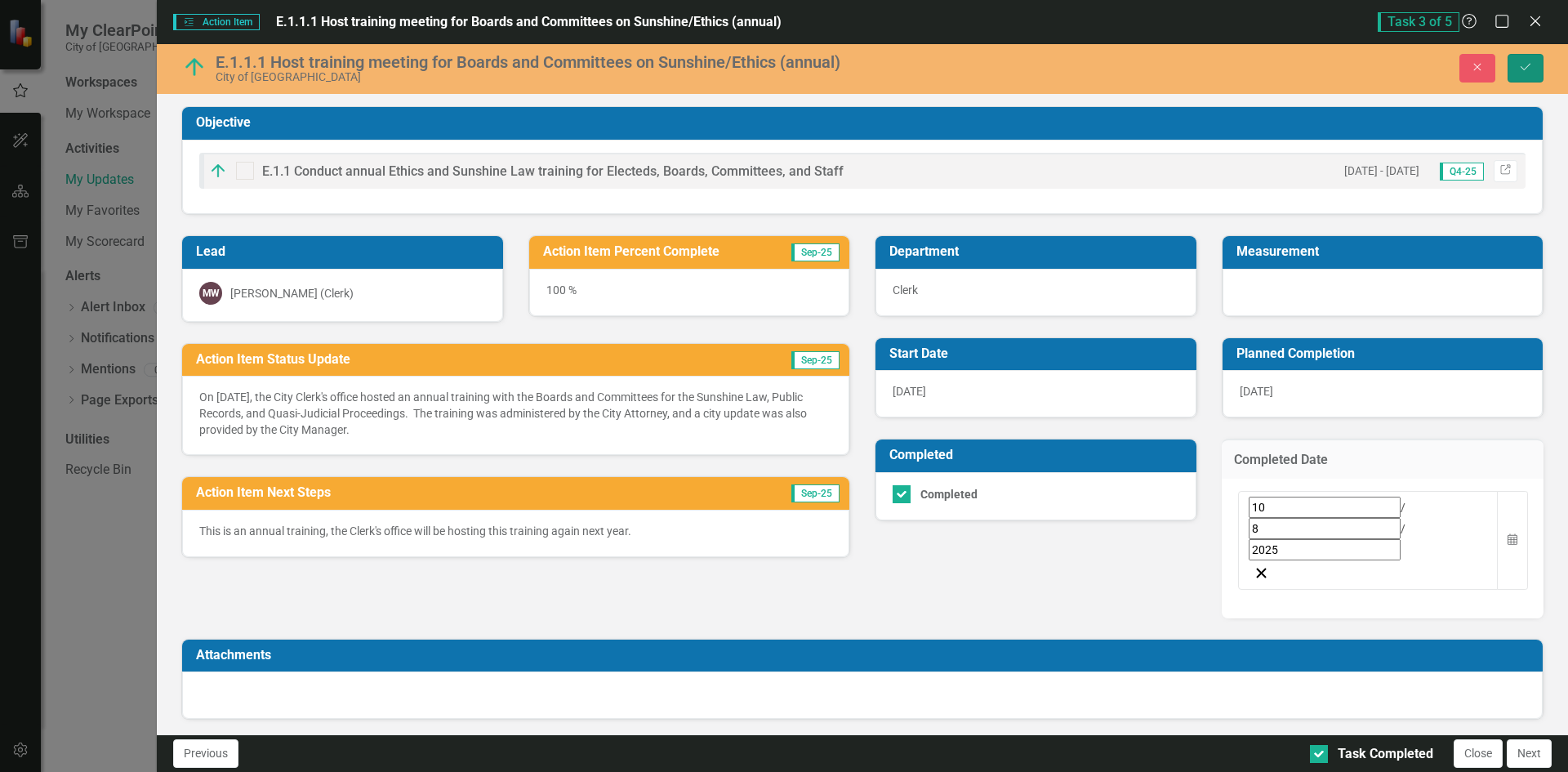
click at [1525, 62] on icon "Save" at bounding box center [1526, 67] width 15 height 11
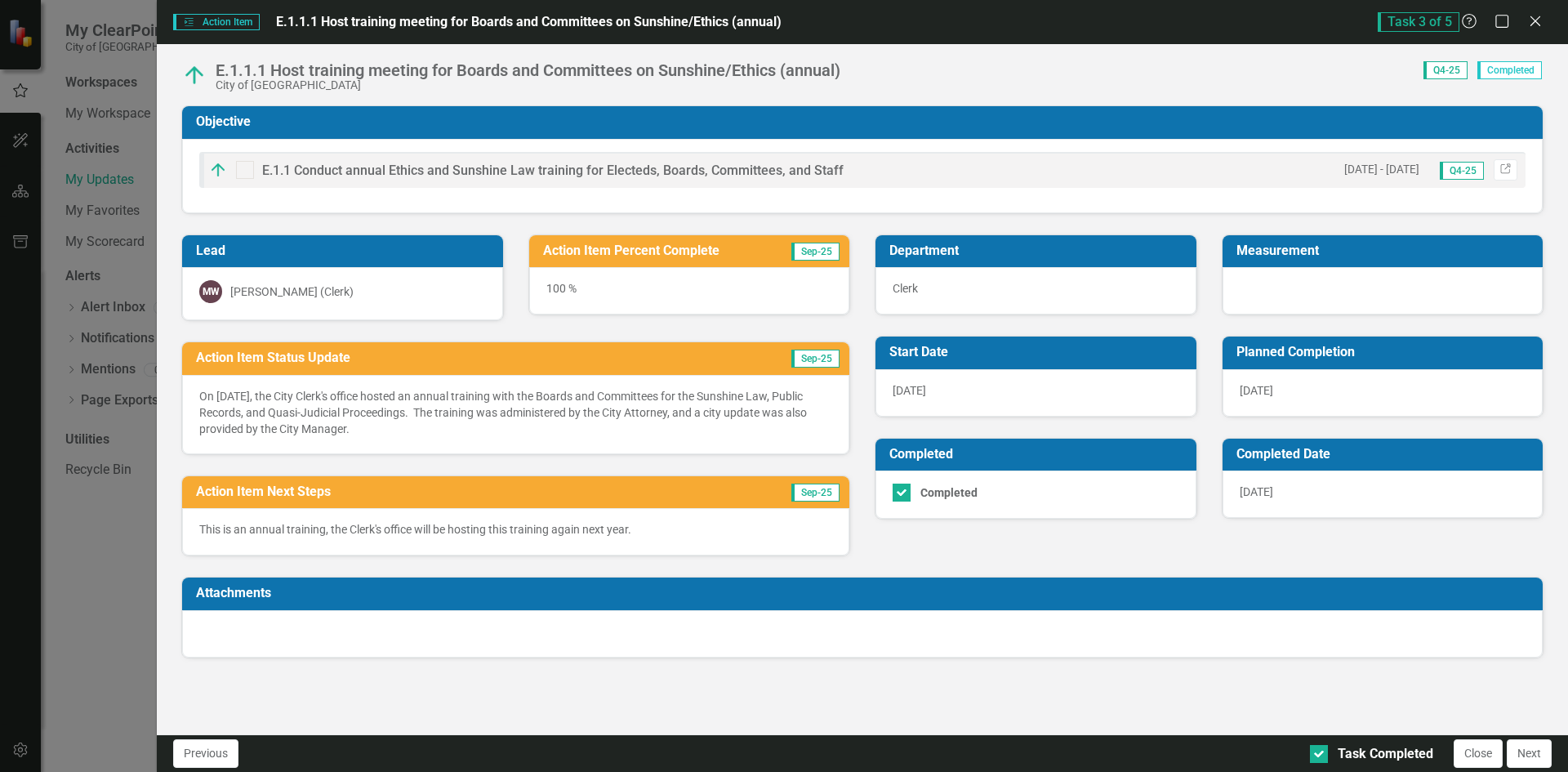
drag, startPoint x: 1535, startPoint y: 756, endPoint x: 1380, endPoint y: 702, distance: 164.1
click at [1533, 754] on button "Next" at bounding box center [1530, 753] width 45 height 29
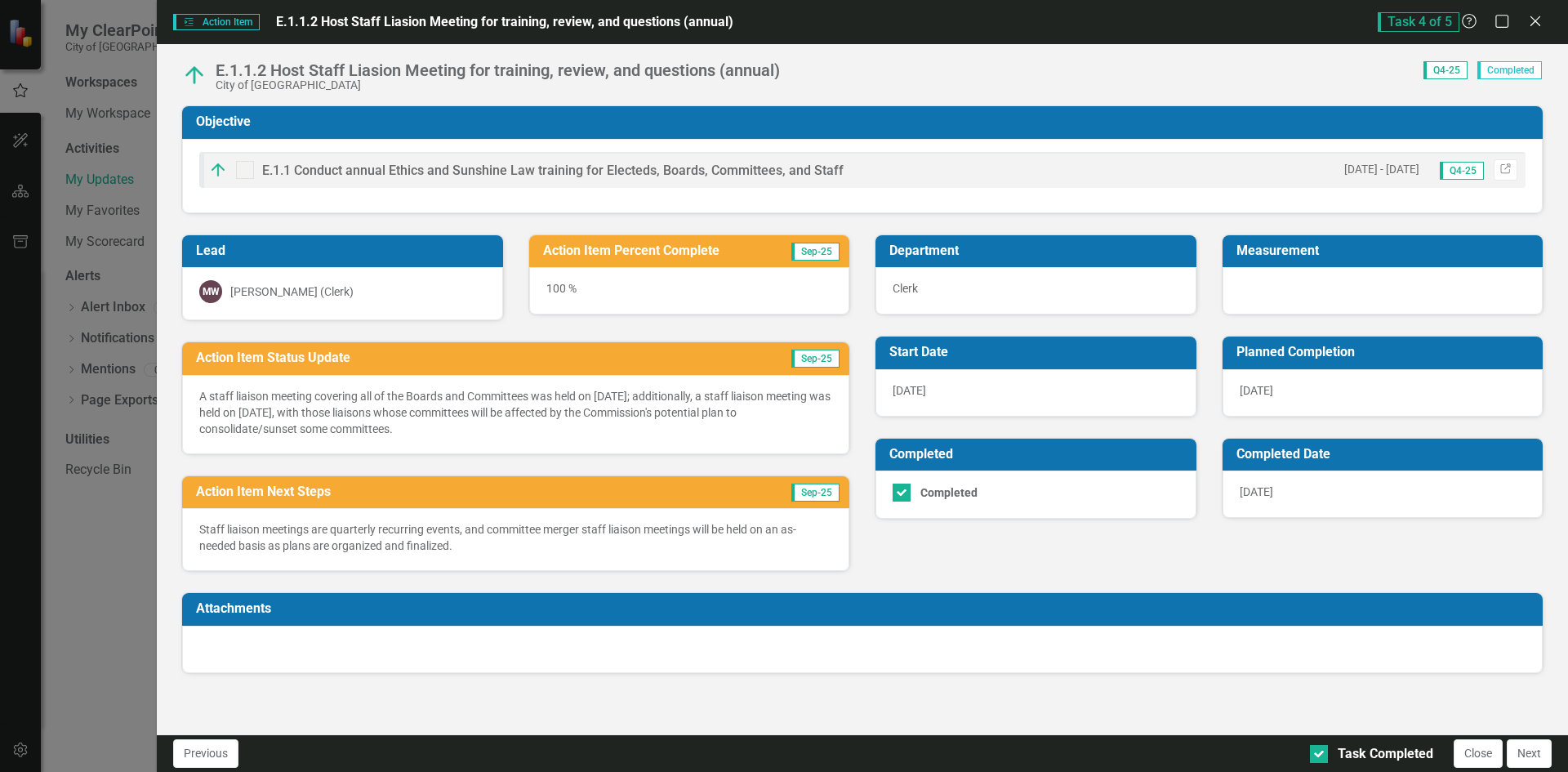
click at [1403, 483] on div "[DATE]" at bounding box center [1383, 493] width 321 height 48
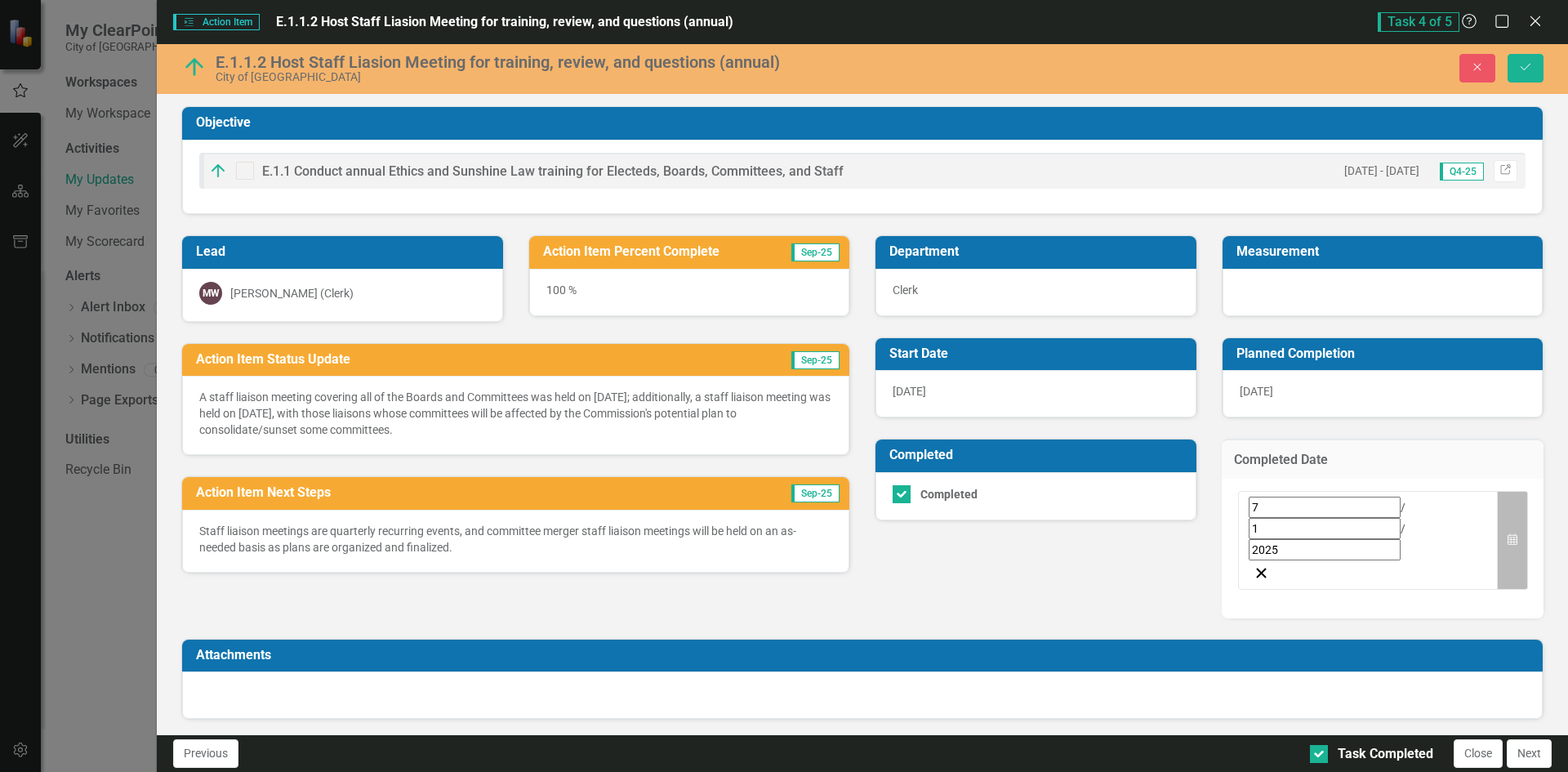
click at [1513, 534] on icon "Calendar" at bounding box center [1513, 539] width 10 height 11
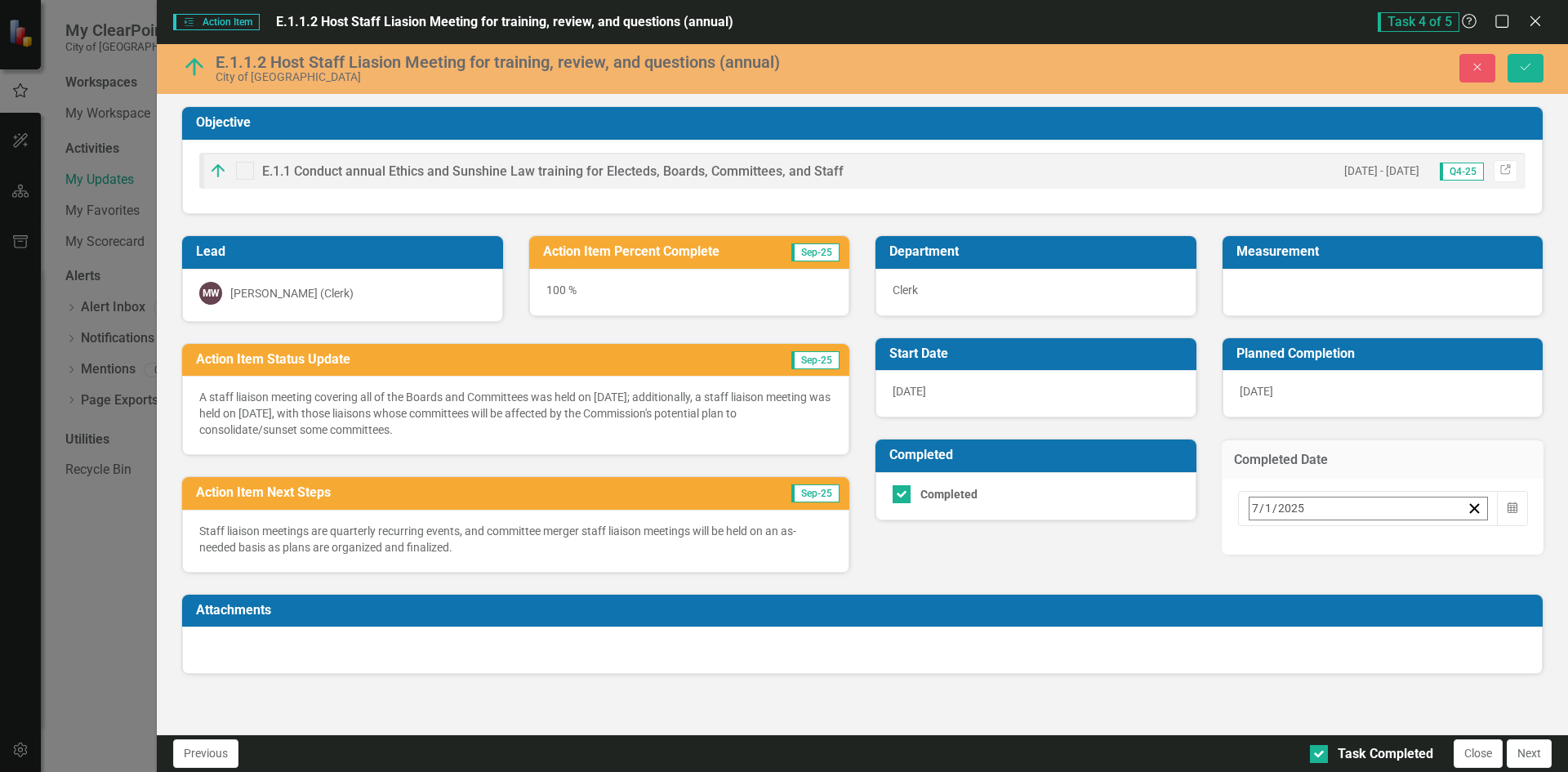
click at [1452, 541] on button "›" at bounding box center [1470, 544] width 36 height 36
click at [1378, 632] on abbr "8" at bounding box center [1382, 638] width 7 height 13
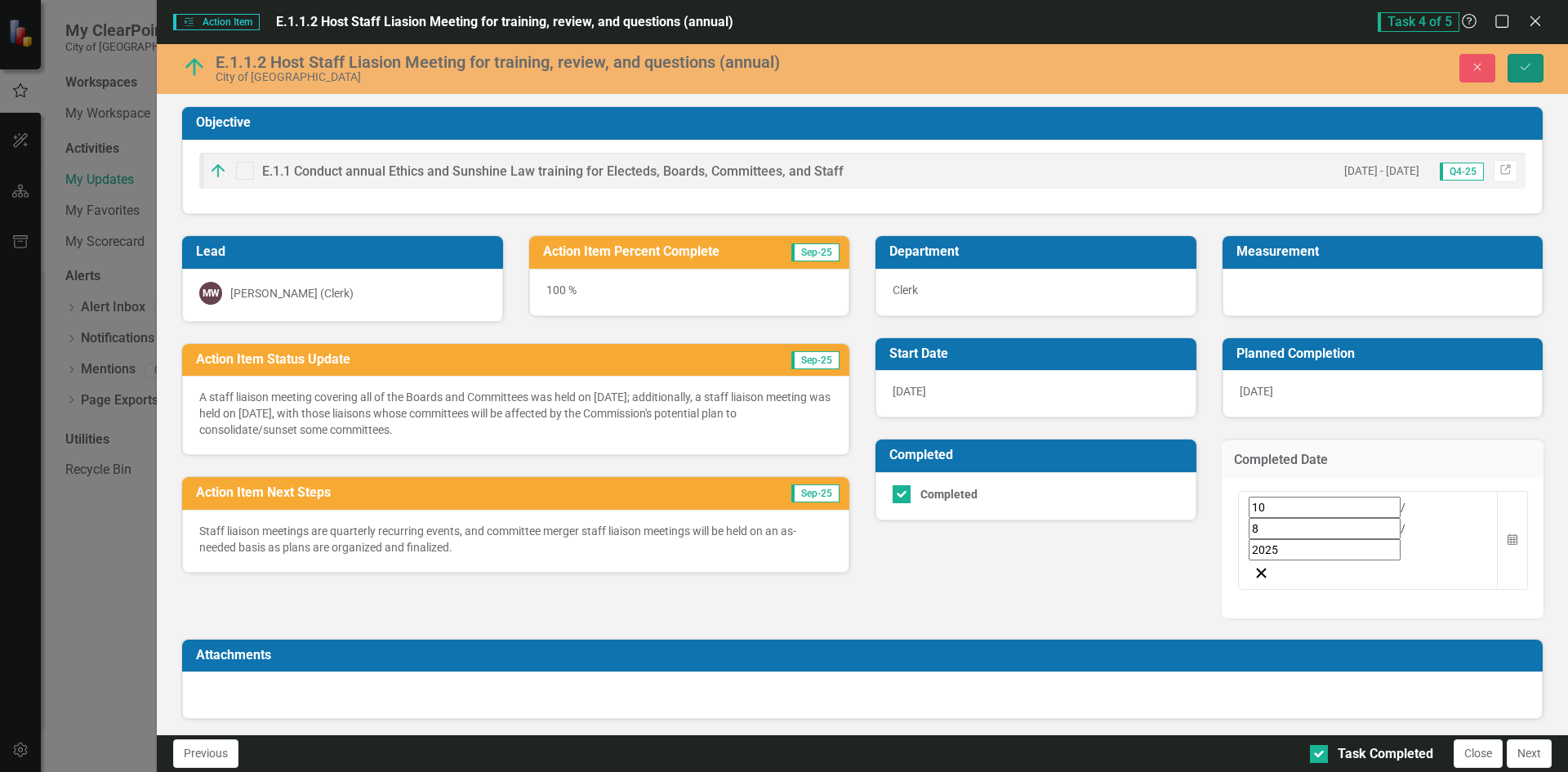
click at [1533, 61] on button "Save" at bounding box center [1526, 68] width 36 height 29
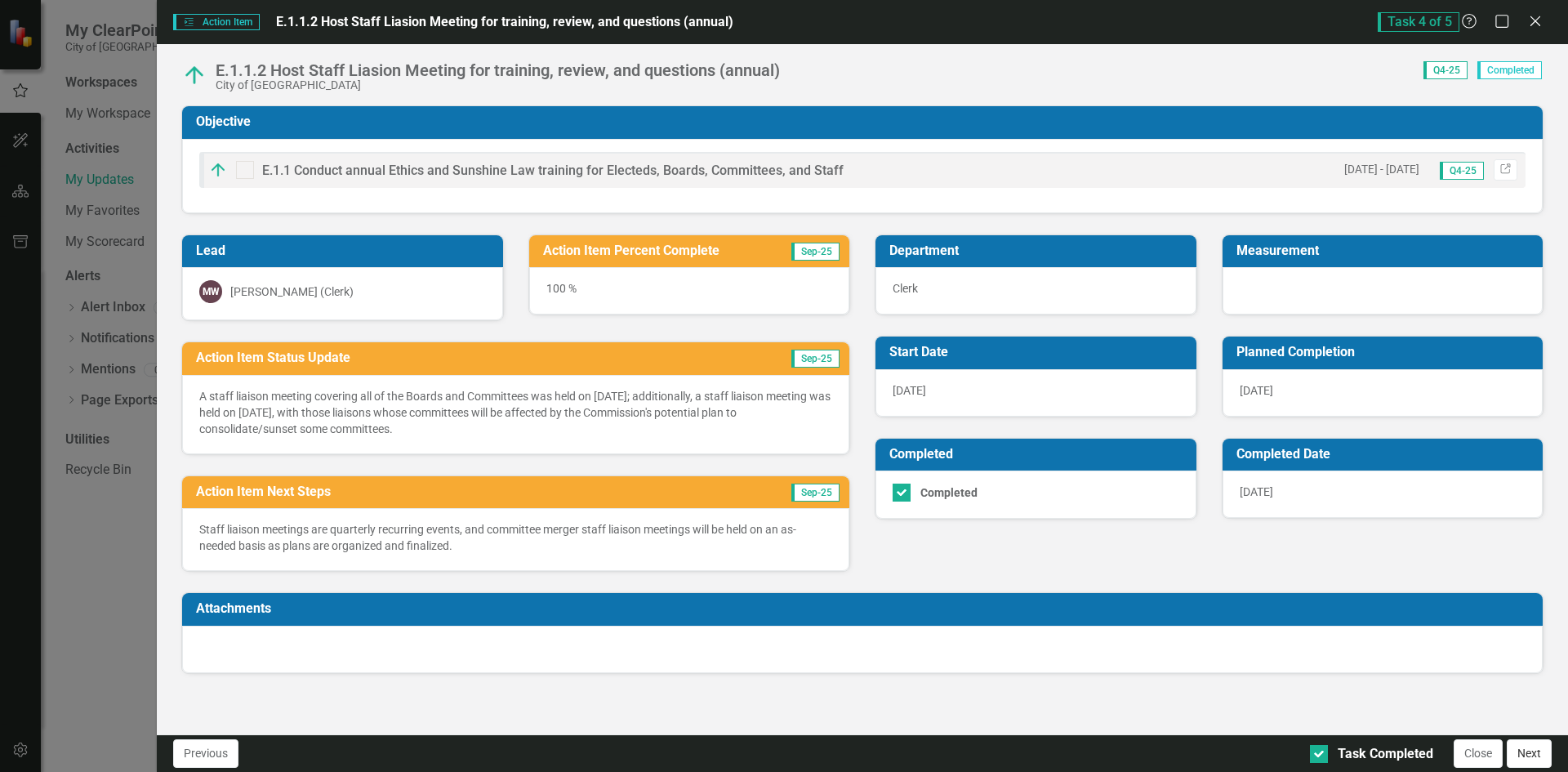
click at [1529, 756] on button "Next" at bounding box center [1530, 753] width 45 height 29
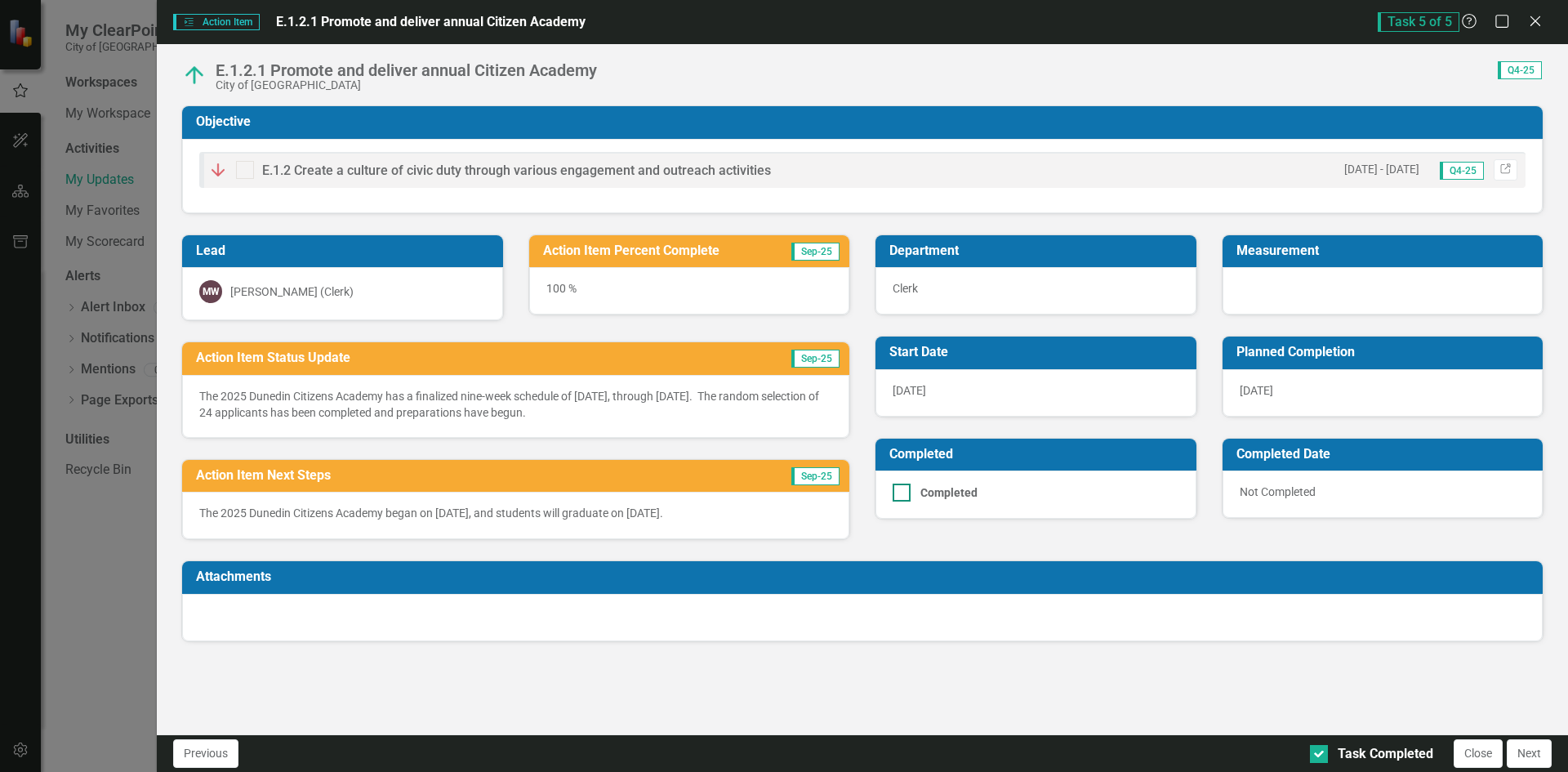
click at [901, 486] on input "Completed" at bounding box center [898, 489] width 10 height 10
checkbox input "true"
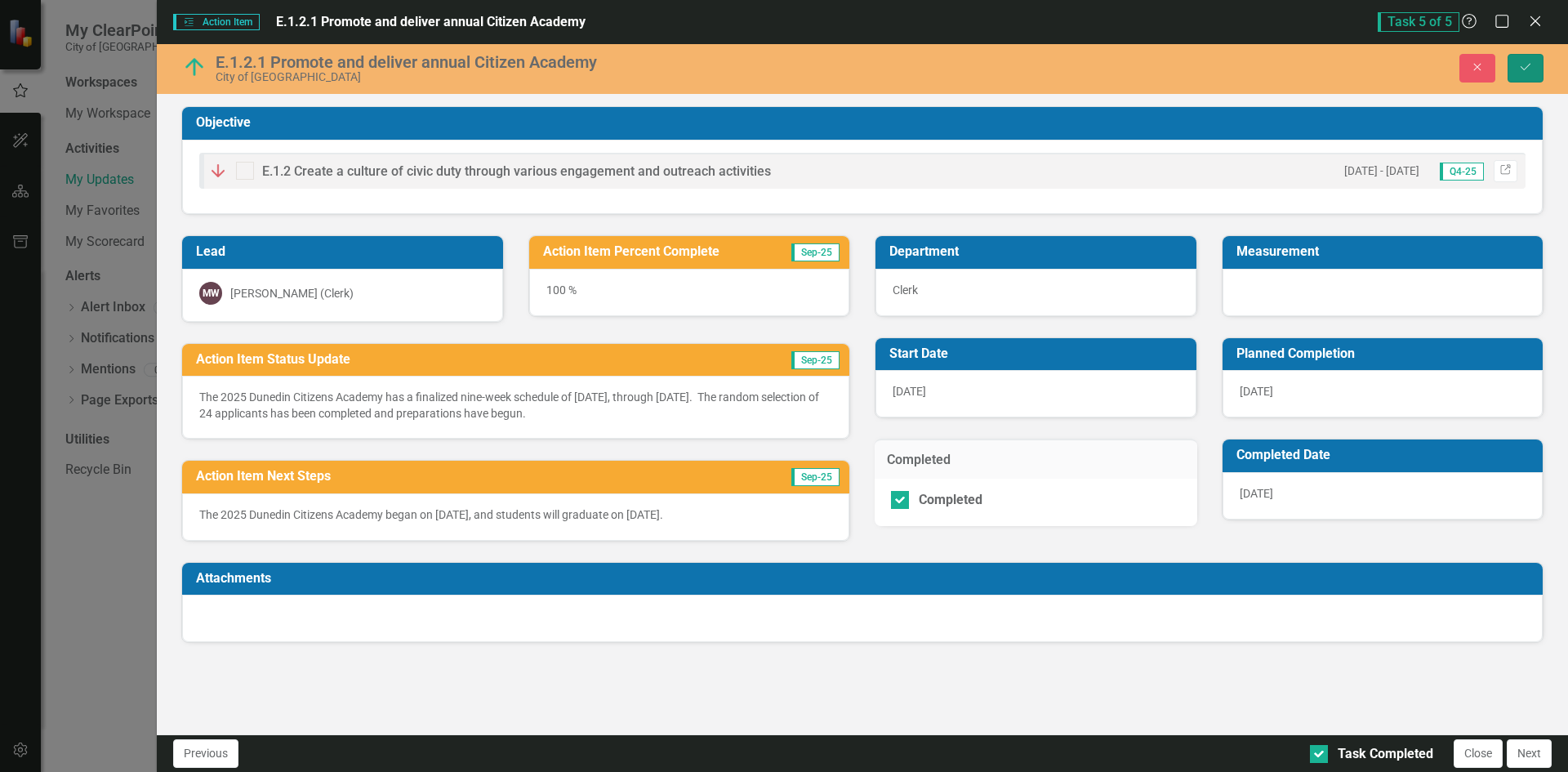
click at [1522, 66] on icon "Save" at bounding box center [1526, 67] width 15 height 11
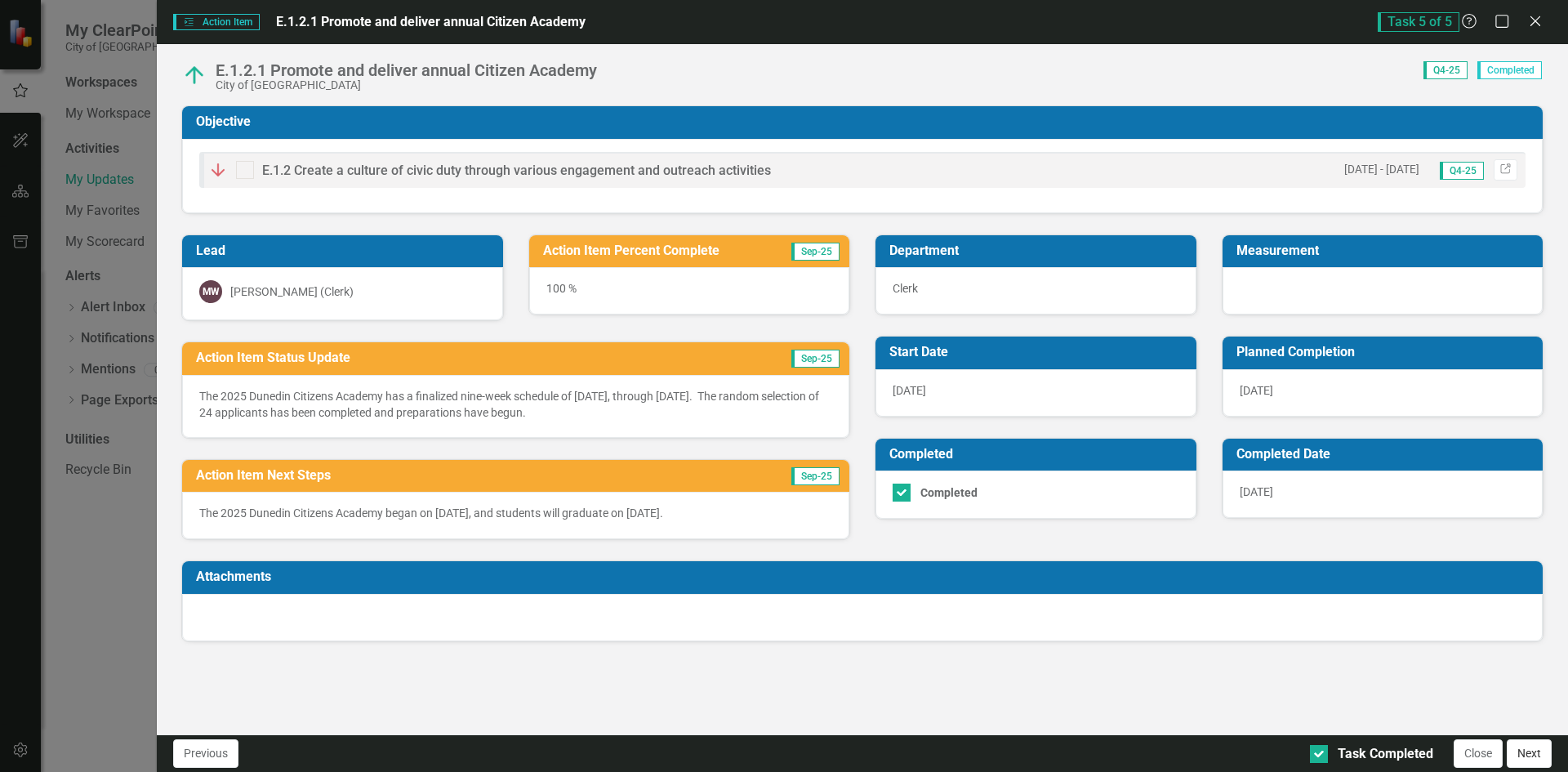
click at [1530, 754] on button "Next" at bounding box center [1530, 753] width 45 height 29
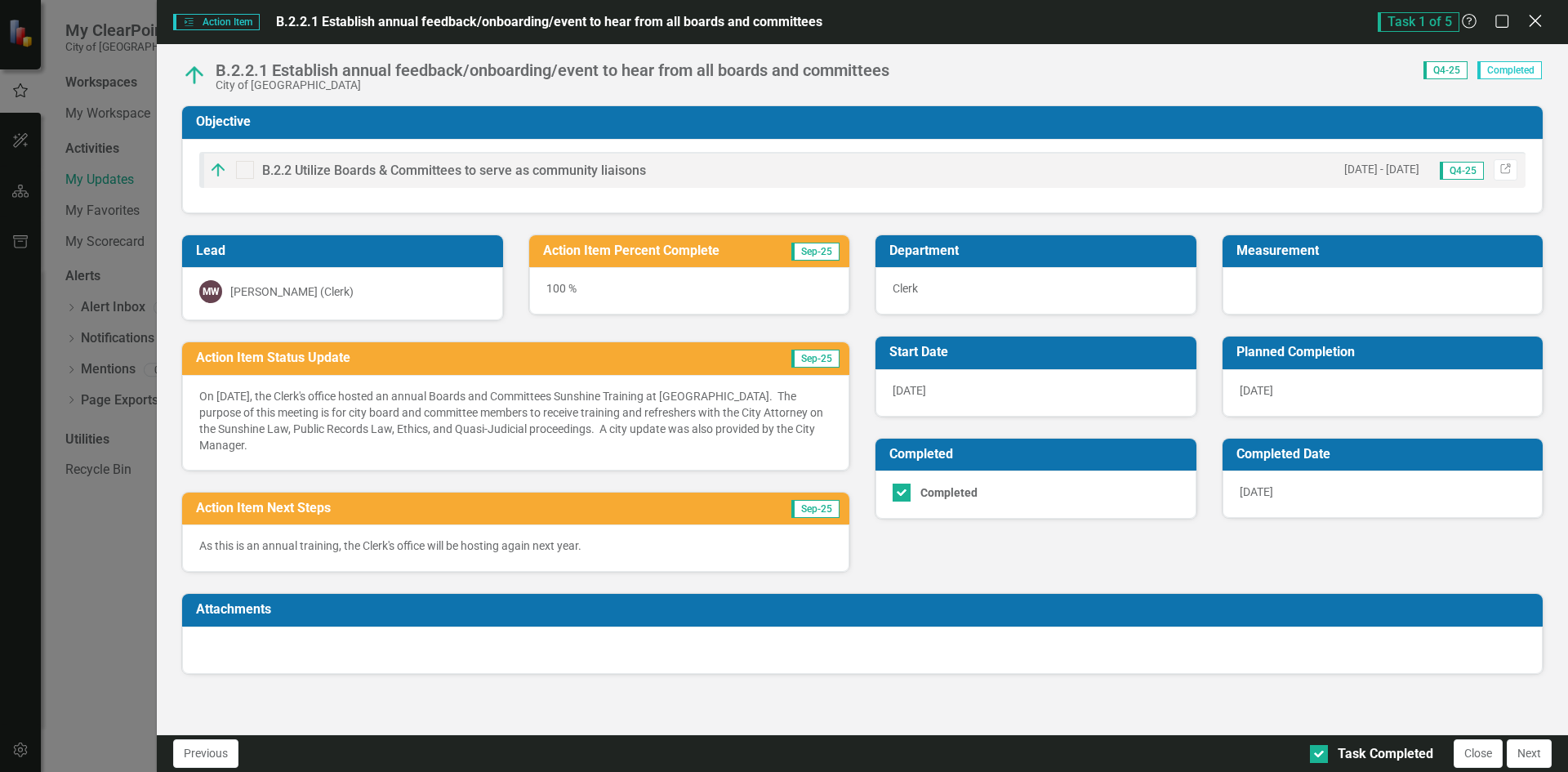
click at [1535, 23] on icon "Close" at bounding box center [1535, 21] width 21 height 16
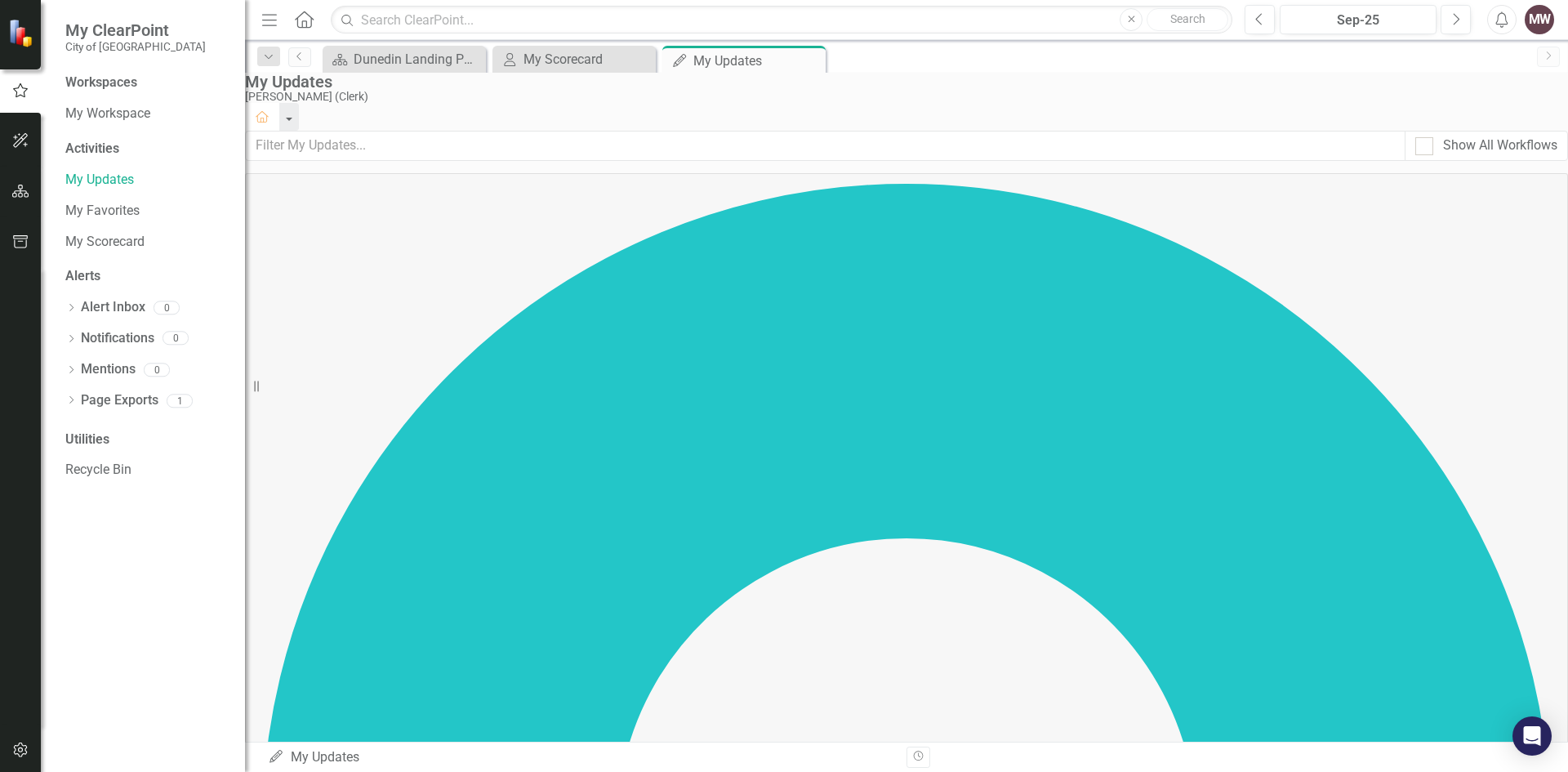
scroll to position [0, 0]
drag, startPoint x: 80, startPoint y: 239, endPoint x: 251, endPoint y: 255, distance: 171.7
click at [80, 239] on link "My Scorecard" at bounding box center [146, 242] width 164 height 19
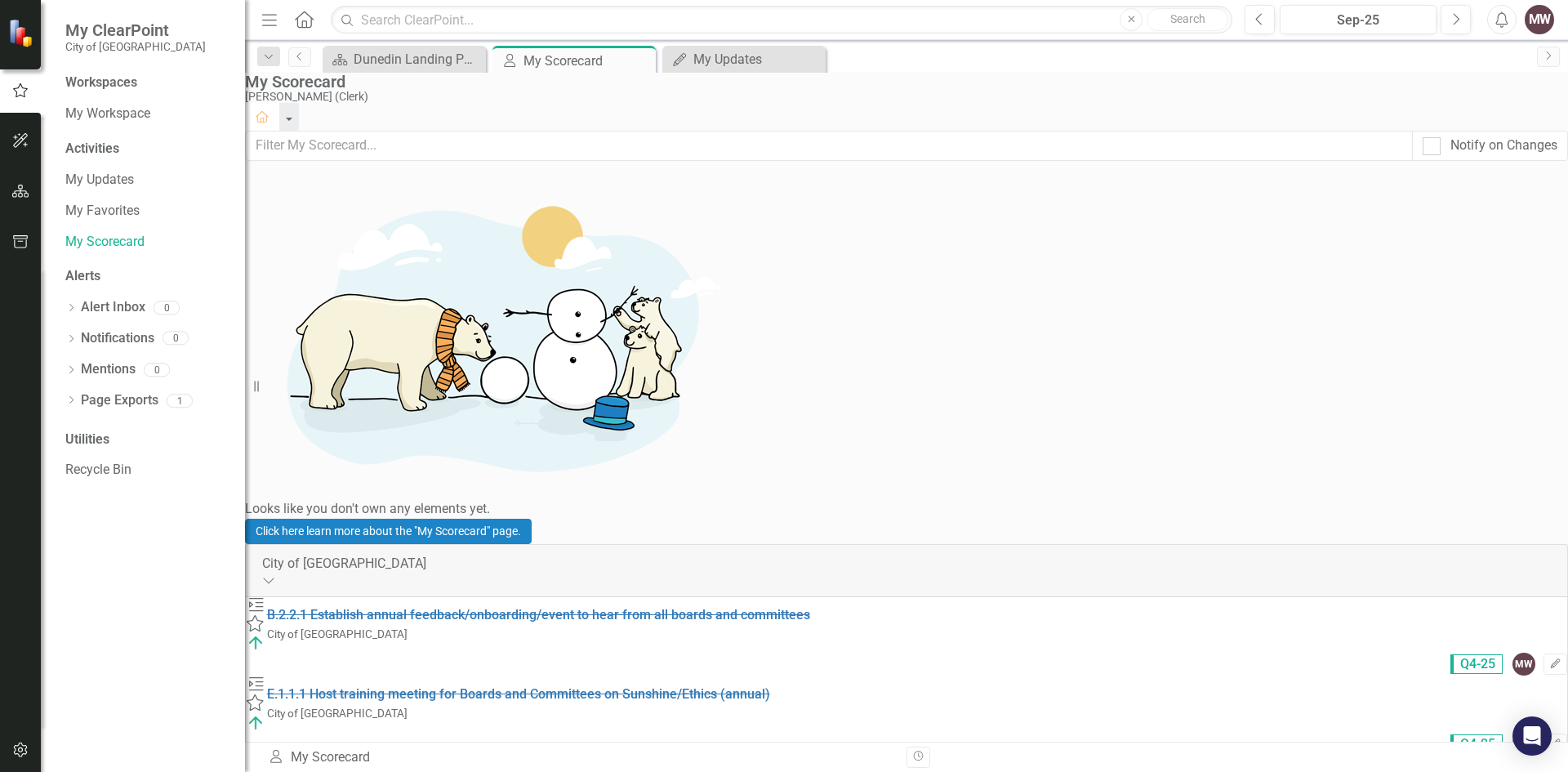
click at [1545, 18] on div "MW" at bounding box center [1539, 20] width 29 height 29
click at [1477, 210] on link "Logout Log Out" at bounding box center [1488, 206] width 129 height 30
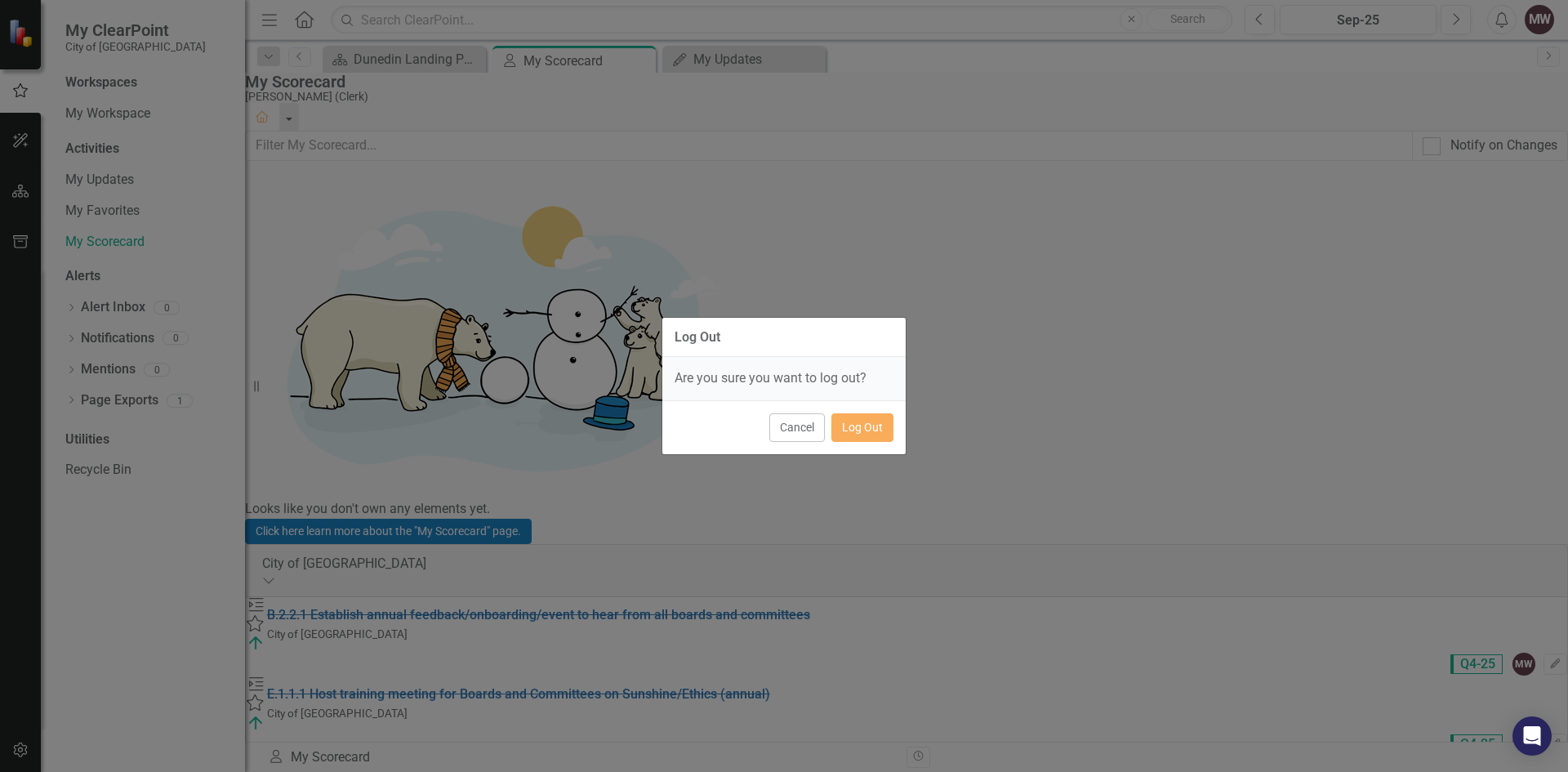
click at [1289, 112] on div "Log Out Are you sure you want to log out? Cancel Log Out" at bounding box center [784, 386] width 1568 height 772
click at [797, 418] on button "Cancel" at bounding box center [797, 427] width 55 height 29
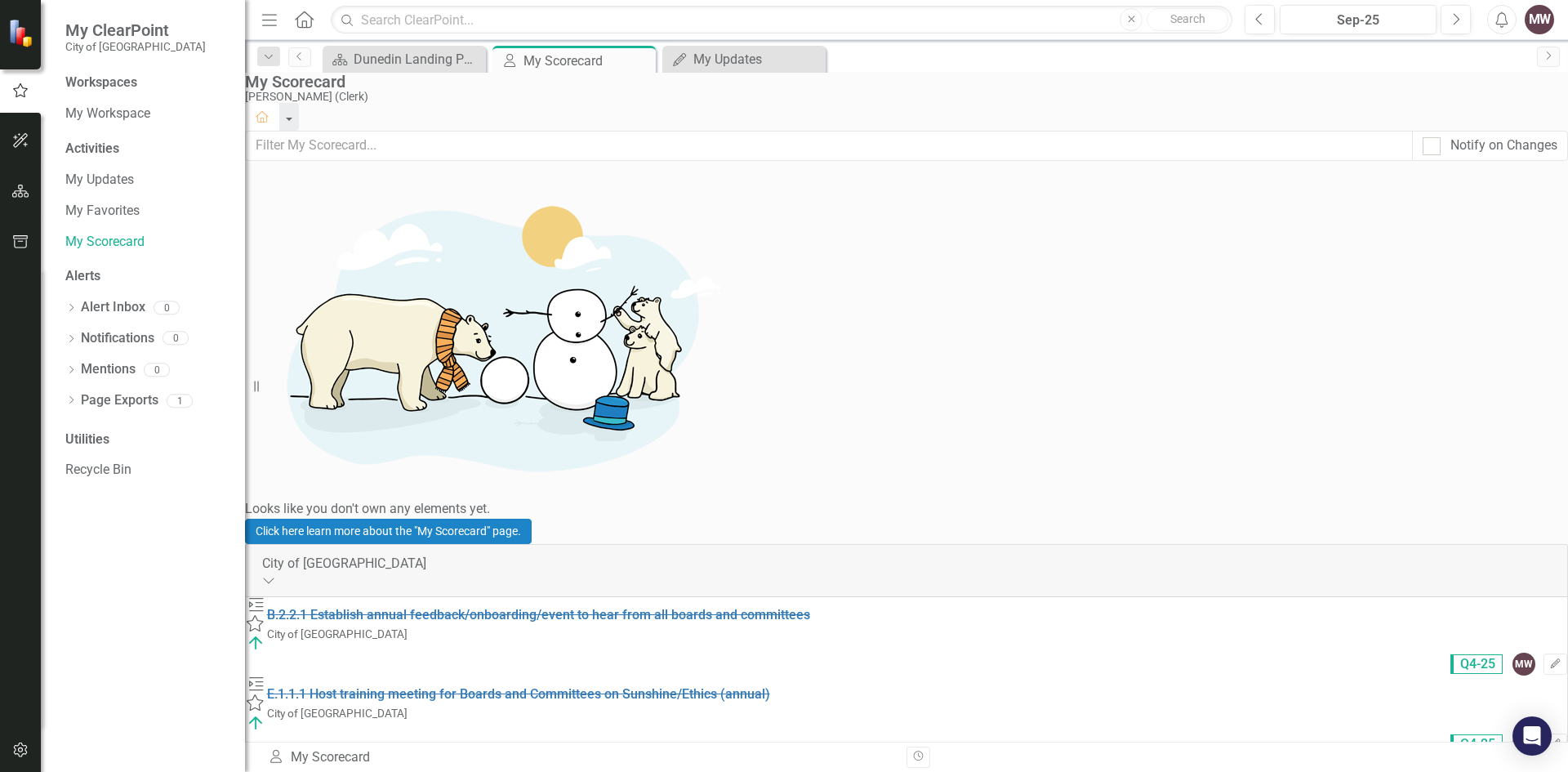
click at [1545, 29] on div "MW" at bounding box center [1539, 20] width 29 height 29
click at [728, 64] on div "My Updates" at bounding box center [747, 60] width 108 height 21
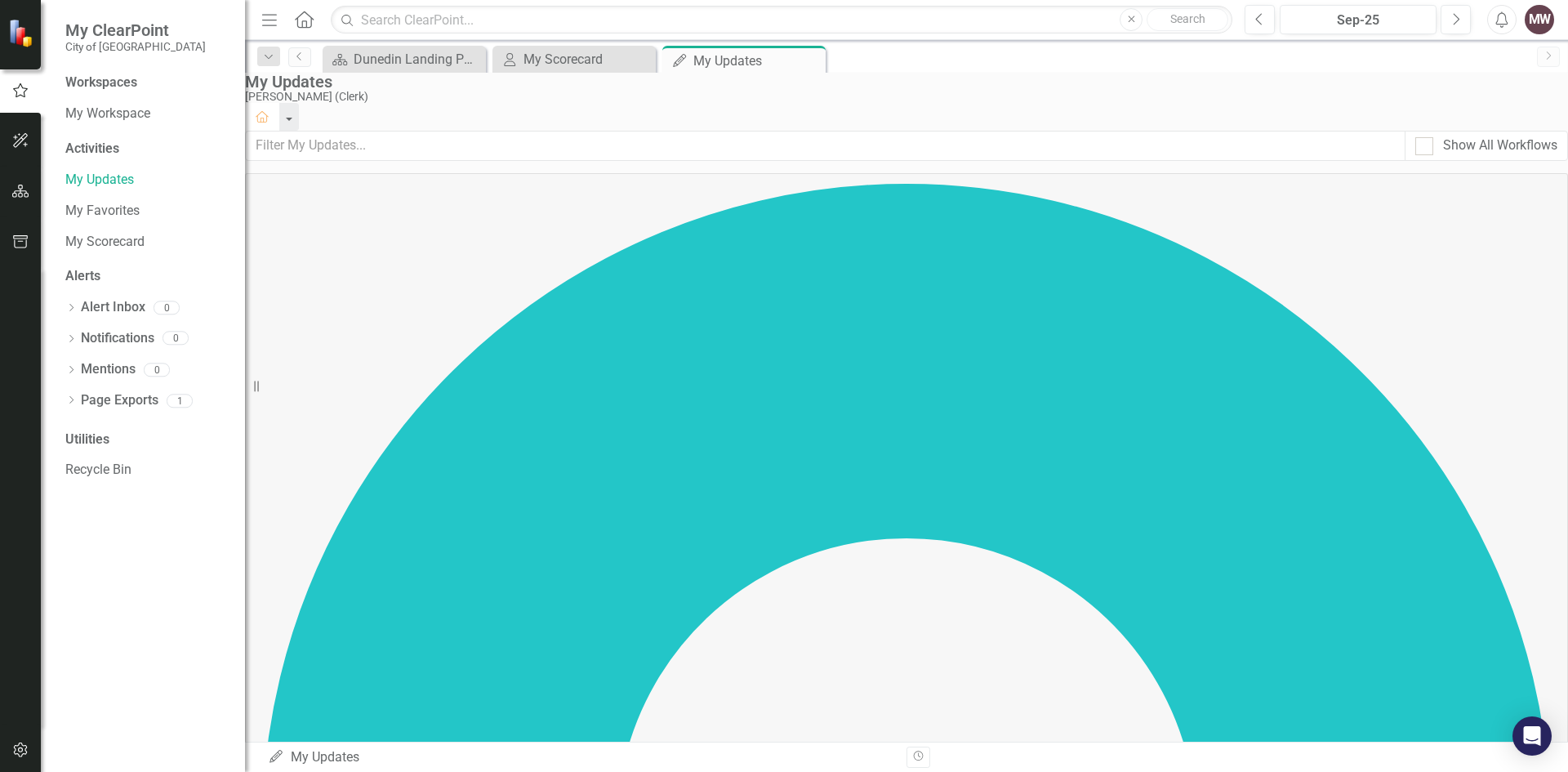
click at [812, 57] on icon "Close" at bounding box center [810, 60] width 16 height 13
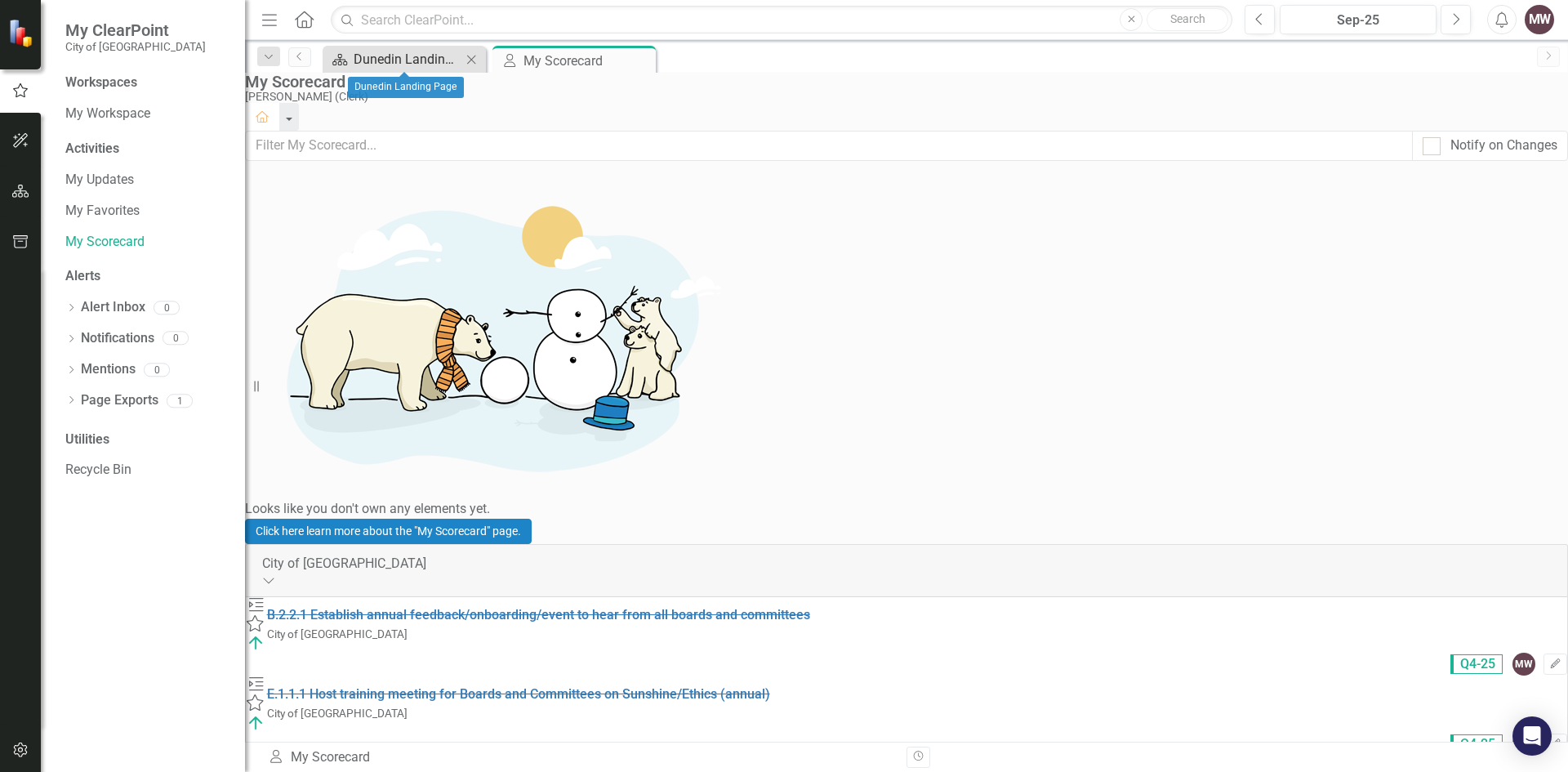
click at [419, 59] on div "Dunedin Landing Page" at bounding box center [408, 60] width 108 height 21
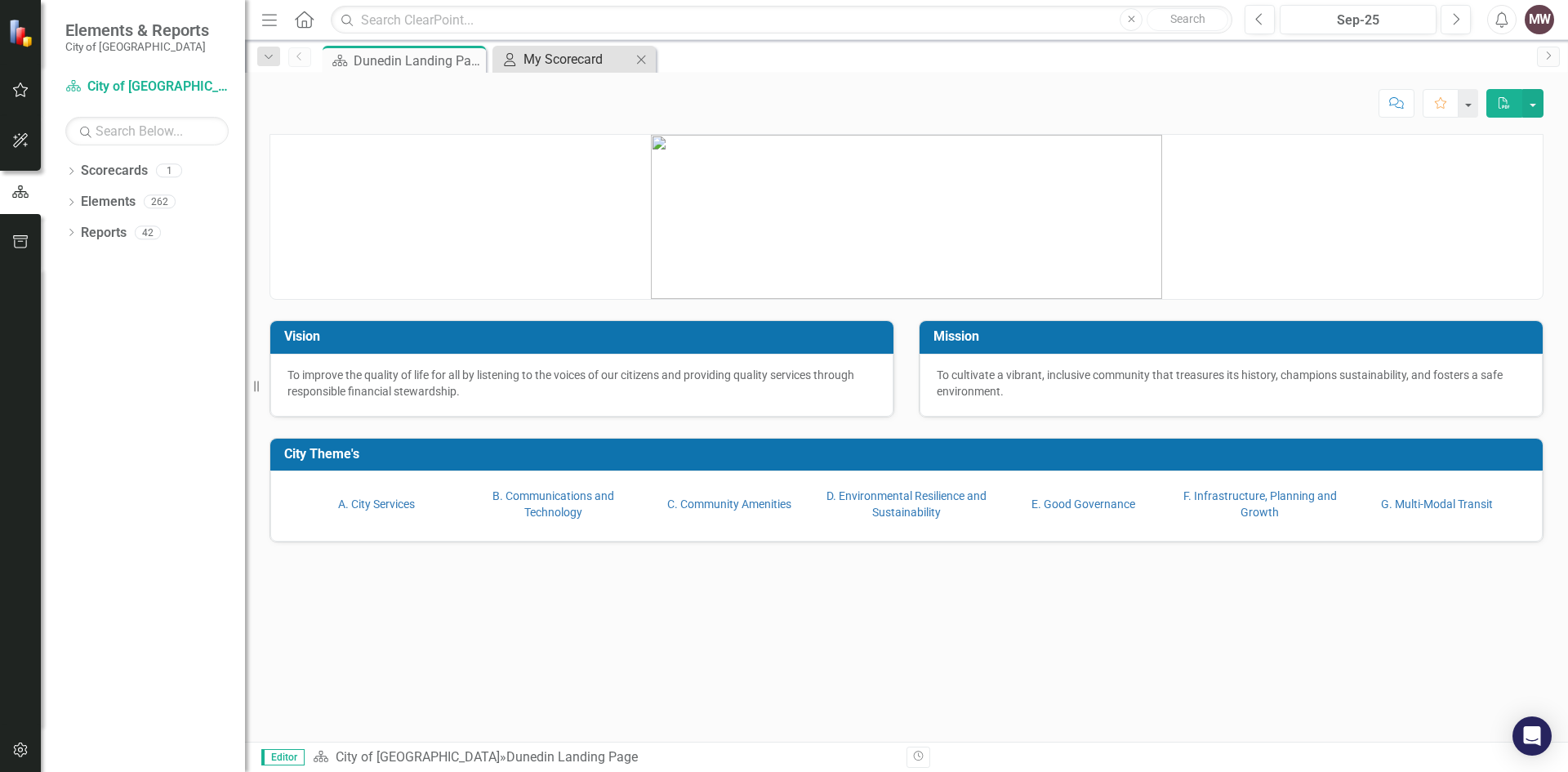
click at [575, 63] on div "My Scorecard" at bounding box center [578, 60] width 108 height 21
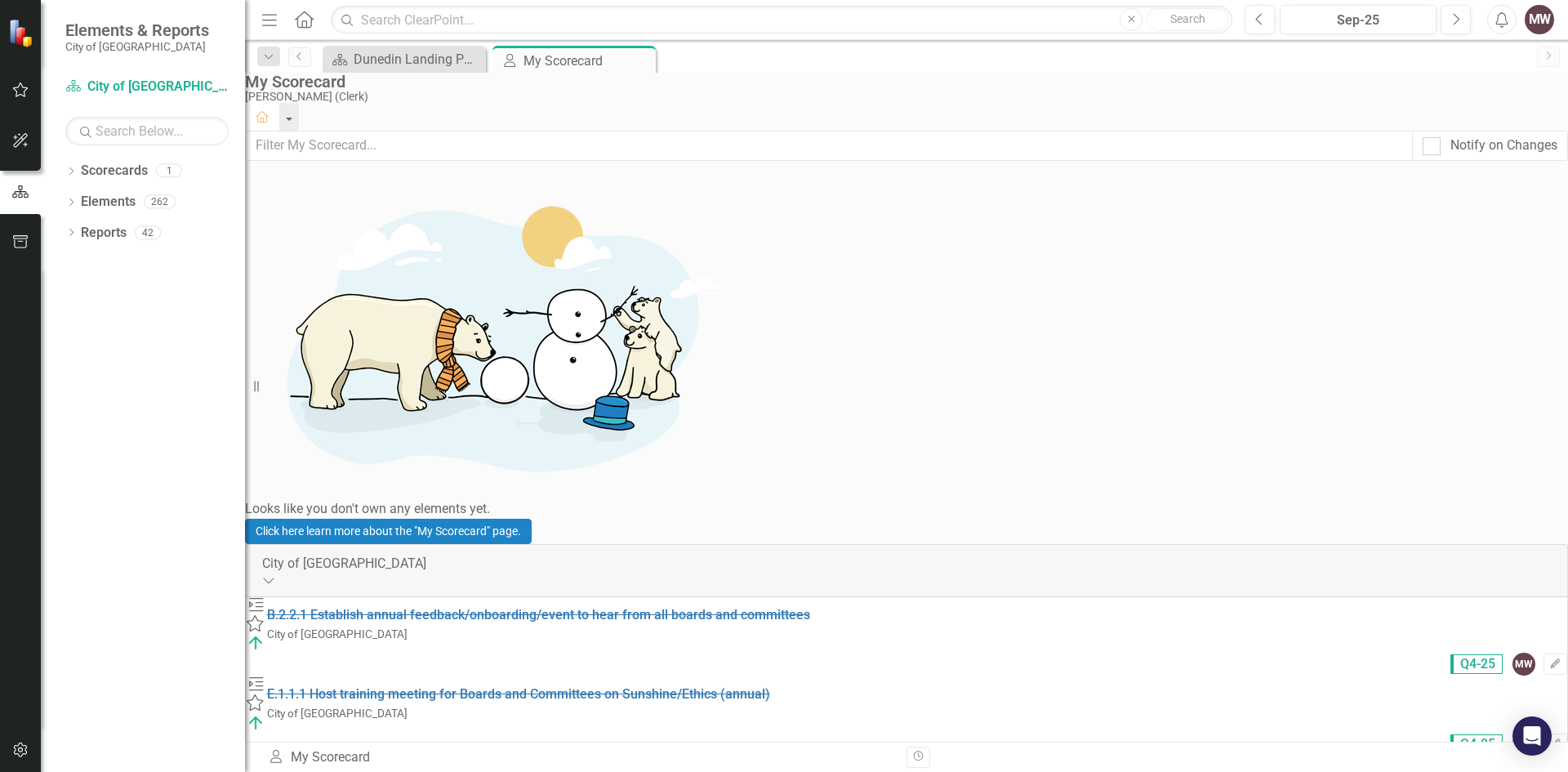
click at [463, 766] on link "E.1.2.1 Promote and deliver annual Citizen Academy" at bounding box center [420, 774] width 307 height 16
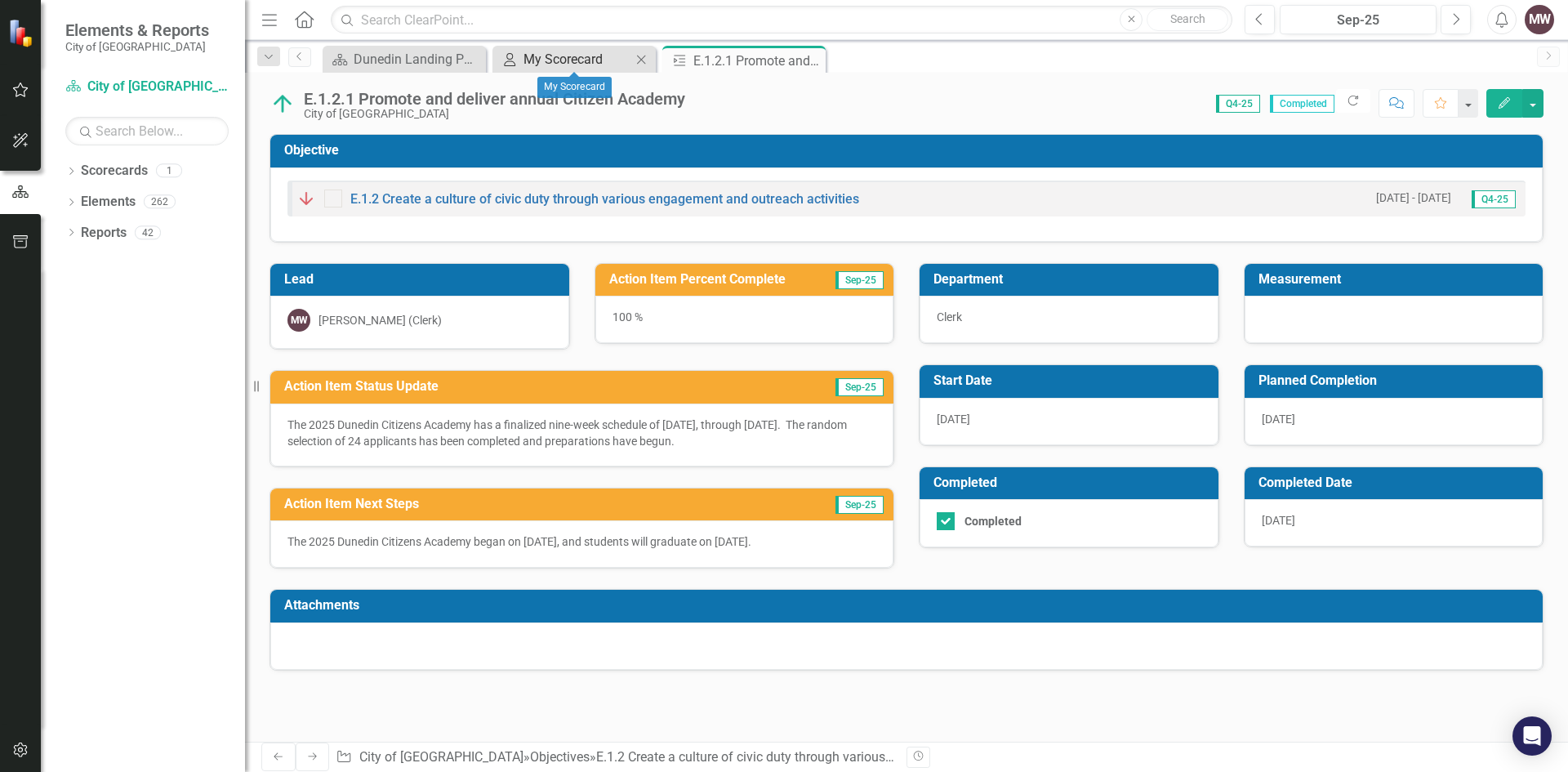
click at [532, 55] on div "My Scorecard" at bounding box center [578, 60] width 108 height 21
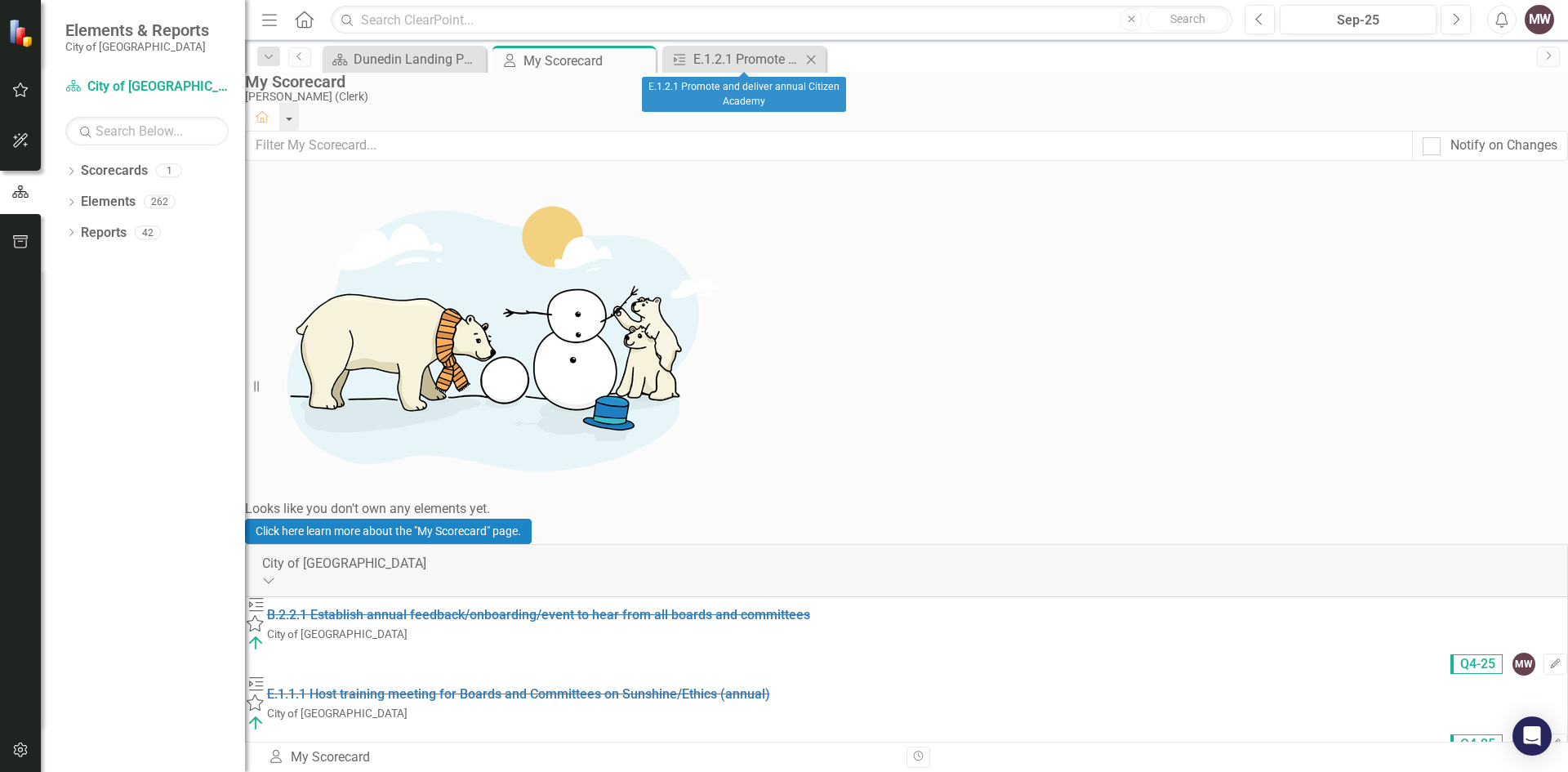
click at [816, 56] on icon "Close" at bounding box center [810, 59] width 16 height 13
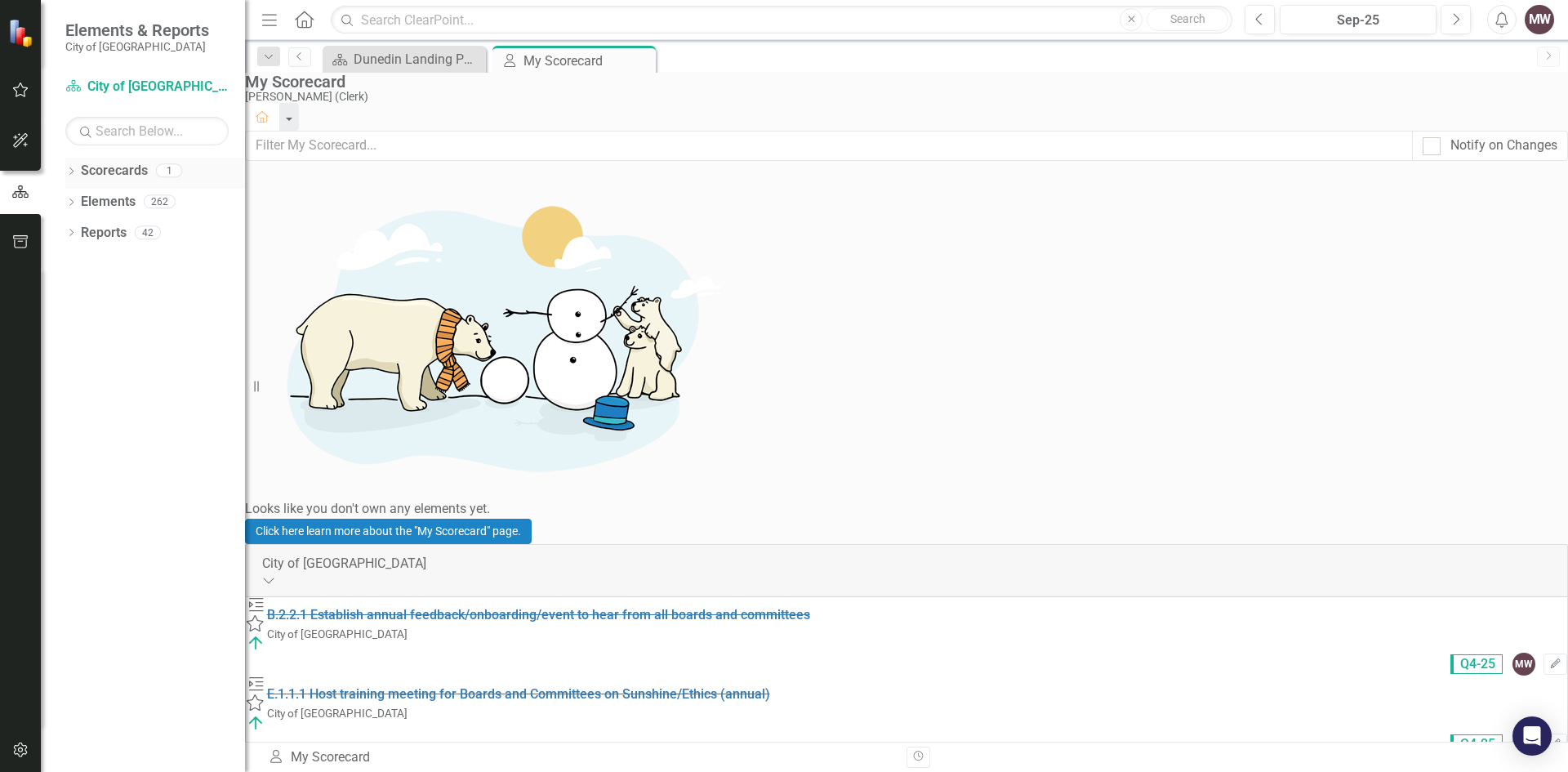
click at [121, 176] on link "Scorecards" at bounding box center [113, 171] width 67 height 19
drag, startPoint x: 121, startPoint y: 170, endPoint x: 67, endPoint y: 176, distance: 54.3
click at [122, 170] on link "Scorecards" at bounding box center [113, 171] width 67 height 19
click at [68, 168] on icon "Dropdown" at bounding box center [70, 172] width 11 height 9
click at [49, 167] on icon "Dropdown" at bounding box center [44, 170] width 9 height 11
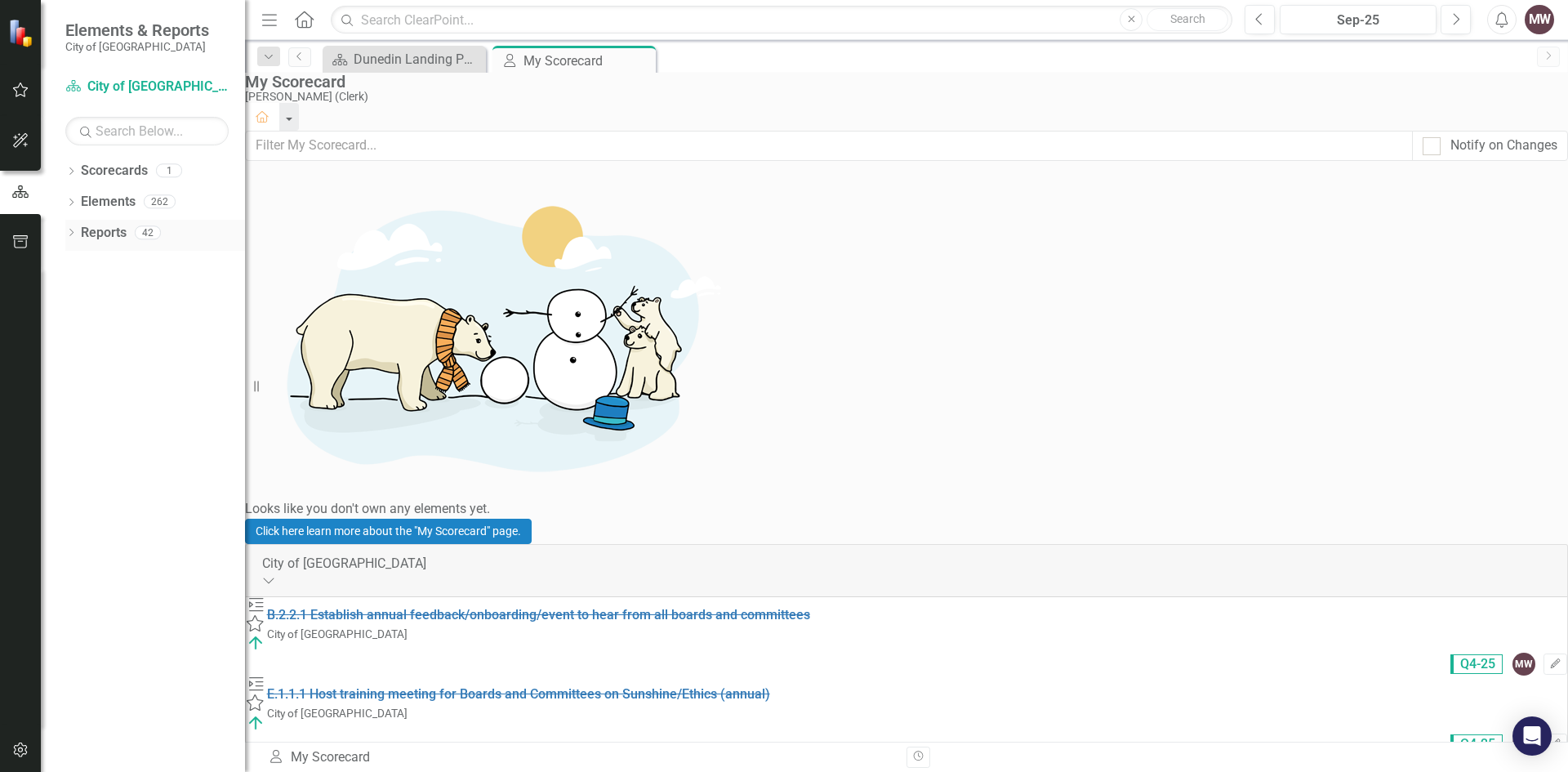
click at [70, 233] on icon "Dropdown" at bounding box center [70, 234] width 11 height 9
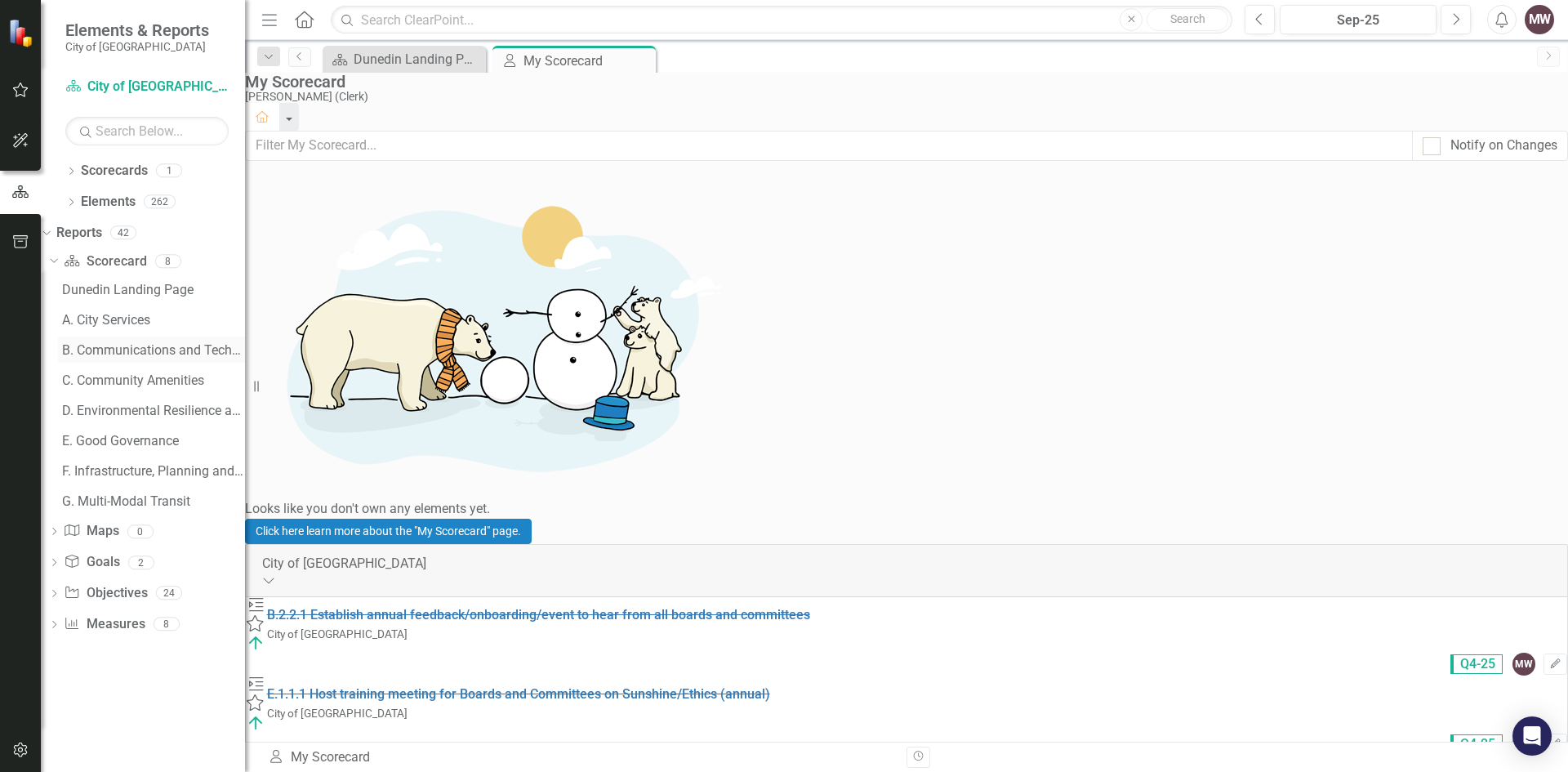
click at [91, 347] on div "B. Communications and Technology" at bounding box center [153, 350] width 183 height 15
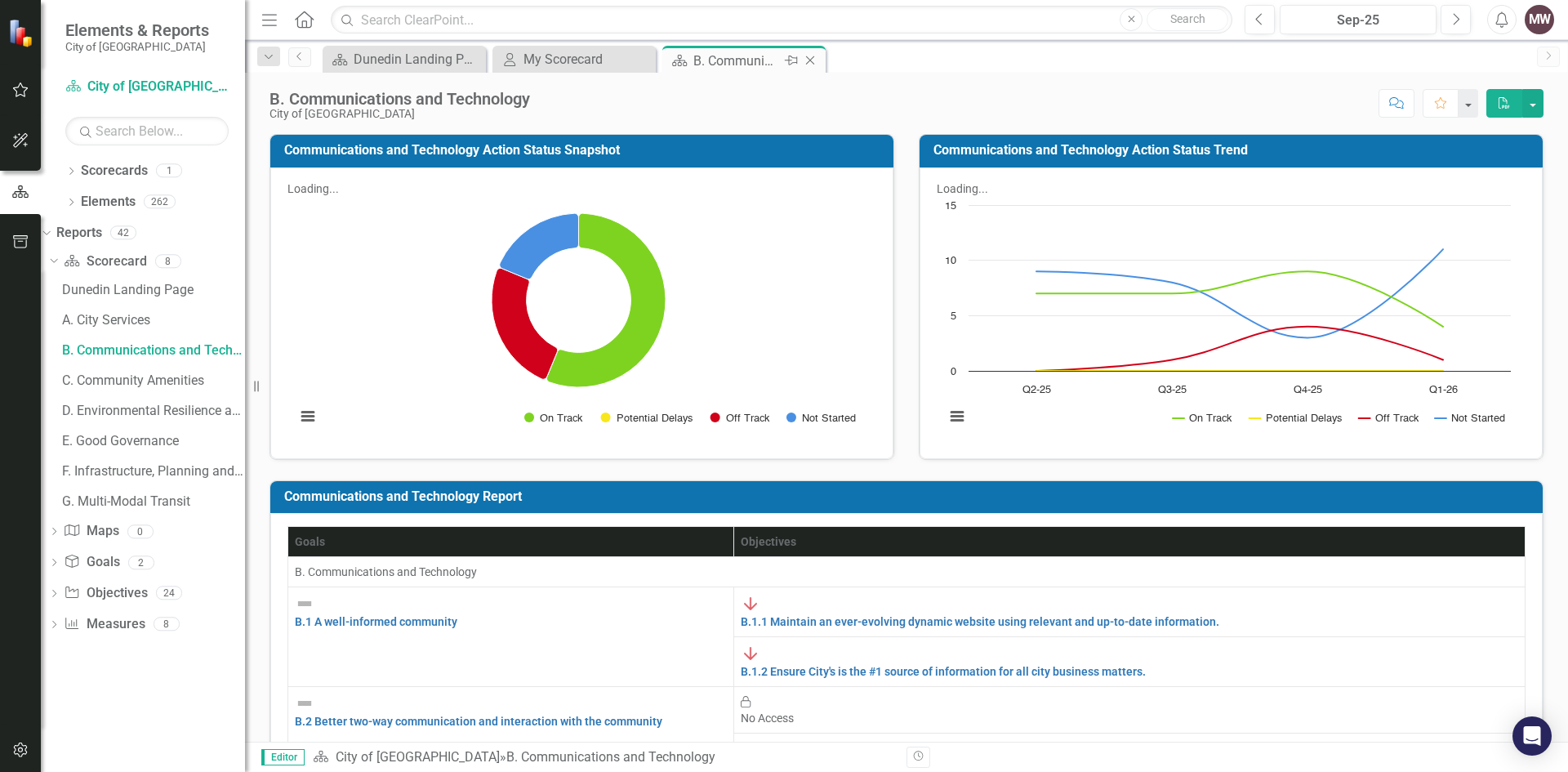
click at [814, 63] on icon "Close" at bounding box center [810, 60] width 16 height 13
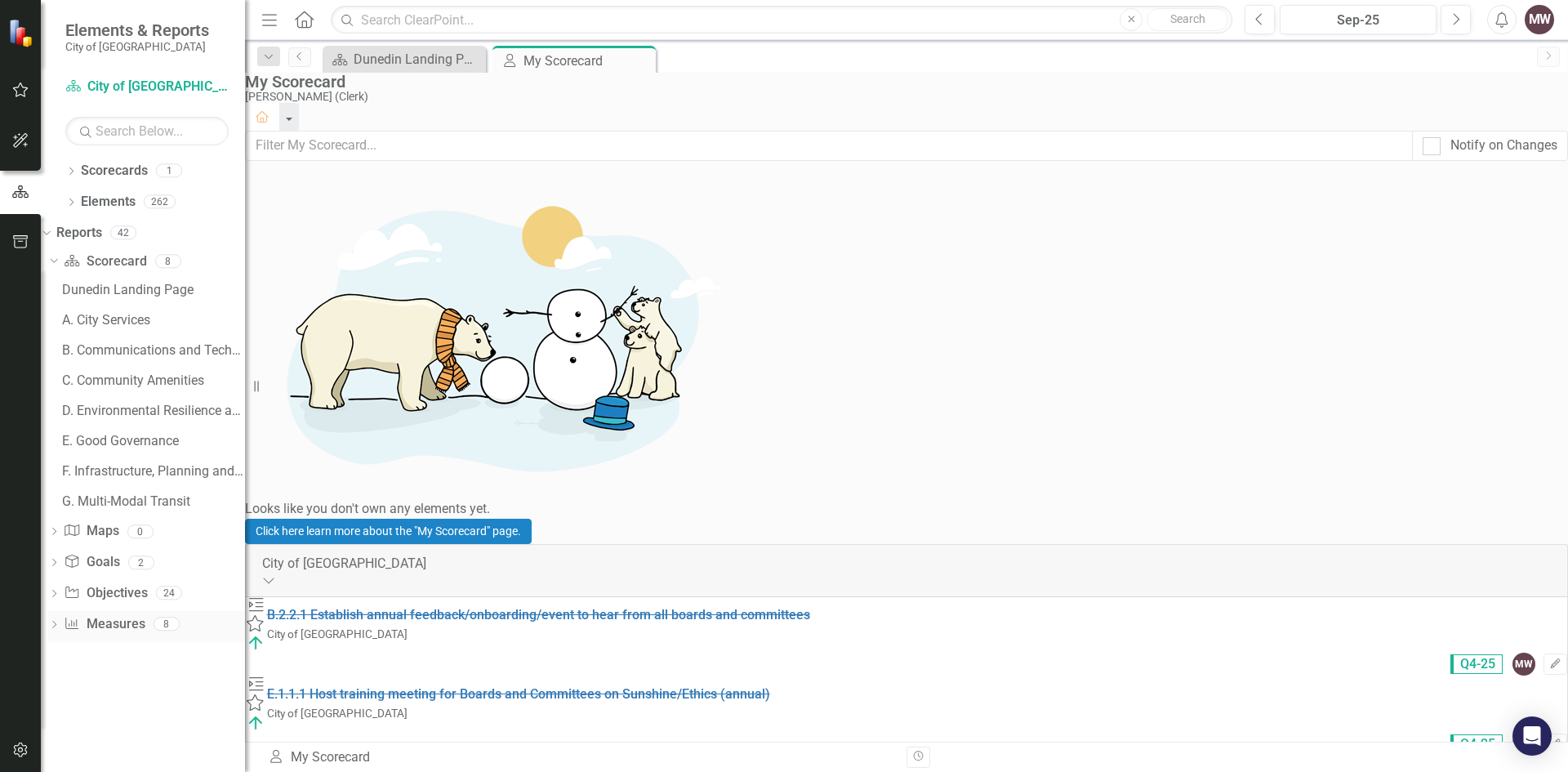
click at [60, 625] on icon "Dropdown" at bounding box center [54, 626] width 11 height 9
click at [56, 382] on icon "Dropdown" at bounding box center [52, 383] width 9 height 11
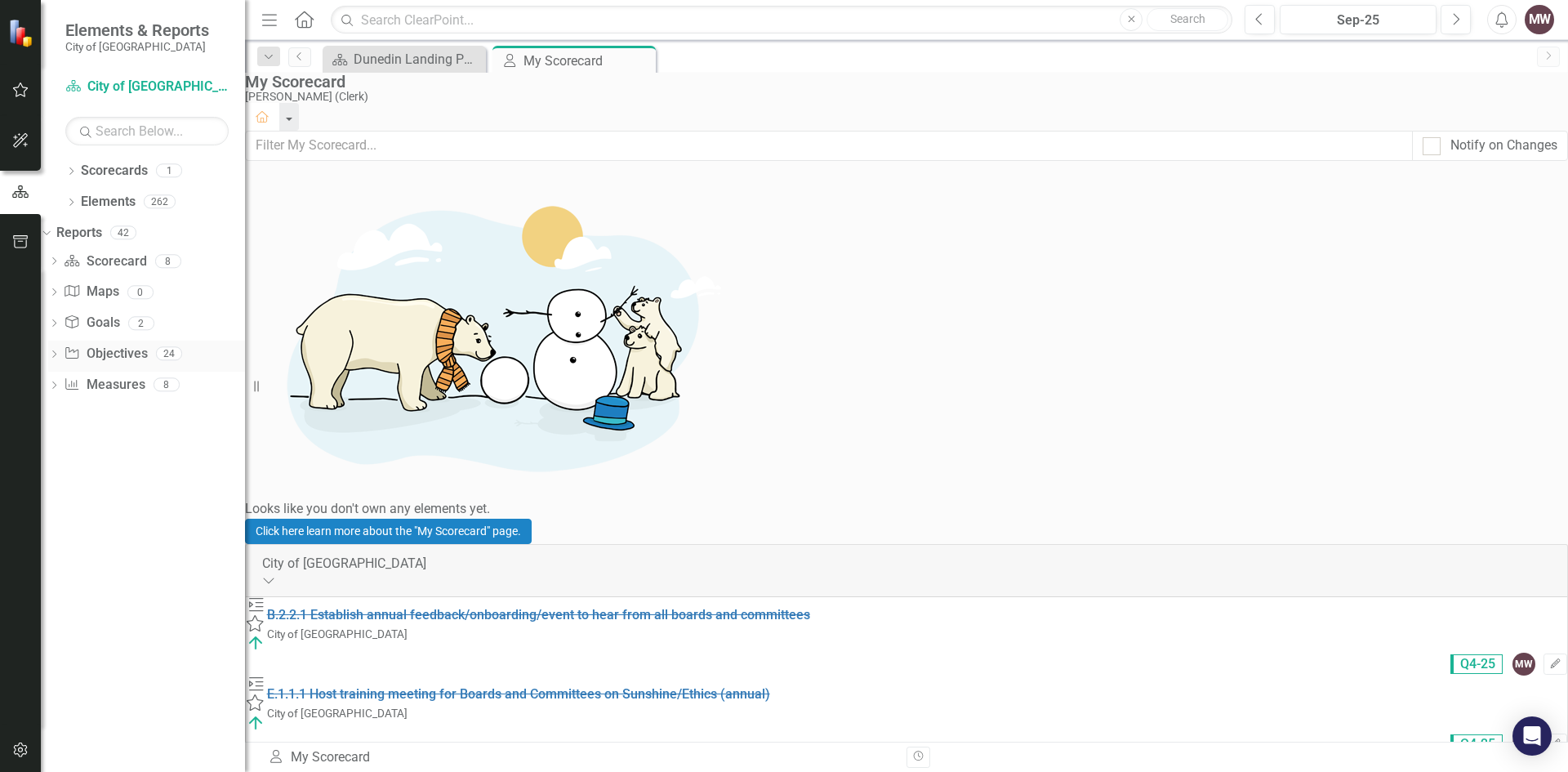
click at [60, 354] on icon "Dropdown" at bounding box center [54, 356] width 11 height 9
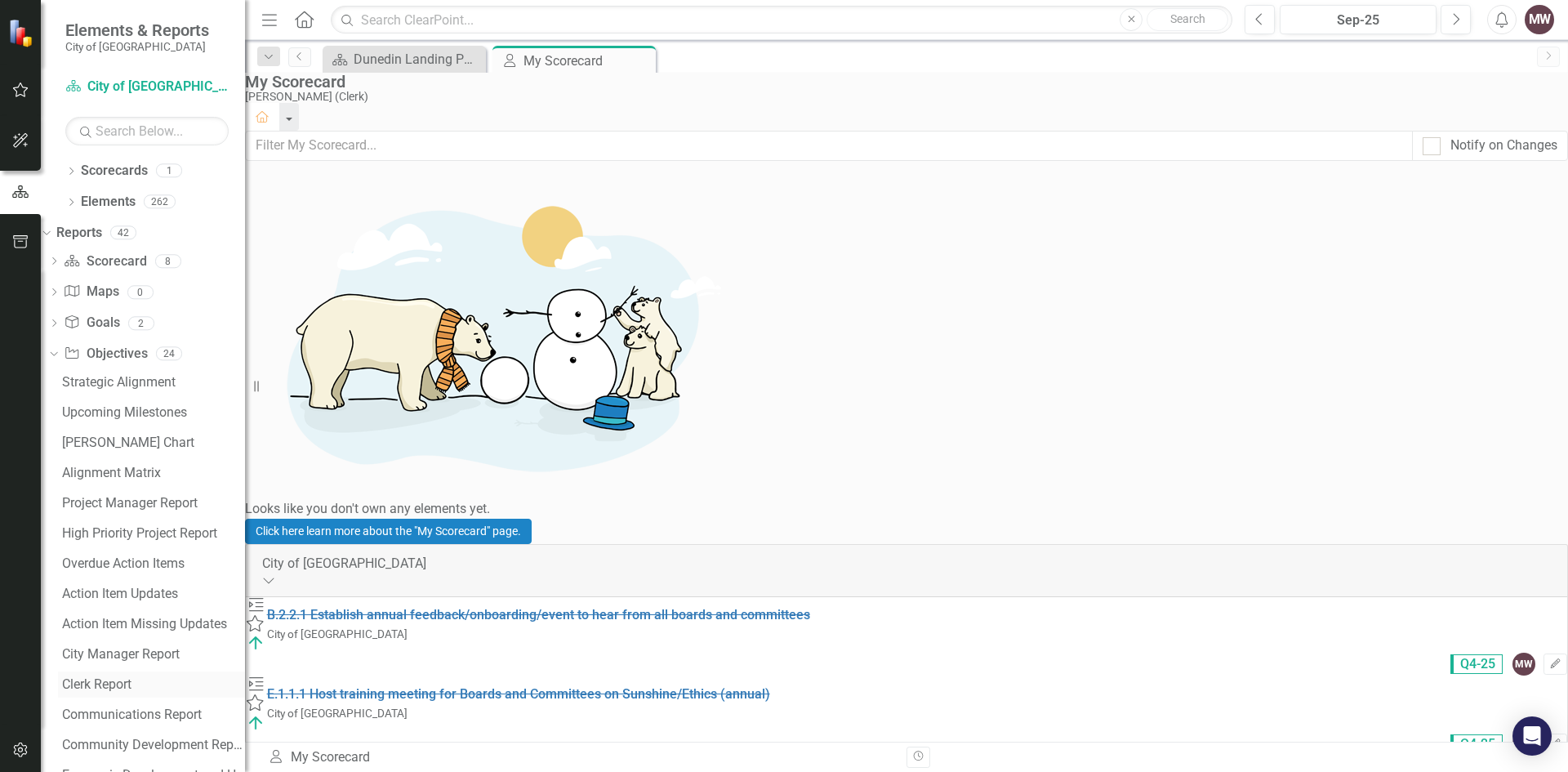
click at [119, 678] on div "Clerk Report" at bounding box center [153, 684] width 183 height 15
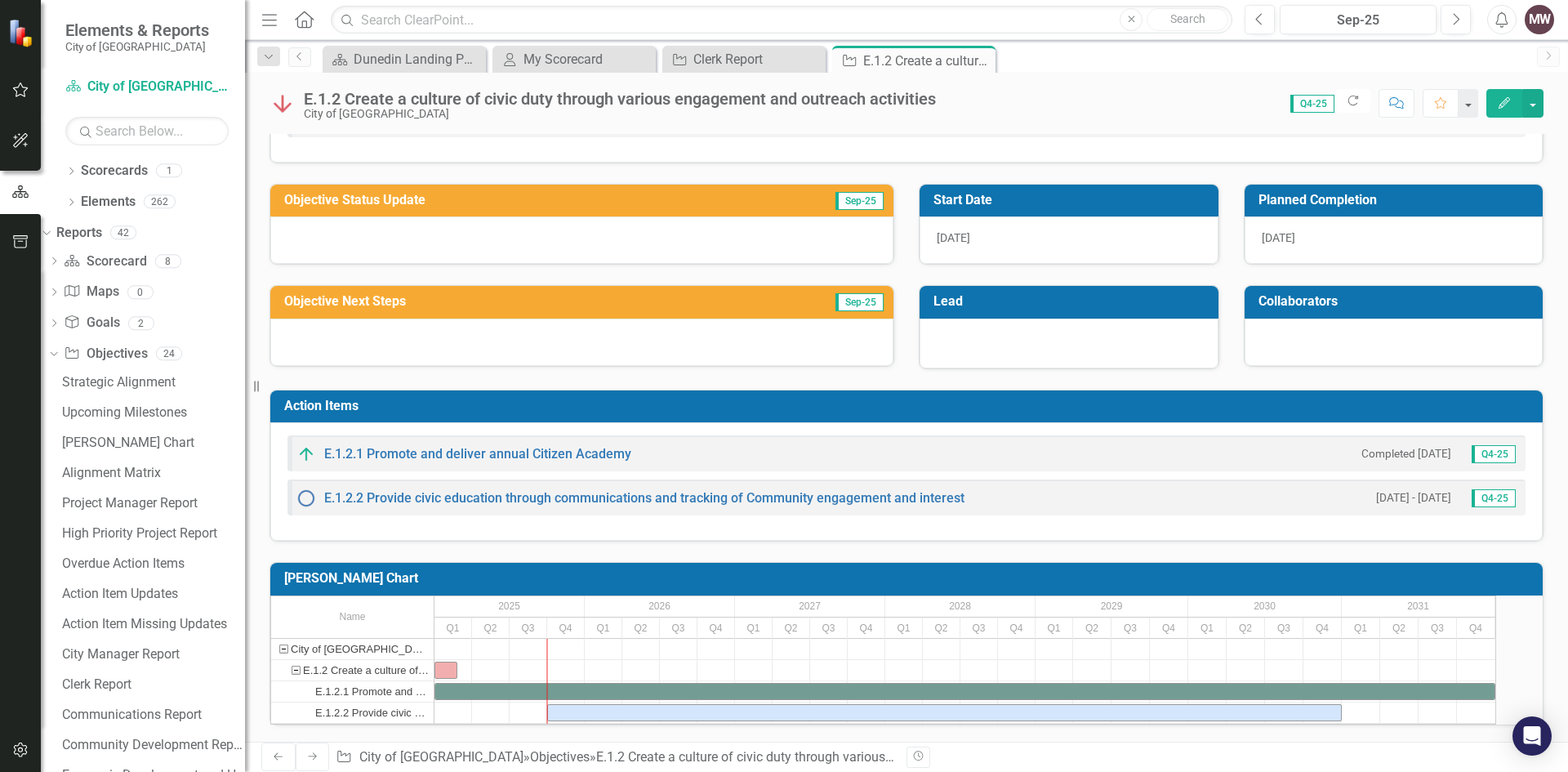
scroll to position [108, 0]
click at [1542, 16] on div "MW" at bounding box center [1539, 20] width 29 height 29
click at [1470, 203] on link "Logout Log Out" at bounding box center [1488, 206] width 129 height 30
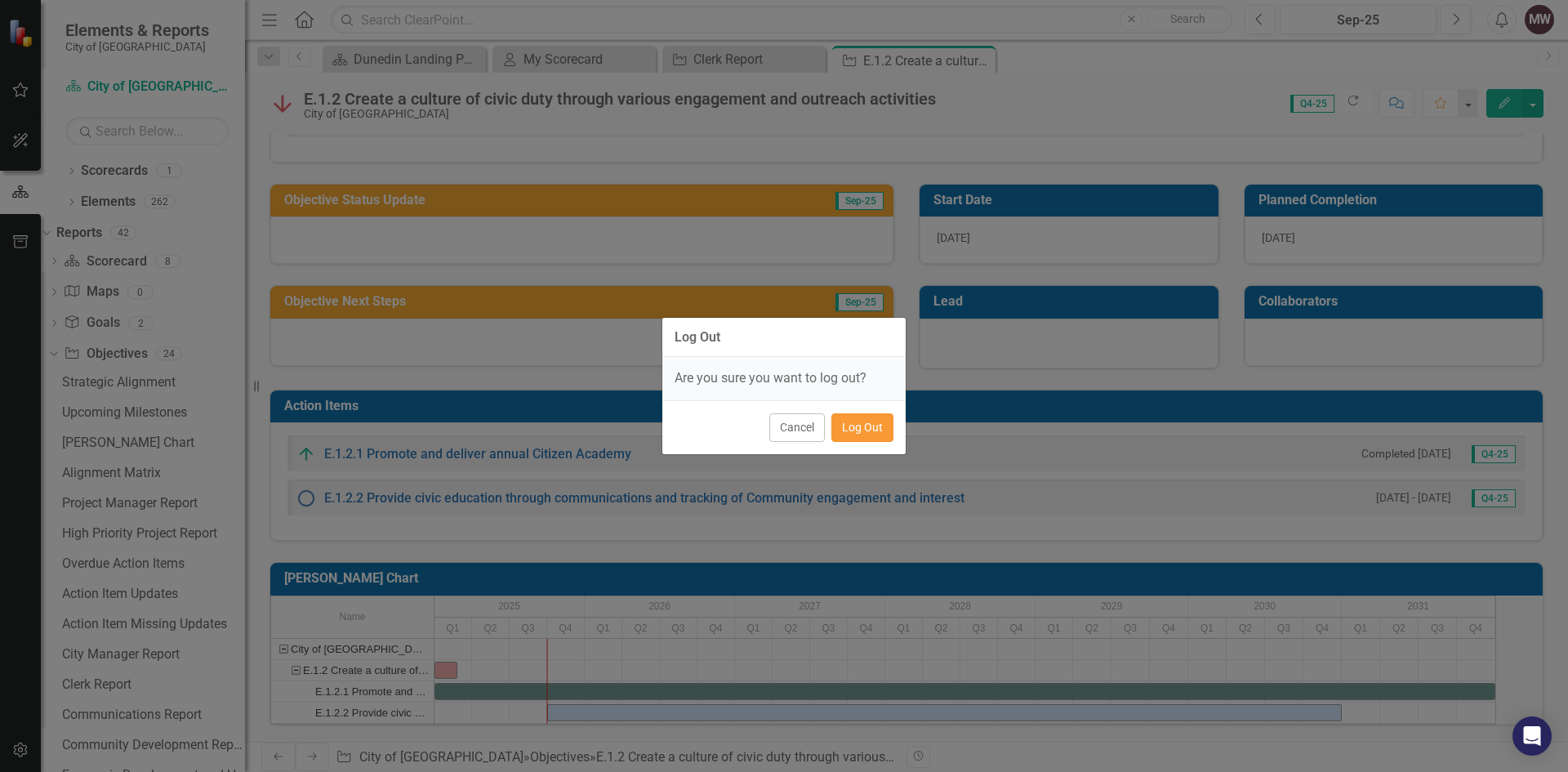
click at [858, 424] on button "Log Out" at bounding box center [862, 427] width 62 height 29
